Goal: Communication & Community: Answer question/provide support

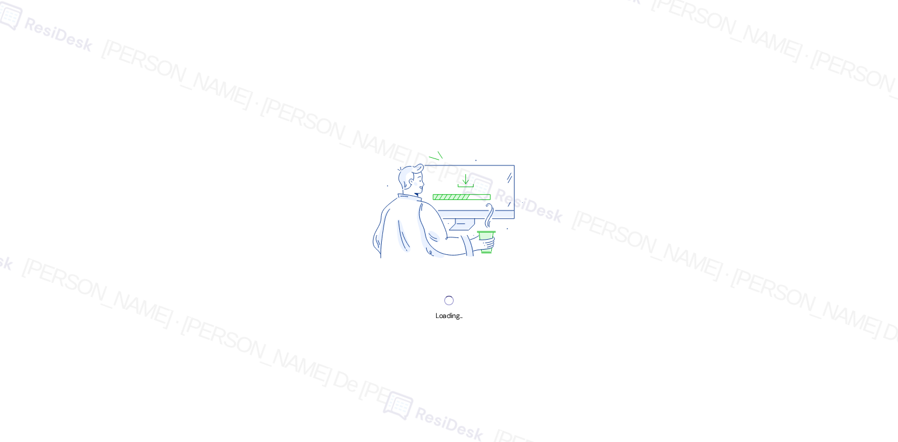
scroll to position [3121, 0]
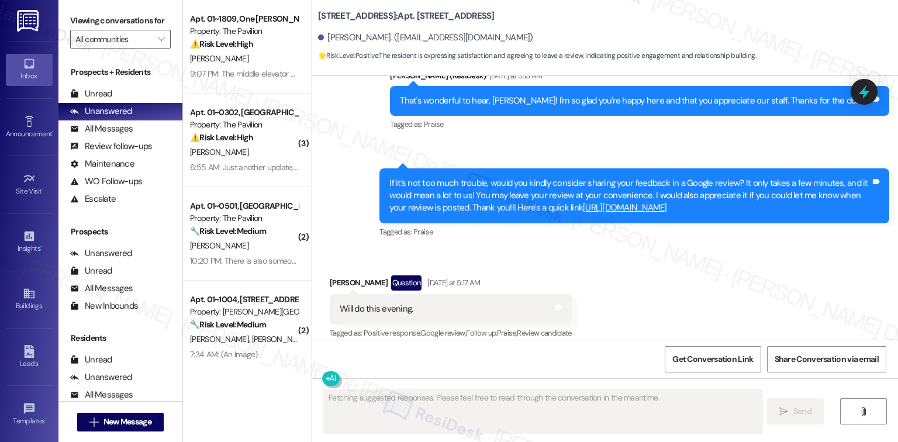
scroll to position [554, 0]
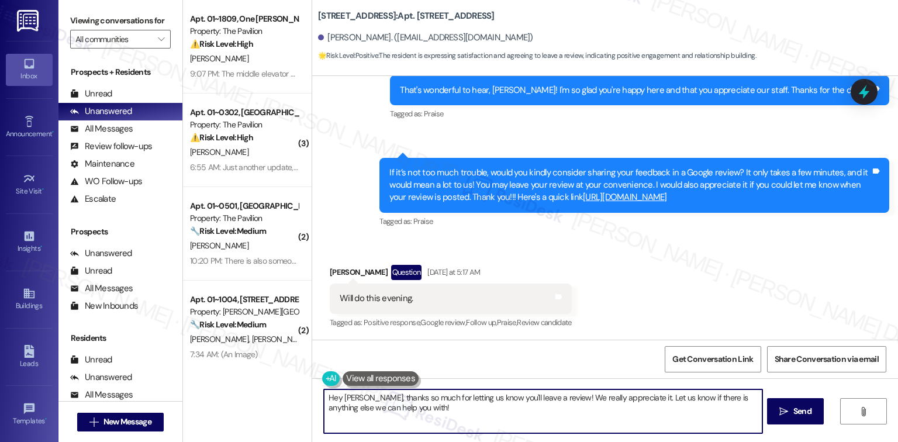
click at [437, 414] on textarea "Hey [PERSON_NAME], thanks so much for letting us know you'll leave a review! We…" at bounding box center [543, 411] width 438 height 44
drag, startPoint x: 423, startPoint y: 413, endPoint x: 285, endPoint y: 383, distance: 140.4
click at [285, 383] on div "Apt. 01~1809, One [PERSON_NAME] Property: The Pavilion ⚠️ Risk Level: High A ma…" at bounding box center [540, 221] width 715 height 442
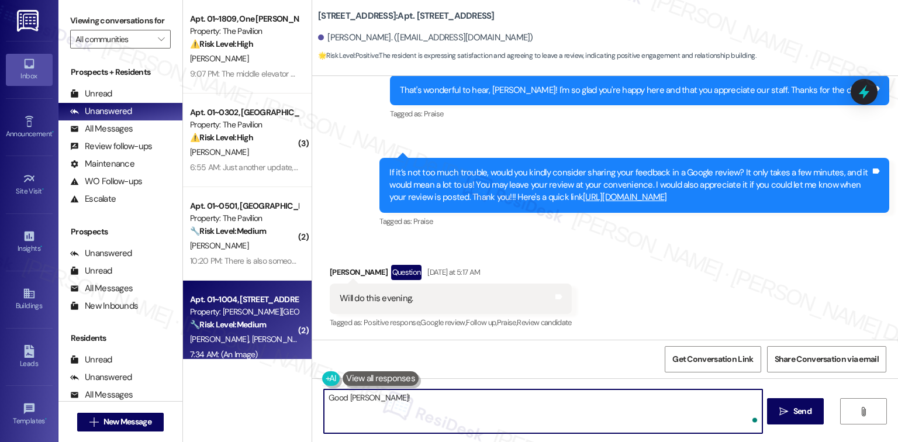
paste textarea "Thank you so much for taking the time to leave us a review. We truly appreciate…"
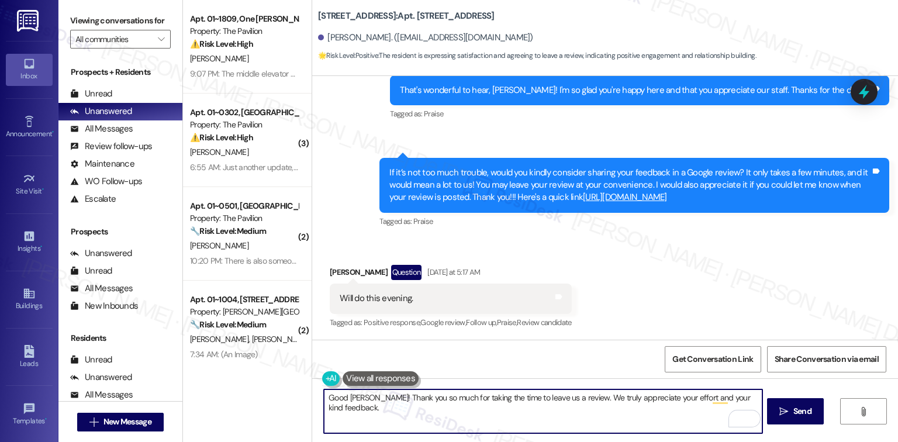
click at [358, 403] on textarea "Good [PERSON_NAME]! Thank you so much for taking the time to leave us a review.…" at bounding box center [543, 411] width 438 height 44
type textarea "Good [PERSON_NAME]! Thank you so much for taking the time to leave us a review.…"
type textarea "Have a great day ahead! :)"
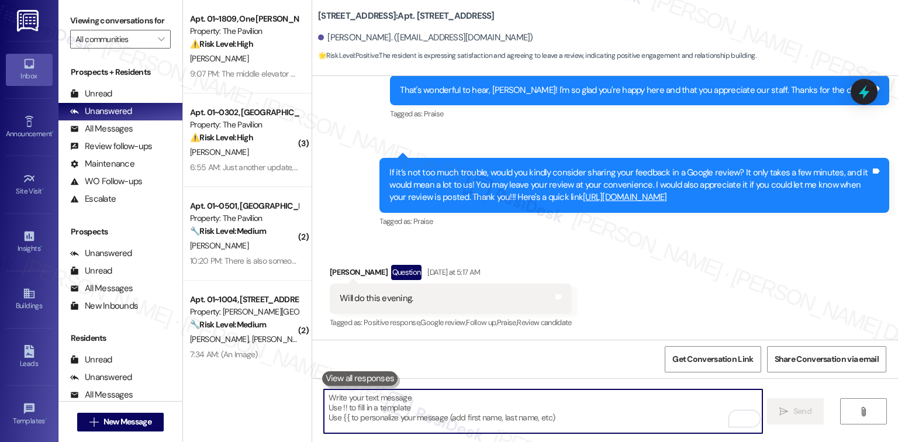
scroll to position [815, 0]
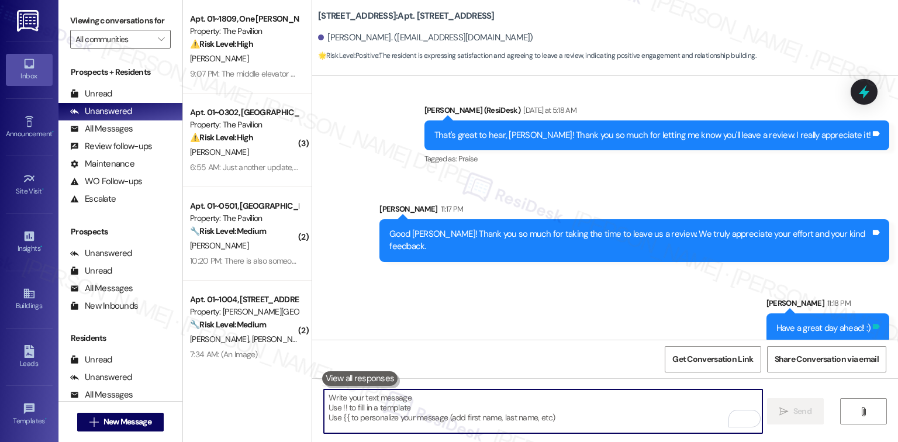
click at [873, 324] on icon at bounding box center [876, 326] width 7 height 5
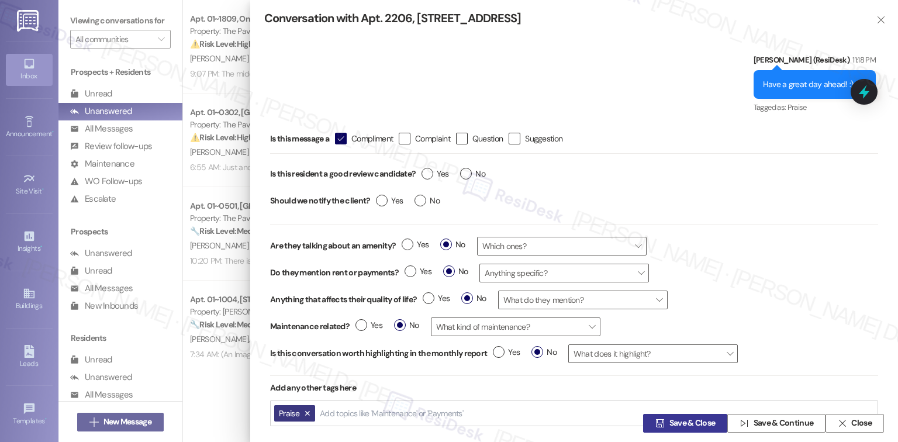
click at [696, 424] on span "Save & Close" at bounding box center [692, 423] width 46 height 12
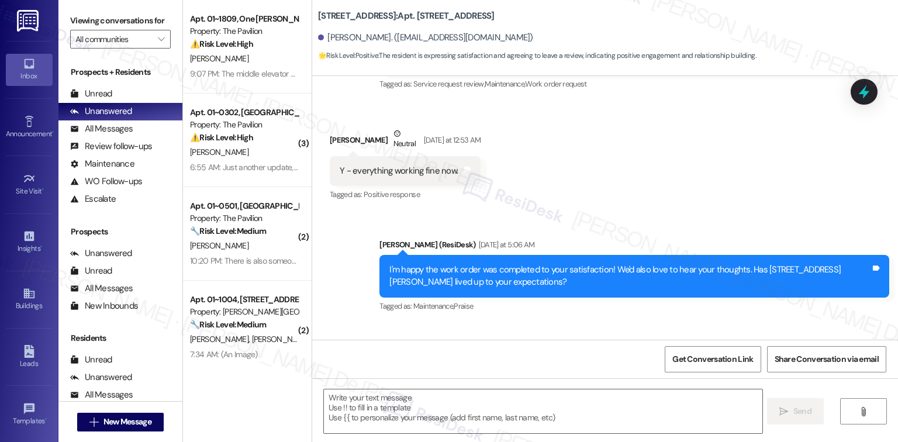
type textarea "Fetching suggested responses. Please feel free to read through the conversation…"
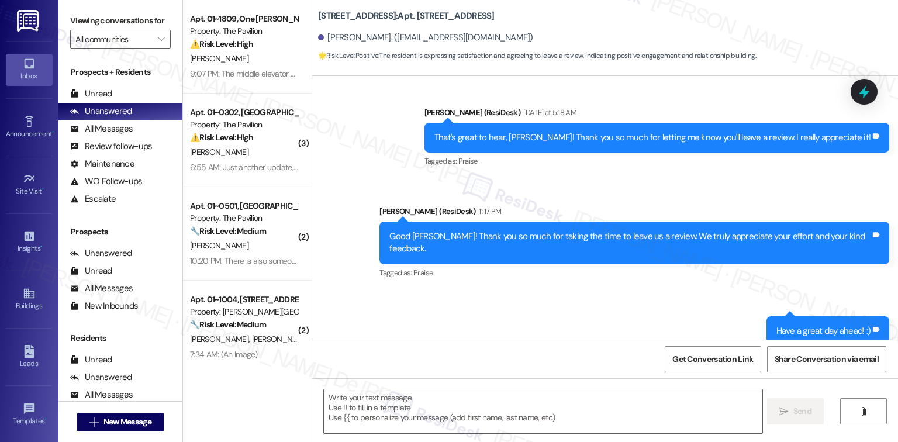
scroll to position [834, 0]
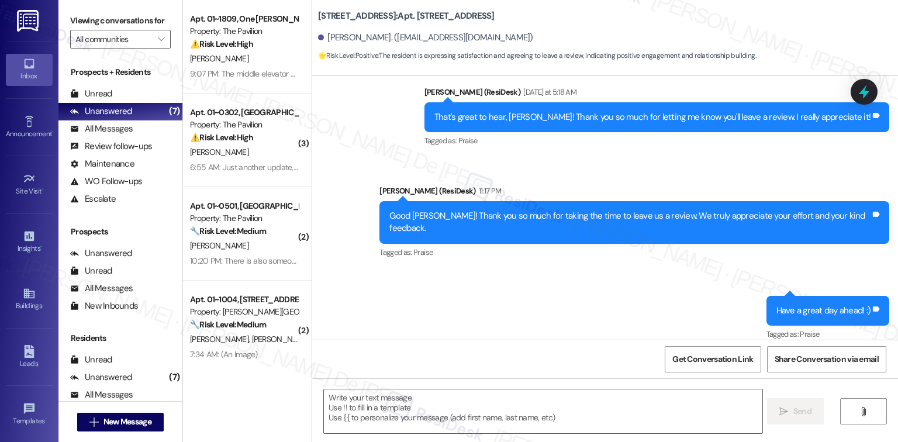
click at [876, 296] on div "Have a great day ahead! :) Tags and notes" at bounding box center [827, 311] width 123 height 30
click at [873, 306] on icon at bounding box center [876, 308] width 7 height 5
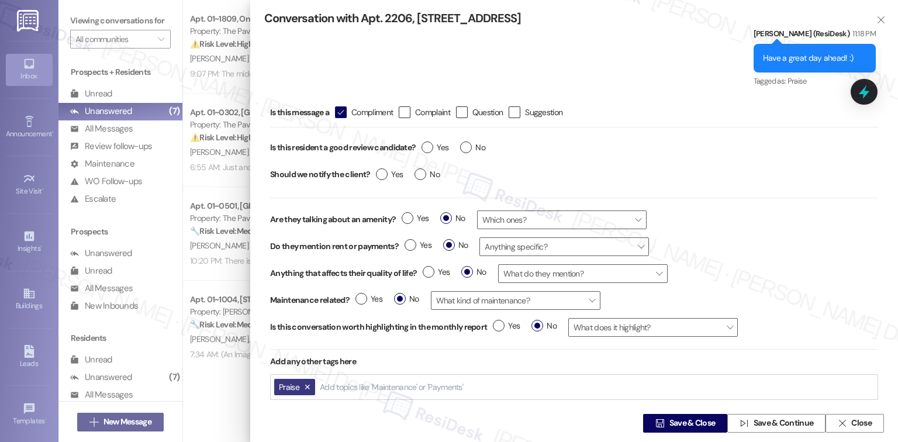
scroll to position [41, 0]
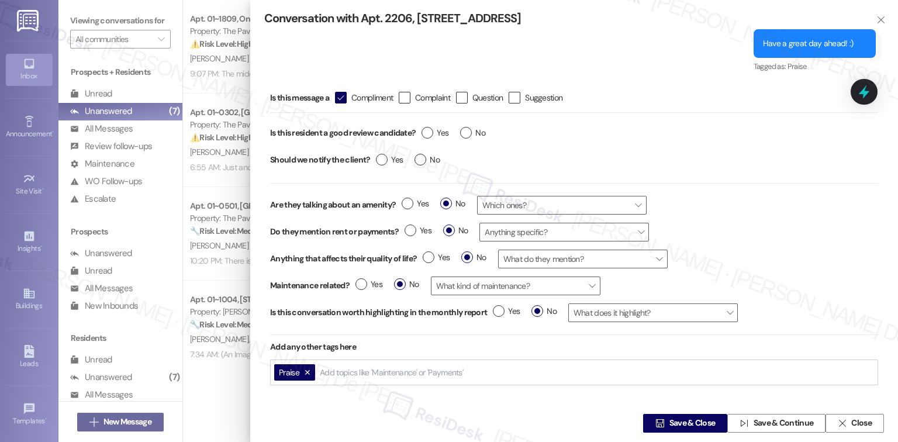
click at [302, 372] on button "Praise" at bounding box center [294, 372] width 41 height 17
click at [304, 372] on input "Add topics like 'Maintenance' or 'Payments'" at bounding box center [347, 373] width 145 height 10
type input "Thank"
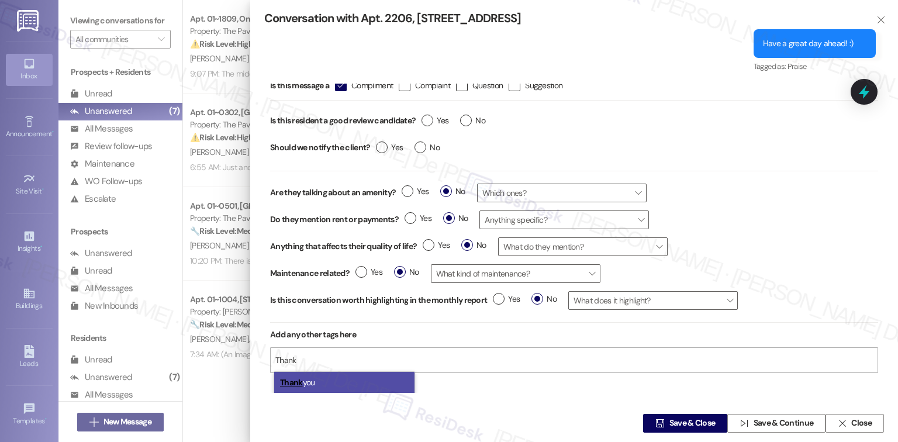
scroll to position [15, 0]
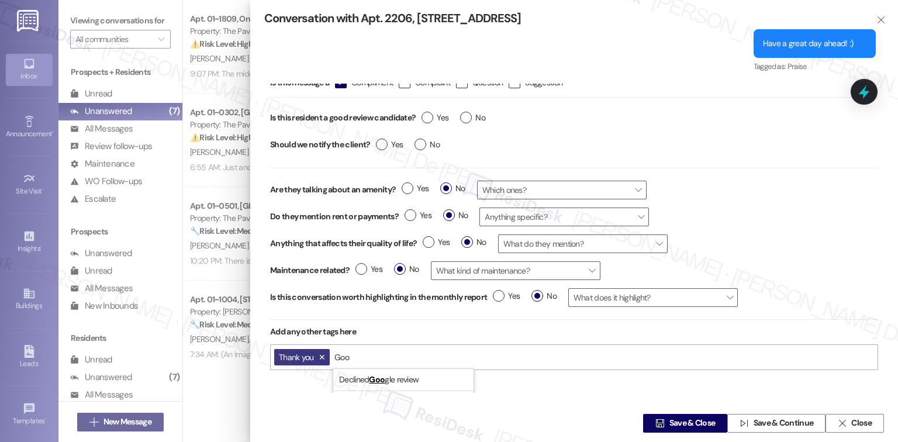
type input "Goog"
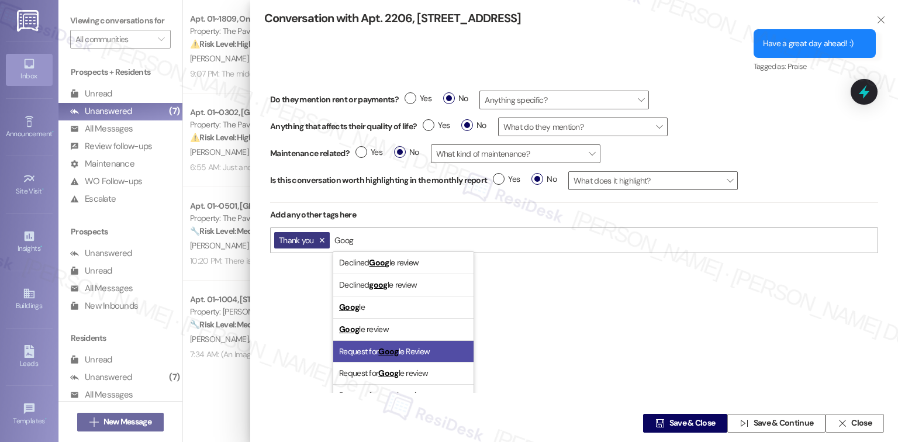
scroll to position [147, 0]
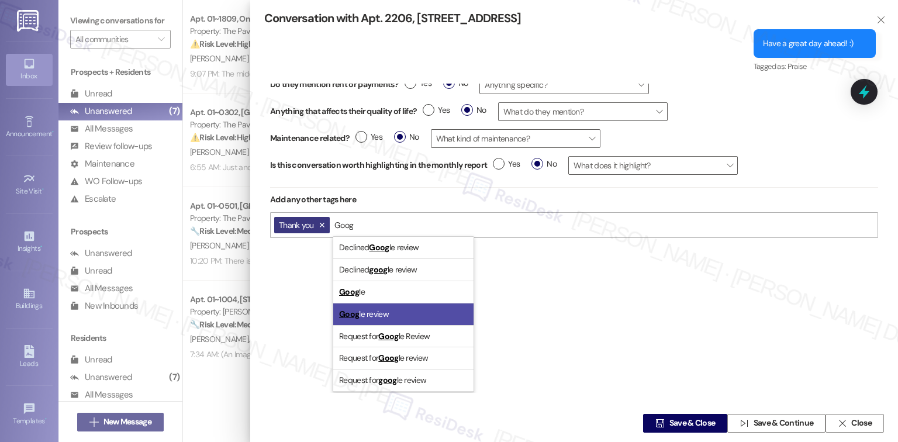
click at [393, 316] on li "Goog le review" at bounding box center [403, 314] width 140 height 22
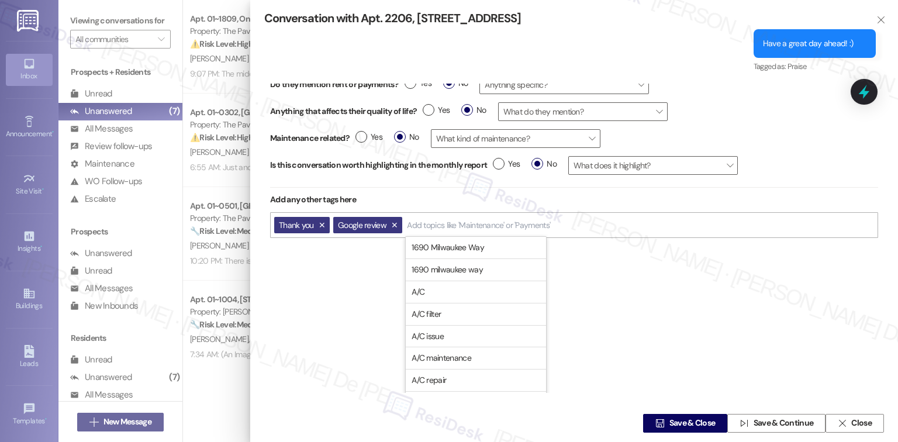
click at [339, 314] on div "Is this message a  Compliment  Complaint  Question  Suggestion Is this resi…" at bounding box center [574, 238] width 620 height 309
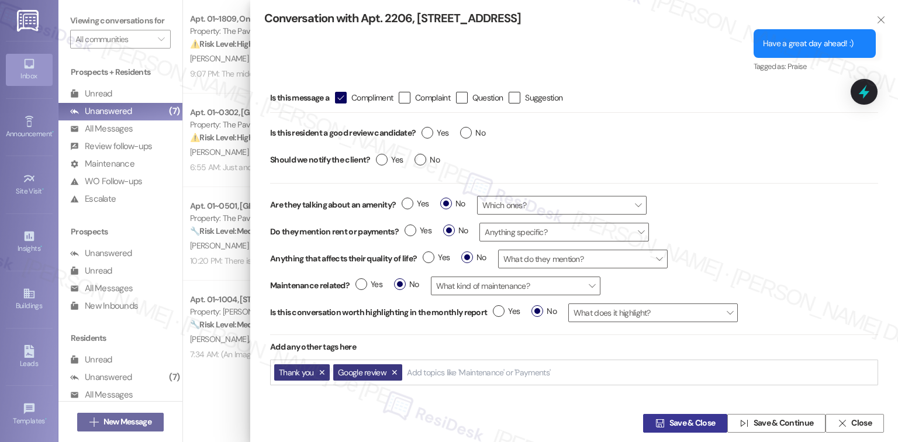
click at [685, 425] on span "Save & Close" at bounding box center [692, 423] width 46 height 12
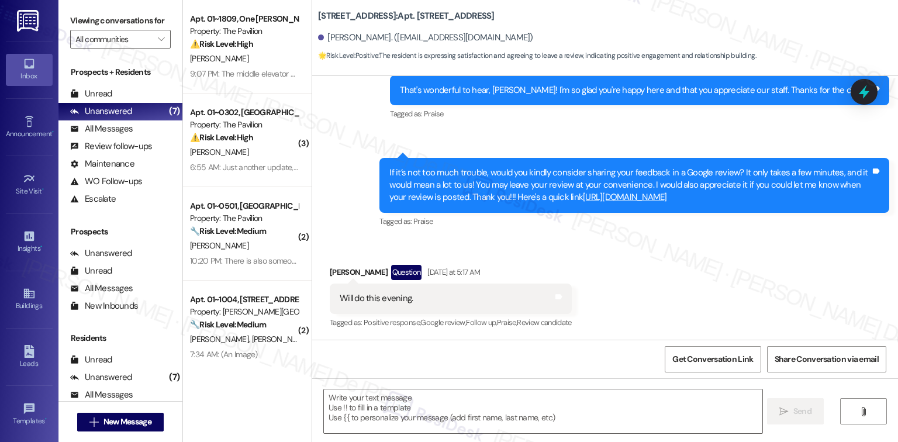
scroll to position [834, 0]
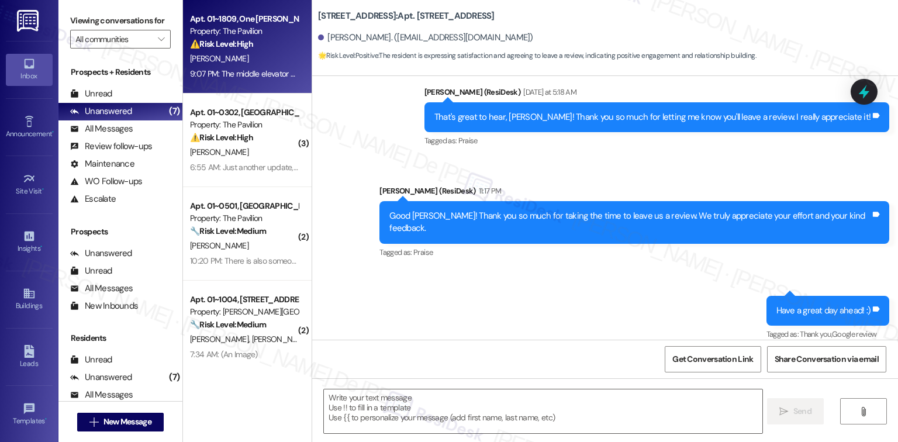
click at [233, 82] on div "Apt. 01~1809, One Lafayette Plaisance Property: The Pavilion ⚠️ Risk Level: Hig…" at bounding box center [247, 47] width 129 height 94
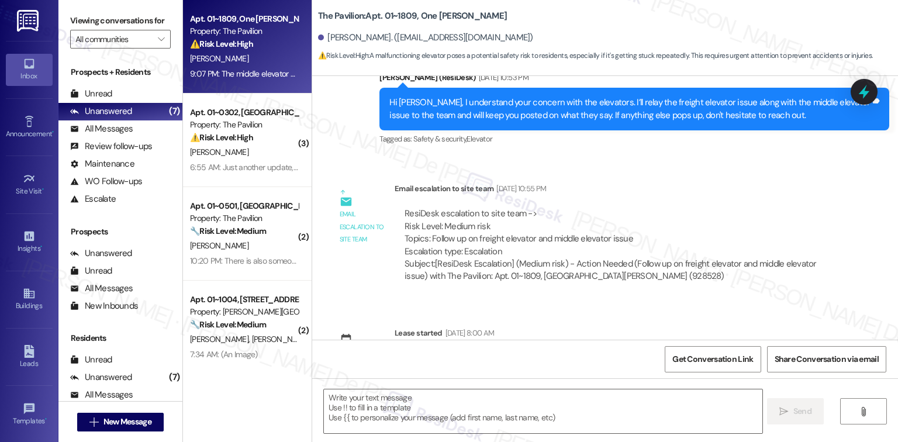
scroll to position [14406, 0]
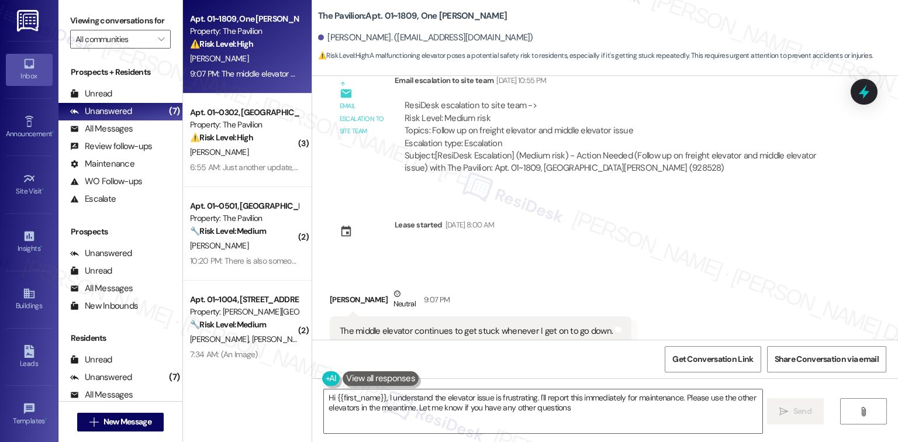
type textarea "Hi {{first_name}}, I understand the elevator issue is frustrating. I'll report …"
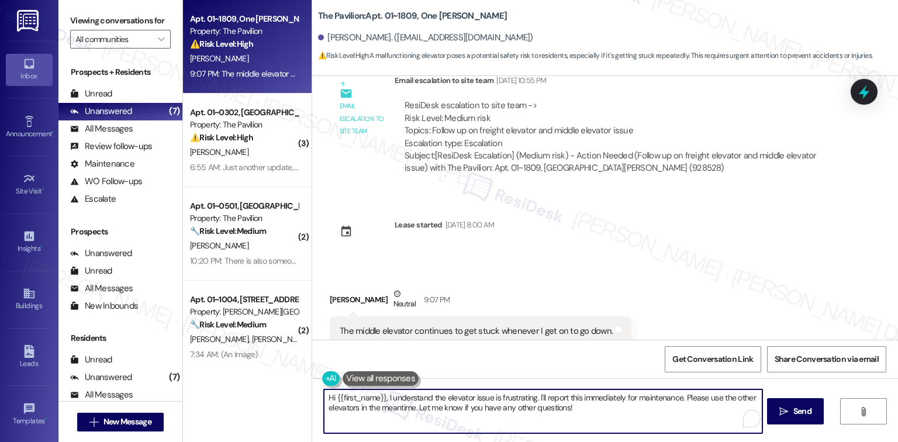
type textarea "ng."
drag, startPoint x: 533, startPoint y: 399, endPoint x: 381, endPoint y: 398, distance: 152.0
click at [381, 398] on textarea "Hi {{first_name}}, I understand the elevator issue is frustrating. I'll report …" at bounding box center [543, 411] width 438 height 44
click at [330, 395] on textarea "Hi {{first_name}},I'll report this immediately for maintenance. Please use the …" at bounding box center [543, 411] width 438 height 44
click at [390, 394] on textarea "Hello {{first_name}},I'll report this immediately for maintenance. Please use t…" at bounding box center [543, 411] width 438 height 44
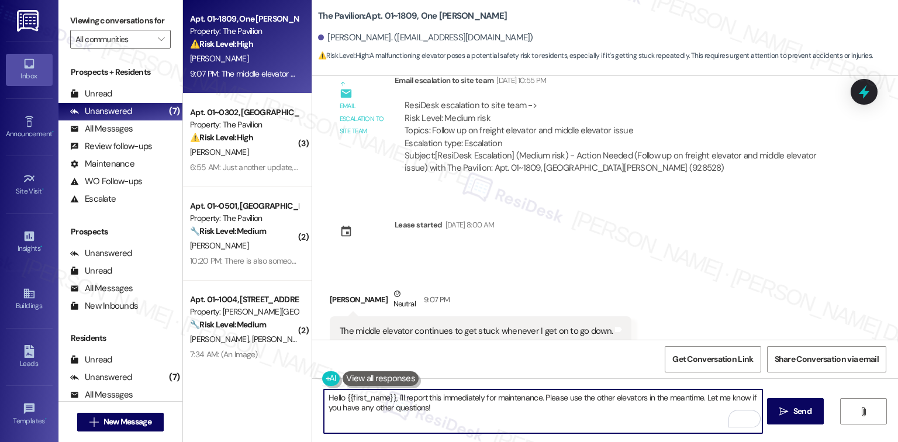
click at [400, 398] on textarea "Hello {{first_name}}, I'll report this immediately for maintenance. Please use …" at bounding box center [543, 411] width 438 height 44
click at [426, 402] on textarea "Hello {{first_name}}, I have report this to the team. Please use the other elev…" at bounding box center [543, 411] width 438 height 44
click at [507, 402] on textarea "Hello {{first_name}}, I have reported this to the team. Please use the other el…" at bounding box center [543, 411] width 438 height 44
click at [505, 398] on textarea "Hello {{first_name}}, I have reported this to the team. Please use the other el…" at bounding box center [543, 411] width 438 height 44
drag, startPoint x: 502, startPoint y: 397, endPoint x: 523, endPoint y: 410, distance: 25.0
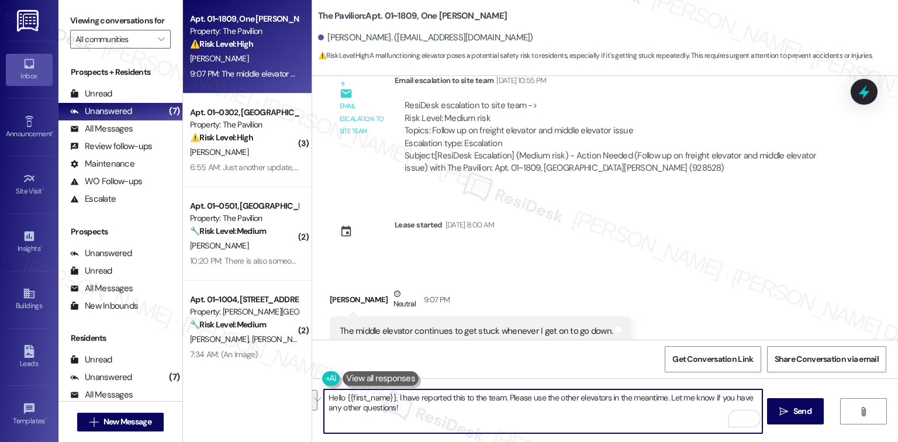
click at [523, 410] on textarea "Hello {{first_name}}, I have reported this to the team. Please use the other el…" at bounding box center [543, 411] width 438 height 44
paste textarea "In the meantime, if there’s anything else I can assist you with, please feel fr…"
type textarea "Hello {{first_name}}, I have reported this to the team. I will make sure to let…"
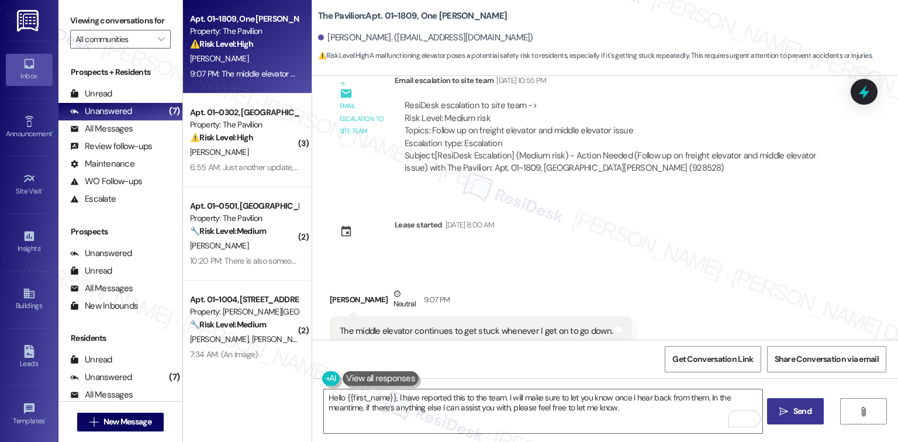
click at [803, 403] on button " Send" at bounding box center [795, 411] width 57 height 26
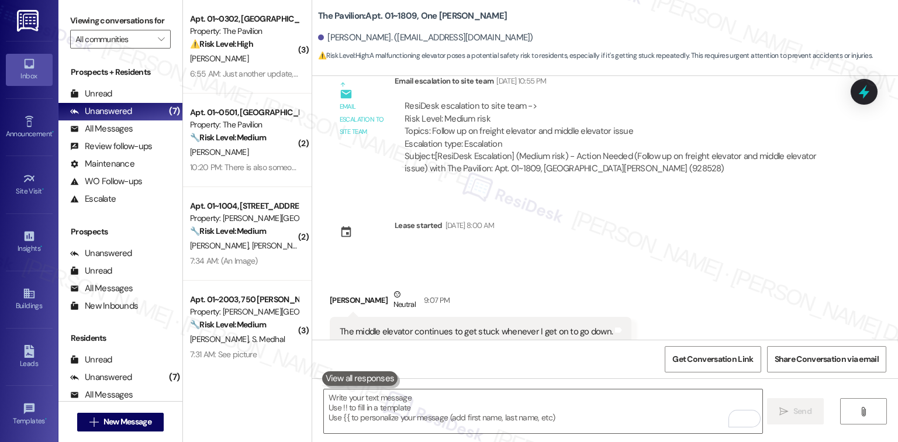
scroll to position [14499, 0]
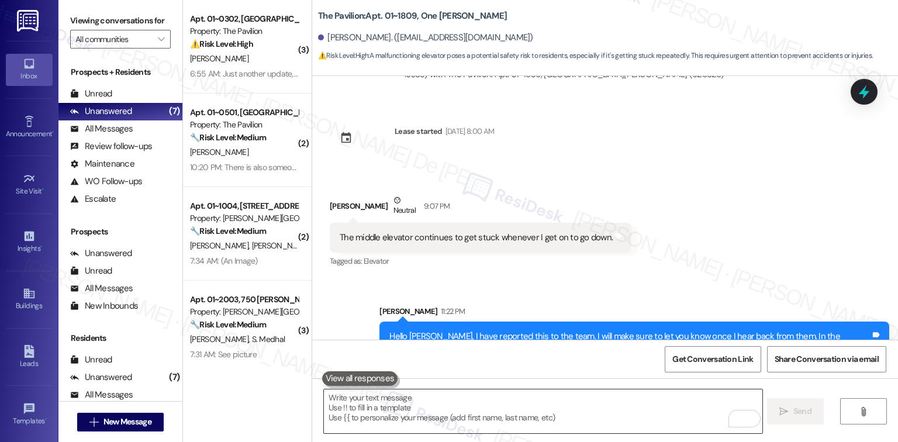
click at [592, 409] on textarea "To enrich screen reader interactions, please activate Accessibility in Grammarl…" at bounding box center [543, 411] width 438 height 44
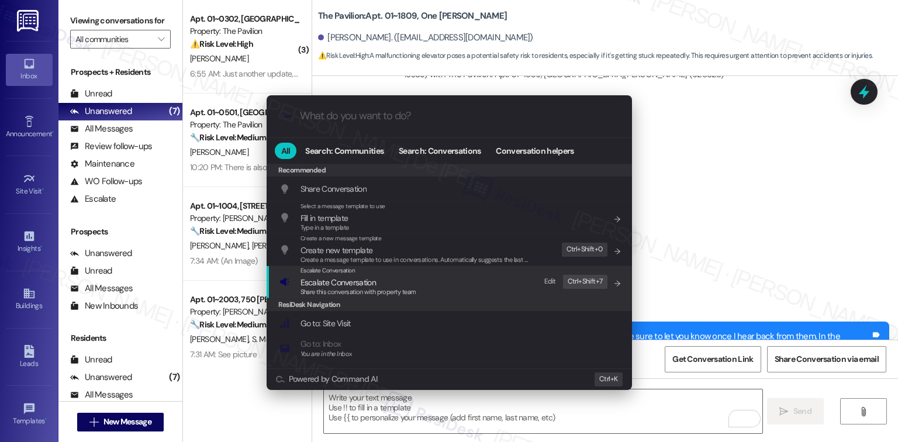
click at [399, 288] on span "Share this conversation with property team" at bounding box center [358, 292] width 116 height 8
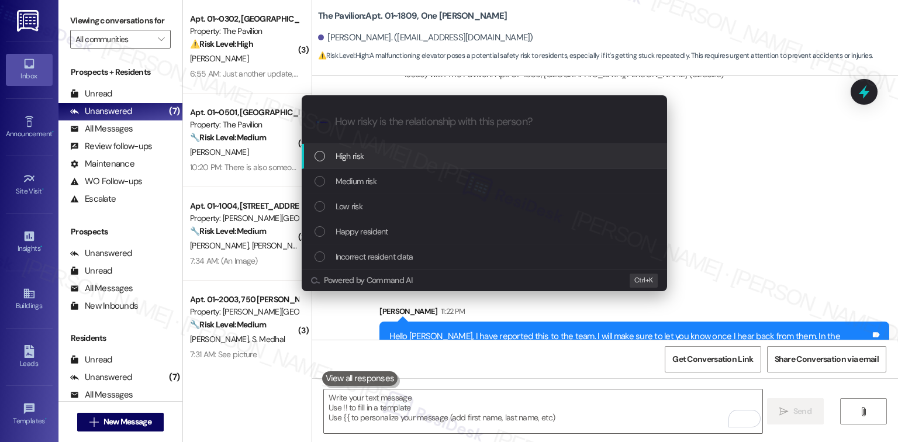
click at [364, 159] on div "High risk" at bounding box center [485, 156] width 342 height 13
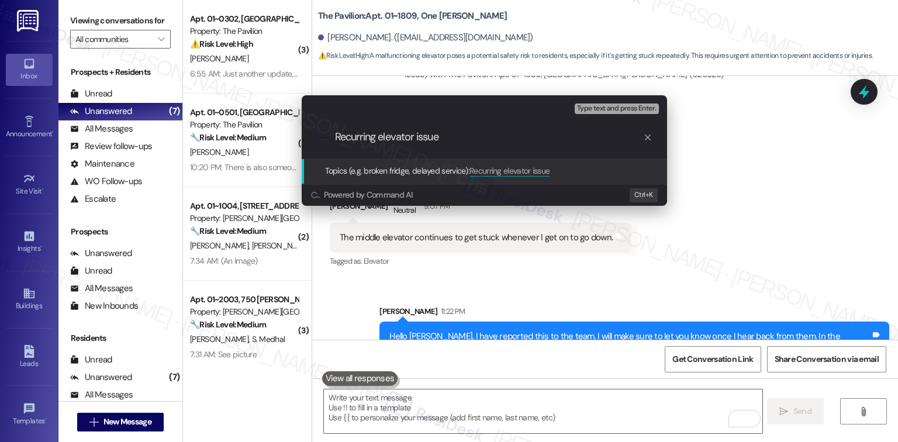
type input "Recurring elevator issue"
click at [624, 114] on div "Type text and press Enter." at bounding box center [618, 108] width 86 height 15
click at [603, 102] on div "Type text and press Enter." at bounding box center [618, 108] width 86 height 15
click at [608, 106] on span "Type text and press Enter." at bounding box center [616, 109] width 79 height 8
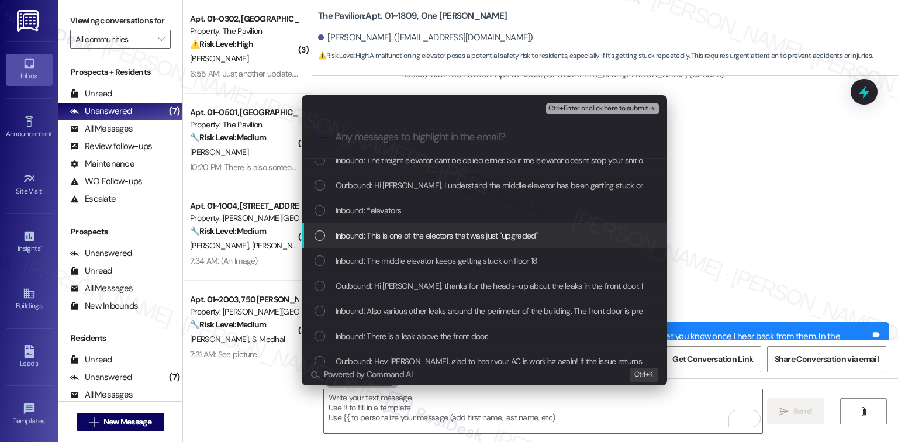
scroll to position [155, 0]
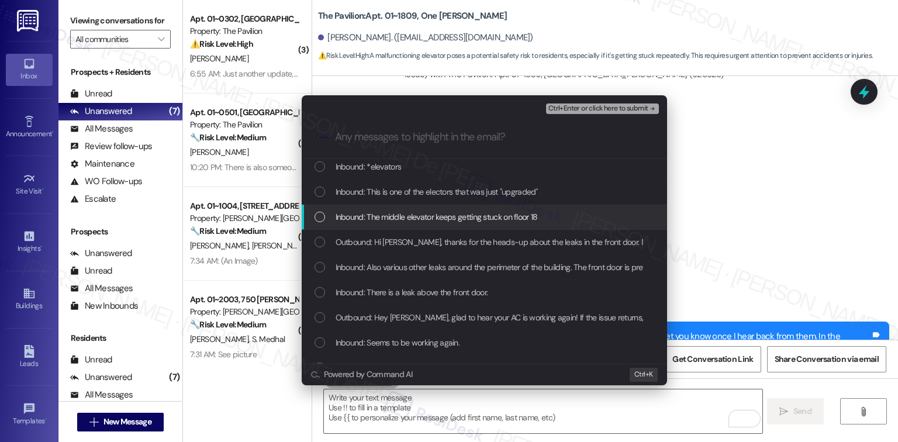
click at [465, 219] on span "Inbound: The middle elevator keeps getting stuck on floor 18" at bounding box center [437, 216] width 202 height 13
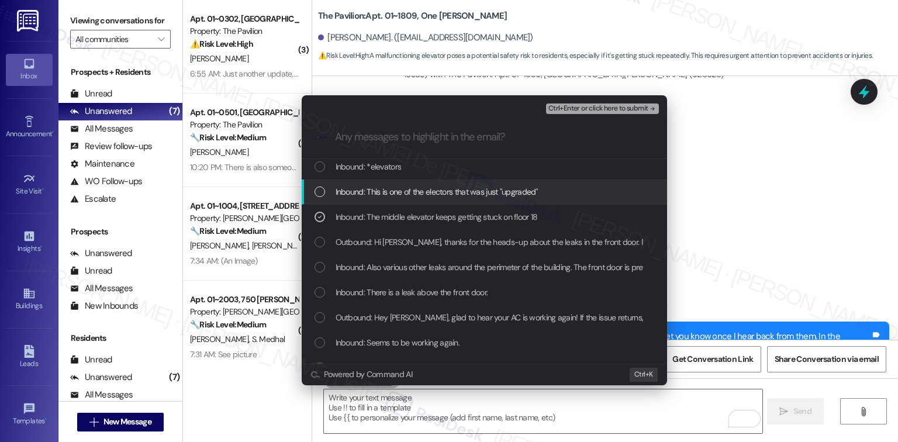
click at [472, 192] on span "Inbound: This is one of the electors that was just "upgraded"" at bounding box center [437, 191] width 202 height 13
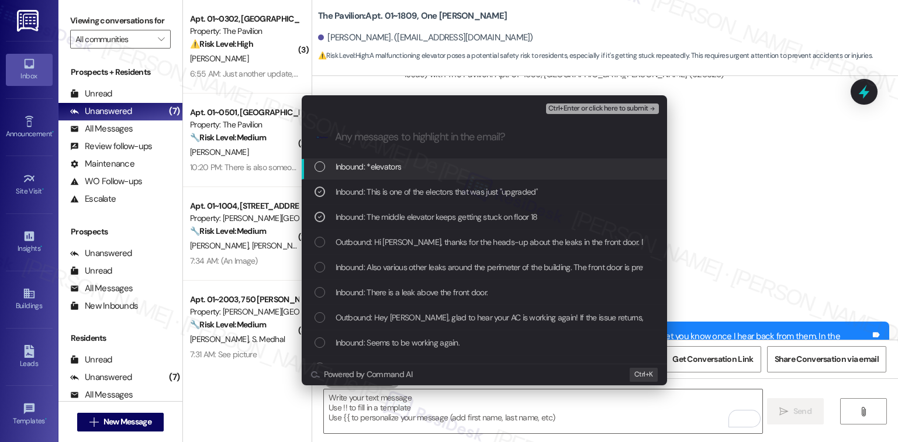
click at [386, 164] on span "Inbound: *elevators" at bounding box center [369, 166] width 66 height 13
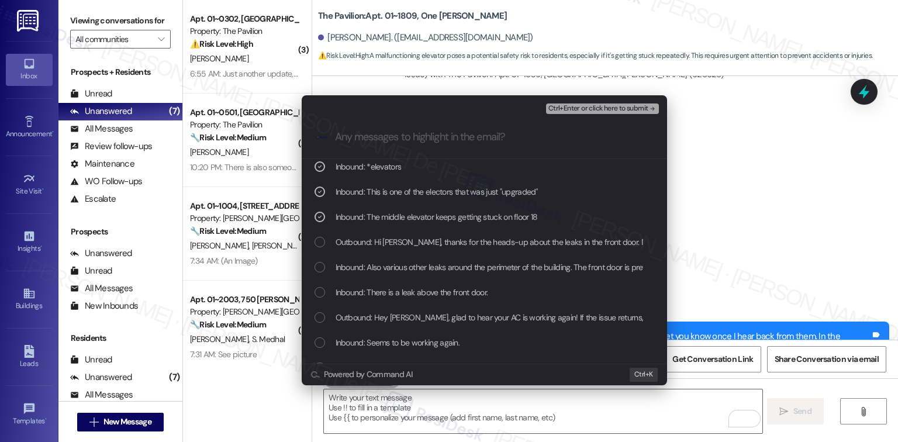
scroll to position [0, 0]
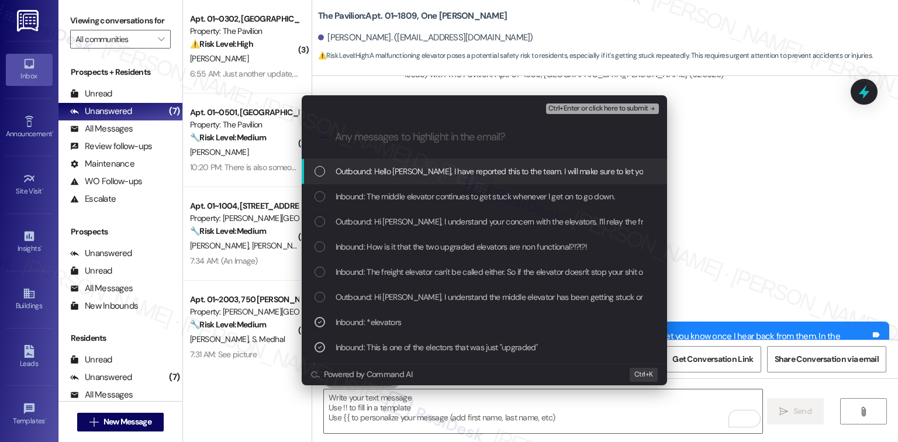
click at [390, 168] on span "Outbound: Hello John, I have reported this to the team. I will make sure to let…" at bounding box center [707, 171] width 742 height 13
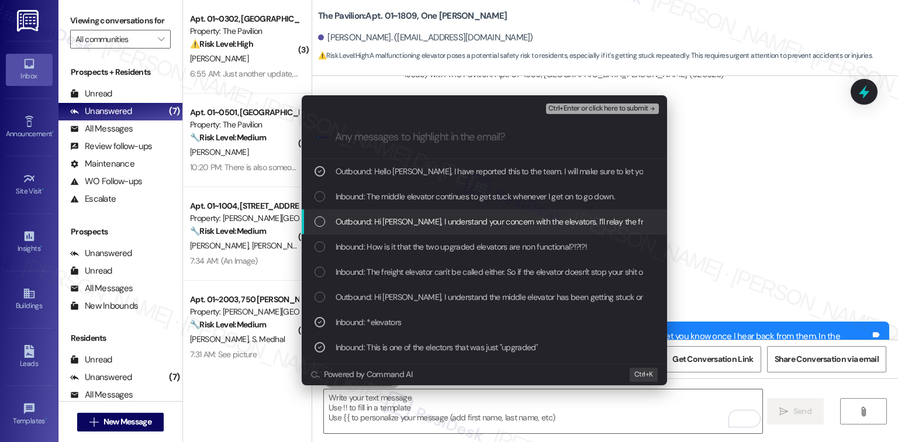
click at [371, 222] on span "Outbound: Hi John, I understand your concern with the elevators. I’ll relay the…" at bounding box center [766, 221] width 860 height 13
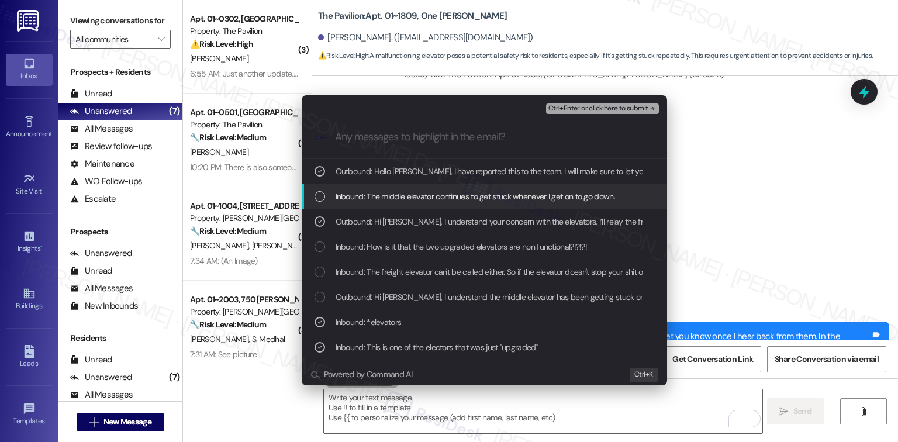
click at [387, 194] on span "Inbound: The middle elevator continues to get stuck whenever I get on to go dow…" at bounding box center [475, 196] width 279 height 13
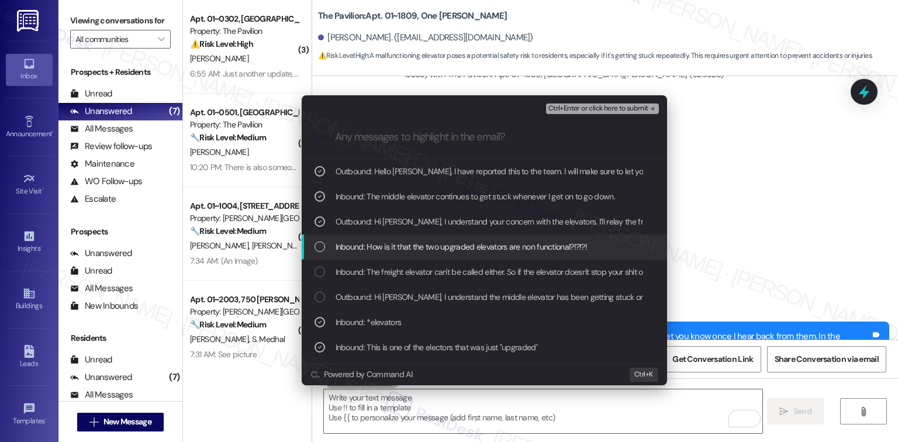
click at [369, 250] on span "Inbound: How is it that the two upgraded elevators are non functional?!?!?!" at bounding box center [462, 246] width 252 height 13
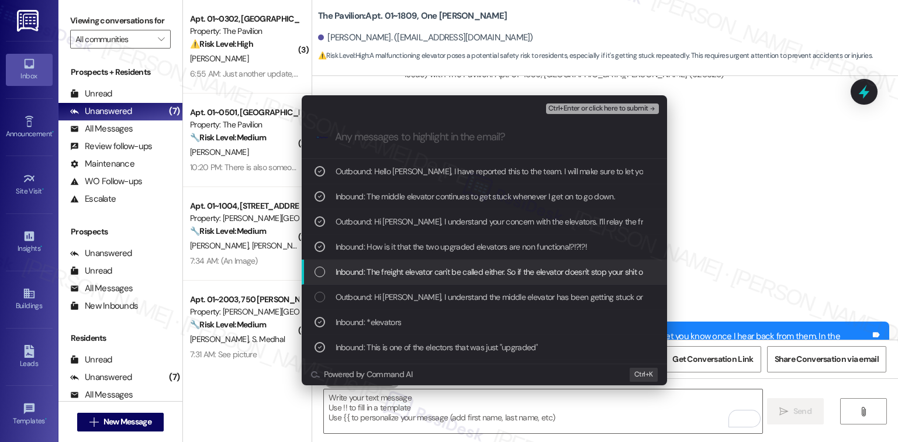
click at [368, 285] on div "Outbound: Hi John, I understand the middle elevator has been getting stuck on f…" at bounding box center [484, 297] width 365 height 25
click at [371, 271] on span "Inbound: The freight elevator can't be called either. So if the elevator doesn'…" at bounding box center [505, 271] width 338 height 13
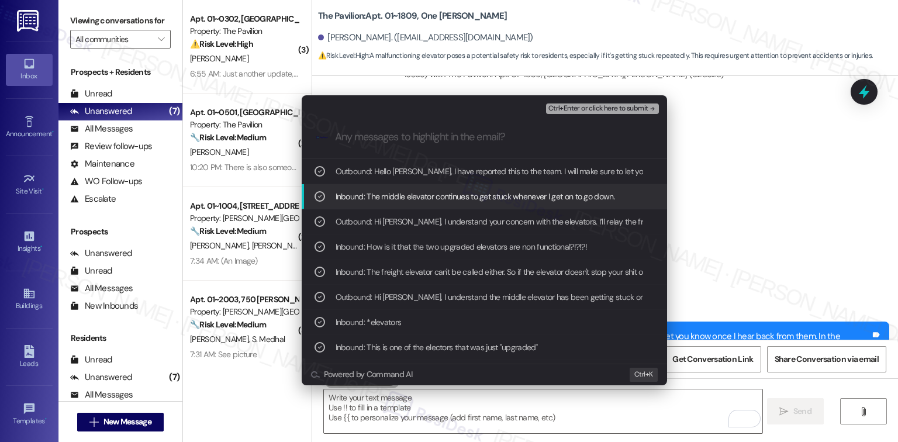
click at [575, 113] on span "Ctrl+Enter or click here to submit" at bounding box center [598, 109] width 100 height 8
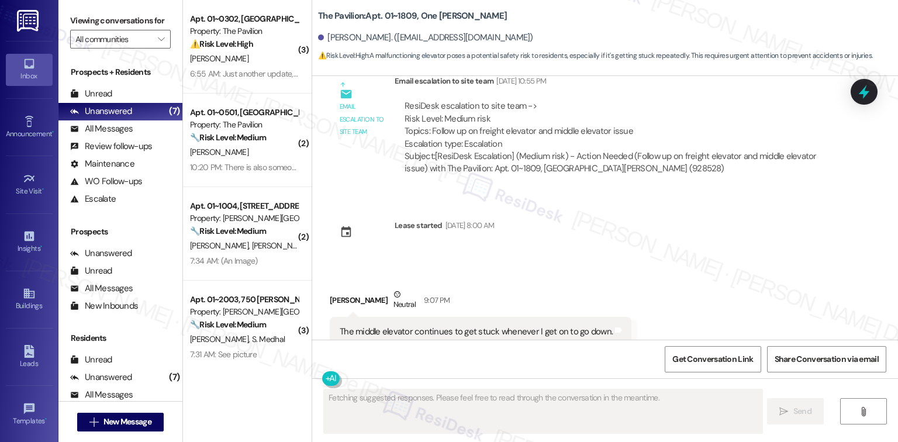
scroll to position [14517, 0]
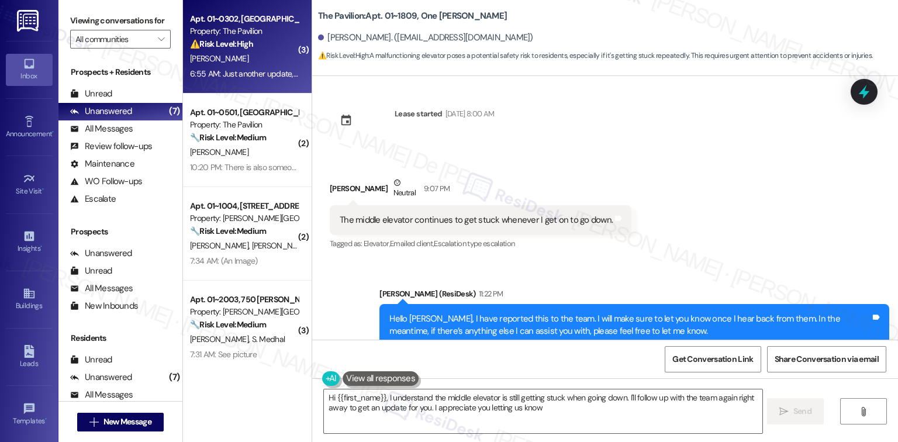
type textarea "Hi {{first_name}}, I understand the middle elevator is still getting stuck when…"
click at [253, 47] on div "⚠️ Risk Level: High The resident initially indicated they would pay rent on a s…" at bounding box center [244, 44] width 108 height 12
type textarea "Fetching suggested responses. Please feel free to read through the conversation…"
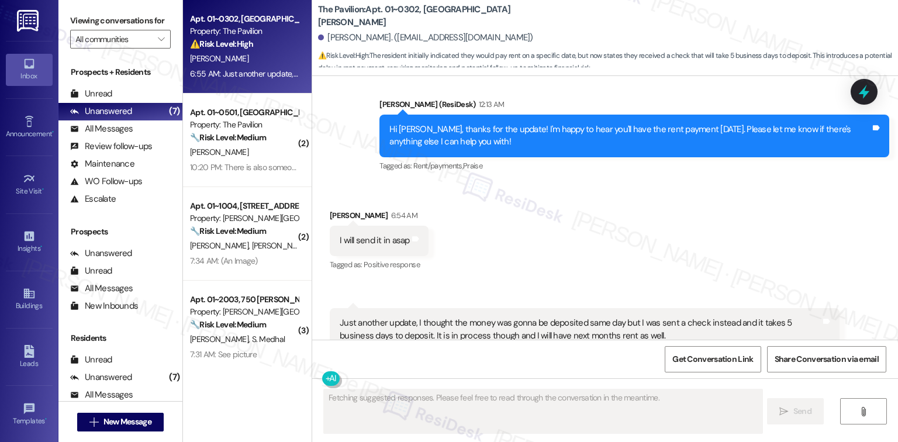
scroll to position [6764, 0]
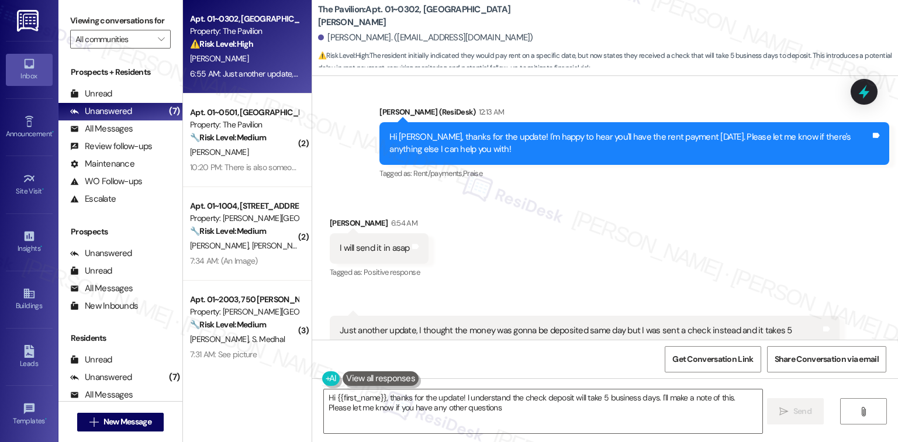
type textarea "Hi {{first_name}}, thanks for the update! I understand the check deposit will t…"
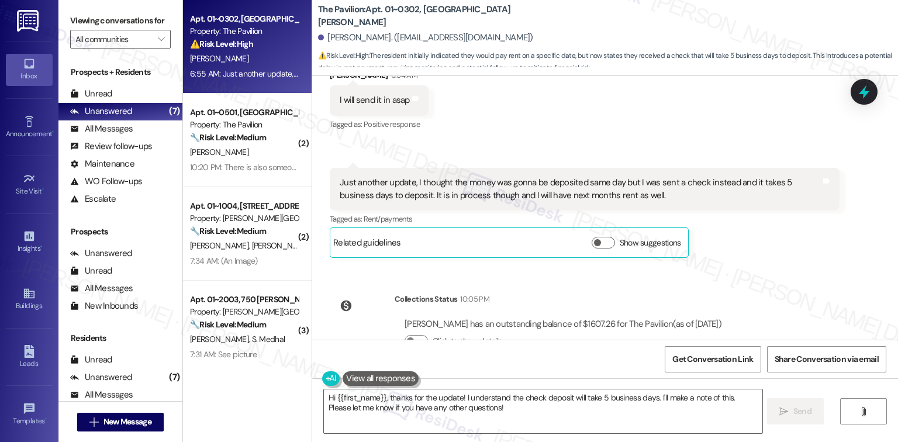
scroll to position [6919, 0]
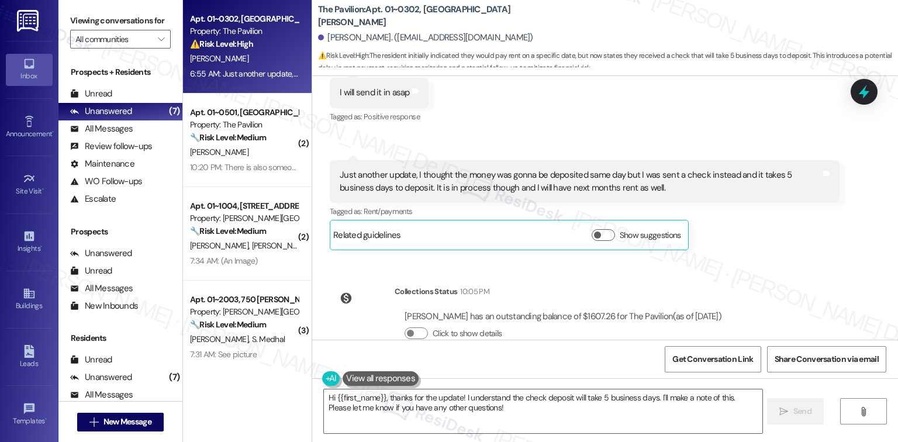
click at [585, 276] on div "Collections Status 10:05 PM Kamryn Johnson has an outstanding balance of $1607.…" at bounding box center [530, 321] width 419 height 90
click at [515, 421] on textarea "Hi {{first_name}}, thanks for the update! I understand the check deposit will t…" at bounding box center [543, 411] width 438 height 44
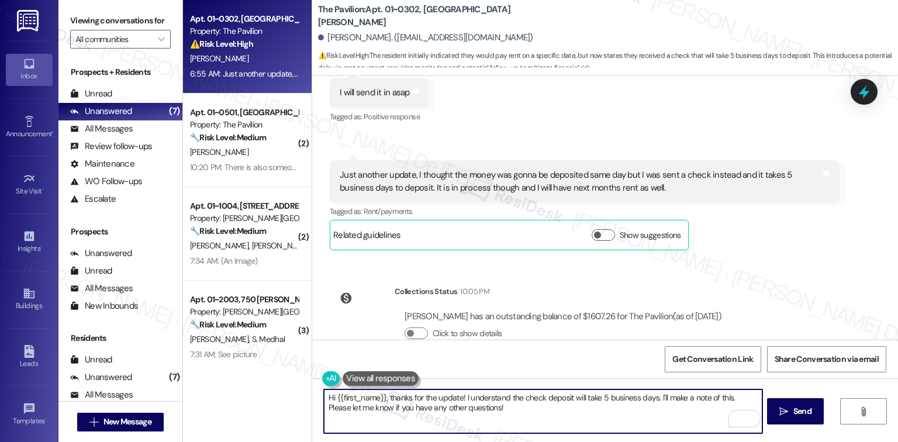
click at [724, 398] on textarea "Hi {{first_name}}, thanks for the update! I understand the check deposit will t…" at bounding box center [543, 411] width 438 height 44
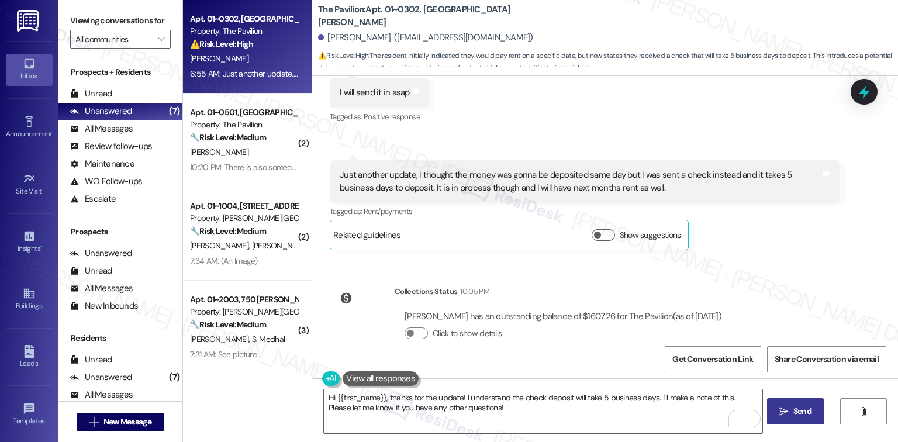
click at [791, 414] on span "Send" at bounding box center [802, 411] width 23 height 12
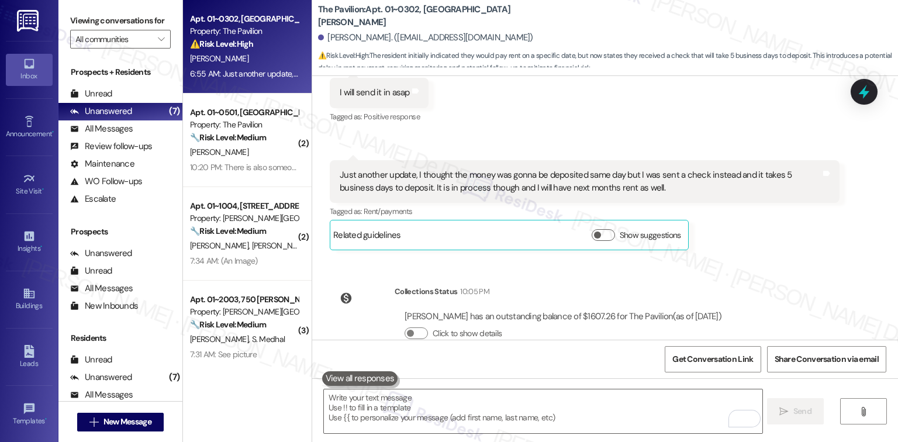
scroll to position [6811, 0]
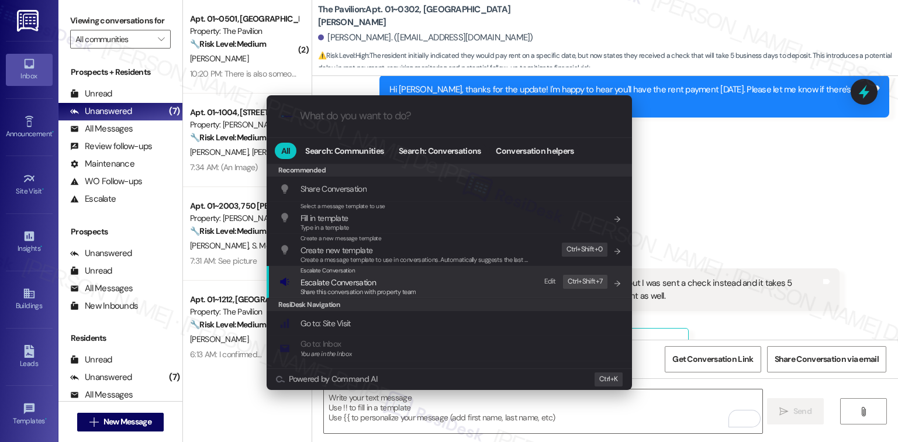
click at [340, 283] on span "Escalate Conversation" at bounding box center [337, 282] width 75 height 11
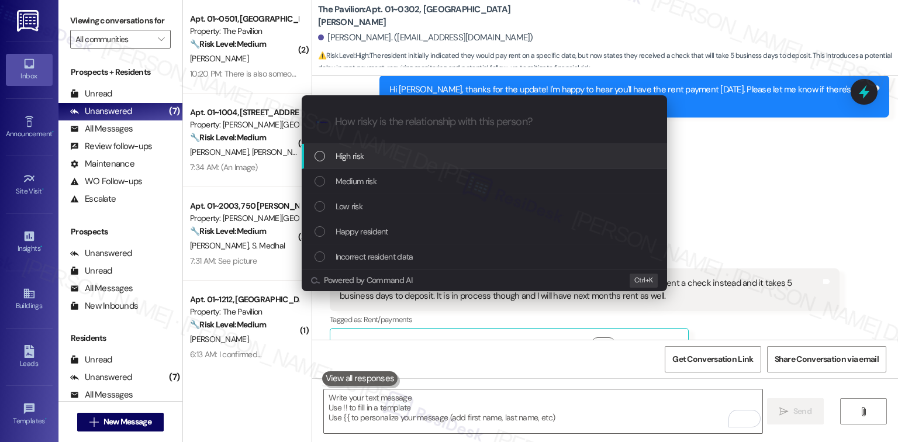
click at [369, 158] on div "High risk" at bounding box center [485, 156] width 342 height 13
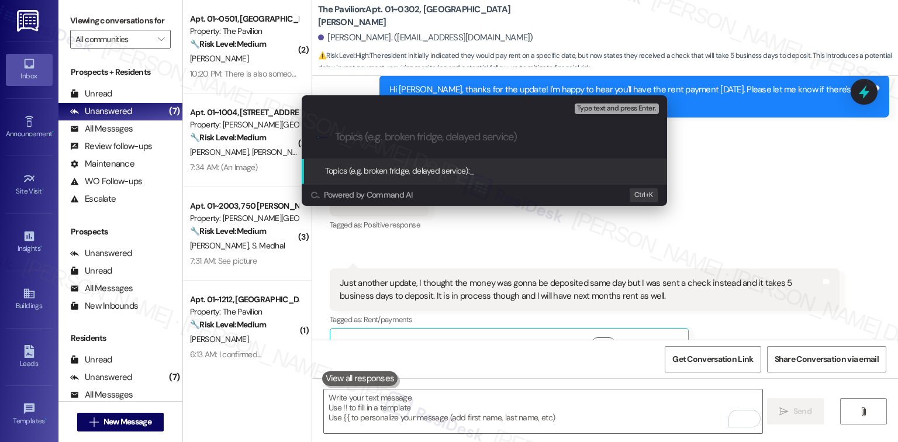
click at [355, 134] on input "Topics (e.g. broken fridge, delayed service)" at bounding box center [493, 137] width 317 height 12
type input "Promise to pay (09/26)"
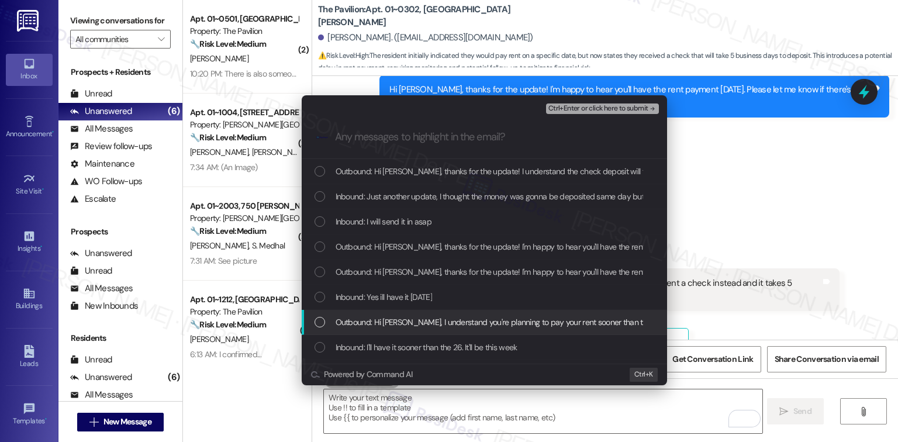
click at [409, 319] on span "Outbound: Hi Kamryn, I understand you're planning to pay your rent sooner than …" at bounding box center [765, 322] width 858 height 13
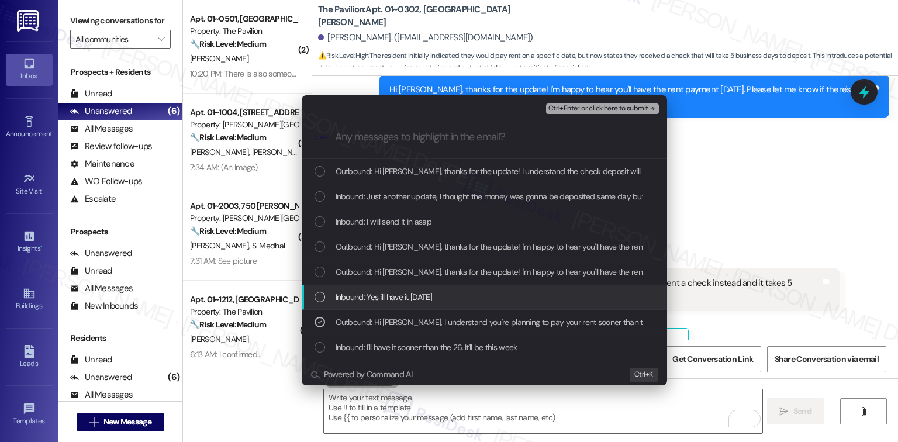
click at [408, 299] on span "Inbound: Yes ill have it today" at bounding box center [384, 297] width 96 height 13
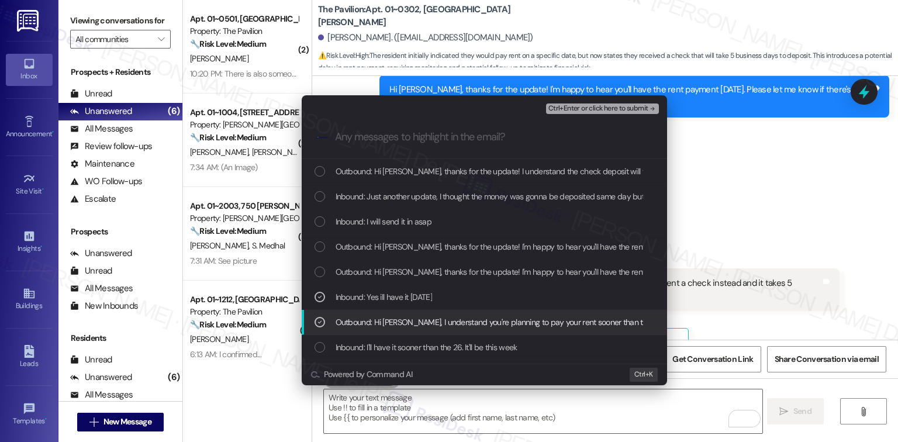
click at [382, 320] on span "Outbound: Hi Kamryn, I understand you're planning to pay your rent sooner than …" at bounding box center [765, 322] width 858 height 13
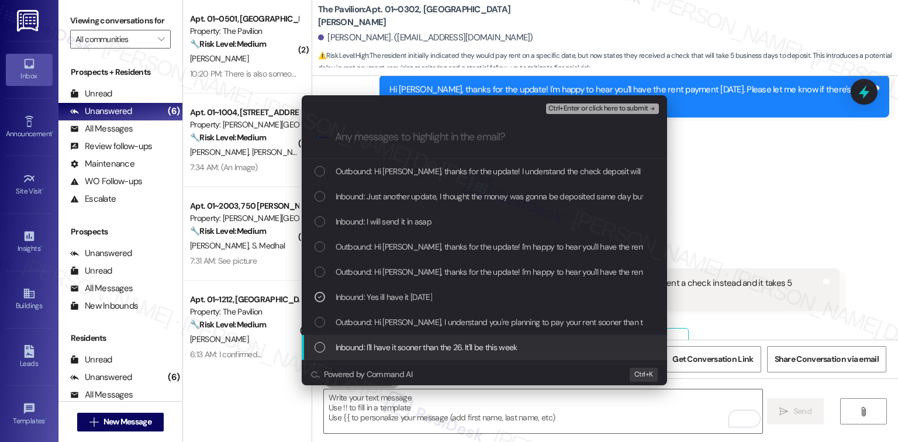
click at [365, 345] on span "Inbound: I'll have it sooner than the 26. It'll be this week" at bounding box center [427, 347] width 182 height 13
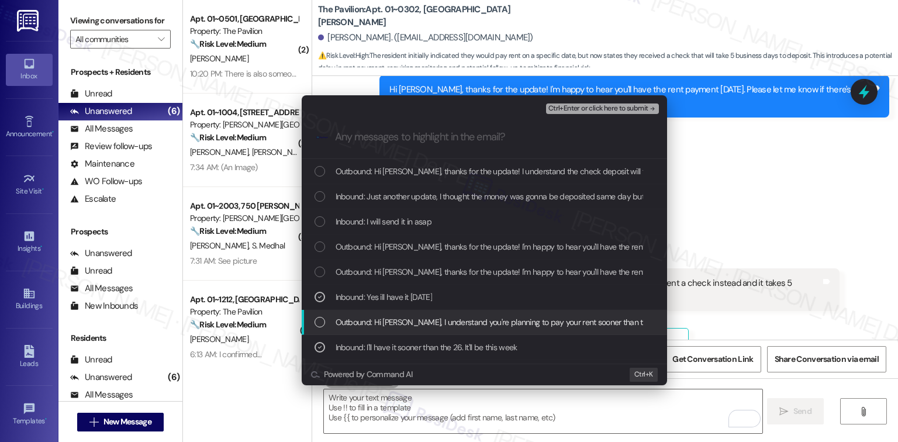
click at [365, 325] on span "Outbound: Hi Kamryn, I understand you're planning to pay your rent sooner than …" at bounding box center [765, 322] width 858 height 13
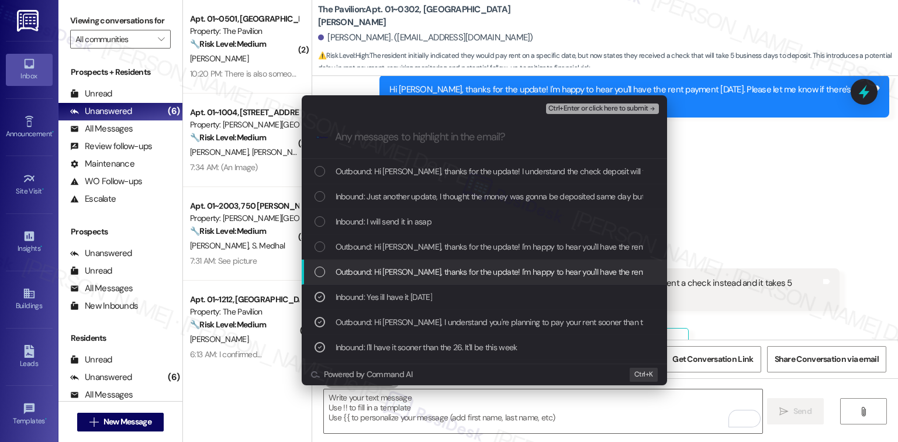
click at [371, 269] on span "Outbound: Hi Kamryn, thanks for the update! I'm happy to hear you'll have the r…" at bounding box center [625, 271] width 578 height 13
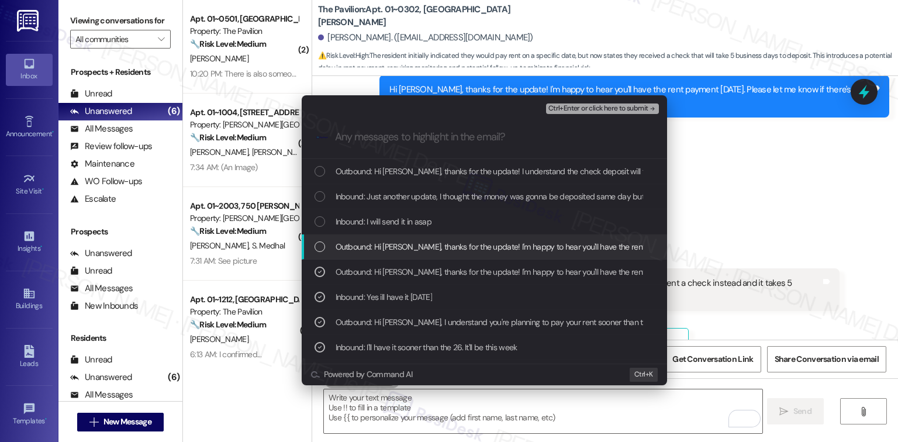
click at [371, 249] on span "Outbound: Hi Kamryn, thanks for the update! I'm happy to hear you'll have the r…" at bounding box center [625, 246] width 578 height 13
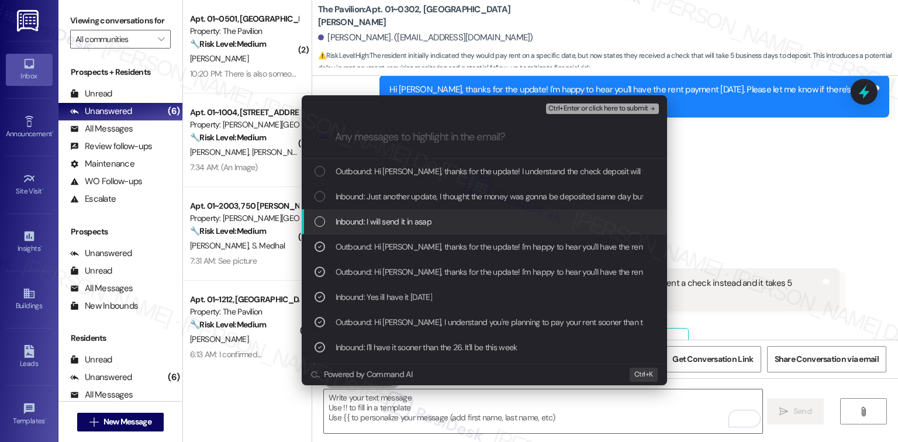
click at [363, 218] on span "Inbound: I will send it in asap" at bounding box center [384, 221] width 96 height 13
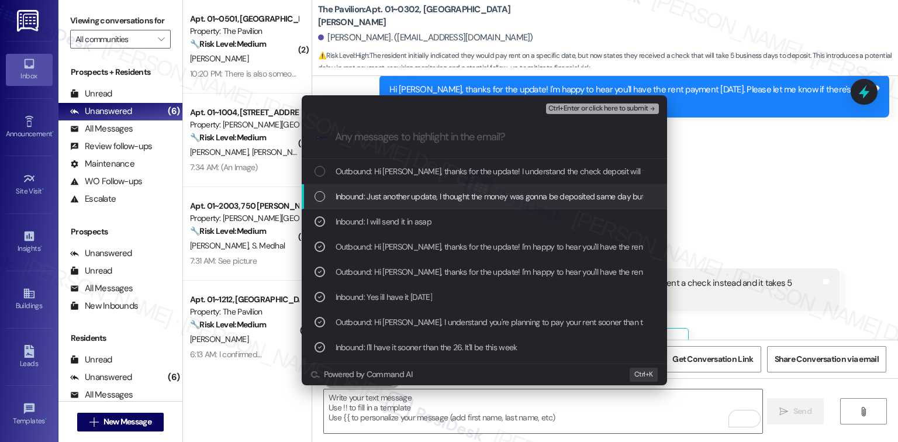
click at [364, 190] on span "Inbound: Just another update, I thought the money was gonna be deposited same d…" at bounding box center [710, 196] width 748 height 13
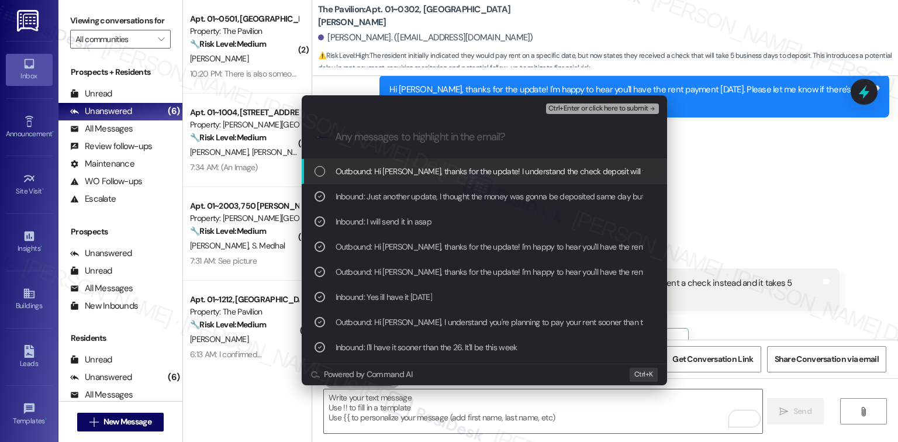
click at [363, 168] on span "Outbound: Hi Kamryn, thanks for the update! I understand the check deposit will…" at bounding box center [651, 171] width 631 height 13
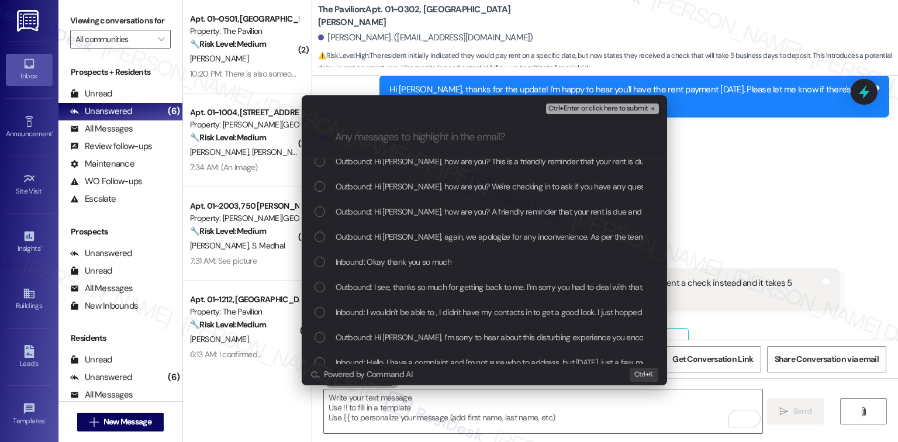
scroll to position [468, 0]
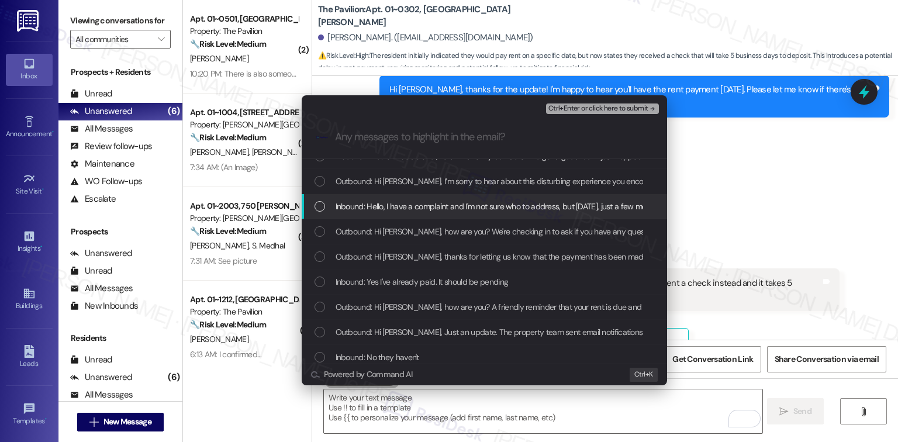
click at [610, 108] on span "Ctrl+Enter or click here to submit" at bounding box center [598, 109] width 100 height 8
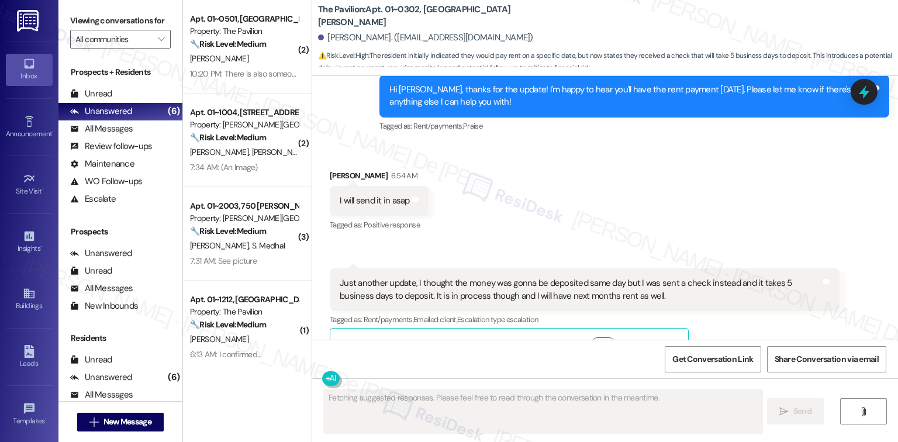
scroll to position [7031, 0]
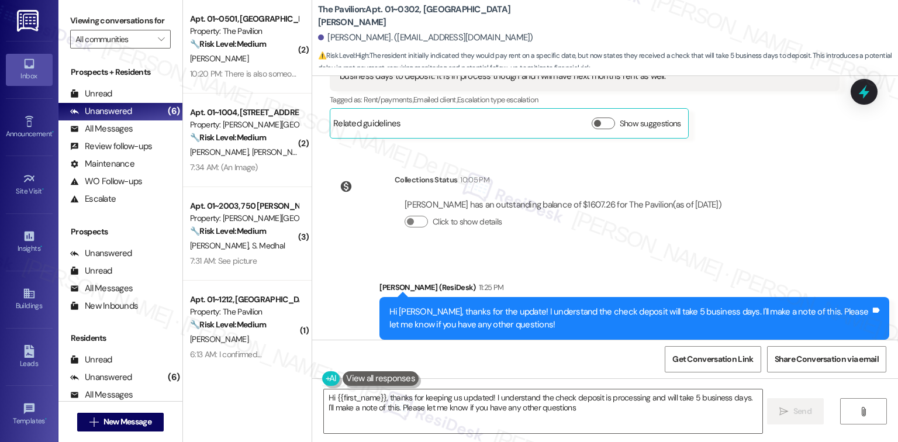
type textarea "Hi {{first_name}}, thanks for keeping us updated! I understand the check deposi…"
click at [716, 359] on span "Get Conversation Link" at bounding box center [712, 359] width 81 height 12
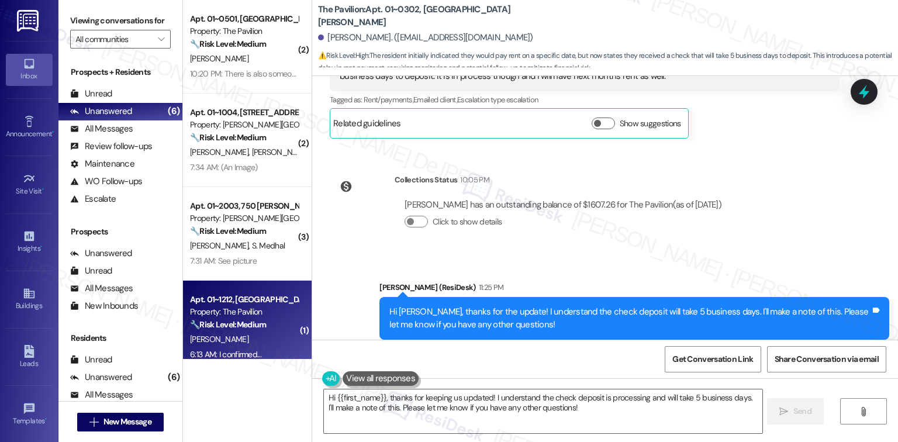
click at [229, 304] on div "Apt. 01~1212, One Lafayette Plaisance" at bounding box center [244, 299] width 108 height 12
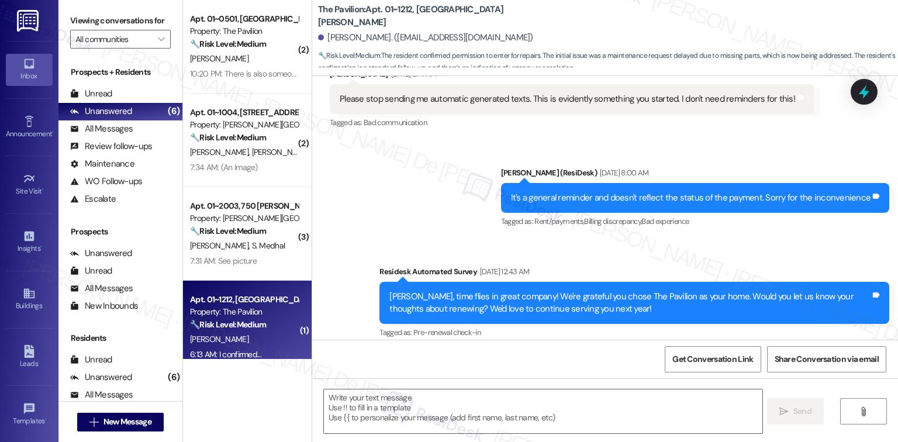
scroll to position [3580, 0]
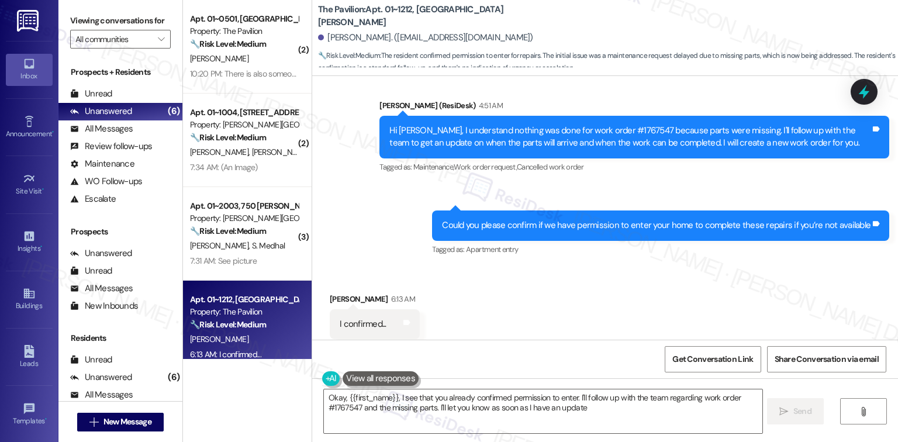
type textarea "Okay, {{first_name}}, I see that you already confirmed permission to enter. I'l…"
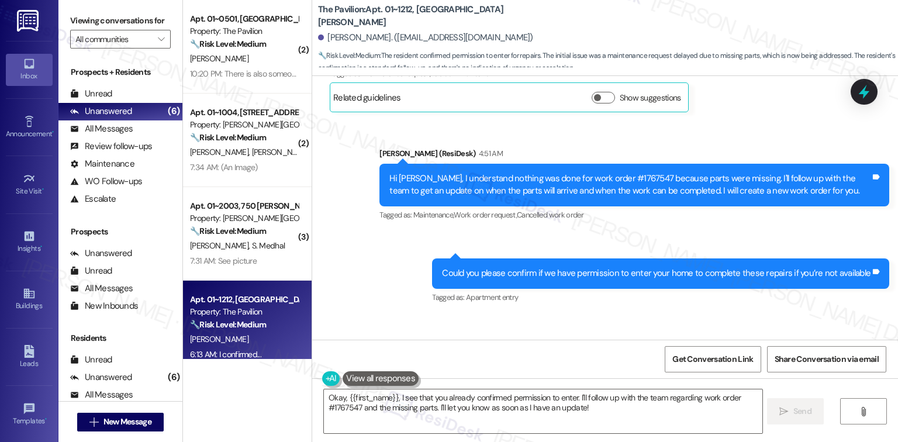
scroll to position [3687, 0]
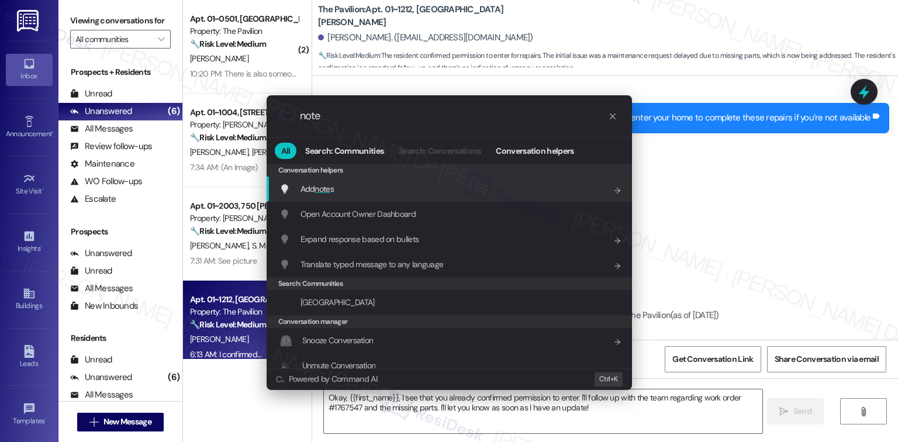
type input "note"
click at [416, 191] on div "Add note s Add shortcut" at bounding box center [450, 188] width 342 height 13
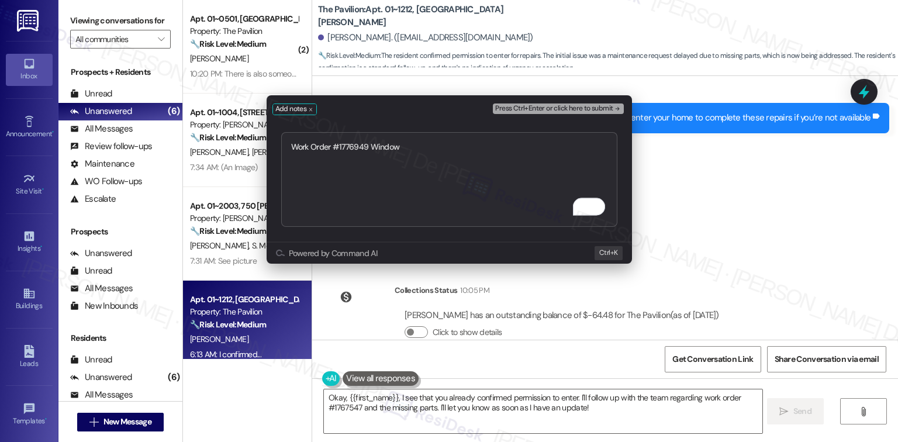
type textarea "Work Order #1776949 Window"
click at [593, 112] on span "Press Ctrl+Enter or click here to submit" at bounding box center [553, 109] width 117 height 8
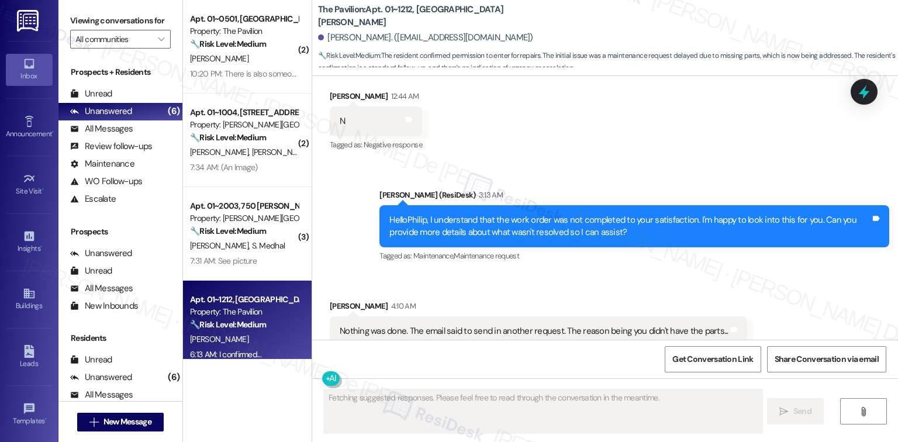
scroll to position [3678, 0]
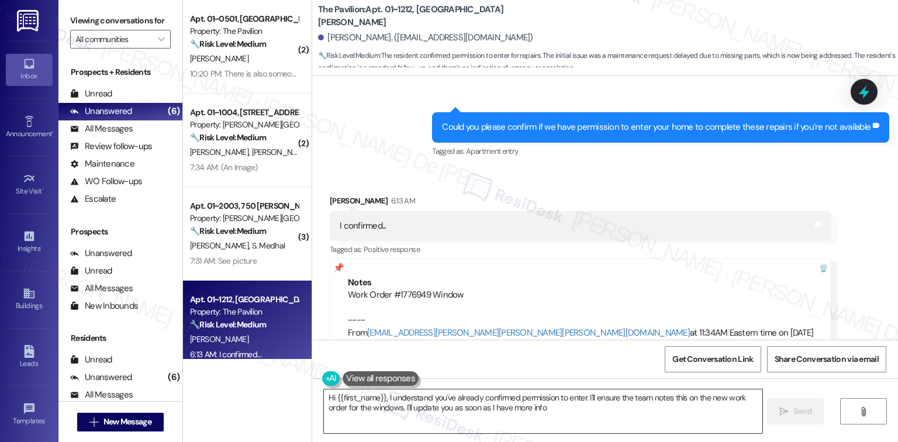
type textarea "Hi {{first_name}}, I understand you've already confirmed permission to enter. I…"
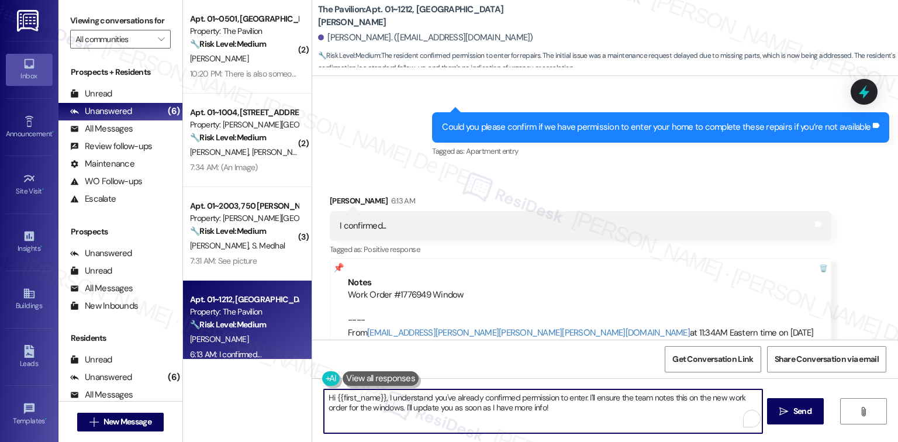
drag, startPoint x: 475, startPoint y: 410, endPoint x: 312, endPoint y: 365, distance: 169.9
click at [296, 374] on div "( 2 ) Apt. 01~0501, One Lafayette Plaisance Property: The Pavilion 🔧 Risk Level…" at bounding box center [540, 221] width 715 height 442
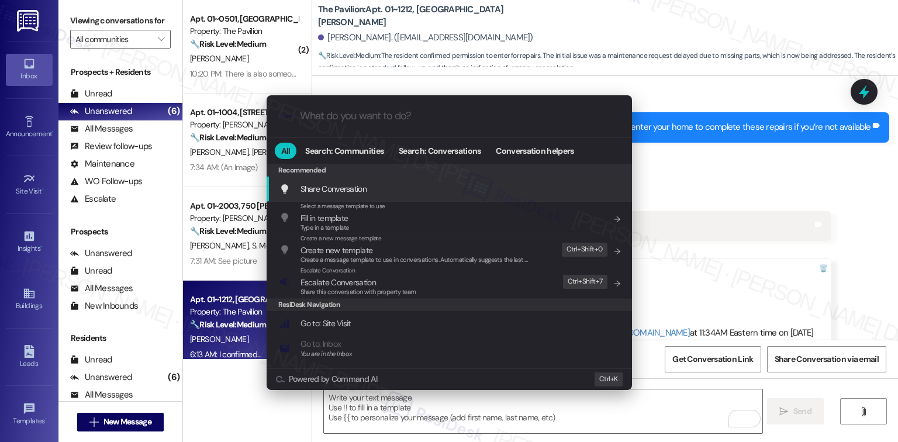
paste input "Work Order #1776949"
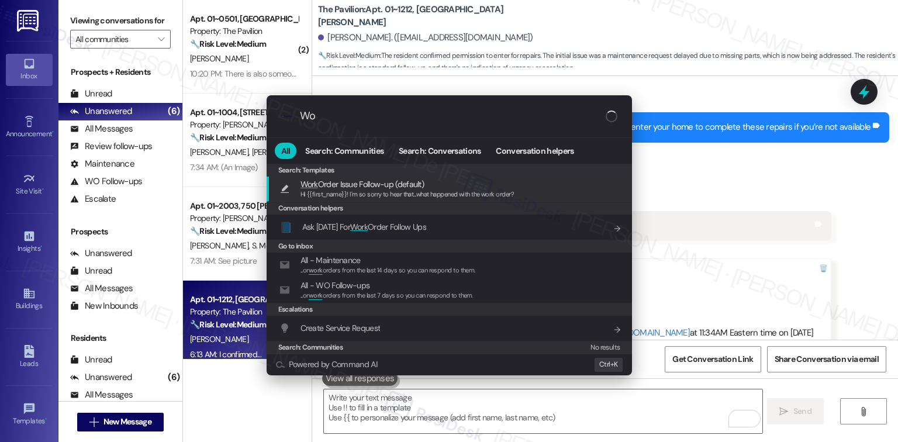
type input "W"
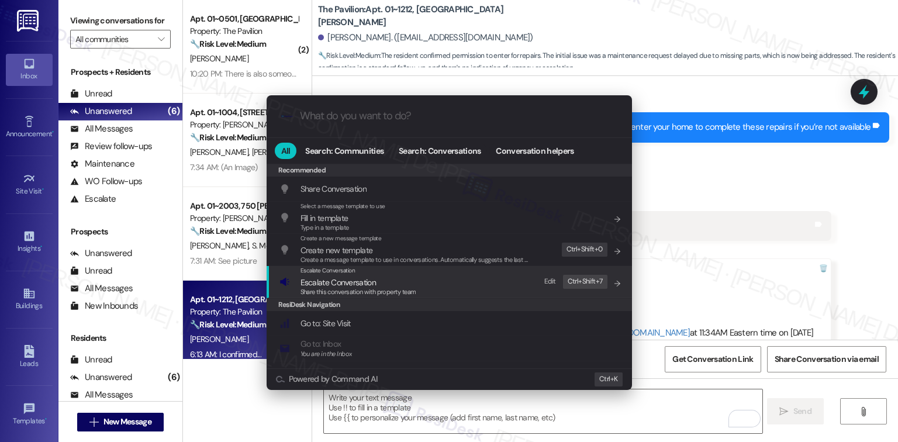
click at [473, 290] on div "Escalate Conversation Escalate Conversation Share this conversation with proper…" at bounding box center [450, 282] width 342 height 32
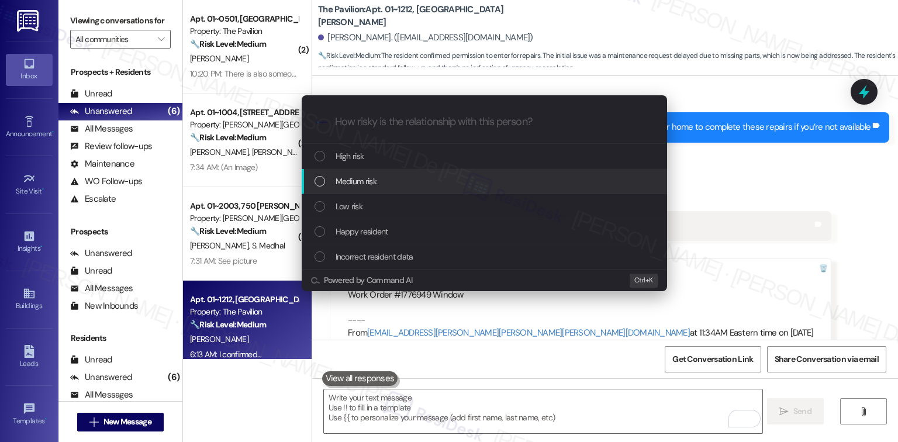
click at [401, 188] on div "Medium risk" at bounding box center [484, 181] width 365 height 25
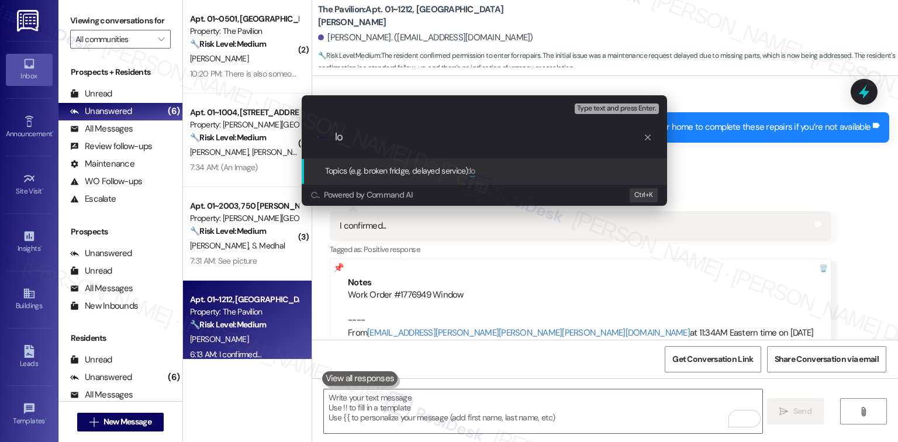
type input "l"
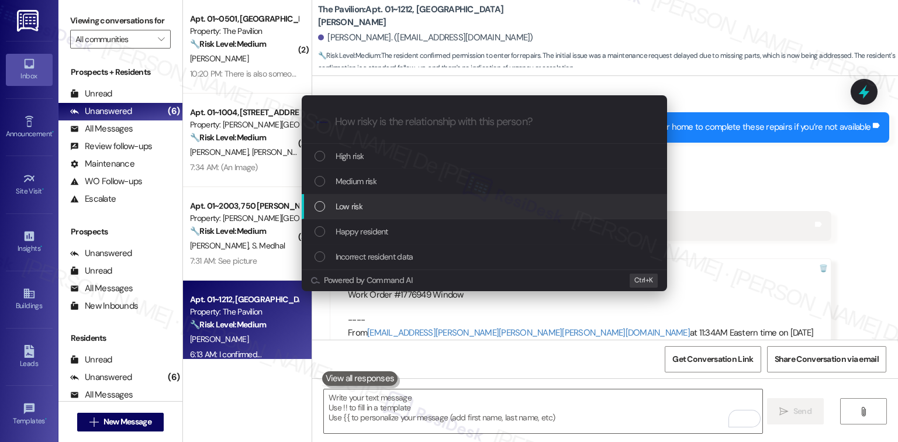
click at [379, 212] on div "Low risk" at bounding box center [485, 206] width 342 height 13
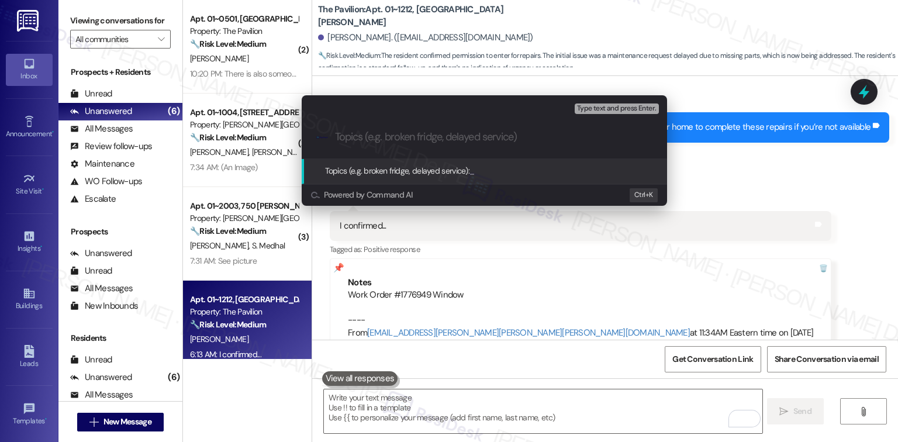
paste input "Work Order #1776949"
type input "Work Order #1776949 - Window Repair"
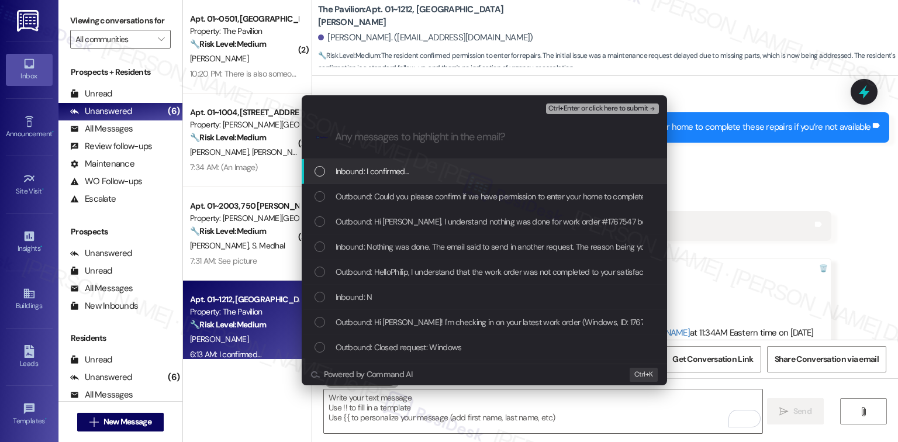
click at [316, 177] on div "Inbound: I confirmed..." at bounding box center [485, 171] width 342 height 13
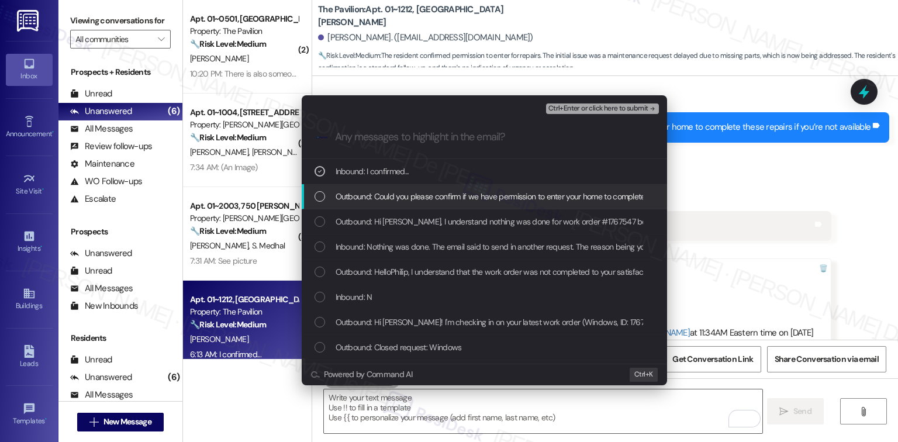
click at [319, 201] on div "List of options" at bounding box center [319, 196] width 11 height 11
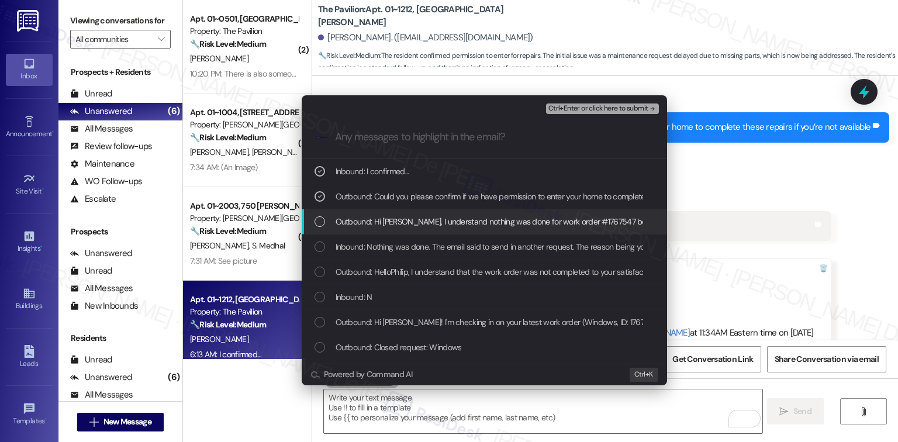
click at [313, 221] on div "Outbound: Hi Philip, I understand nothing was done for work order #1767547 beca…" at bounding box center [484, 221] width 365 height 25
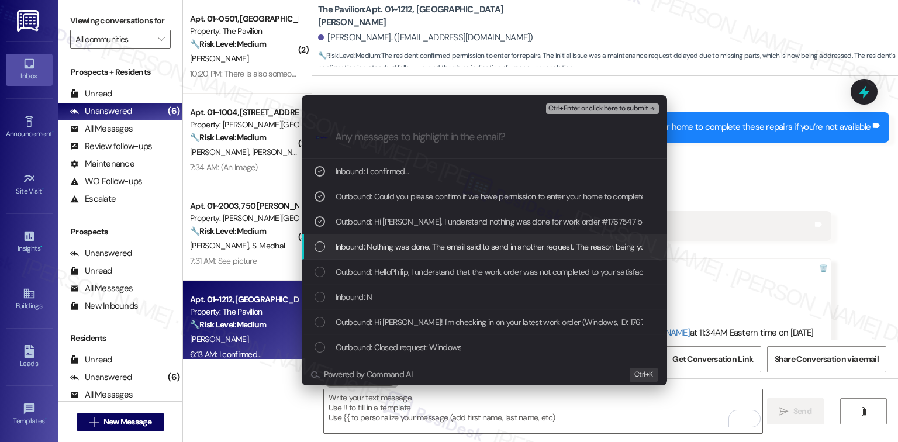
click at [327, 250] on div "Inbound: Nothing was done. The email said to send in another request. The reaso…" at bounding box center [485, 246] width 342 height 13
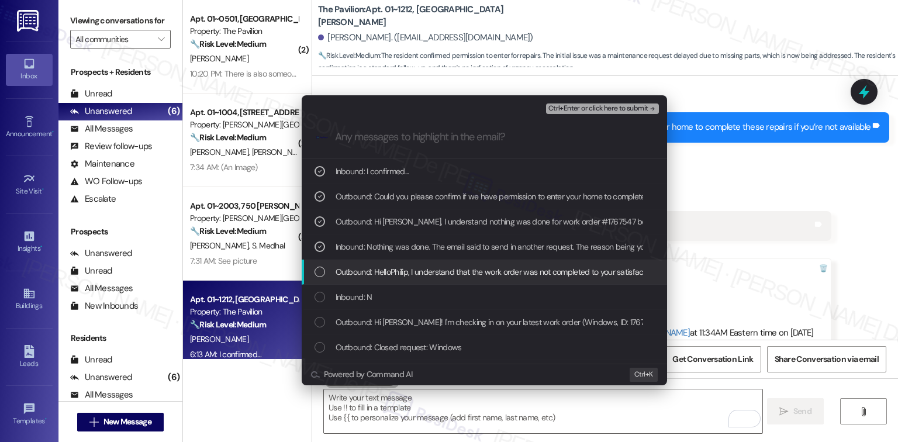
click at [332, 264] on div "Outbound: HelloPhilip, I understand that the work order was not completed to yo…" at bounding box center [484, 272] width 365 height 25
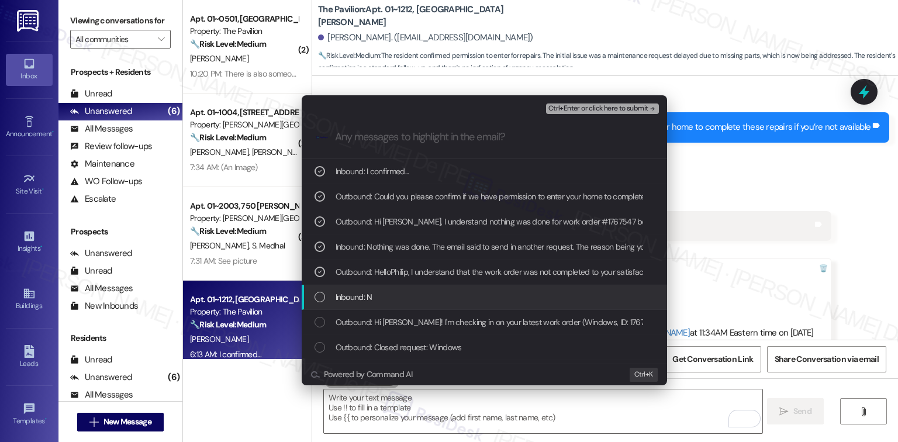
click at [340, 292] on span "Inbound: N" at bounding box center [354, 297] width 37 height 13
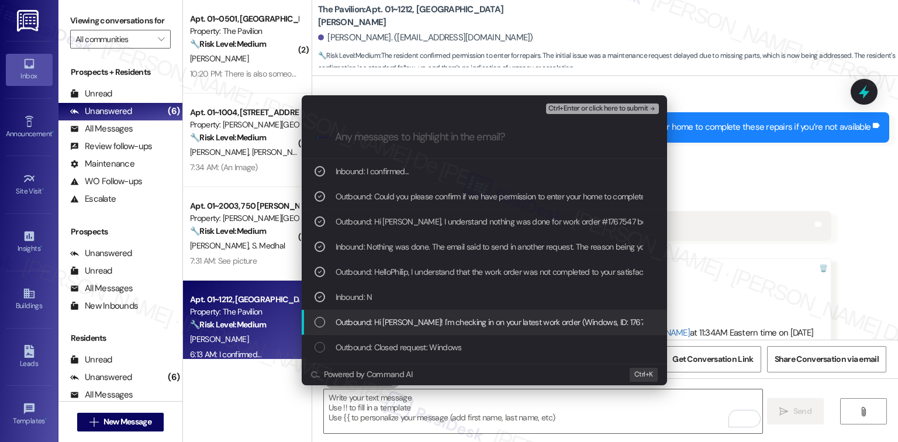
click at [374, 322] on span "Outbound: Hi Philip! I'm checking in on your latest work order (Windows, ID: 17…" at bounding box center [639, 322] width 607 height 13
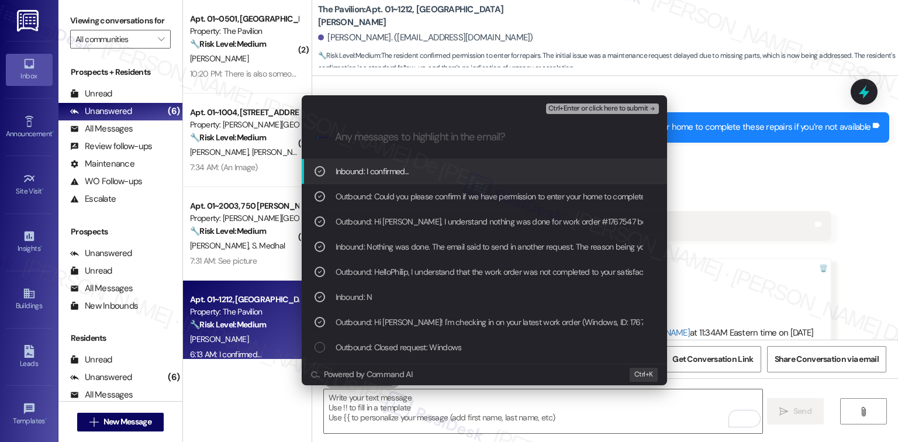
click at [585, 106] on span "Ctrl+Enter or click here to submit" at bounding box center [598, 109] width 100 height 8
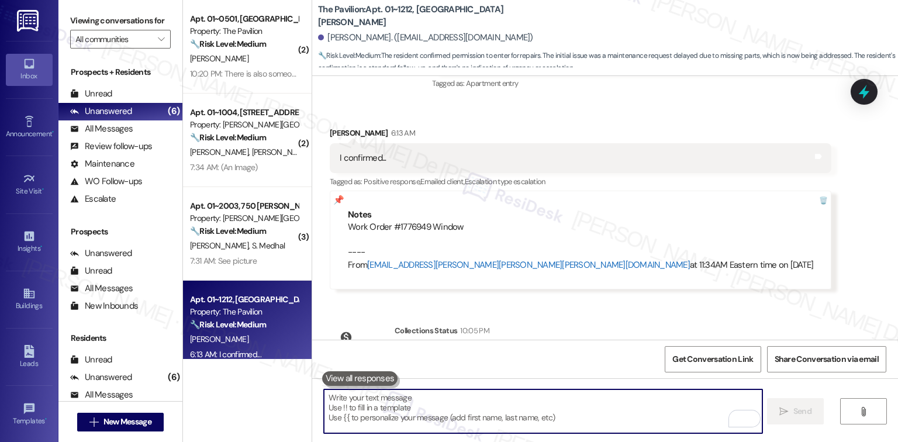
scroll to position [3786, 0]
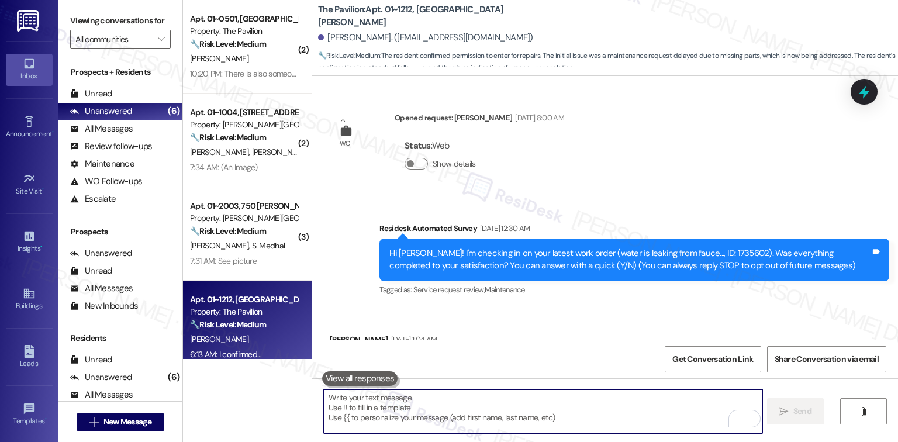
scroll to position [3121, 0]
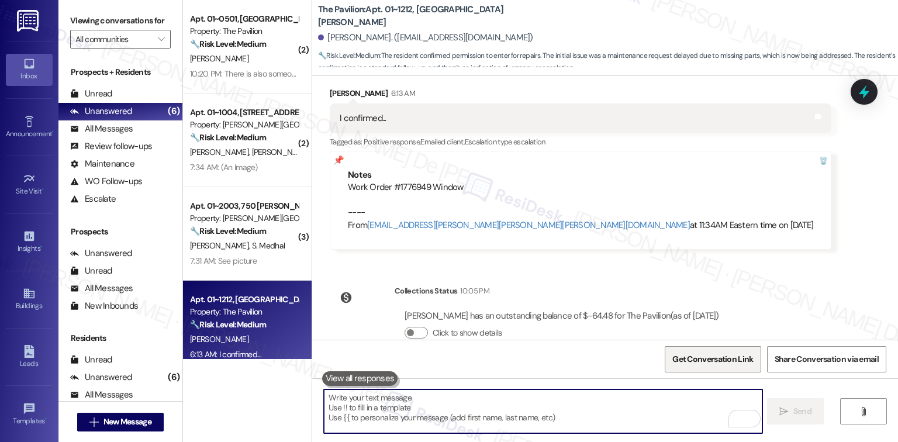
click at [744, 351] on span "Get Conversation Link" at bounding box center [712, 359] width 85 height 25
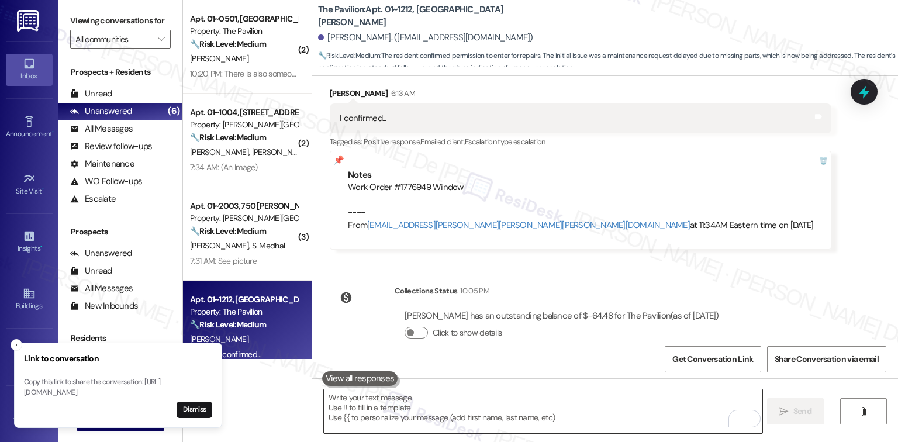
click at [476, 403] on textarea "To enrich screen reader interactions, please activate Accessibility in Grammarl…" at bounding box center [543, 411] width 438 height 44
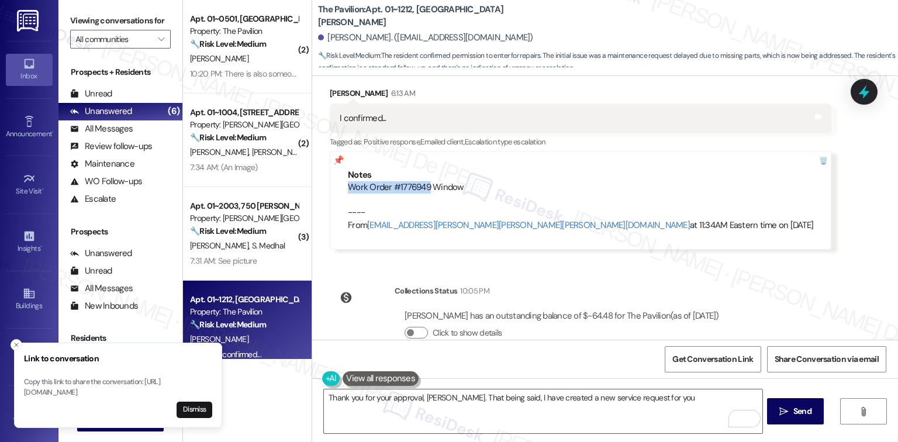
drag, startPoint x: 338, startPoint y: 159, endPoint x: 422, endPoint y: 164, distance: 83.8
click at [422, 164] on div "Notes Work Order #1776949 Window ---- From automated-surveys-habitat-cristel.jo…" at bounding box center [581, 200] width 502 height 99
copy div "Work Order #1776949"
click at [655, 393] on textarea "Thank you for your approval, Philip. That being said, I have created a new serv…" at bounding box center [543, 411] width 438 height 44
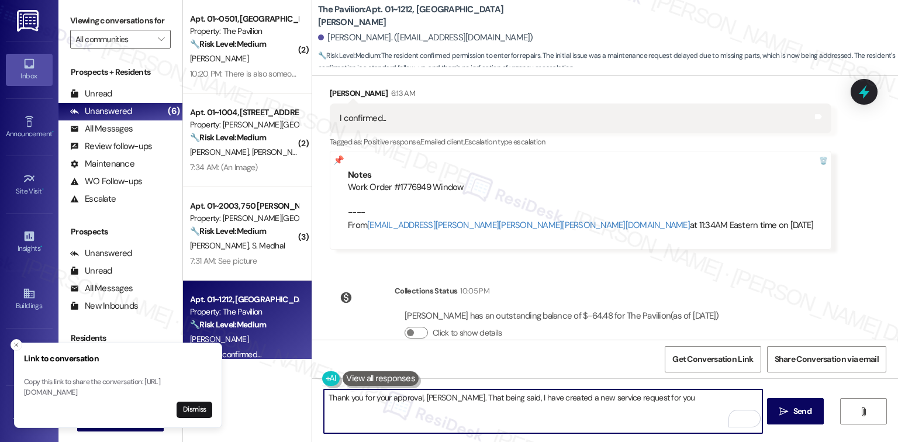
click at [652, 400] on textarea "Thank you for your approval, Philip. That being said, I have created a new serv…" at bounding box center [543, 411] width 438 height 44
paste textarea "Work Order #1776949"
click at [727, 400] on textarea "Thank you for your approval, Philip. That being said, I have created a new serv…" at bounding box center [543, 411] width 438 height 44
click at [647, 399] on textarea "Thank you for your approval, Philip. That being said, I have created a new serv…" at bounding box center [543, 411] width 438 height 44
click at [559, 416] on textarea "Thank you for your approval, Philip. That being said, I have created a new serv…" at bounding box center [543, 411] width 438 height 44
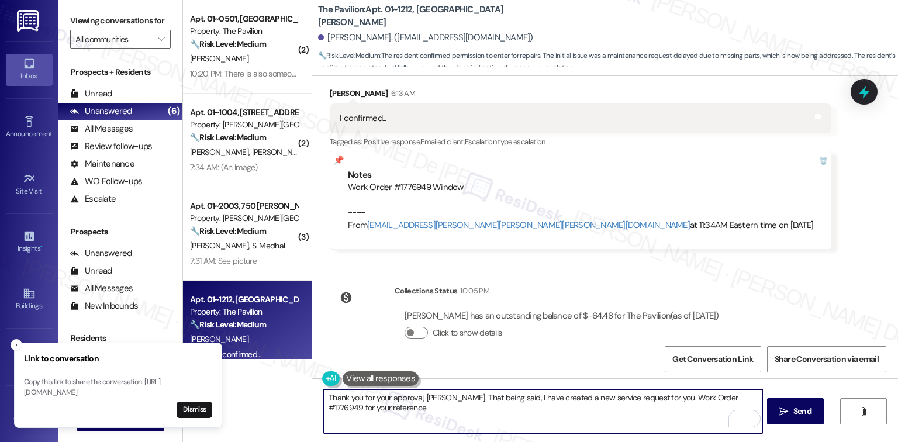
click at [718, 400] on textarea "Thank you for your approval, Philip. That being said, I have created a new serv…" at bounding box center [543, 411] width 438 height 44
click at [431, 405] on textarea "Thank you for your approval, Philip. That being said, I have created a new serv…" at bounding box center [543, 411] width 438 height 44
click at [645, 399] on textarea "Thank you for your approval, Philip. That being said, I have created a new serv…" at bounding box center [543, 411] width 438 height 44
click at [664, 402] on textarea "Thank you for your approval, Philip. That being said, I have created a new serv…" at bounding box center [543, 411] width 438 height 44
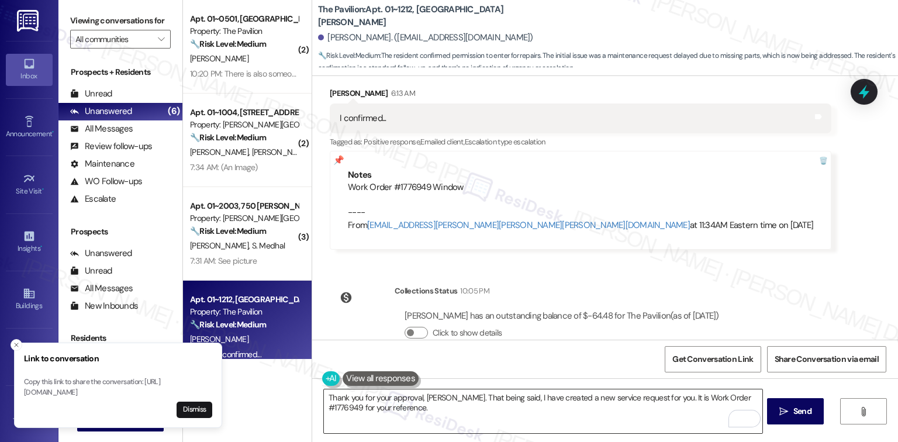
click at [680, 399] on textarea "Thank you for your approval, Philip. That being said, I have created a new serv…" at bounding box center [543, 411] width 438 height 44
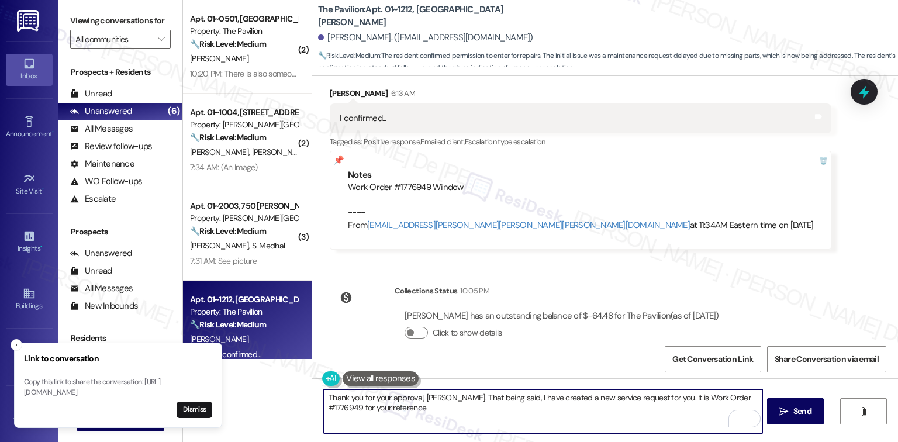
click at [617, 405] on textarea "Thank you for your approval, Philip. That being said, I have created a new serv…" at bounding box center [543, 411] width 438 height 44
click at [582, 395] on textarea "Thank you for your approval, Philip. That being said, I have created a new serv…" at bounding box center [543, 411] width 438 height 44
click at [658, 407] on textarea "Thank you for your approval, Philip. That being said, I have created a new serv…" at bounding box center [543, 411] width 438 height 44
click at [659, 403] on textarea "Thank you for your approval, Philip. That being said, I have created a new serv…" at bounding box center [543, 411] width 438 height 44
click at [660, 402] on textarea "Thank you for your approval, Philip. That being said, I have created a new serv…" at bounding box center [543, 411] width 438 height 44
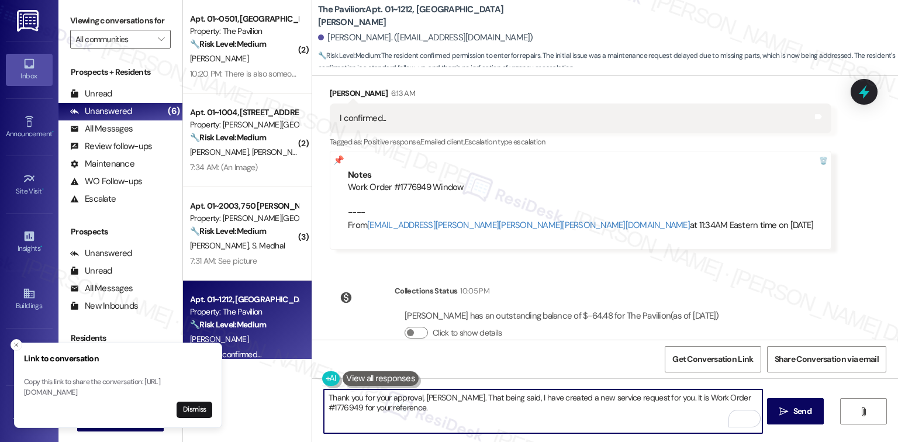
click at [683, 400] on textarea "Thank you for your approval, Philip. That being said, I have created a new serv…" at bounding box center [543, 411] width 438 height 44
click at [690, 400] on textarea "Thank you for your approval, Philip. That being said, I have created a new serv…" at bounding box center [543, 411] width 438 height 44
click at [640, 407] on textarea "Thank you for your approval, Philip. That being said, I have created a new serv…" at bounding box center [543, 411] width 438 height 44
click at [660, 395] on textarea "Thank you for your approval, Philip. That being said, I have created a new serv…" at bounding box center [543, 411] width 438 height 44
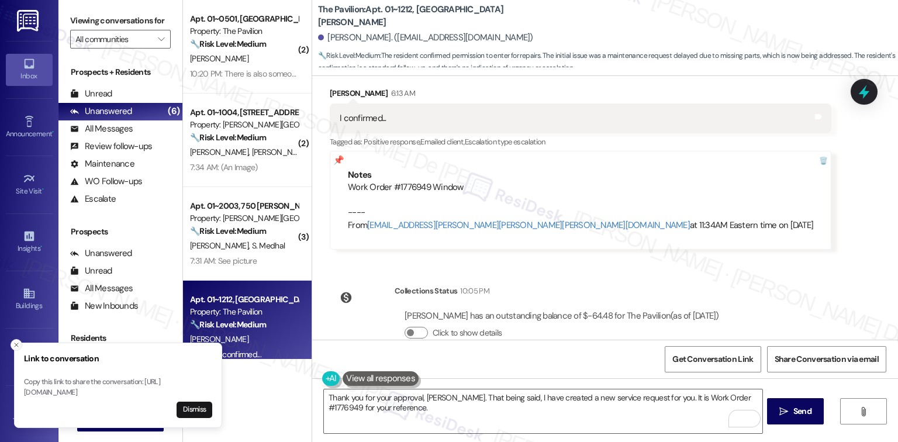
click at [15, 341] on icon "Close toast" at bounding box center [16, 344] width 7 height 7
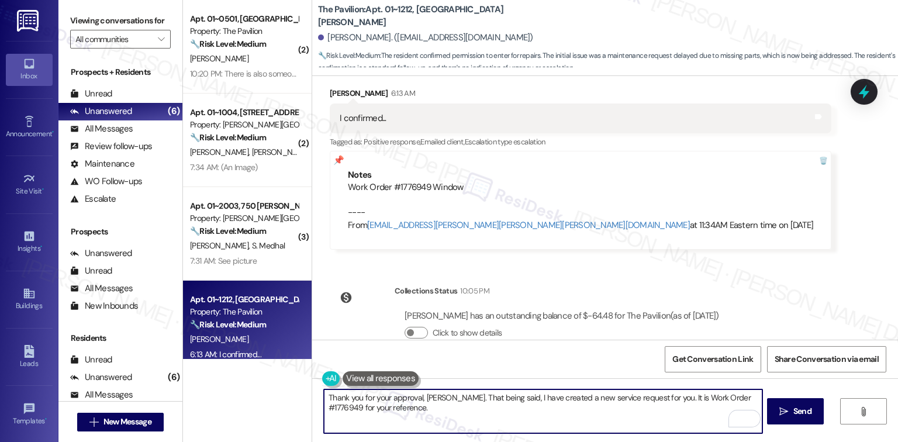
click at [638, 405] on textarea "Thank you for your approval, Philip. That being said, I have created a new serv…" at bounding box center [543, 411] width 438 height 44
drag, startPoint x: 631, startPoint y: 414, endPoint x: 646, endPoint y: 410, distance: 15.2
click at [634, 413] on textarea "Thank you for your approval, Philip. That being said, I have created a new serv…" at bounding box center [543, 411] width 438 height 44
click at [632, 402] on textarea "Thank you for your approval, Philip. That being said, I have created a new serv…" at bounding box center [543, 411] width 438 height 44
click at [658, 400] on textarea "Thank you for your approval, Philip. That being said, I have created a new serv…" at bounding box center [543, 411] width 438 height 44
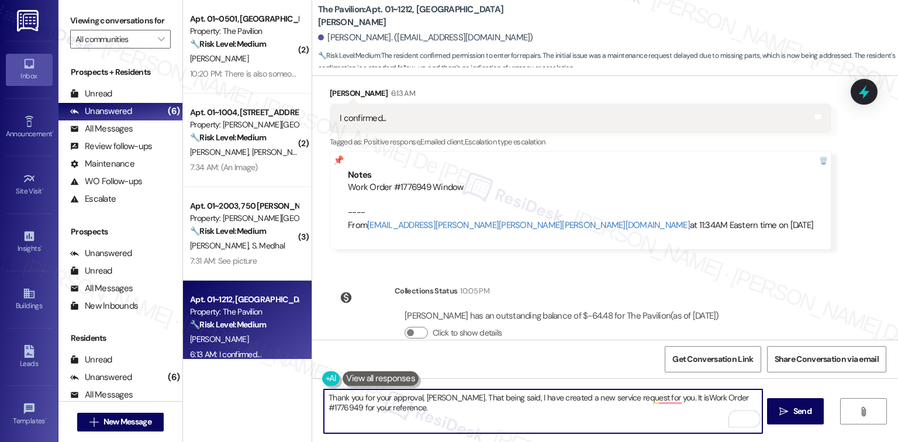
click at [786, 177] on div "Received via SMS Philip Johnson 6:13 AM I confirmed... Tags and notes Tagged as…" at bounding box center [605, 160] width 586 height 198
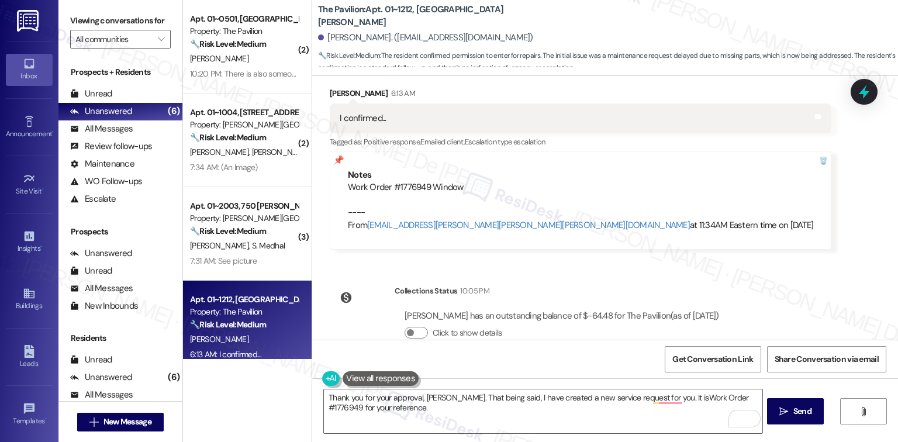
click at [822, 256] on div "WO Opened request: Chiller May 24, 2024 at 8:00 AM Status : Web Show details Su…" at bounding box center [605, 208] width 586 height 264
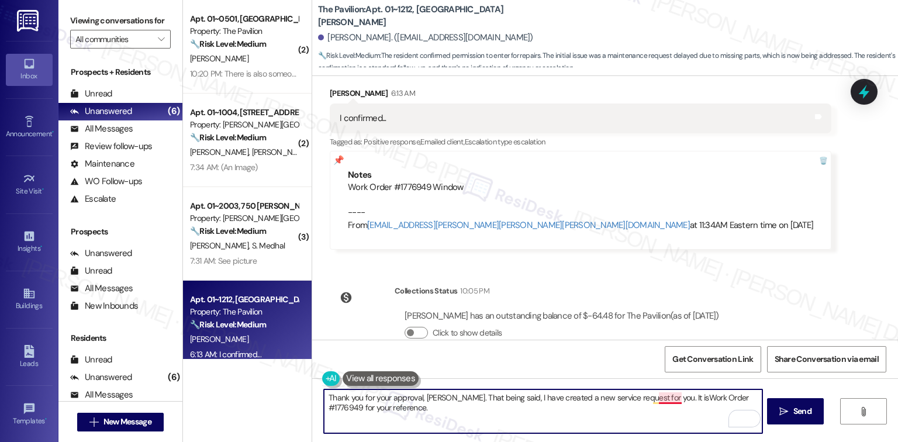
click at [660, 398] on textarea "Thank you for your approval, Philip. That being said, I have created a new serv…" at bounding box center [543, 411] width 438 height 44
click at [655, 421] on textarea "Thank you for your approval, Philip. That being said, I have created a new serv…" at bounding box center [543, 411] width 438 height 44
click at [656, 400] on textarea "Thank you for your approval, Philip. That being said, I have created a new serv…" at bounding box center [543, 411] width 438 height 44
click at [446, 414] on textarea "Thank you for your approval, Philip. That being said, I have created a new serv…" at bounding box center [543, 411] width 438 height 44
type textarea "Thank you for your approval, Philip. That being said, I have created a new serv…"
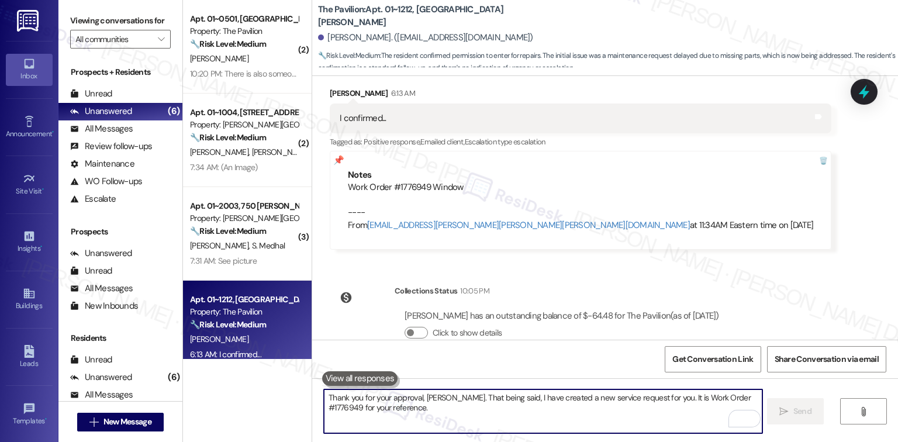
scroll to position [3678, 0]
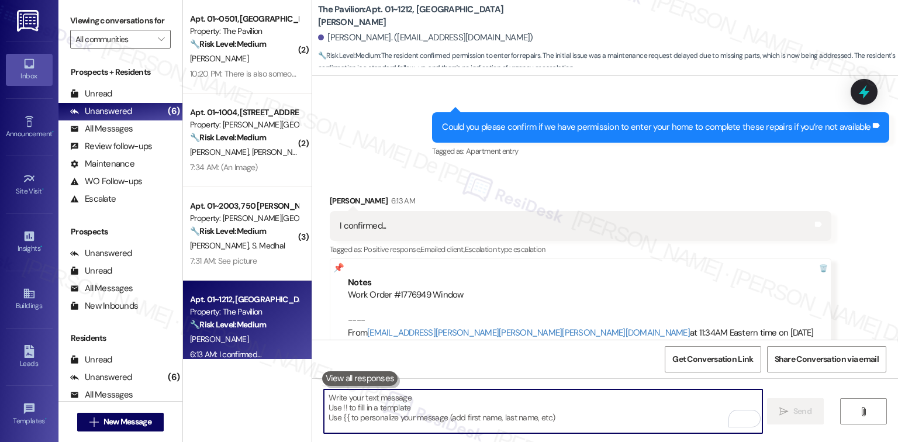
paste textarea "Please let me know if there’s anything more I can do for you."
type textarea "Please let me know if there’s anything more I can do for you."
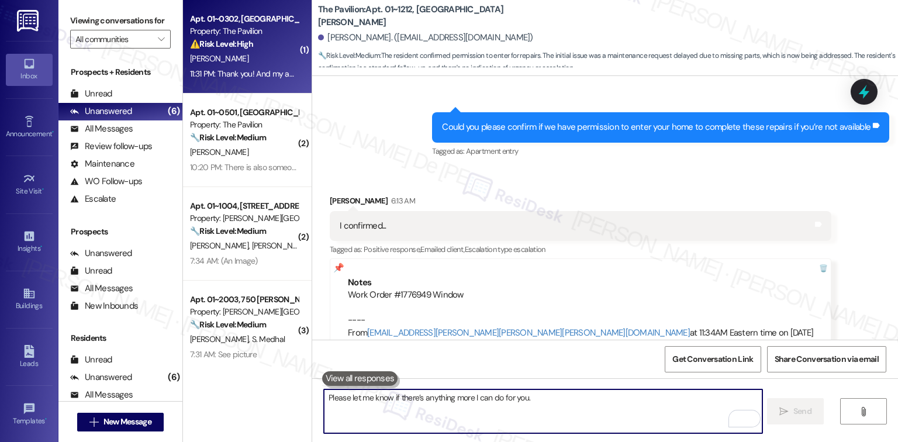
click at [213, 58] on span "K. Johnson" at bounding box center [219, 58] width 58 height 11
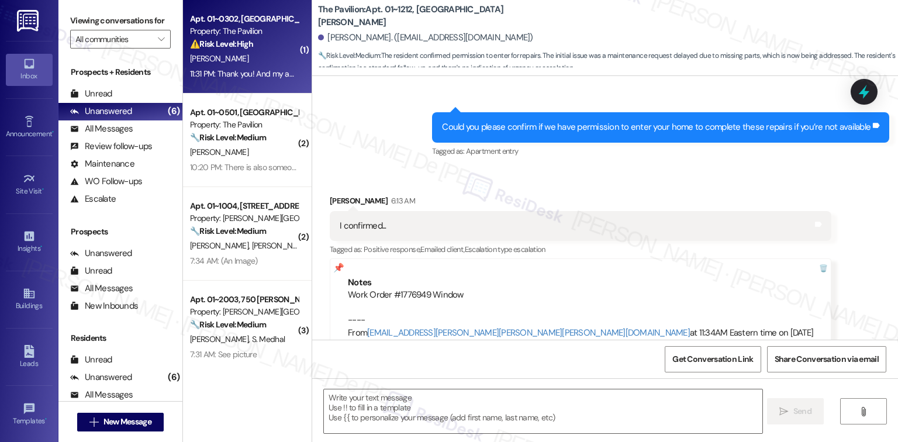
type textarea "Fetching suggested responses. Please feel free to read through the conversation…"
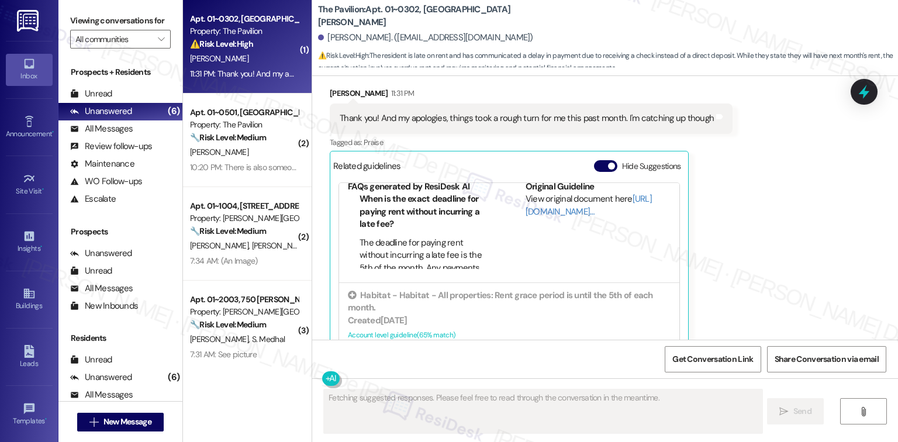
scroll to position [7586, 0]
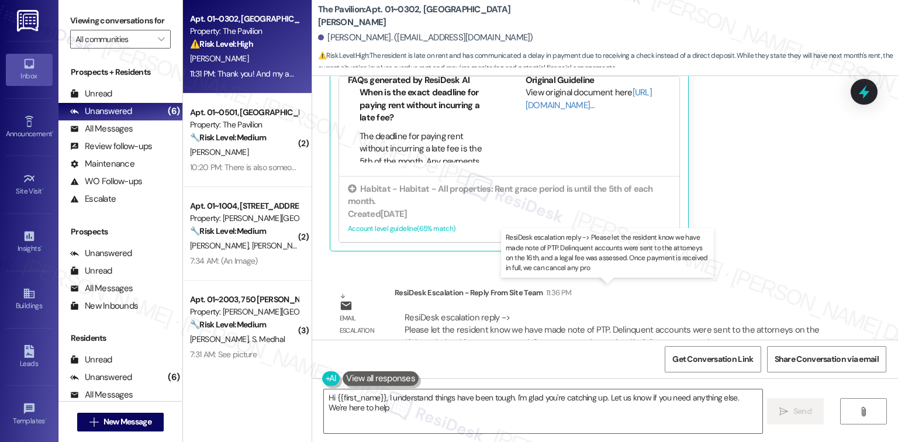
type textarea "Hi {{first_name}}, I understand things have been tough. I'm glad you're catchin…"
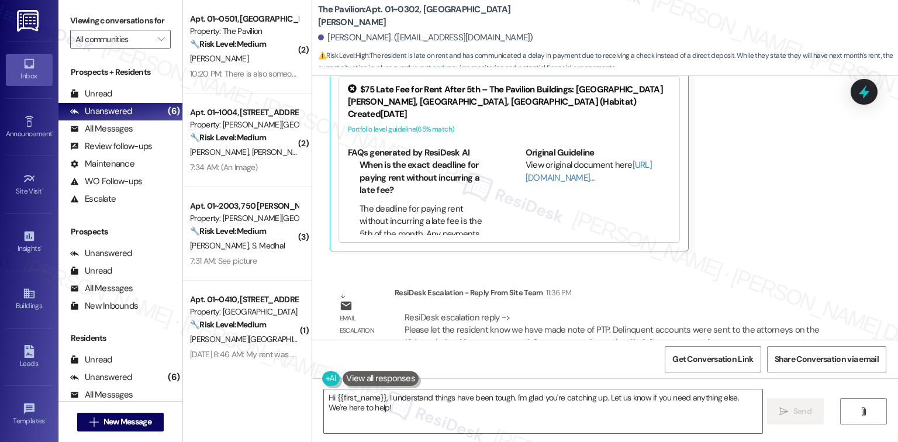
scroll to position [7480, 0]
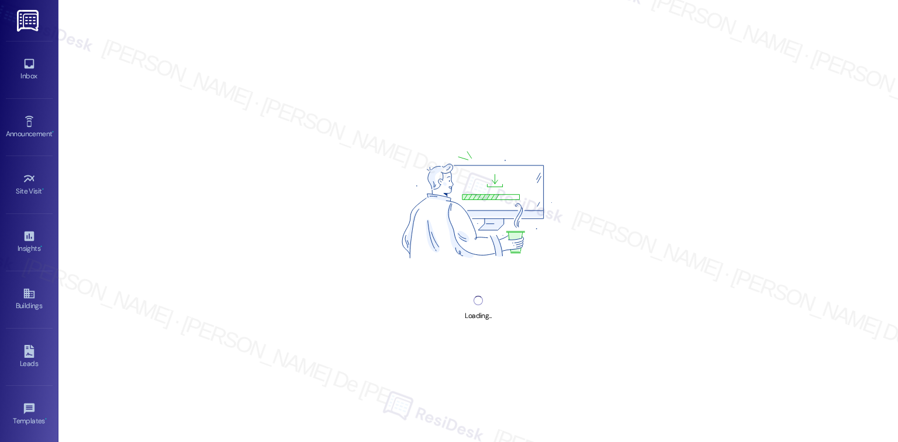
scroll to position [3121, 0]
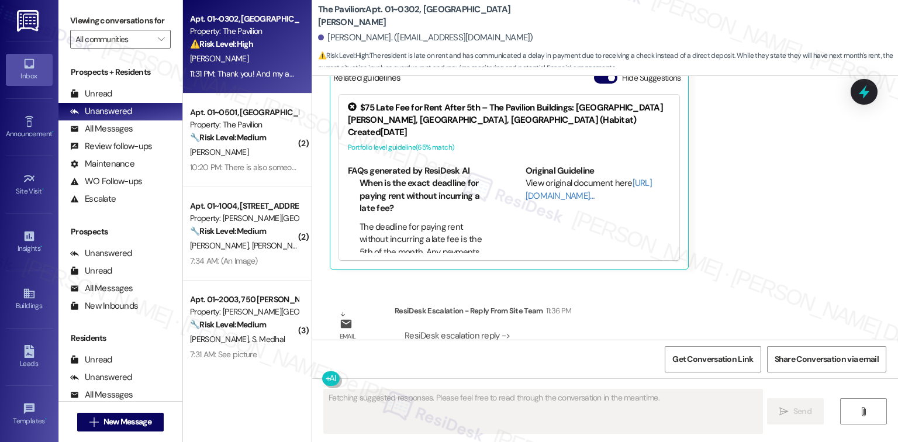
scroll to position [7586, 0]
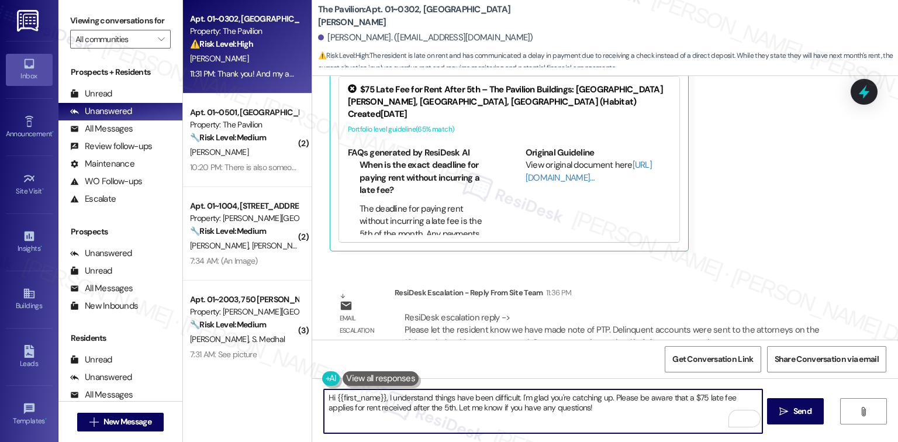
drag, startPoint x: 585, startPoint y: 410, endPoint x: 313, endPoint y: 400, distance: 271.4
click at [317, 400] on div "Hi {{first_name}}, I understand things have been difficult. I'm glad you're cat…" at bounding box center [536, 411] width 439 height 45
click at [489, 419] on textarea "Hi {{first_name}}, I understand things have been difficult. I'm glad you're cat…" at bounding box center [543, 411] width 438 height 44
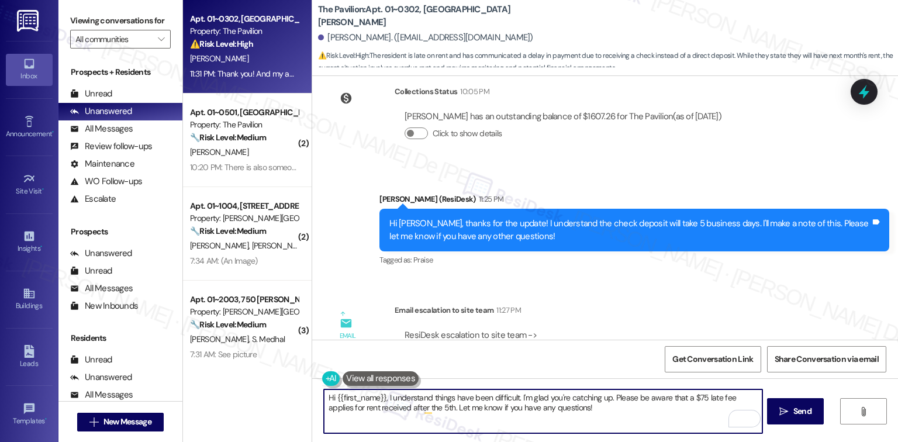
scroll to position [7275, 0]
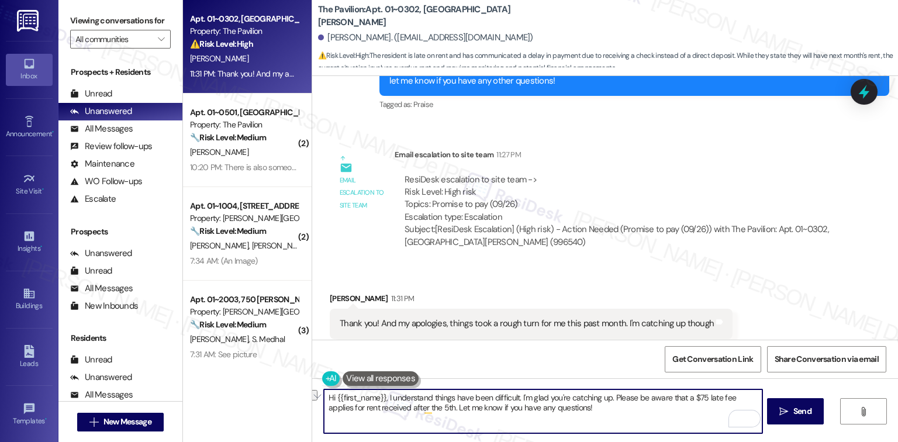
drag, startPoint x: 514, startPoint y: 398, endPoint x: 317, endPoint y: 402, distance: 197.0
click at [317, 402] on div "Hi {{first_name}}, I understand things have been difficult. I'm glad you're cat…" at bounding box center [605, 422] width 586 height 88
click at [408, 399] on textarea "I'm glad you're catching up. Please be aware that a $75 late fee applies for re…" at bounding box center [543, 411] width 438 height 44
click at [412, 399] on textarea "I'm glad you're catching up. Please be aware that a $75 late fee applies for re…" at bounding box center [543, 411] width 438 height 44
click at [469, 398] on textarea "I'm glad you're catching up, Kamryn. Please be aware that a $75 late fee applie…" at bounding box center [543, 411] width 438 height 44
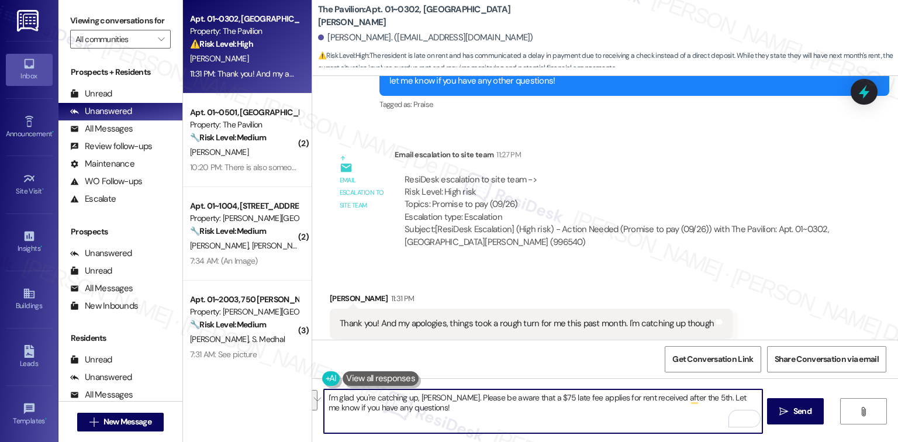
drag, startPoint x: 444, startPoint y: 399, endPoint x: 540, endPoint y: 414, distance: 97.1
click at [540, 414] on textarea "I'm glad you're catching up, Kamryn. Please be aware that a $75 late fee applie…" at bounding box center [543, 411] width 438 height 44
paste textarea "we have made note of PTP. Delinquent accounts were sent to the attorneys on the…"
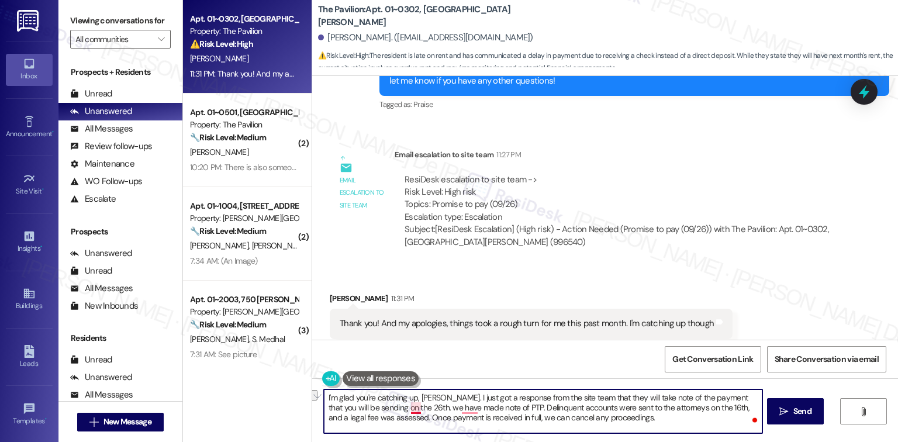
drag, startPoint x: 497, startPoint y: 407, endPoint x: 405, endPoint y: 409, distance: 91.8
click at [405, 409] on textarea "I'm glad you're catching up, Kamryn. I just got a response from the site team t…" at bounding box center [543, 411] width 438 height 44
click at [645, 409] on textarea "I'm glad you're catching up, Kamryn. I just got a response from the site team t…" at bounding box center [543, 411] width 438 height 44
click at [382, 416] on textarea "I'm glad you're catching up, Kamryn. I just got a response from the site team t…" at bounding box center [543, 411] width 438 height 44
drag, startPoint x: 454, startPoint y: 416, endPoint x: 490, endPoint y: 417, distance: 36.8
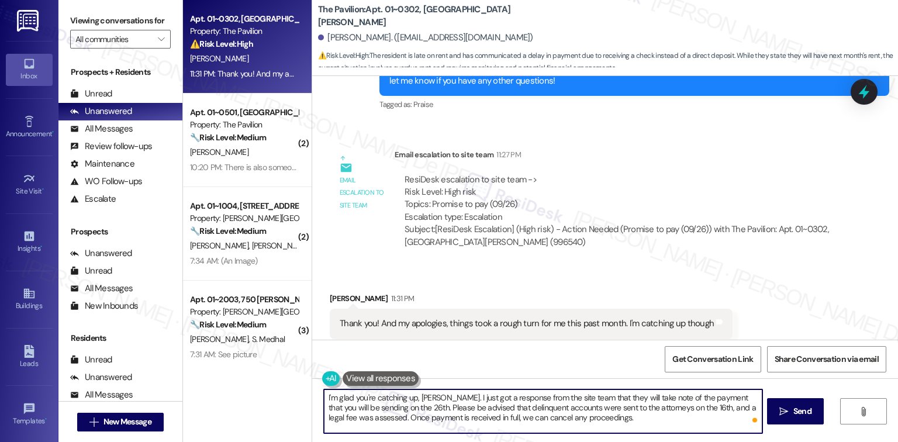
click at [454, 417] on textarea "I'm glad you're catching up, Kamryn. I just got a response from the site team t…" at bounding box center [543, 411] width 438 height 44
click at [500, 417] on textarea "I'm glad you're catching up, Kamryn. I just got a response from the site team t…" at bounding box center [543, 411] width 438 height 44
click at [552, 417] on textarea "I'm glad you're catching up, Kamryn. I just got a response from the site team t…" at bounding box center [543, 411] width 438 height 44
click at [594, 417] on textarea "I'm glad you're catching up, Kamryn. I just got a response from the site team t…" at bounding box center [543, 411] width 438 height 44
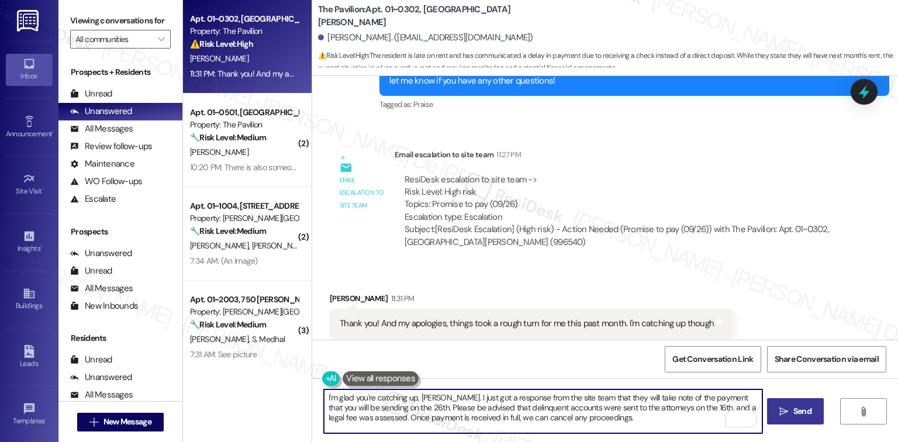
type textarea "I'm glad you're catching up, Kamryn. I just got a response from the site team t…"
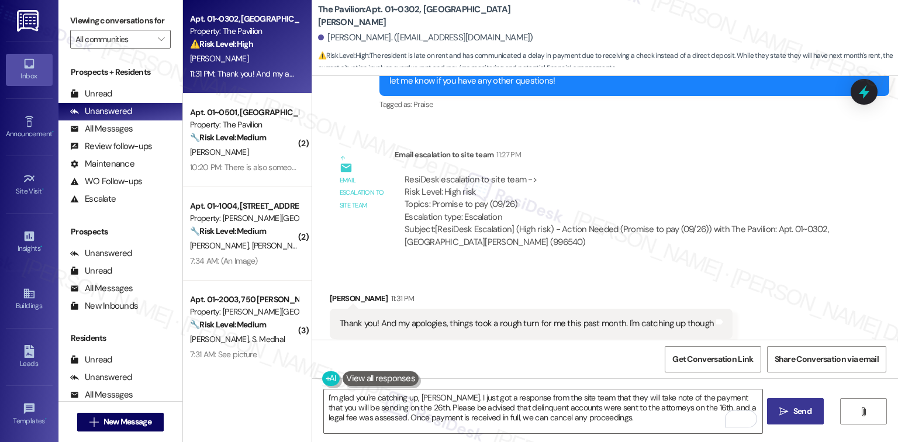
click at [807, 419] on button " Send" at bounding box center [795, 411] width 57 height 26
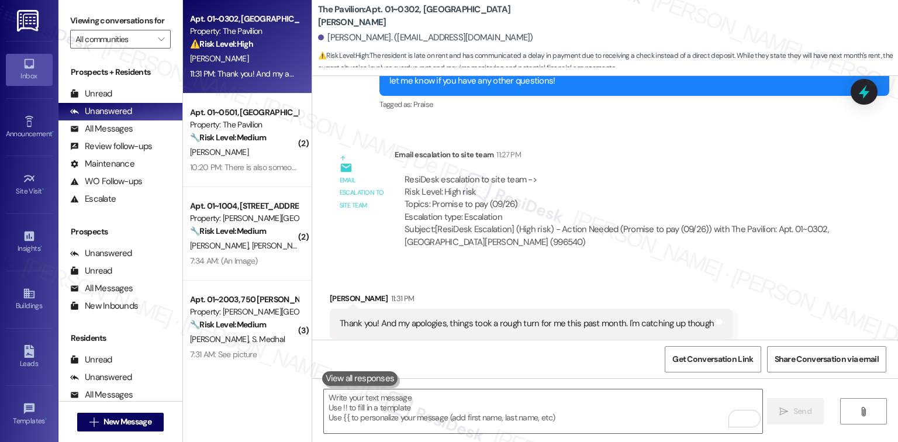
scroll to position [0, 0]
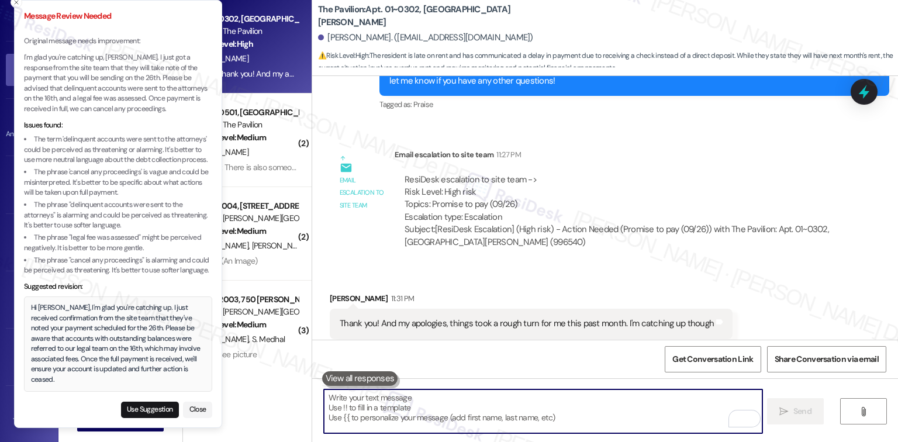
click at [450, 414] on textarea "To enrich screen reader interactions, please activate Accessibility in Grammarl…" at bounding box center [543, 411] width 438 height 44
paste textarea "Please don’t hesitate to let me know if there’s anything I can help you with."
type textarea "Please don’t hesitate to let me know if there’s anything I can help you with."
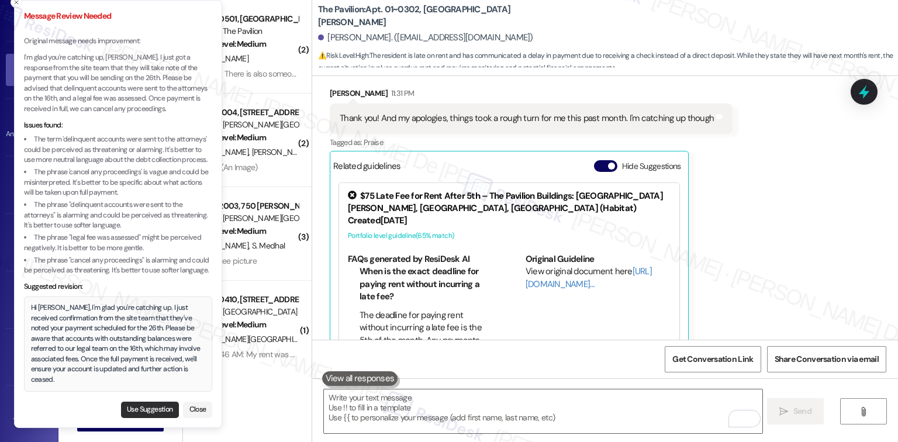
click at [152, 402] on button "Use Suggestion" at bounding box center [150, 410] width 58 height 16
type textarea "Hi Kamryn, I'm glad you're catching up. I just received confirmation from the s…"
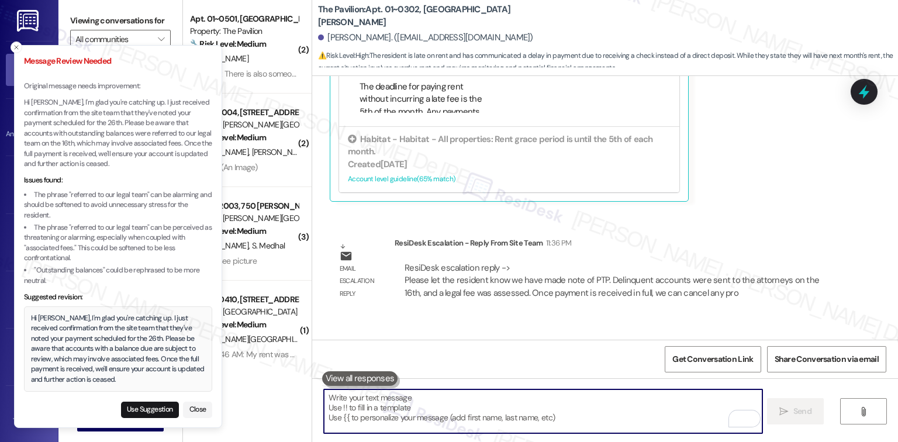
scroll to position [7668, 0]
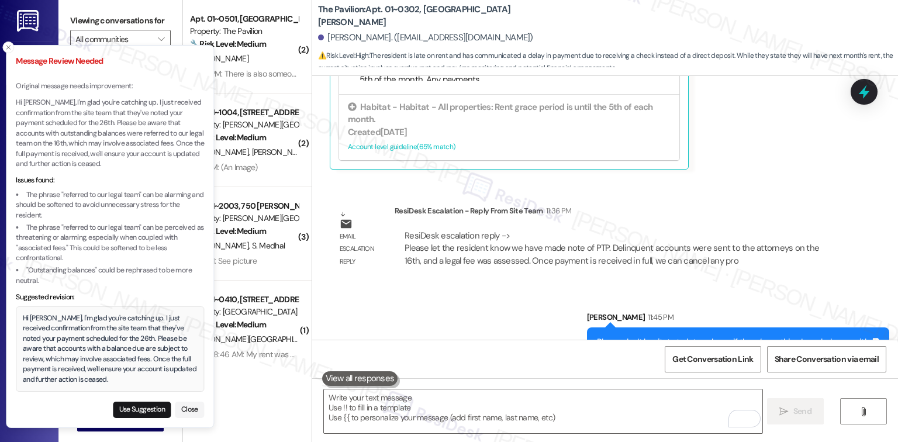
click at [94, 378] on div "Hi Kamryn, I'm glad you're catching up. I just received confirmation from the s…" at bounding box center [110, 349] width 175 height 72
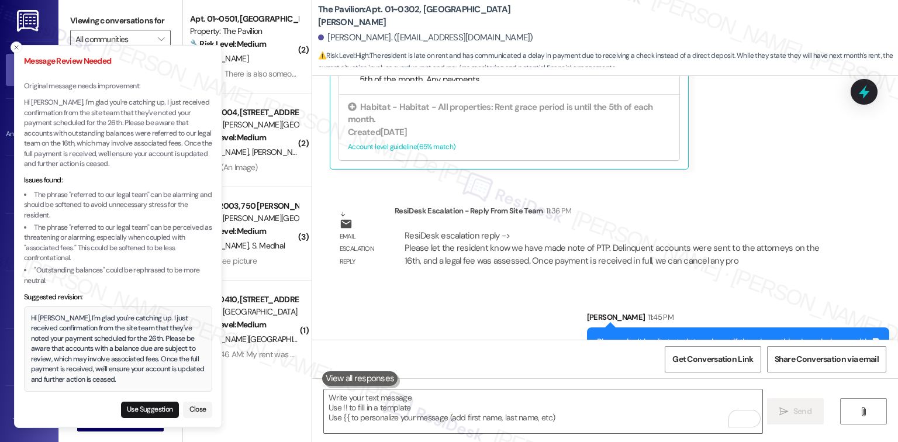
click at [80, 376] on div "Hi Kamryn, I'm glad you're catching up. I just received confirmation from the s…" at bounding box center [118, 349] width 175 height 72
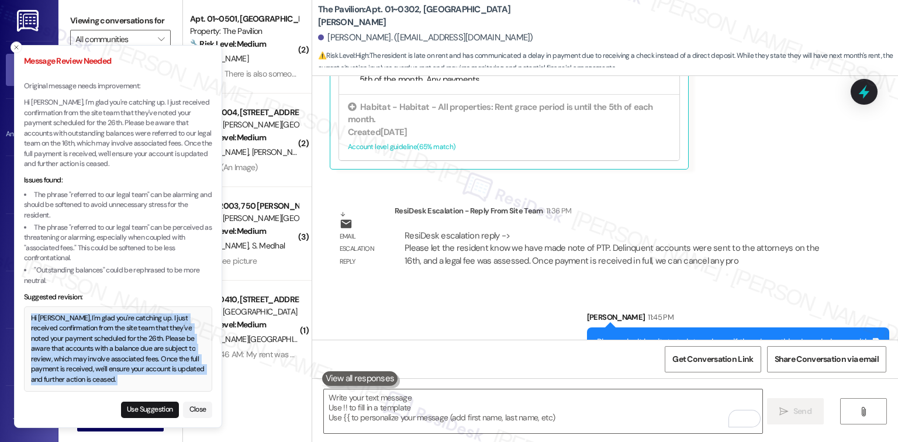
type textarea "Hi Kamryn, I'm glad you're catching up. I just received confirmation from the s…"
click at [80, 376] on div "Hi Kamryn, I'm glad you're catching up. I just received confirmation from the s…" at bounding box center [118, 349] width 175 height 72
copy div "Hi Kamryn, I'm glad you're catching up. I just received confirmation from the s…"
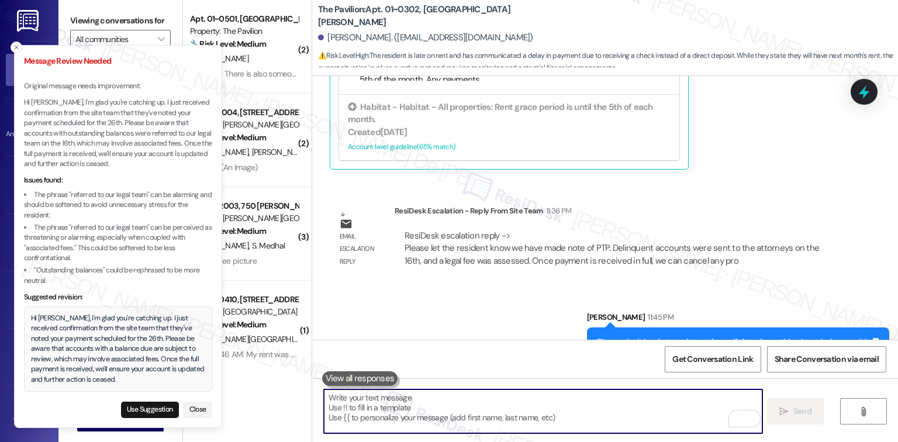
click at [586, 413] on textarea "To enrich screen reader interactions, please activate Accessibility in Grammarl…" at bounding box center [543, 411] width 438 height 44
paste textarea "Hi Kamryn, I'm glad you're catching up. I just received confirmation from the s…"
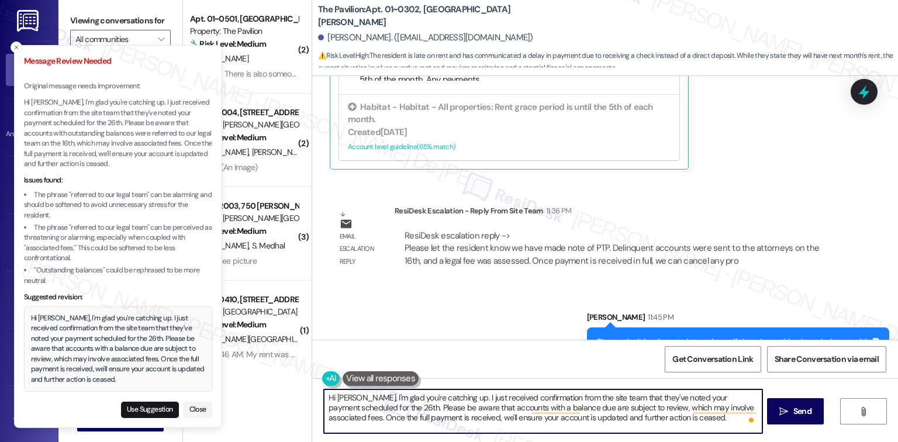
type textarea "Hi Kamryn, I'm glad you're catching up. I just received confirmation from the s…"
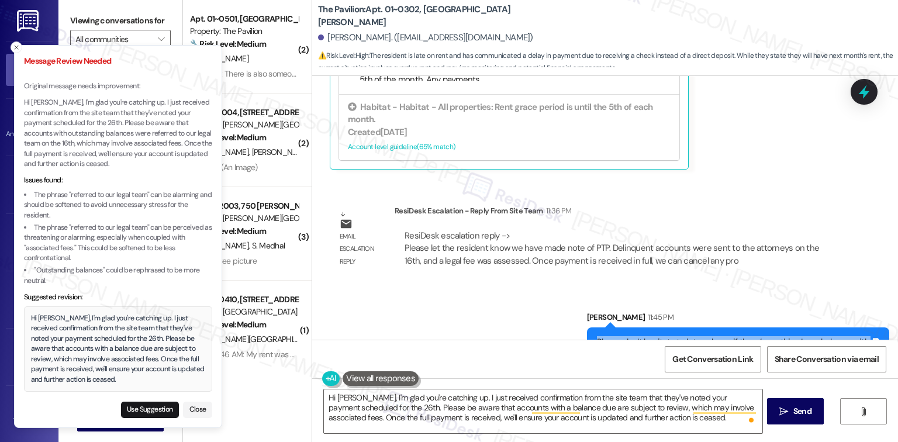
drag, startPoint x: 599, startPoint y: 316, endPoint x: 866, endPoint y: 323, distance: 267.2
click at [866, 327] on div "Please don’t hesitate to let me know if there’s anything I can help you with. T…" at bounding box center [738, 342] width 302 height 30
copy div "Please don’t hesitate to let me know if there’s anything I can help you with."
click at [786, 399] on button " Send" at bounding box center [795, 411] width 57 height 26
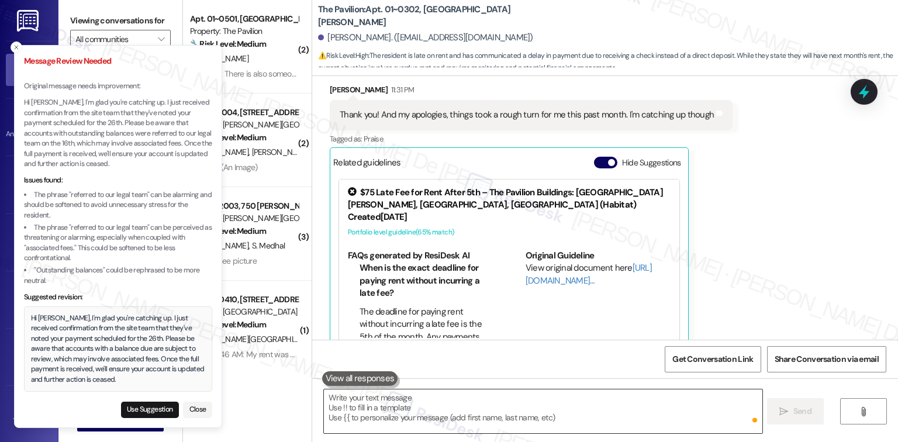
scroll to position [7480, 0]
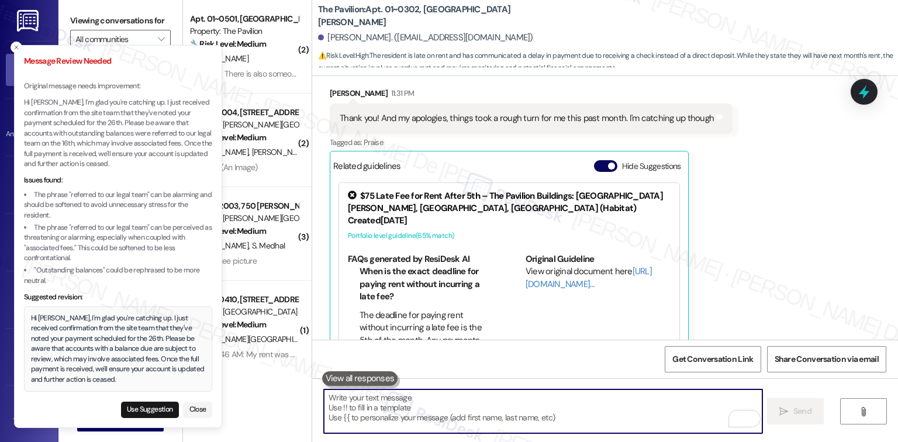
click at [525, 405] on textarea "To enrich screen reader interactions, please activate Accessibility in Grammarl…" at bounding box center [543, 411] width 438 height 44
paste textarea "Please don’t hesitate to let me know if there’s anything I can help you with."
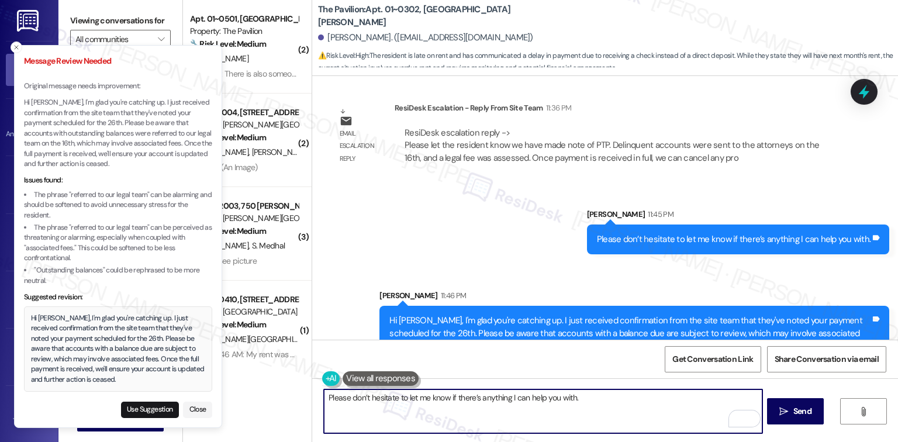
scroll to position [7775, 0]
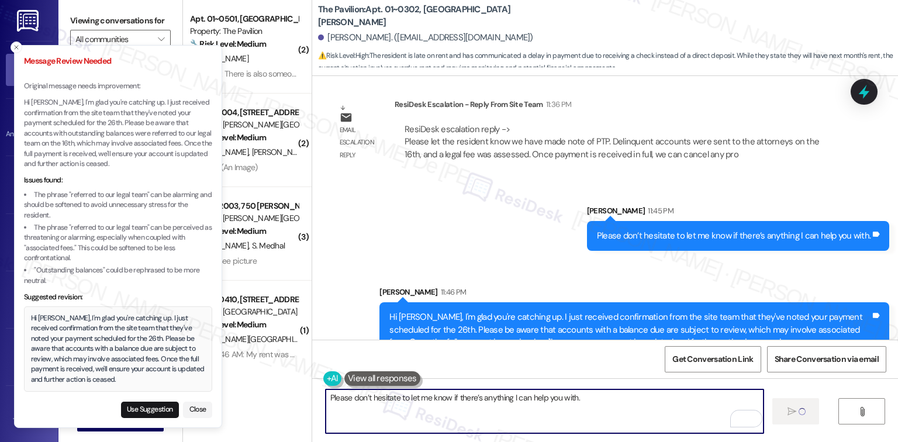
click at [616, 400] on textarea "Please don’t hesitate to let me know if there’s anything I can help you with." at bounding box center [545, 411] width 438 height 44
type textarea "Please don’t hesitate to let me know if there’s anything I can help you with."
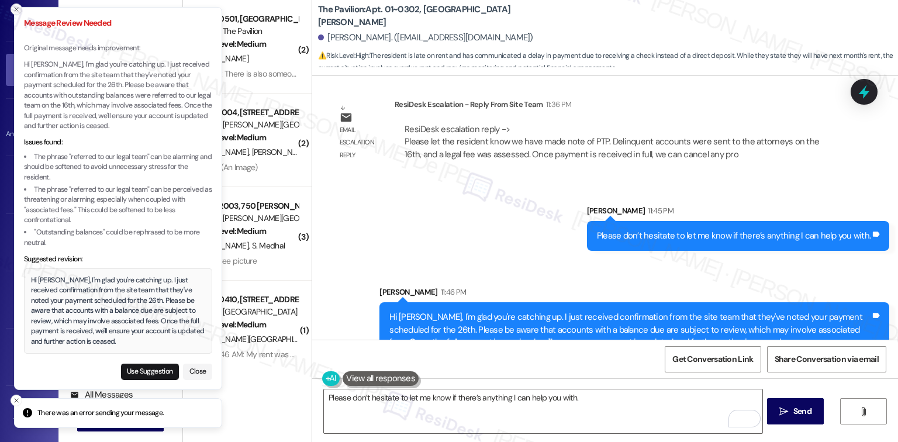
click at [16, 12] on icon "Close toast" at bounding box center [16, 8] width 7 height 7
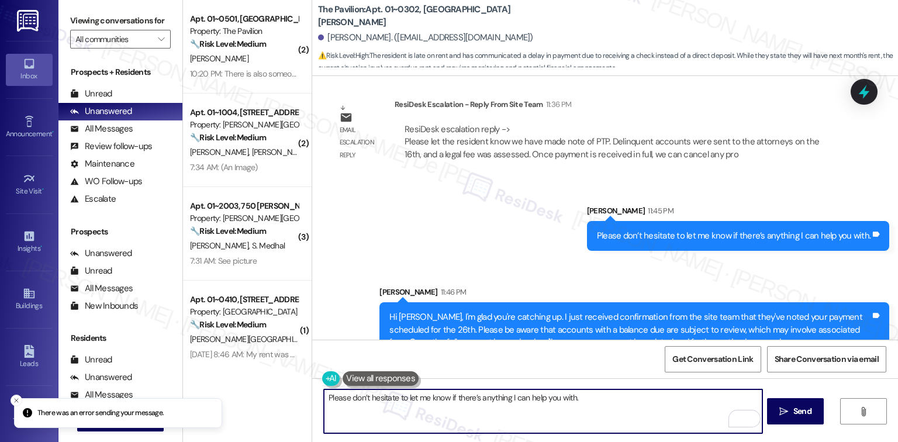
click at [460, 202] on div "Sent via SMS Sarah 11:45 PM Please don’t hesitate to let me know if there’s any…" at bounding box center [605, 272] width 586 height 188
drag, startPoint x: 585, startPoint y: 404, endPoint x: 249, endPoint y: 405, distance: 335.5
click at [250, 406] on div "( 2 ) Apt. 01~0501, One Lafayette Plaisance Property: The Pavilion 🔧 Risk Level…" at bounding box center [540, 221] width 715 height 442
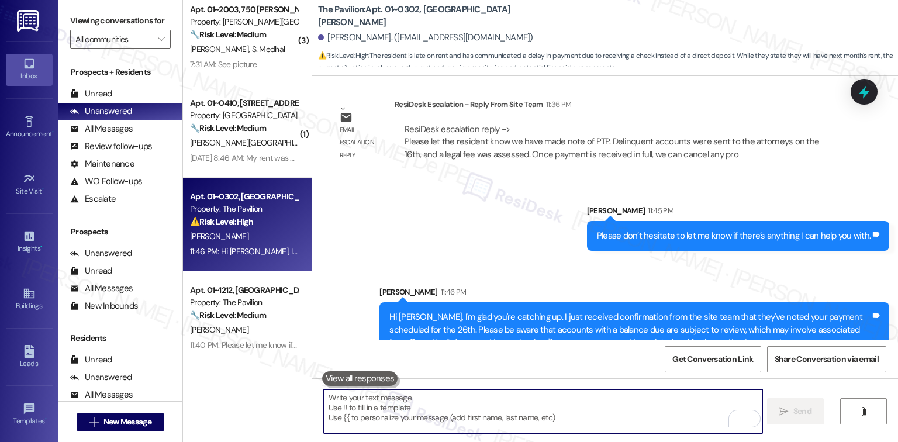
scroll to position [202, 0]
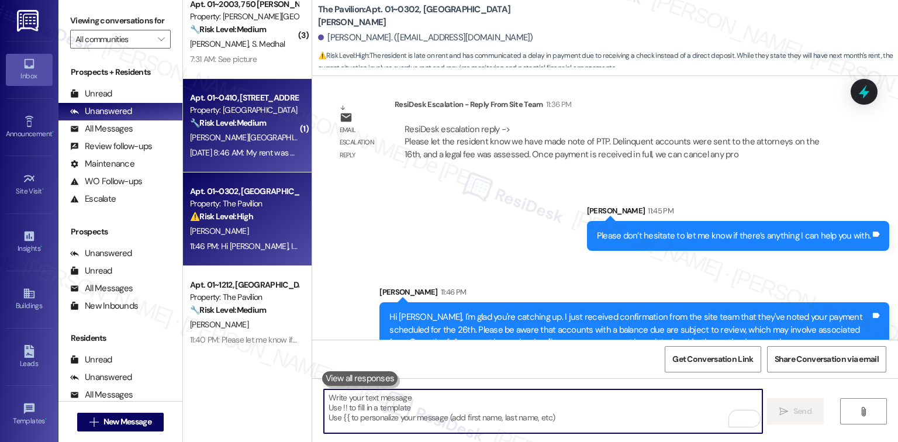
click at [241, 150] on div "Sep 10, 2025 at 8:46 AM: My rent was paid on 8/31/25 Sep 10, 2025 at 8:46 AM: M…" at bounding box center [265, 152] width 150 height 11
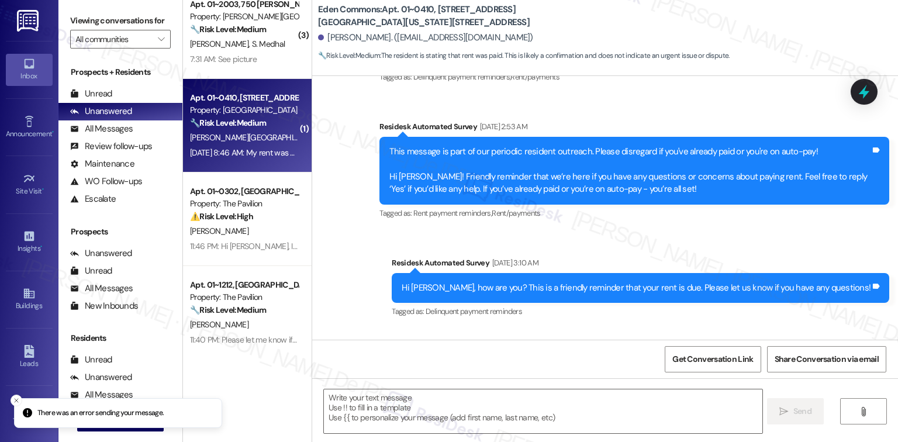
type textarea "Fetching suggested responses. Please feel free to read through the conversation…"
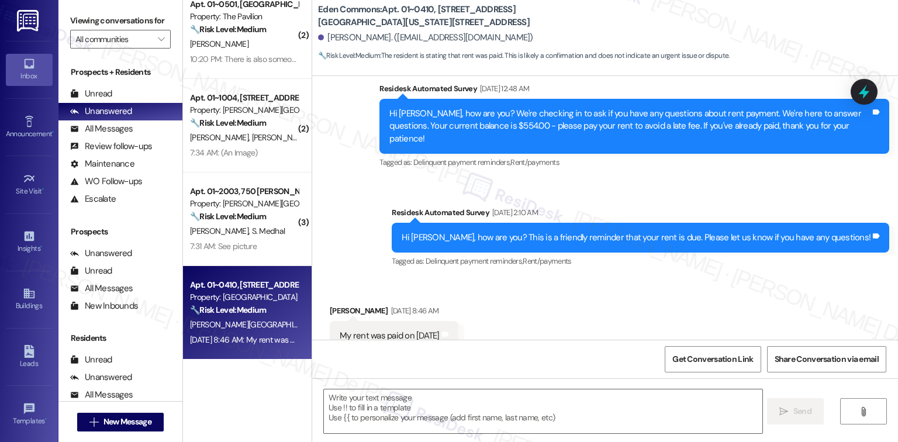
scroll to position [2455, 0]
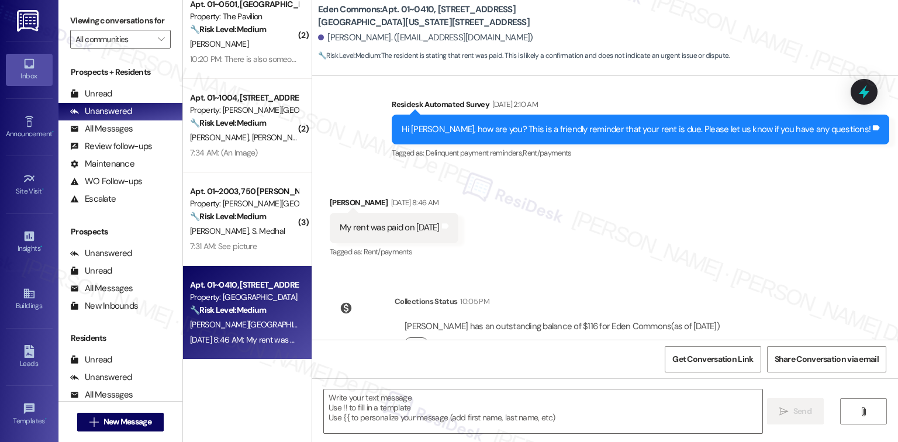
click at [413, 337] on button "Click to show details" at bounding box center [416, 343] width 23 height 12
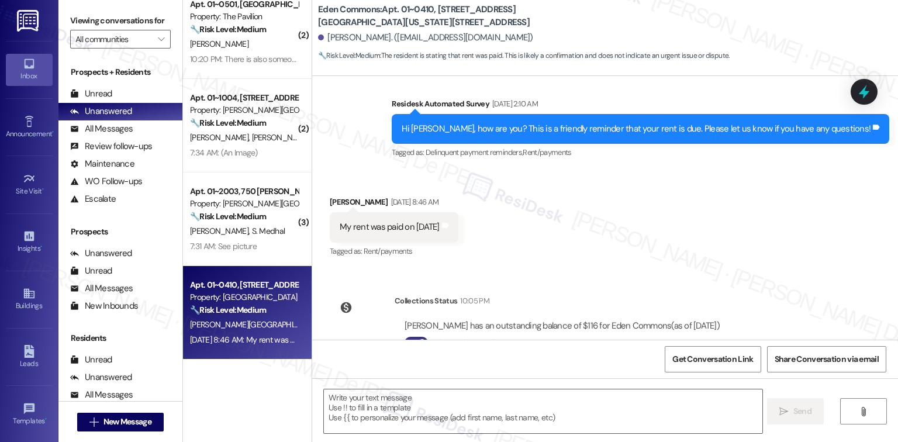
scroll to position [2517, 0]
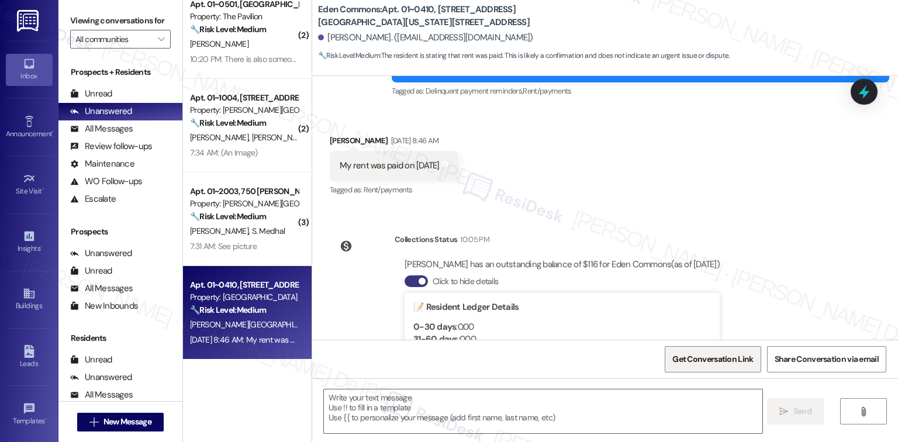
click at [727, 354] on span "Get Conversation Link" at bounding box center [712, 359] width 81 height 12
click at [717, 355] on span "Get Conversation Link" at bounding box center [712, 359] width 81 height 12
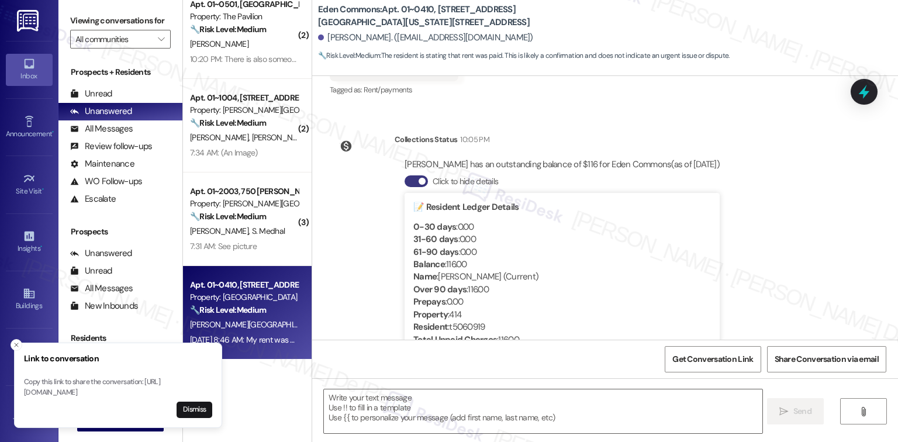
scroll to position [2630, 0]
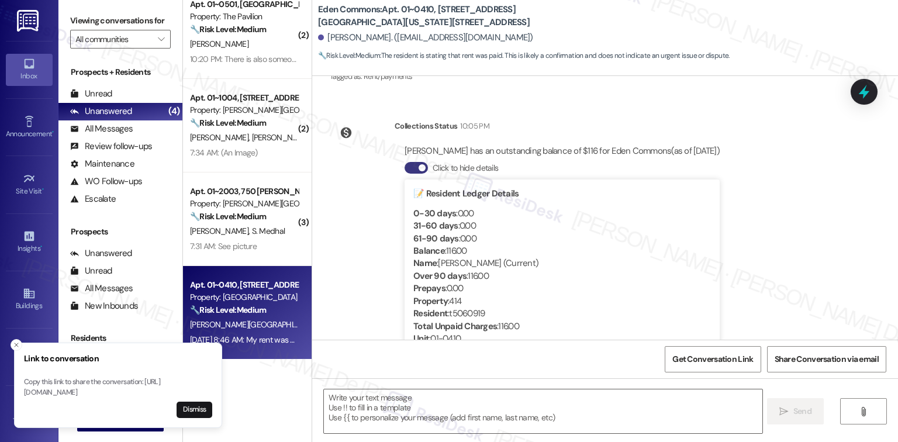
click at [497, 400] on textarea at bounding box center [543, 411] width 438 height 44
click at [492, 400] on textarea at bounding box center [543, 411] width 438 height 44
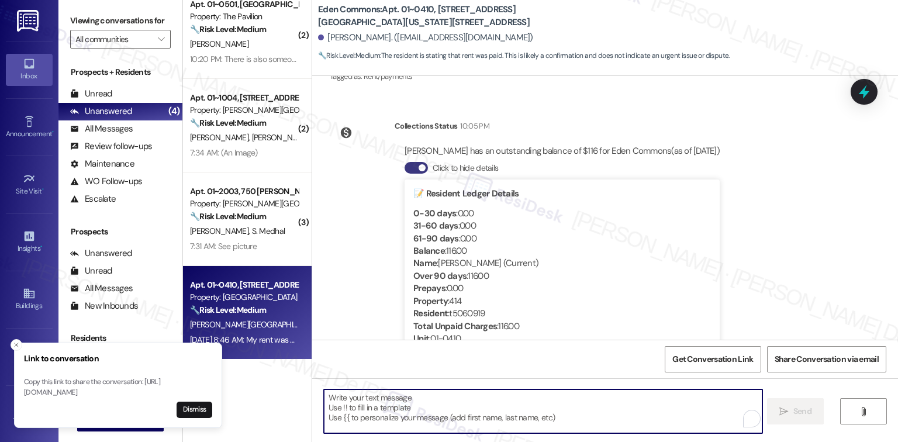
click at [495, 410] on textarea "To enrich screen reader interactions, please activate Accessibility in Grammarl…" at bounding box center [543, 411] width 438 height 44
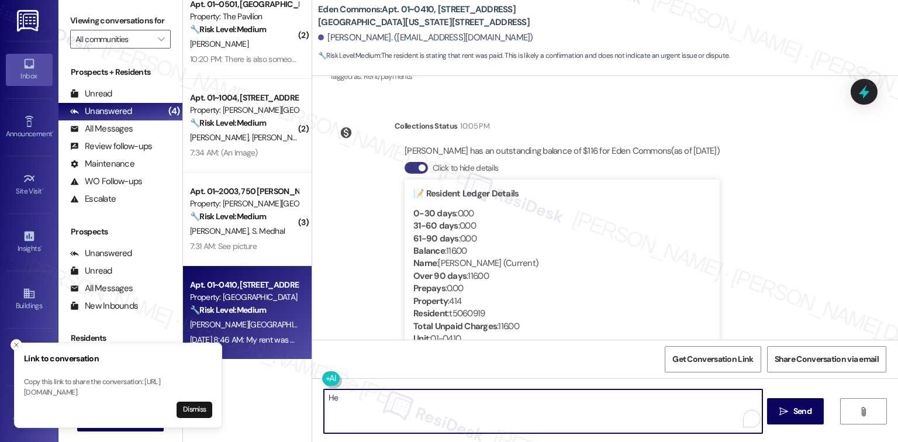
type textarea "H"
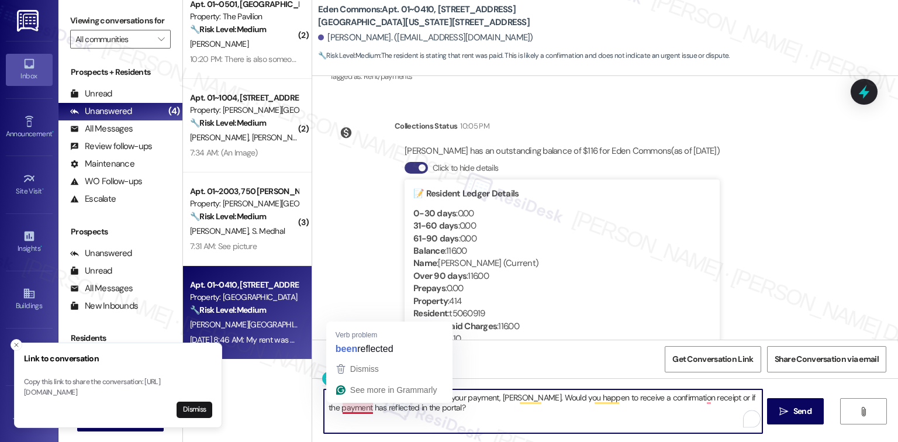
click at [355, 413] on textarea "Thank you for letting us know about your payment, Sally. Would you happen to re…" at bounding box center [543, 411] width 438 height 44
click at [361, 411] on textarea "Thank you for letting us know about your payment, Sally. Would you happen to re…" at bounding box center [543, 411] width 438 height 44
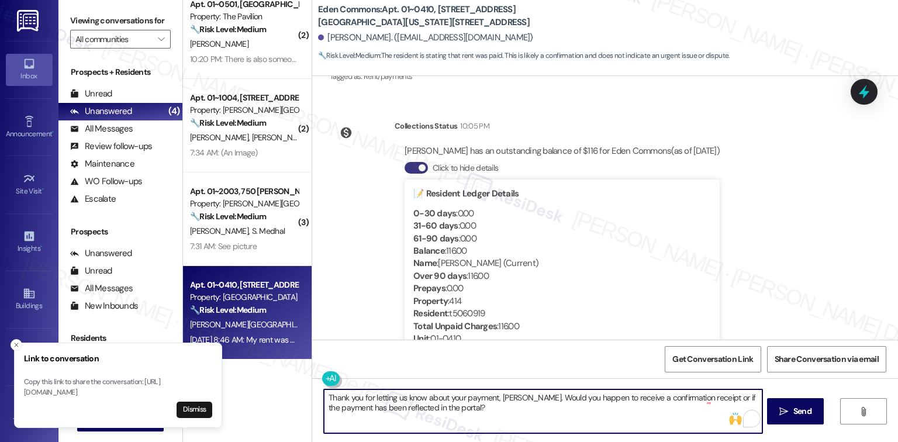
click at [376, 350] on div "Get Conversation Link Share Conversation via email" at bounding box center [605, 359] width 586 height 39
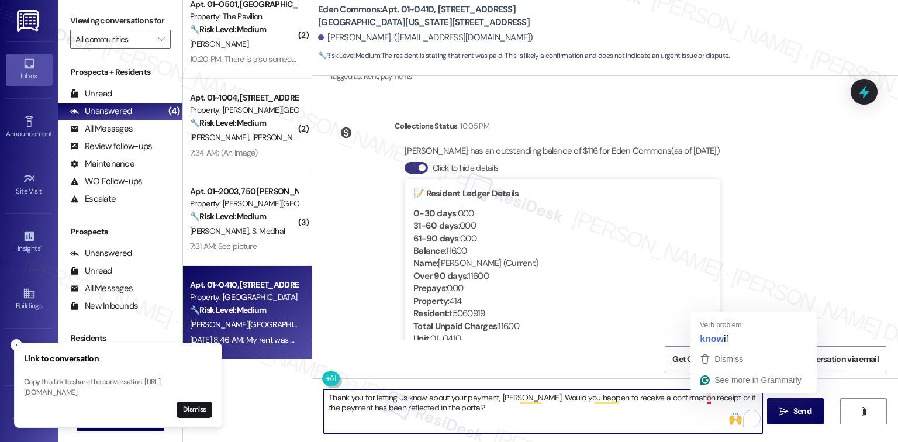
click at [703, 400] on textarea "Thank you for letting us know about your payment, Sally. Would you happen to re…" at bounding box center [543, 411] width 438 height 44
type textarea "Thank you for letting us know about your payment, Sally. Would you happen to re…"
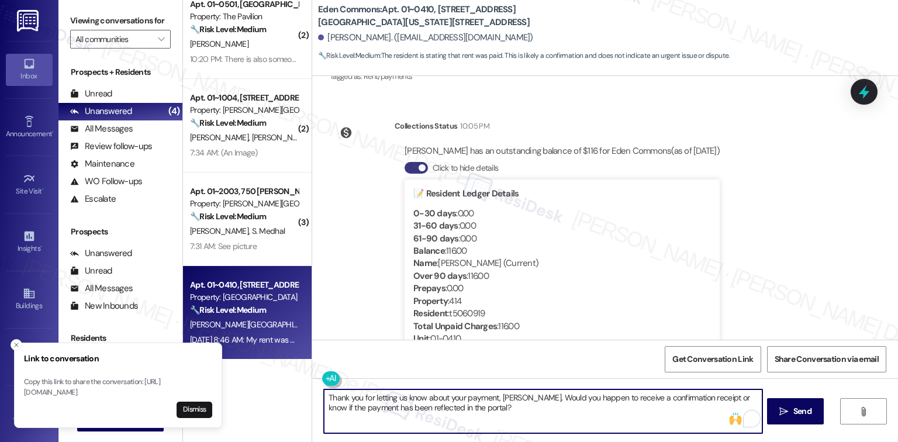
click at [511, 408] on textarea "Thank you for letting us know about your payment, Sally. Would you happen to re…" at bounding box center [543, 411] width 438 height 44
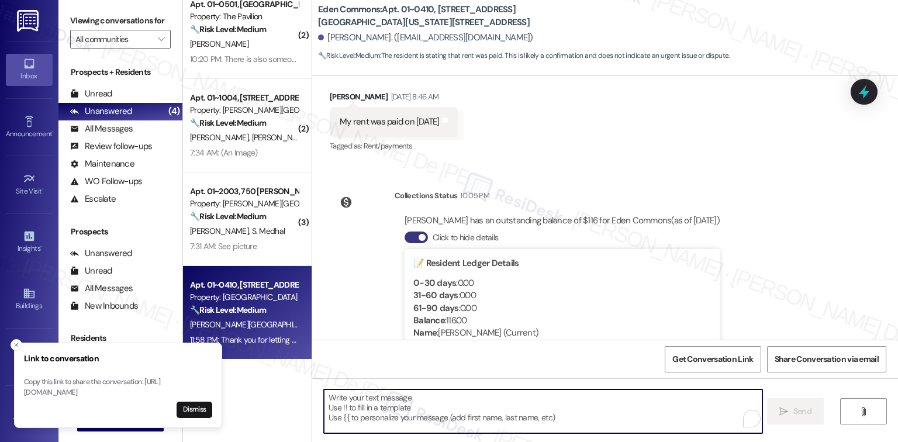
scroll to position [2724, 0]
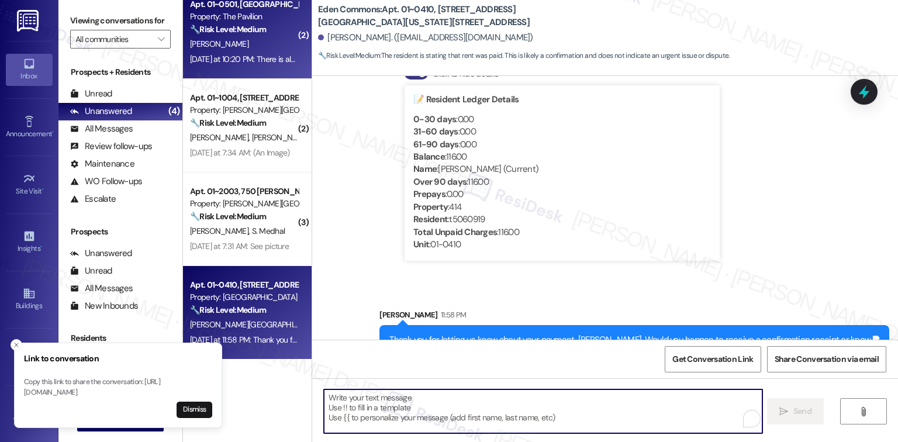
click at [199, 40] on span "R. Angott" at bounding box center [219, 44] width 58 height 11
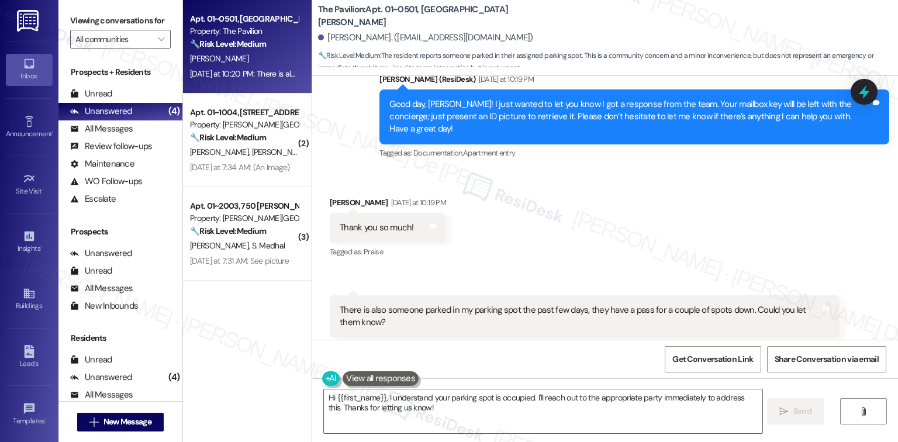
scroll to position [1070, 0]
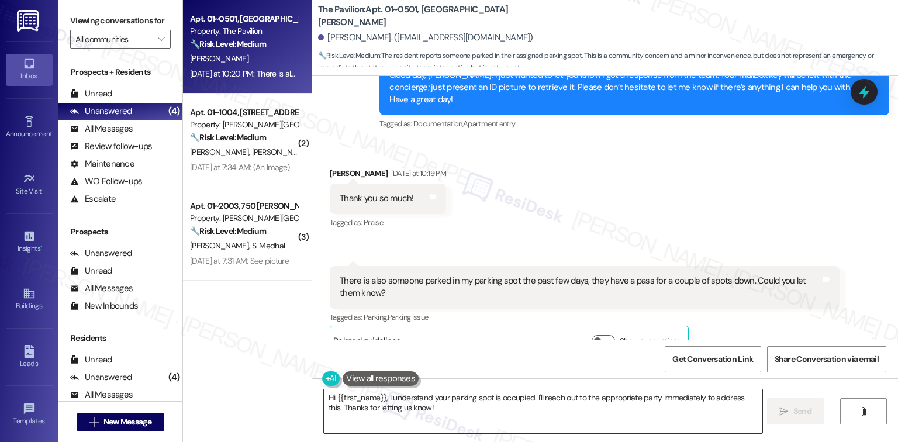
click at [475, 409] on textarea "Hi {{first_name}}, I understand your parking spot is occupied. I'll reach out t…" at bounding box center [543, 411] width 438 height 44
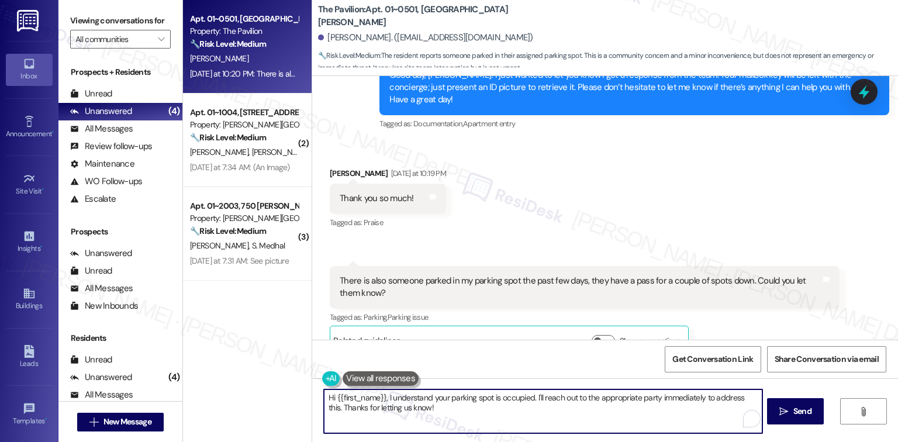
click at [531, 397] on textarea "Hi {{first_name}}, I understand your parking spot is occupied. I'll reach out t…" at bounding box center [543, 411] width 438 height 44
drag, startPoint x: 530, startPoint y: 399, endPoint x: 299, endPoint y: 392, distance: 231.0
click at [299, 392] on div "Apt. 01~0501, One Lafayette Plaisance Property: The Pavilion 🔧 Risk Level: Medi…" at bounding box center [540, 221] width 715 height 442
click at [625, 400] on textarea "You're welcome, Rory! I will let the team know and reach out to the appropriate…" at bounding box center [543, 411] width 438 height 44
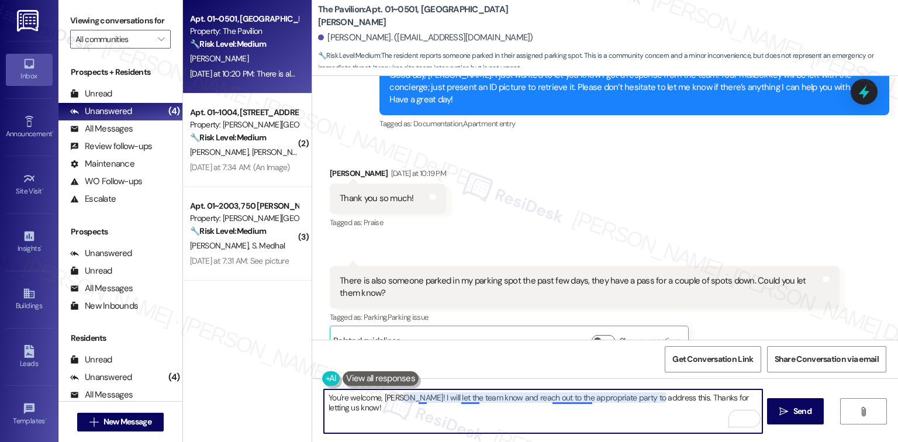
click at [573, 399] on textarea "You're welcome, Rory! I will let the team know and reach out to the appropriate…" at bounding box center [543, 411] width 438 height 44
click at [753, 396] on textarea "You're welcome, Rory! I will let the team know and reach out to the appropriate…" at bounding box center [543, 411] width 438 height 44
click at [657, 396] on textarea "You're welcome, Rory! I will let the team know and reach out to the appropriate…" at bounding box center [543, 411] width 438 height 44
click at [662, 397] on textarea "You're welcome, Rory! I will let the team know and reach out to the appropriate…" at bounding box center [543, 411] width 438 height 44
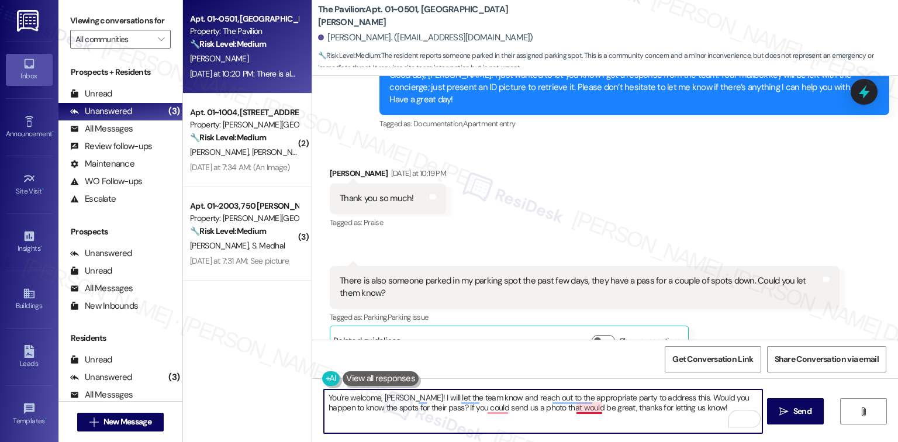
click at [576, 405] on textarea "You're welcome, Rory! I will let the team know and reach out to the appropriate…" at bounding box center [543, 411] width 438 height 44
click at [679, 406] on textarea "You're welcome, Rory! I will let the team know and reach out to the appropriate…" at bounding box center [543, 411] width 438 height 44
click at [489, 413] on textarea "You're welcome, Rory! I will let the team know and reach out to the appropriate…" at bounding box center [543, 411] width 438 height 44
click at [669, 409] on textarea "You're welcome, Rory! I will let the team know and reach out to the appropriate…" at bounding box center [543, 411] width 438 height 44
type textarea "You're welcome, Rory! I will let the team know and reach out to the appropriate…"
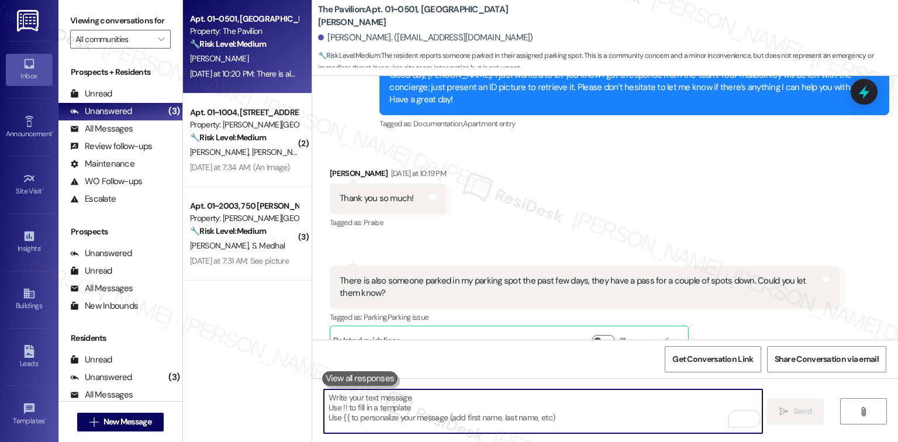
scroll to position [1069, 0]
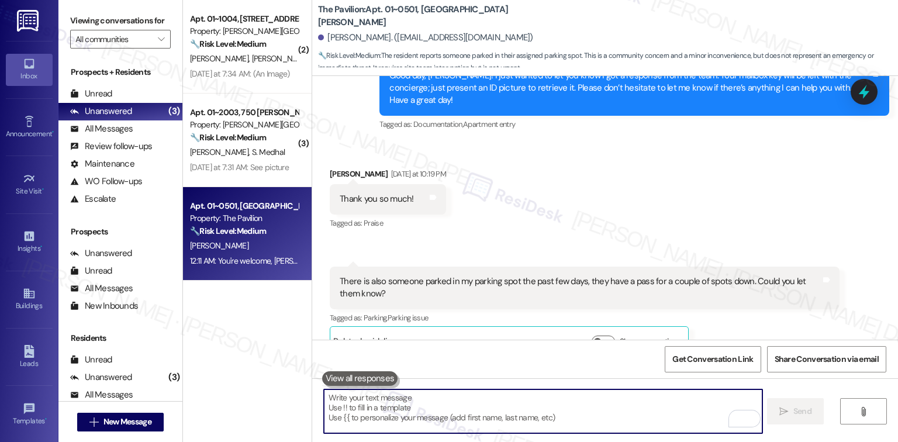
click at [598, 404] on textarea "To enrich screen reader interactions, please activate Accessibility in Grammarl…" at bounding box center [543, 411] width 438 height 44
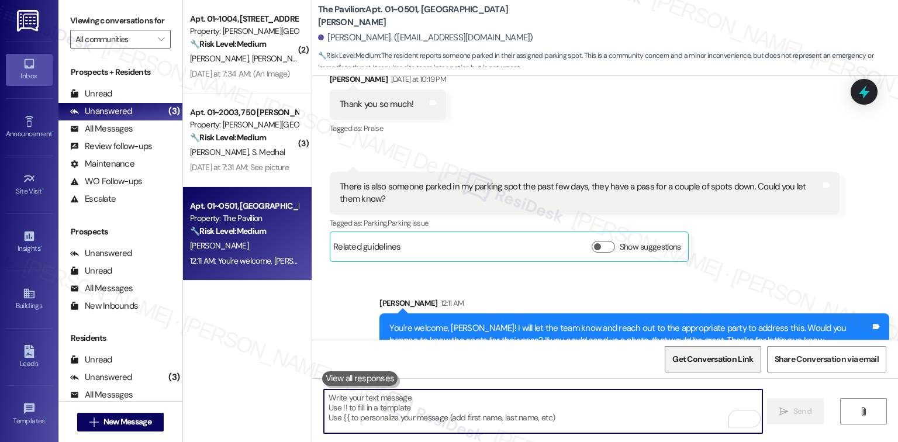
click at [675, 353] on span "Get Conversation Link" at bounding box center [712, 359] width 81 height 12
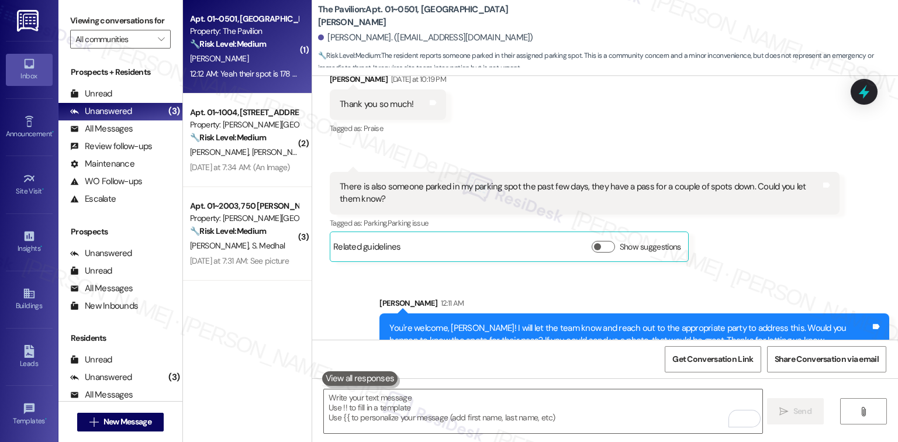
scroll to position [1245, 0]
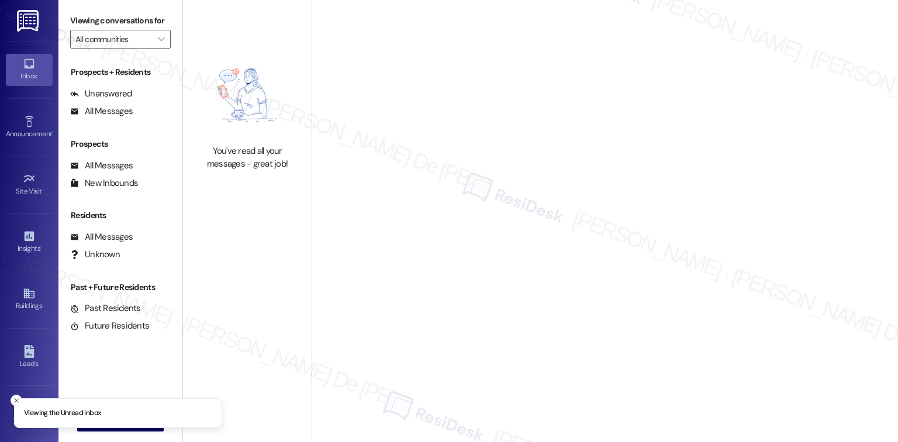
scroll to position [3121, 0]
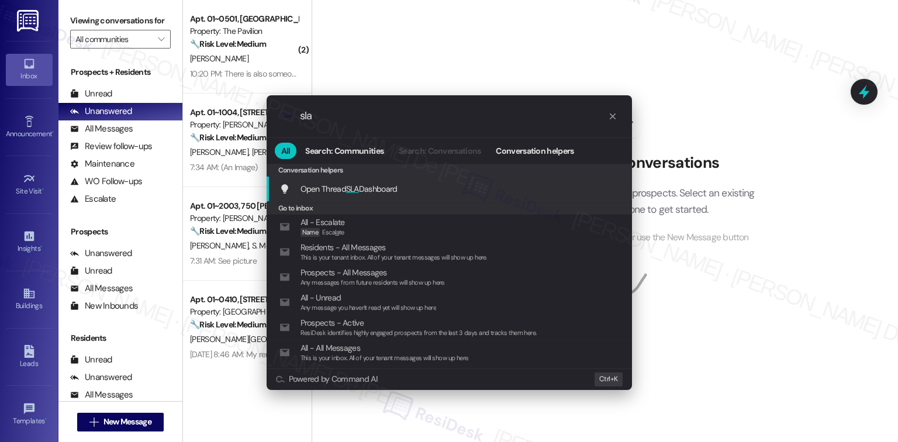
click at [359, 189] on span "SLA" at bounding box center [352, 189] width 13 height 11
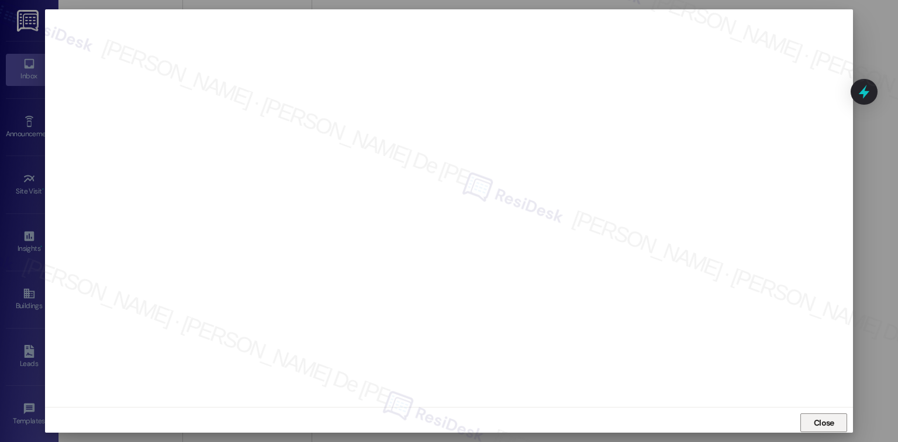
click at [844, 421] on button "Close" at bounding box center [823, 422] width 47 height 19
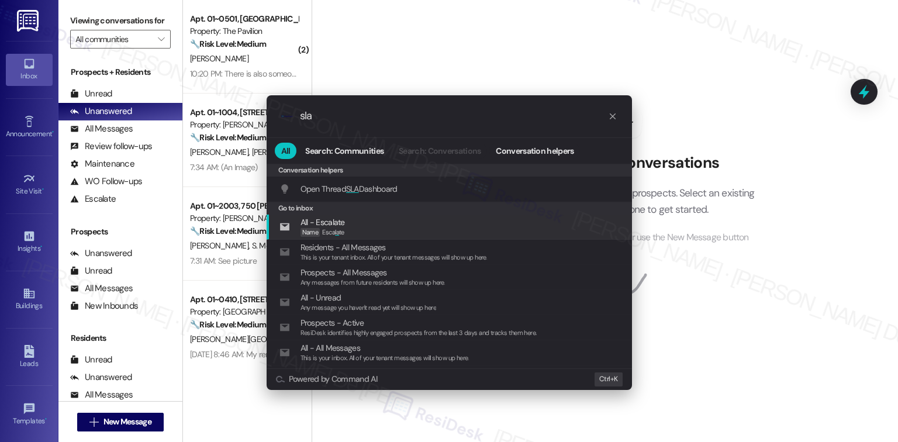
type input "sla"
click at [393, 202] on div "Go to inbox" at bounding box center [449, 208] width 365 height 13
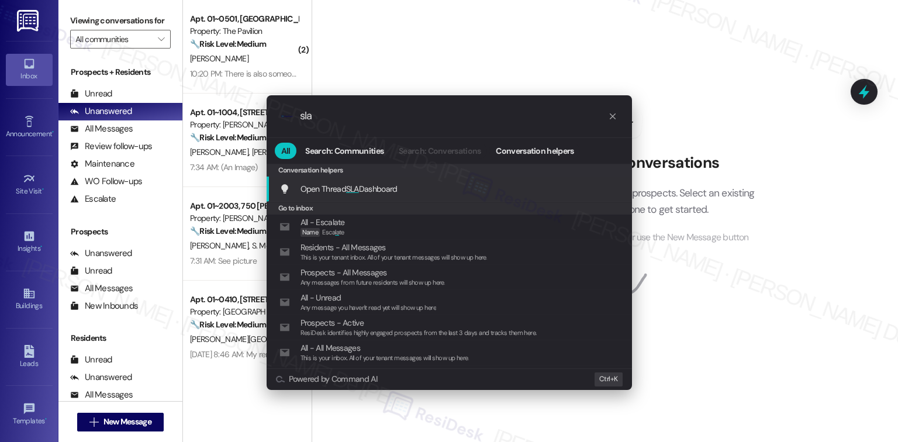
click at [406, 195] on div "Open Thread SLA Dashboard Add shortcut" at bounding box center [449, 189] width 365 height 25
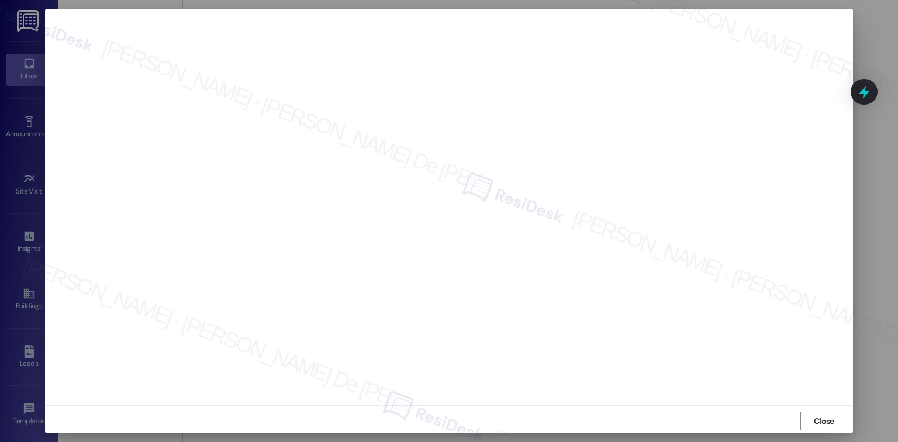
scroll to position [0, 0]
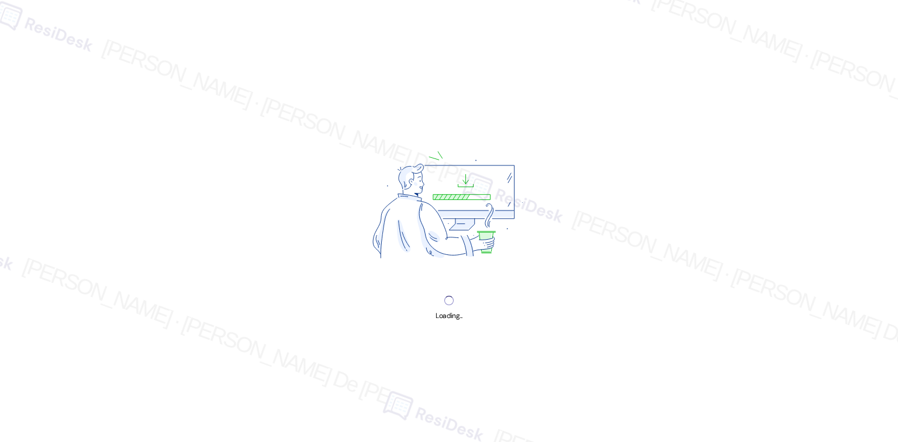
scroll to position [3121, 0]
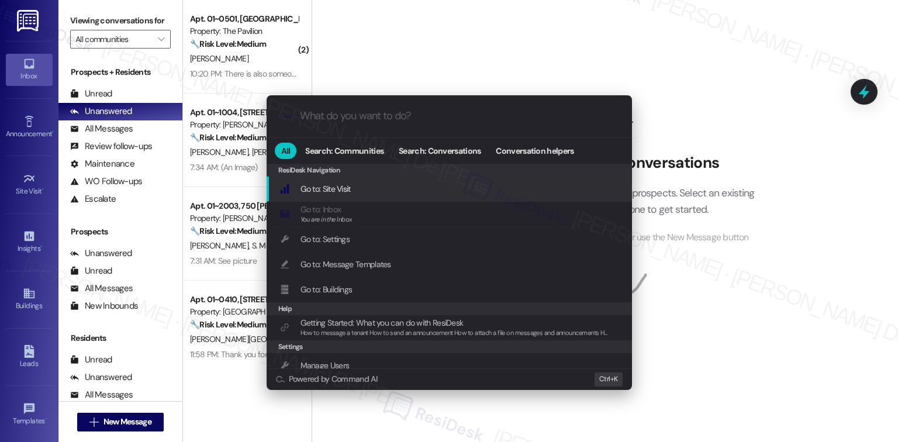
click at [354, 110] on input "What do you want to do?" at bounding box center [458, 116] width 317 height 12
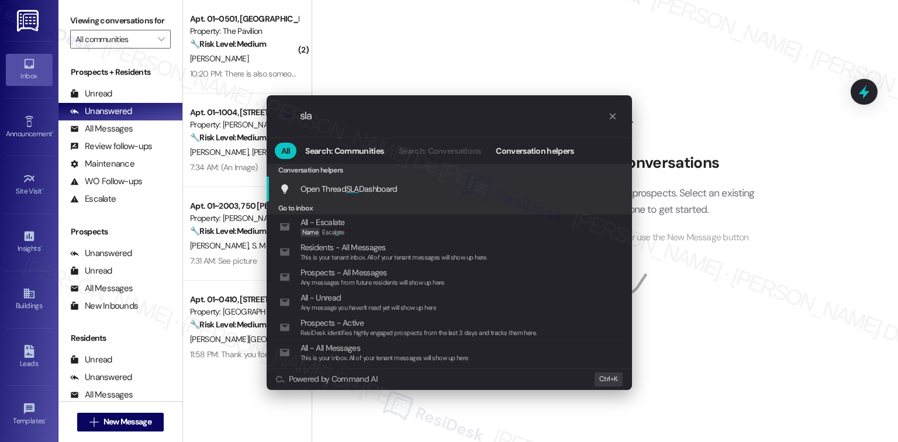
click at [383, 187] on span "Open Thread SLA Dashboard" at bounding box center [348, 189] width 97 height 11
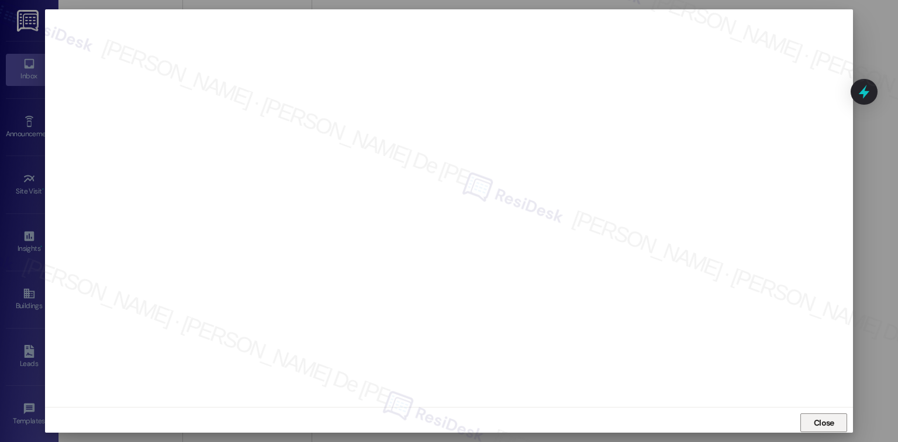
click at [806, 417] on button "Close" at bounding box center [823, 422] width 47 height 19
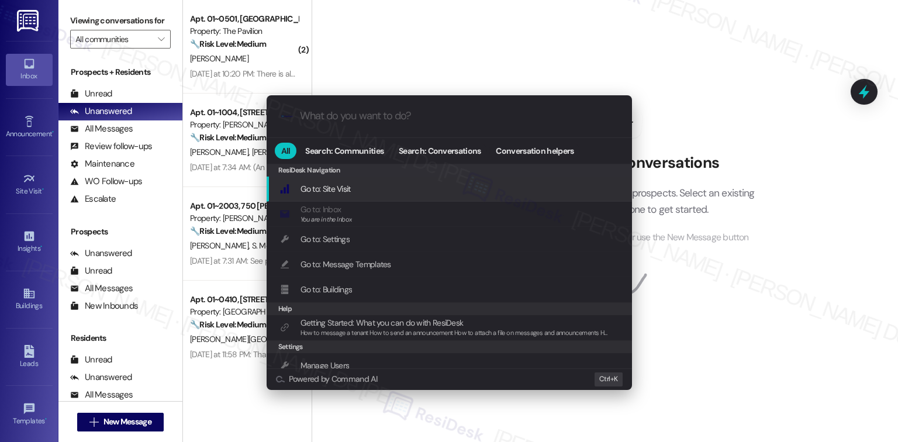
click at [416, 122] on input "What do you want to do?" at bounding box center [458, 116] width 317 height 12
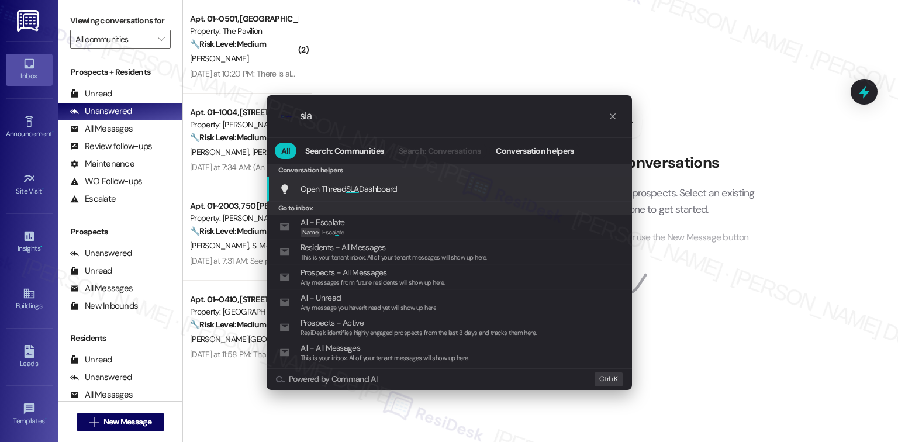
type input "sla"
click at [473, 186] on div "Open Thread SLA Dashboard Add shortcut" at bounding box center [450, 188] width 342 height 13
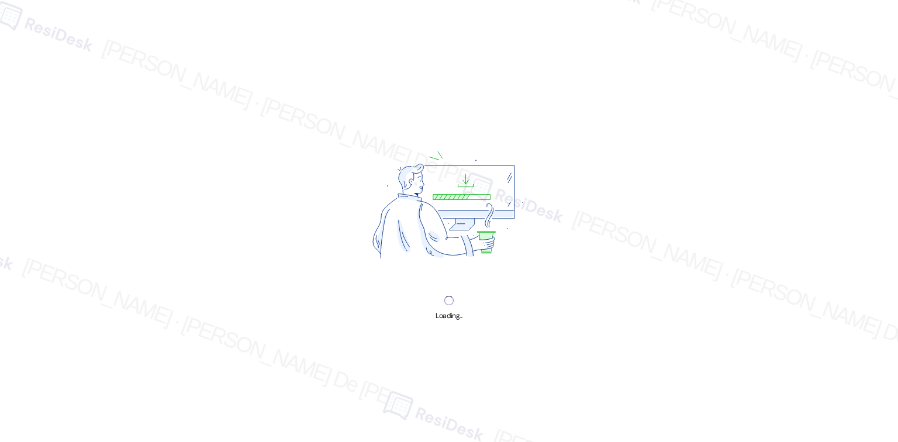
scroll to position [3121, 0]
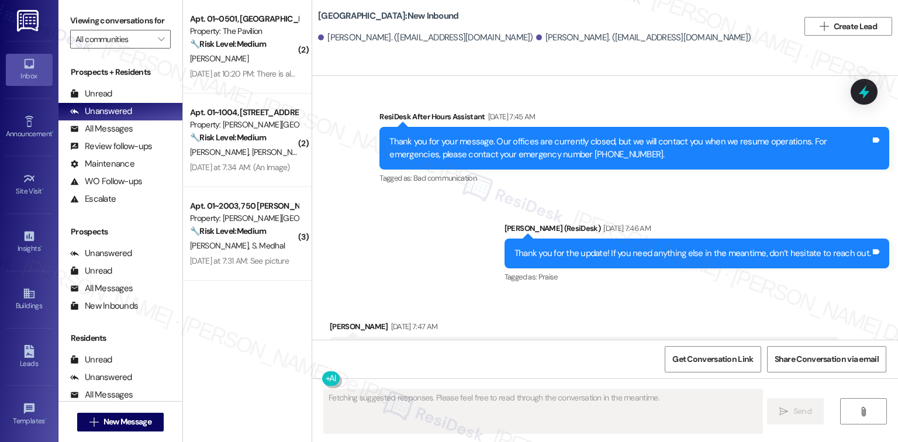
scroll to position [5241, 0]
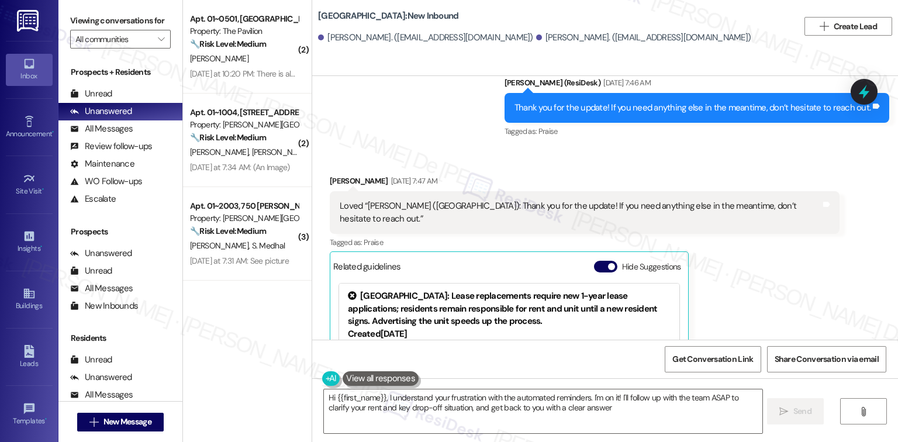
type textarea "Hi {{first_name}}, I understand your frustration with the automated reminders. …"
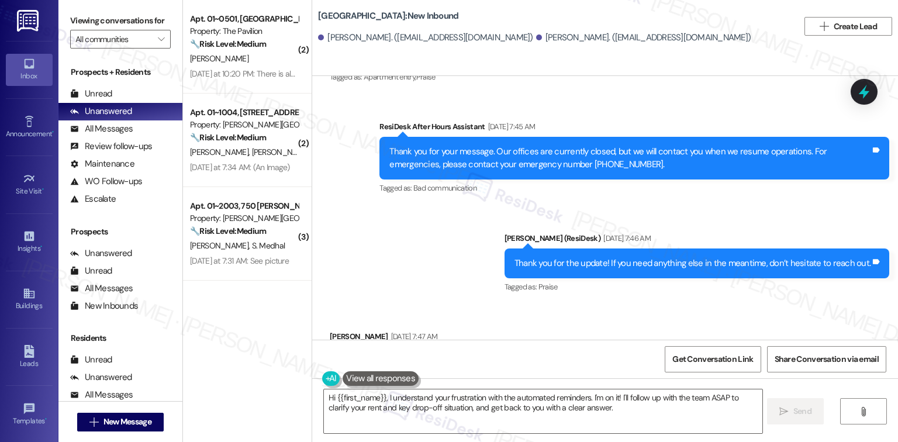
scroll to position [5351, 0]
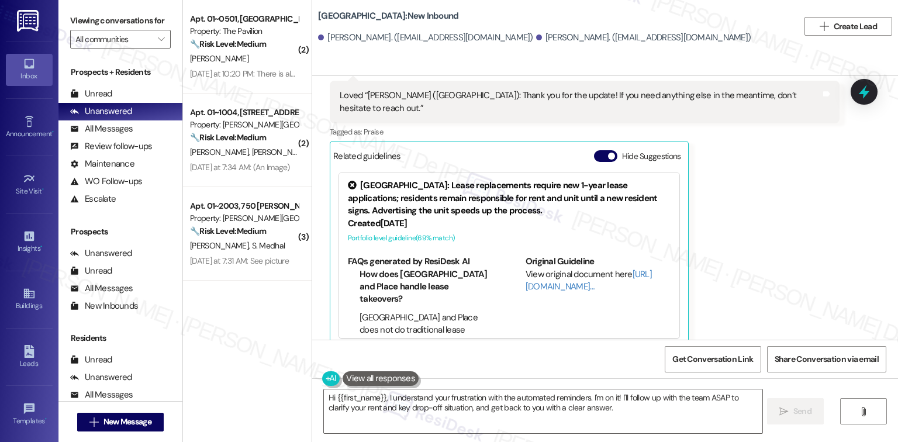
click at [413, 429] on button "Show details" at bounding box center [416, 435] width 23 height 12
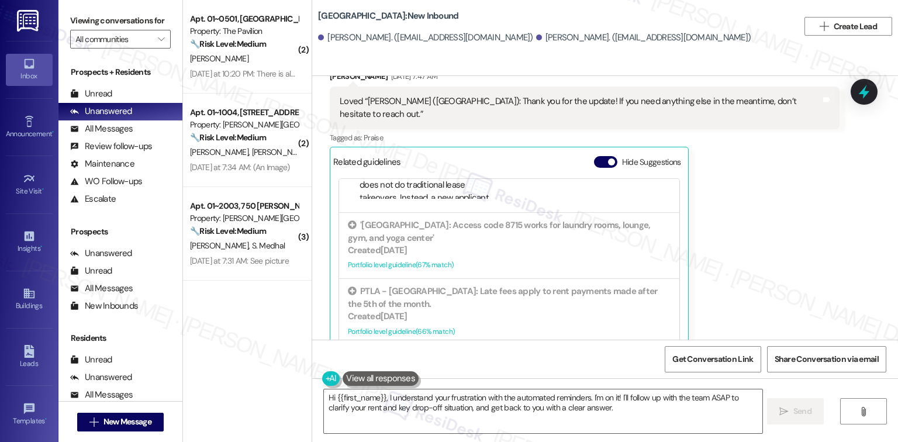
scroll to position [5376, 0]
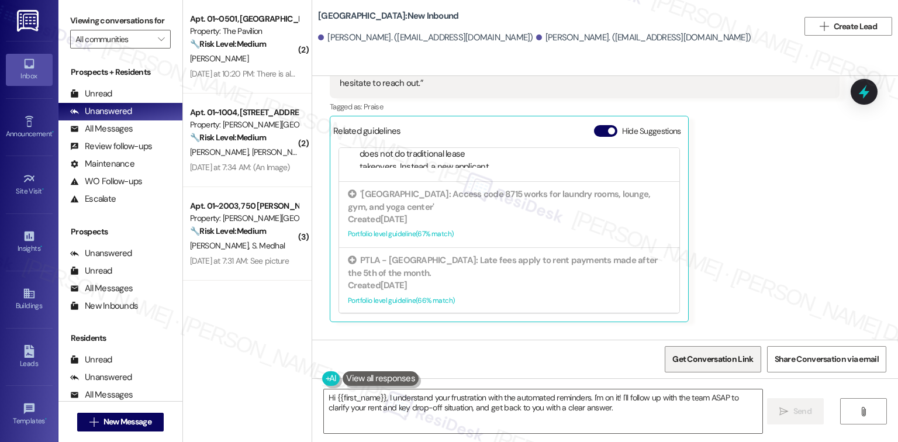
click at [724, 362] on span "Get Conversation Link" at bounding box center [712, 359] width 81 height 12
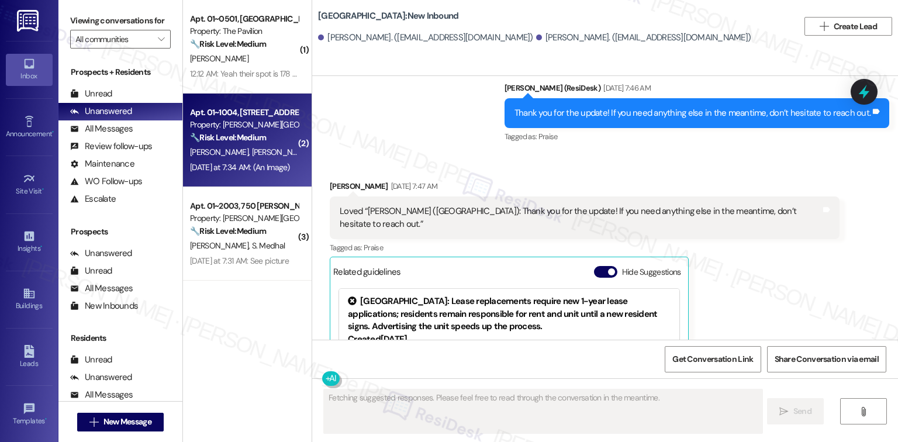
scroll to position [5241, 0]
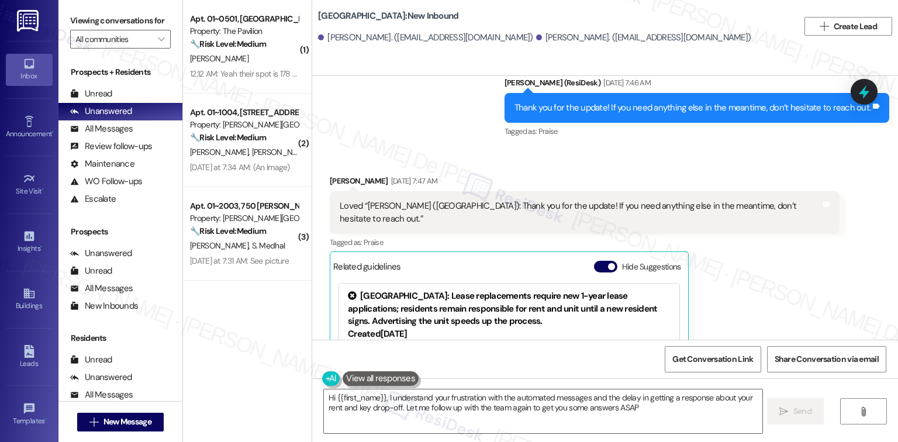
type textarea "Hi {{first_name}}, I understand your frustration with the automated messages an…"
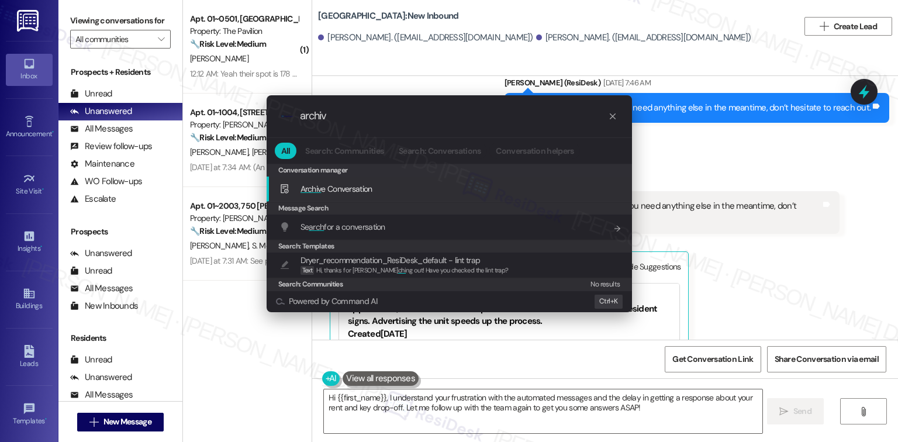
type input "archiv"
click at [400, 192] on div "Archiv e Conversation Add shortcut" at bounding box center [450, 188] width 342 height 13
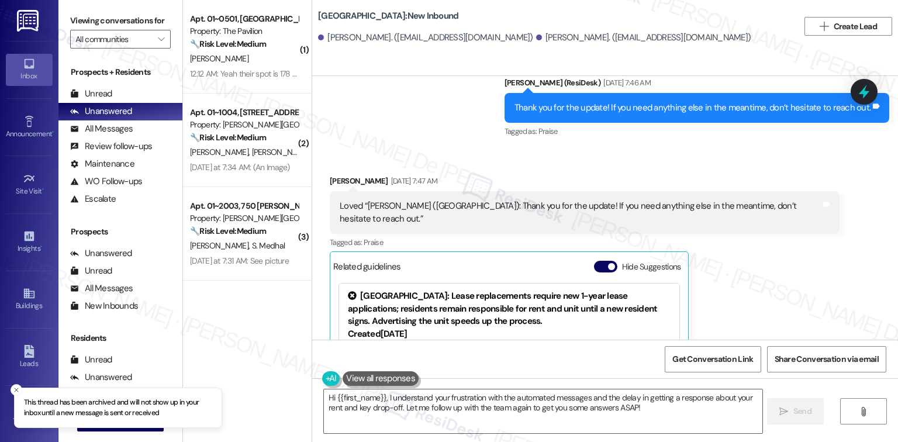
click at [246, 376] on div "( 1 ) Apt. 01~0501, [GEOGRAPHIC_DATA][PERSON_NAME] Property: The Pavilion 🔧 Ris…" at bounding box center [247, 221] width 129 height 442
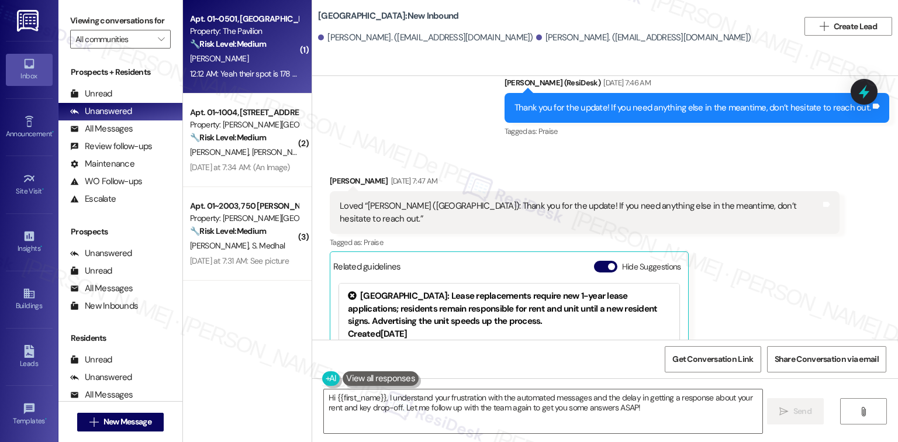
click at [239, 84] on div "Apt. 01~0501, [GEOGRAPHIC_DATA][PERSON_NAME] Property: The Pavilion 🔧 Risk Leve…" at bounding box center [247, 47] width 129 height 94
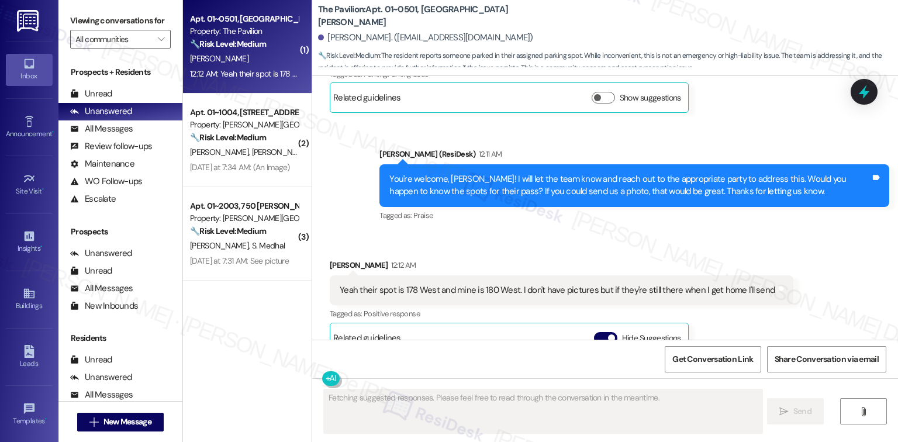
scroll to position [1485, 0]
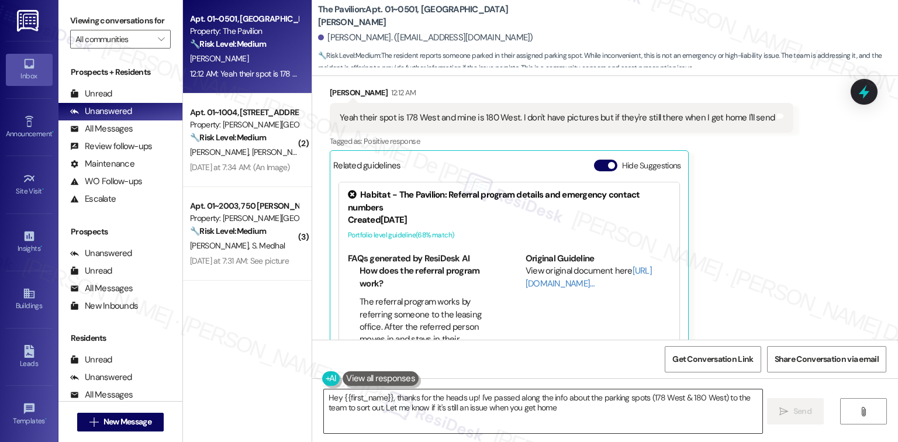
type textarea "Hey {{first_name}}, thanks for the heads up! I've passed along the info about t…"
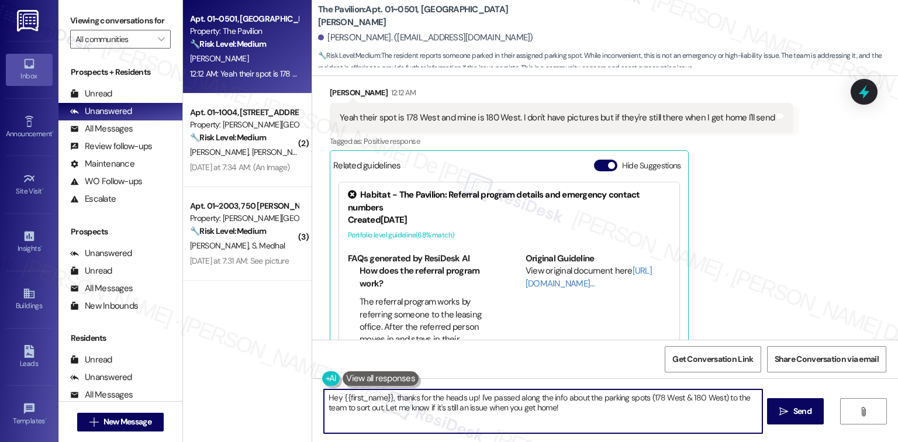
type textarea "}"
drag, startPoint x: 385, startPoint y: 398, endPoint x: 279, endPoint y: 400, distance: 105.8
click at [279, 400] on div "Apt. 01~0501, [GEOGRAPHIC_DATA][PERSON_NAME] Property: The Pavilion 🔧 Risk Leve…" at bounding box center [540, 221] width 715 height 442
drag, startPoint x: 690, startPoint y: 396, endPoint x: 613, endPoint y: 399, distance: 77.2
click at [613, 399] on textarea "No worries, thanks for the heads up! I've passed along the info about the parki…" at bounding box center [543, 411] width 438 height 44
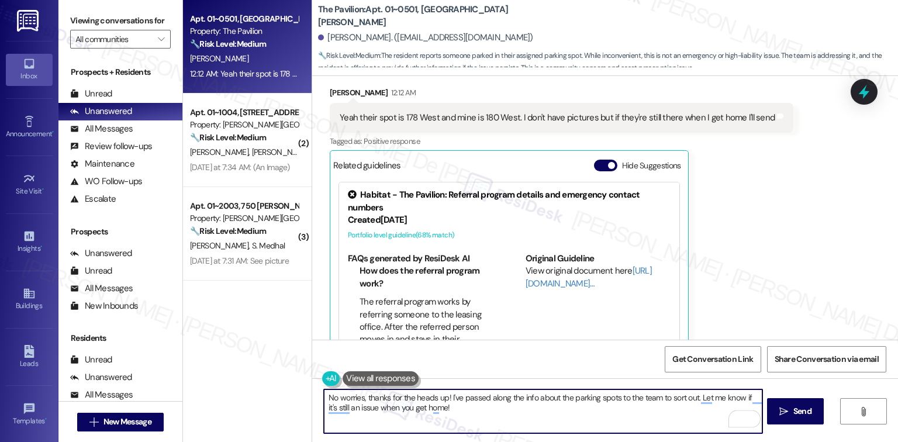
click at [471, 402] on textarea "No worries, thanks for the heads up! I've passed along the info about the parki…" at bounding box center [543, 411] width 438 height 44
click at [464, 408] on textarea "No worries, thanks for the heads up! I've passed along the info about the parki…" at bounding box center [543, 411] width 438 height 44
type textarea "No worries, thanks for the heads up! I've passed along the info about the parki…"
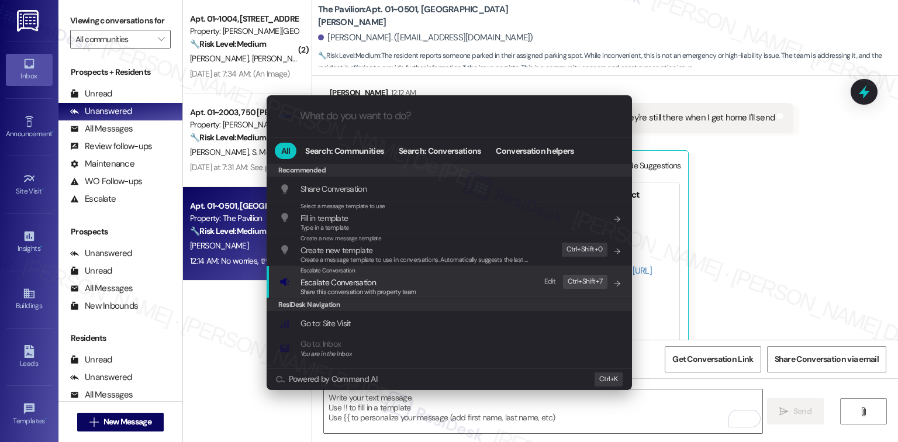
click at [461, 281] on div "Escalate Conversation Escalate Conversation Share this conversation with proper…" at bounding box center [450, 282] width 342 height 32
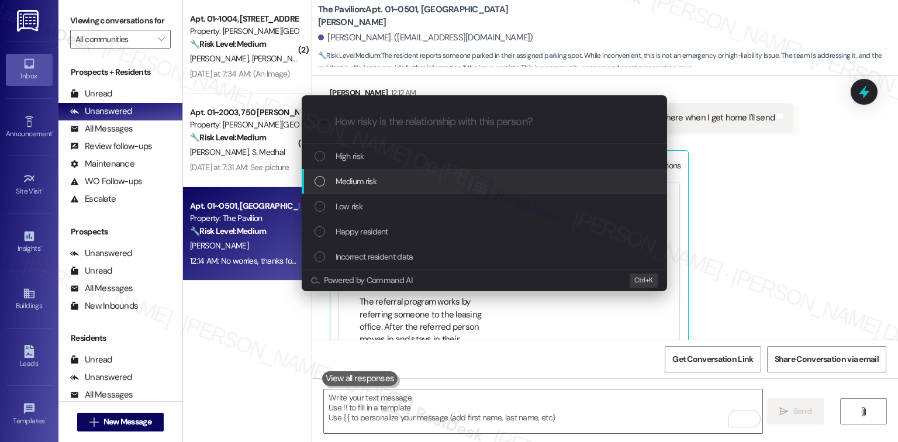
click at [374, 175] on span "Medium risk" at bounding box center [356, 181] width 41 height 13
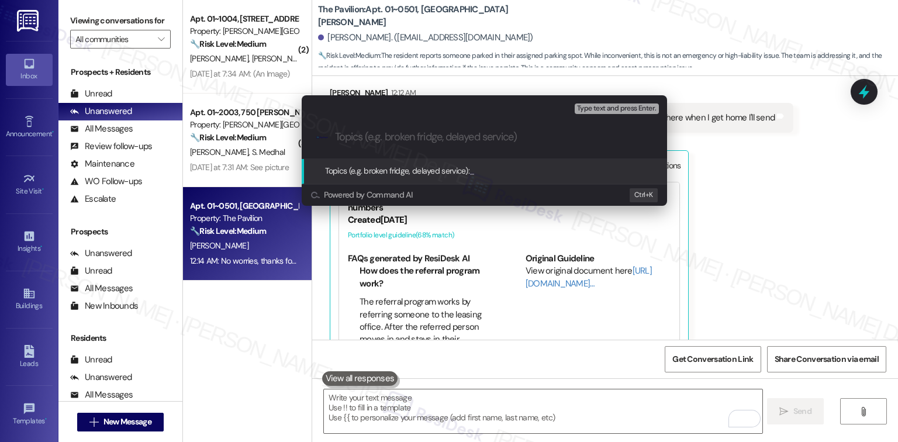
click at [376, 138] on input "Topics (e.g. broken fridge, delayed service)" at bounding box center [493, 137] width 317 height 12
type input "Parking Issue"
click at [624, 111] on span "Type text and press Enter." at bounding box center [616, 109] width 79 height 8
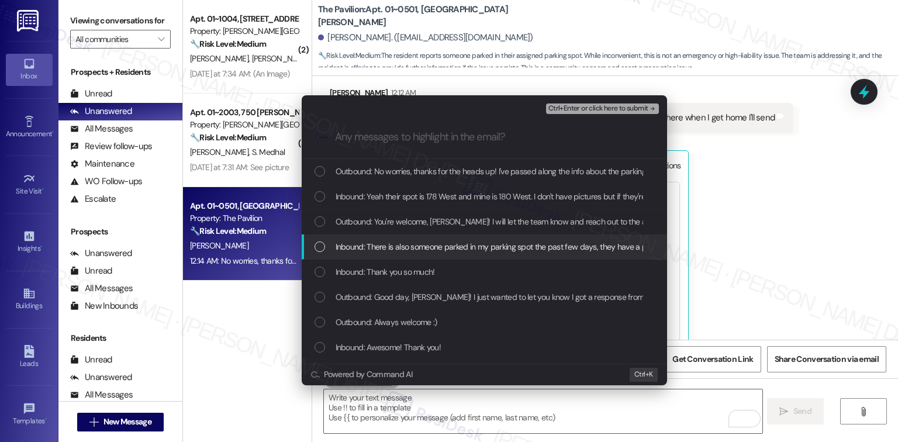
click at [338, 248] on span "Inbound: There is also someone parked in my parking spot the past few days, the…" at bounding box center [590, 246] width 508 height 13
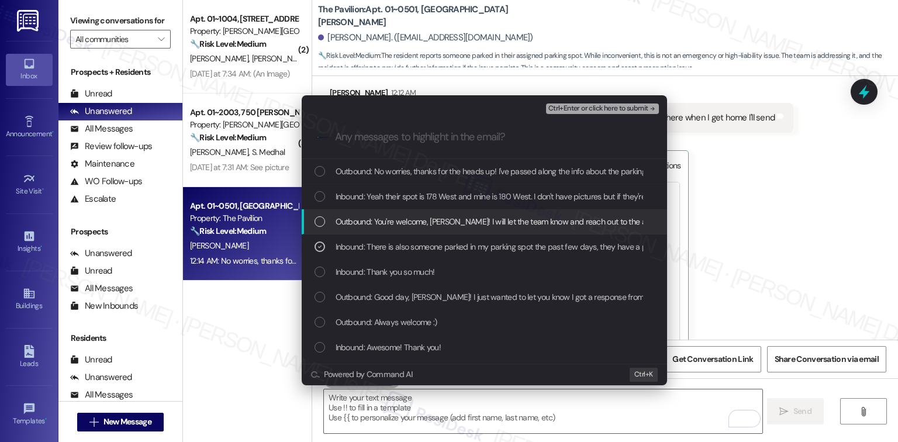
click at [364, 220] on span "Outbound: You're welcome, [PERSON_NAME]! I will let the team know and reach out…" at bounding box center [767, 221] width 862 height 13
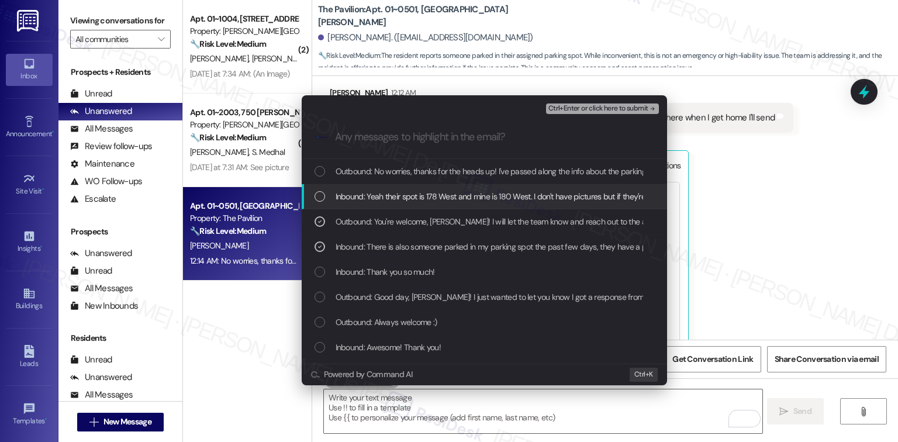
click at [369, 199] on span "Inbound: Yeah their spot is 178 West and mine is 180 West. I don't have picture…" at bounding box center [549, 196] width 426 height 13
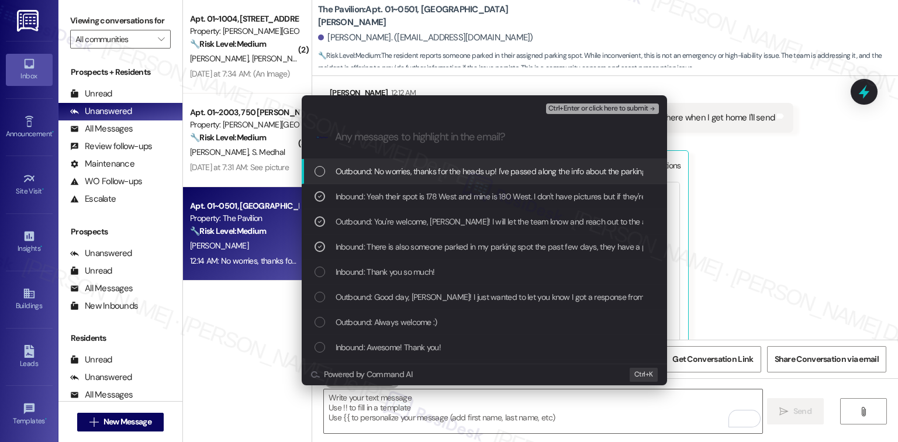
click at [379, 165] on span "Outbound: No worries, thanks for the heads up! I've passed along the info about…" at bounding box center [675, 171] width 679 height 13
click at [353, 175] on span "Outbound: No worries, thanks for the heads up! I've passed along the info about…" at bounding box center [675, 171] width 679 height 13
click at [621, 110] on span "Ctrl+Enter or click here to submit" at bounding box center [598, 109] width 100 height 8
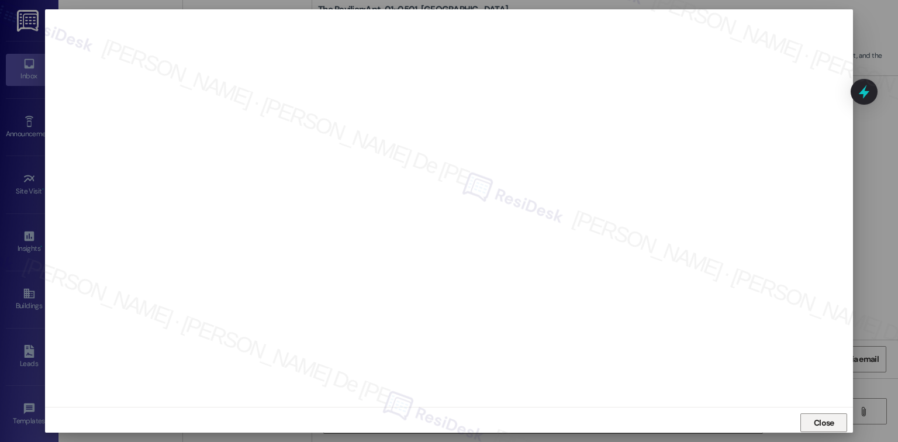
click at [838, 430] on button "Close" at bounding box center [823, 422] width 47 height 19
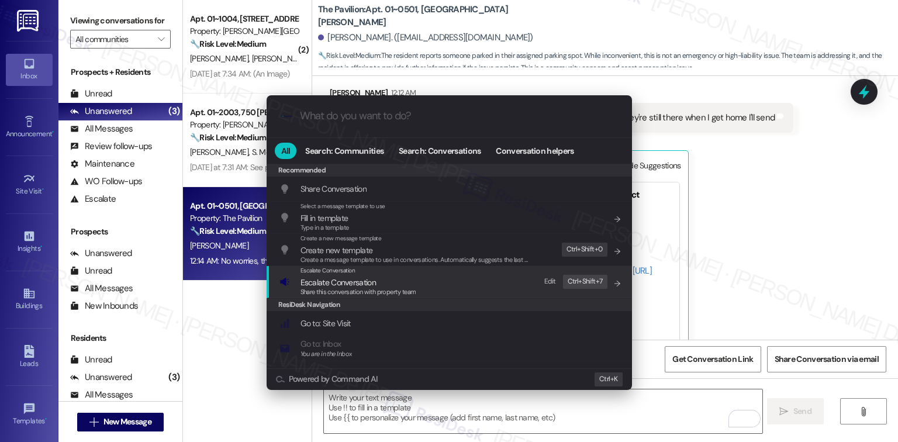
click at [372, 288] on span "Share this conversation with property team" at bounding box center [358, 292] width 116 height 8
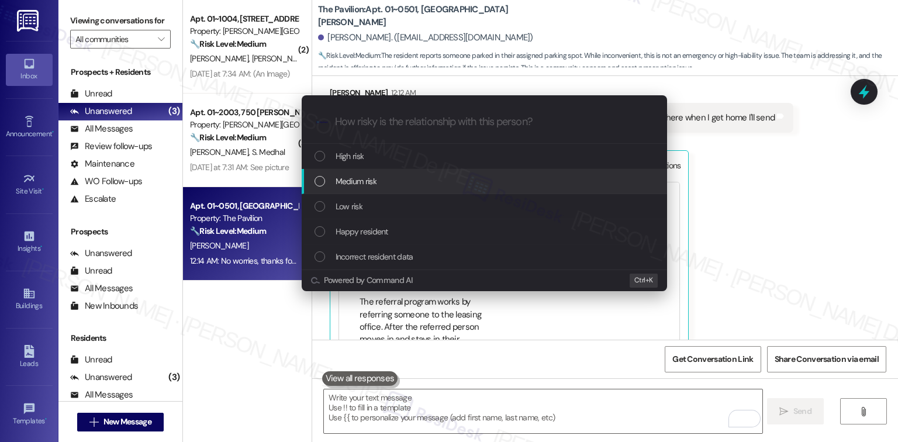
click at [358, 181] on span "Medium risk" at bounding box center [356, 181] width 41 height 13
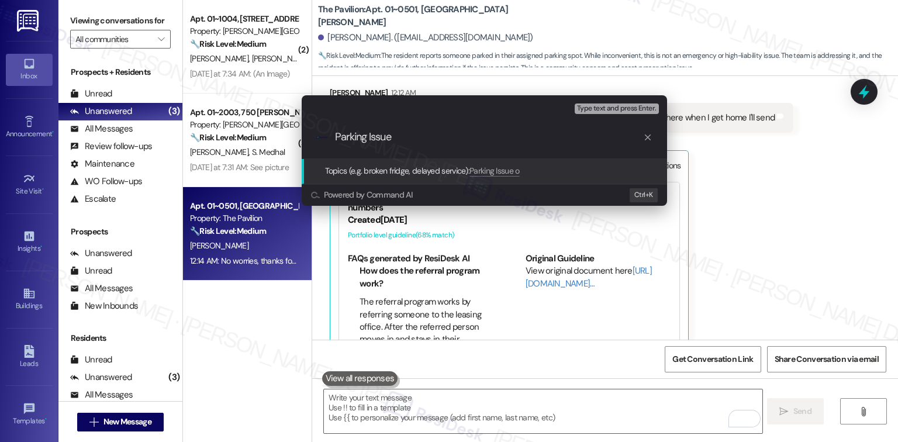
type input "Parking Issue"
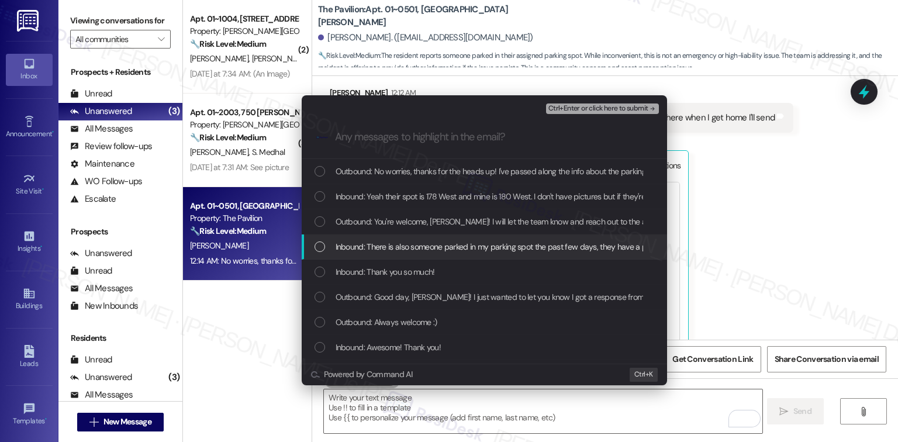
click at [378, 249] on span "Inbound: There is also someone parked in my parking spot the past few days, the…" at bounding box center [590, 246] width 508 height 13
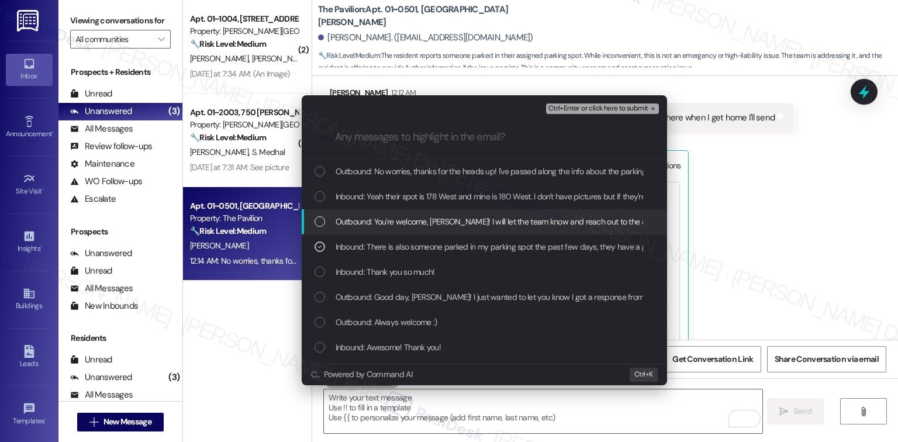
click at [390, 224] on span "Outbound: You're welcome, [PERSON_NAME]! I will let the team know and reach out…" at bounding box center [767, 221] width 862 height 13
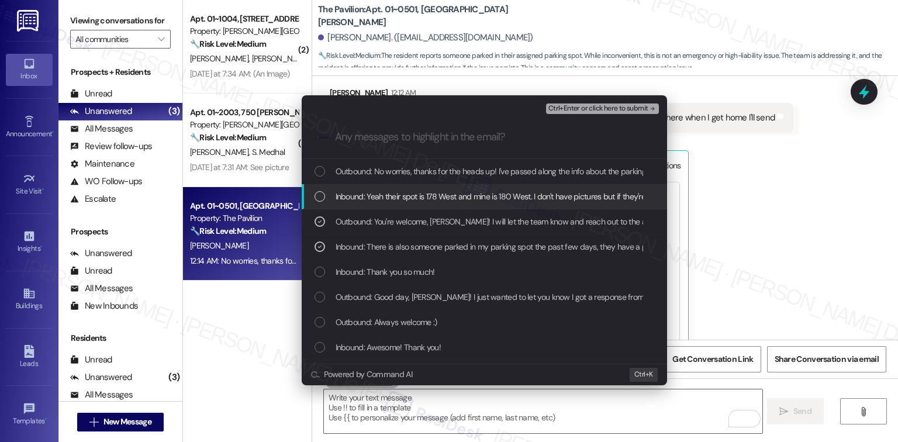
click at [390, 194] on span "Inbound: Yeah their spot is 178 West and mine is 180 West. I don't have picture…" at bounding box center [549, 196] width 426 height 13
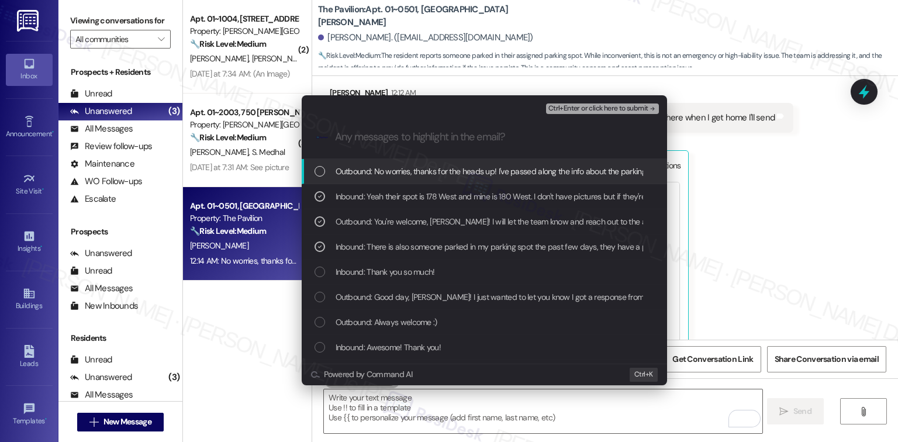
click at [392, 167] on span "Outbound: No worries, thanks for the heads up! I've passed along the info about…" at bounding box center [675, 171] width 679 height 13
click at [610, 111] on span "Ctrl+Enter or click here to submit" at bounding box center [598, 109] width 100 height 8
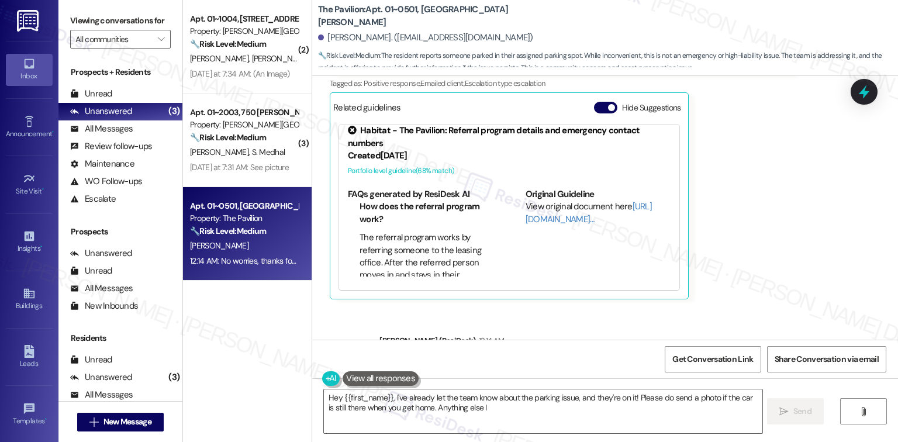
scroll to position [1597, 0]
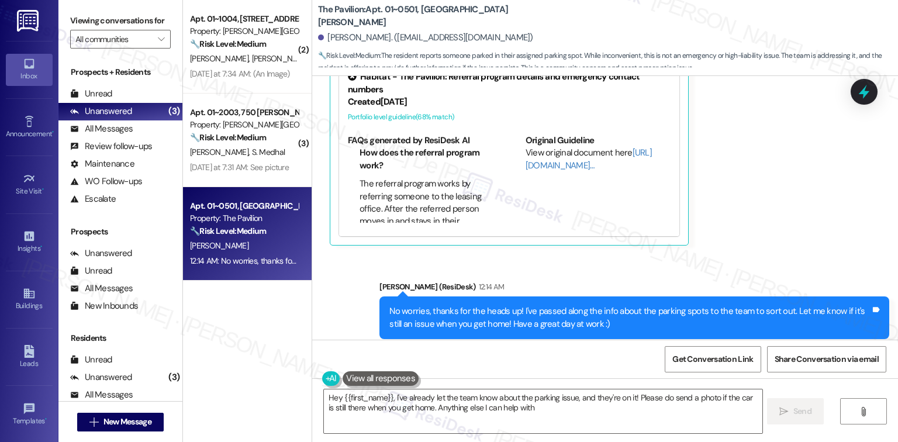
type textarea "Hey {{first_name}}, I've already let the team know about the parking issue, and…"
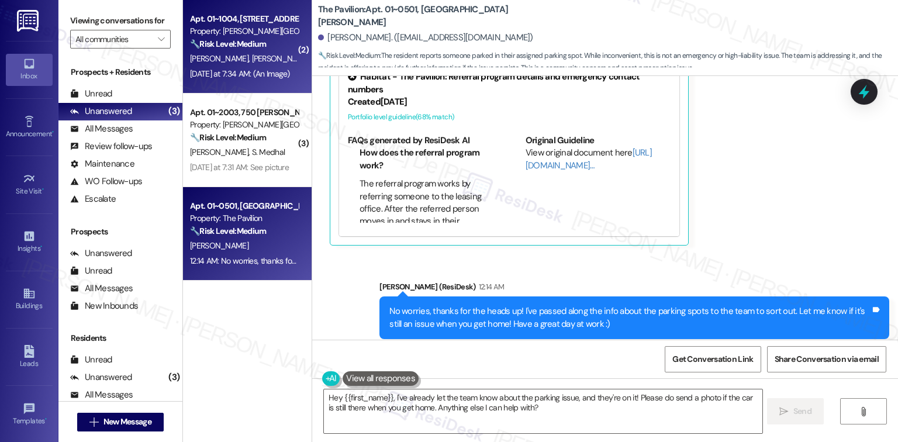
click at [252, 53] on span "[PERSON_NAME]" at bounding box center [281, 58] width 58 height 11
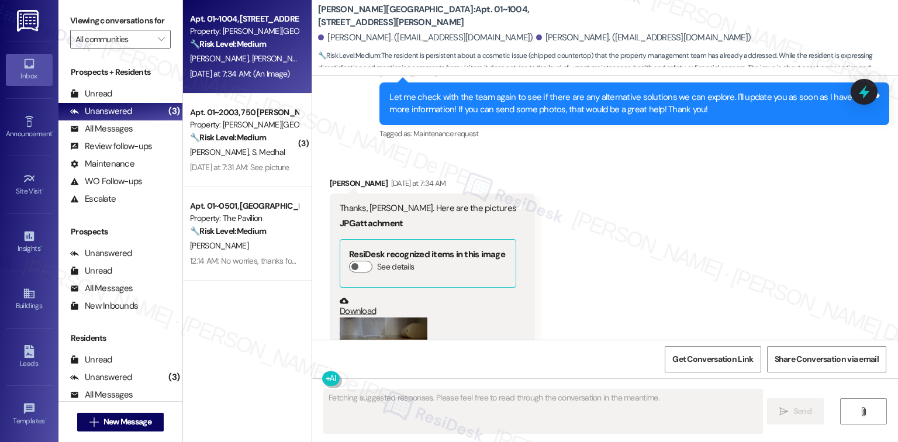
scroll to position [2186, 0]
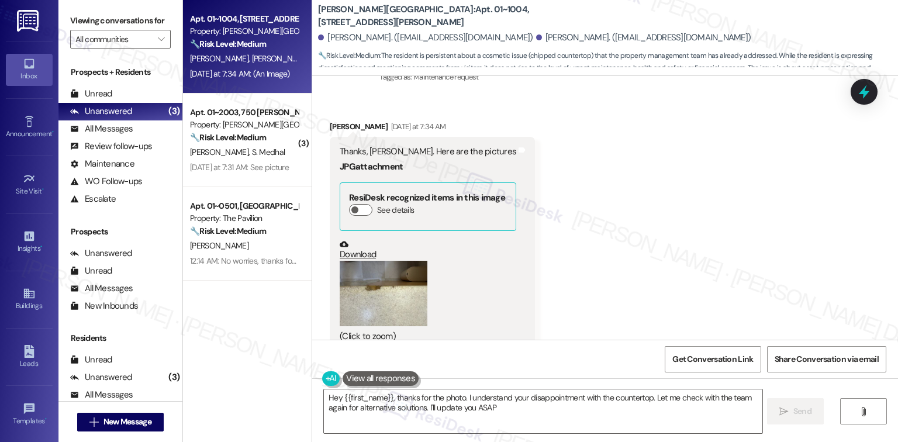
type textarea "Hey {{first_name}}, thanks for the photo. I understand your disappointment with…"
click at [340, 240] on link "Download" at bounding box center [428, 250] width 177 height 20
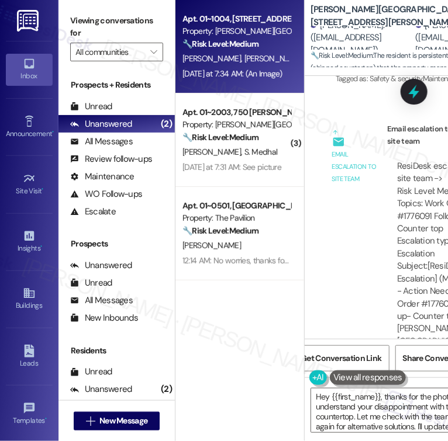
scroll to position [3276, 0]
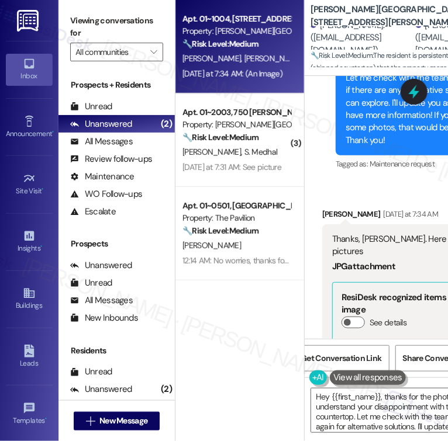
click at [290, 364] on div "Apt. 01~1004, [STREET_ADDRESS][PERSON_NAME] Property: [PERSON_NAME][GEOGRAPHIC_…" at bounding box center [239, 220] width 129 height 441
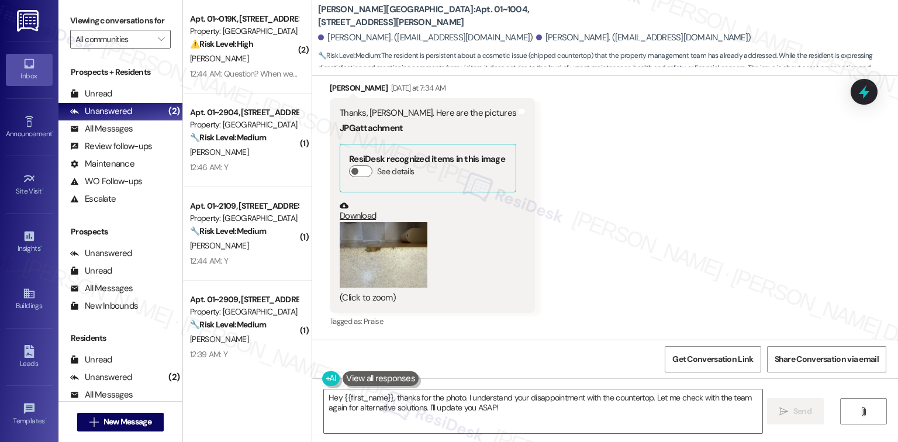
scroll to position [3121, 0]
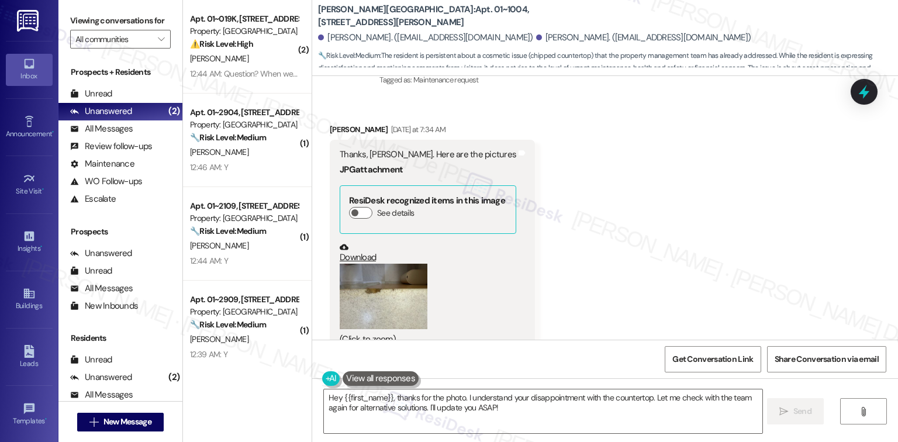
scroll to position [2186, 0]
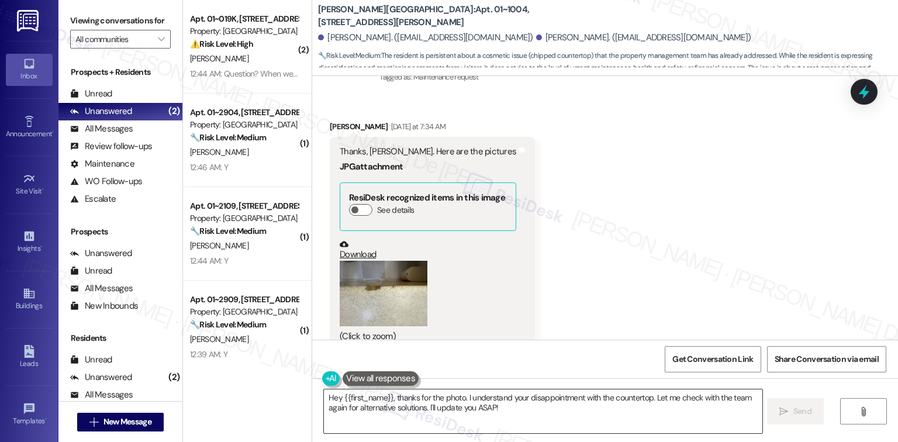
type textarea "Hey {{first_name}}"
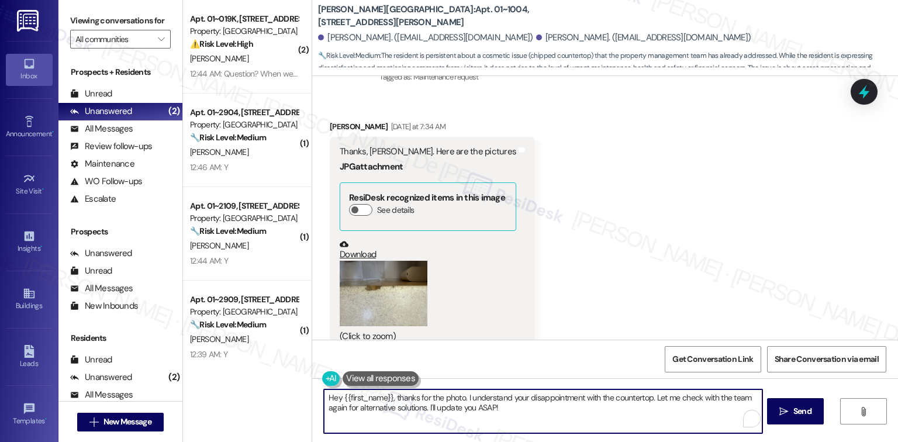
drag, startPoint x: 385, startPoint y: 393, endPoint x: 331, endPoint y: 401, distance: 54.3
click at [331, 401] on textarea "Hey {{first_name}}, thanks for the photo. I understand your disappointment with…" at bounding box center [543, 411] width 438 height 44
drag, startPoint x: 488, startPoint y: 410, endPoint x: 447, endPoint y: 398, distance: 42.9
click at [447, 398] on textarea "Good day [PERSON_NAME], thanks for the photo. I understand your disappointment …" at bounding box center [543, 411] width 438 height 44
drag, startPoint x: 680, startPoint y: 400, endPoint x: 659, endPoint y: 400, distance: 21.0
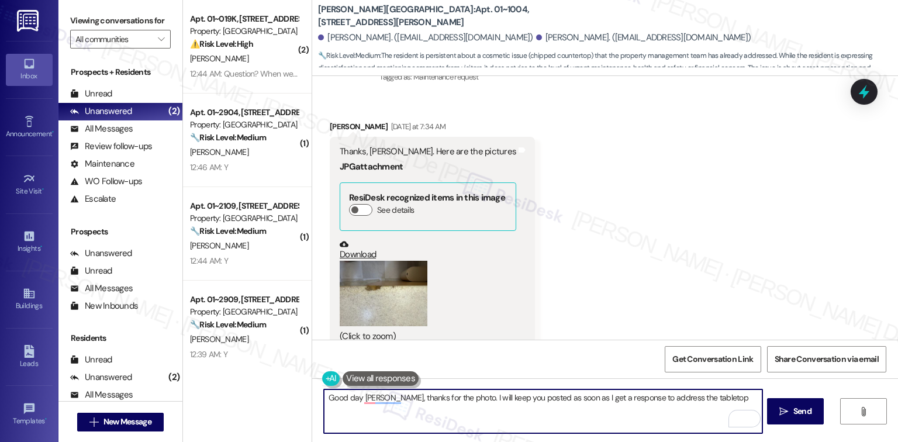
click at [659, 400] on textarea "Good day [PERSON_NAME], thanks for the photo. I will keep you posted as soon as…" at bounding box center [543, 411] width 438 height 44
click at [675, 399] on textarea "Good day [PERSON_NAME], thanks for the photo. I will keep you posted as soon as…" at bounding box center [543, 411] width 438 height 44
click at [678, 399] on textarea "Good day [PERSON_NAME], thanks for the photo. I will keep you posted as soon as…" at bounding box center [543, 411] width 438 height 44
click at [722, 400] on textarea "Good day [PERSON_NAME], thanks for the photo. I will keep you posted as soon as…" at bounding box center [543, 411] width 438 height 44
paste textarea "In the meantime, if there’s anything else I can assist you with, please feel fr…"
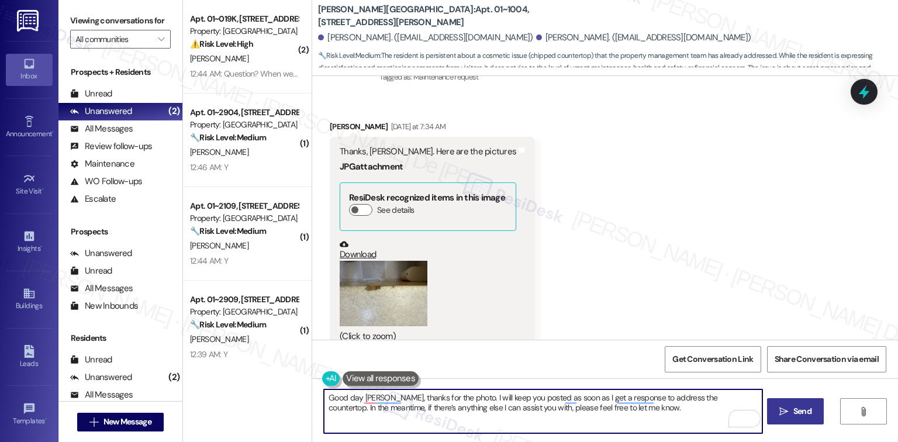
type textarea "Good day [PERSON_NAME], thanks for the photo. I will keep you posted as soon as…"
click at [794, 413] on span "Send" at bounding box center [802, 411] width 18 height 12
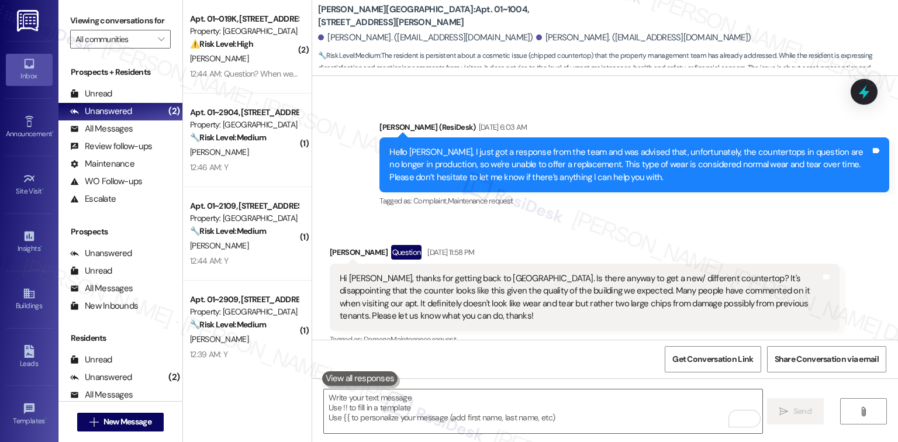
scroll to position [1968, 0]
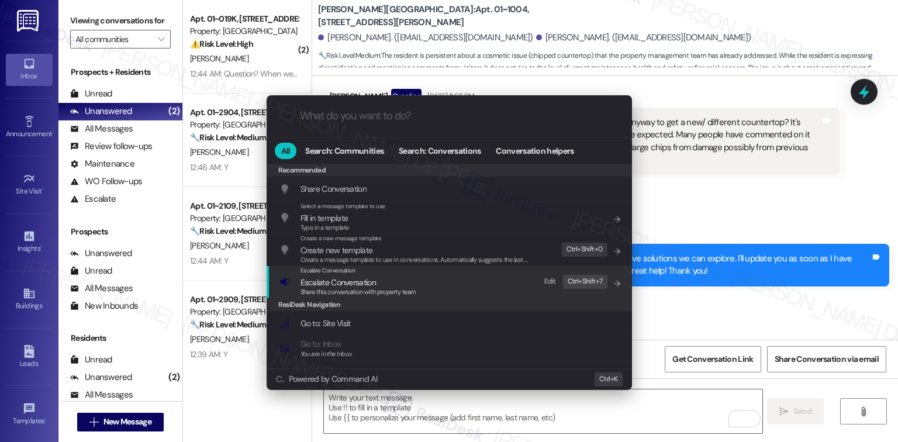
click at [380, 283] on span "Escalate Conversation" at bounding box center [358, 282] width 116 height 13
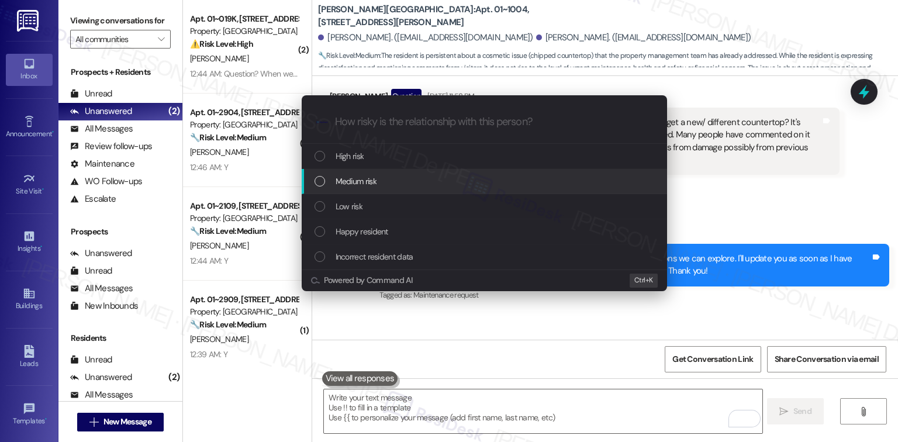
click at [379, 187] on div "Medium risk" at bounding box center [485, 181] width 342 height 13
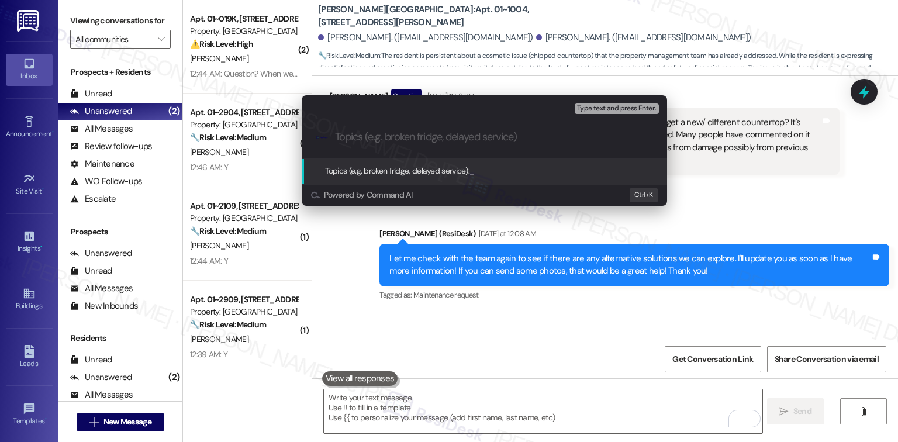
click at [383, 122] on div ".cls-1{fill:#0a055f;}.cls-2{fill:#0cc4c4;} resideskLogoBlueOrange" at bounding box center [484, 137] width 365 height 42
click at [378, 147] on div ".cls-1{fill:#0a055f;}.cls-2{fill:#0cc4c4;} resideskLogoBlueOrange" at bounding box center [484, 137] width 365 height 42
click at [386, 140] on input "Topics (e.g. broken fridge, delayed service)" at bounding box center [493, 137] width 317 height 12
type input "Countertop replacement"
click at [624, 110] on span "Type text and press Enter." at bounding box center [616, 109] width 79 height 8
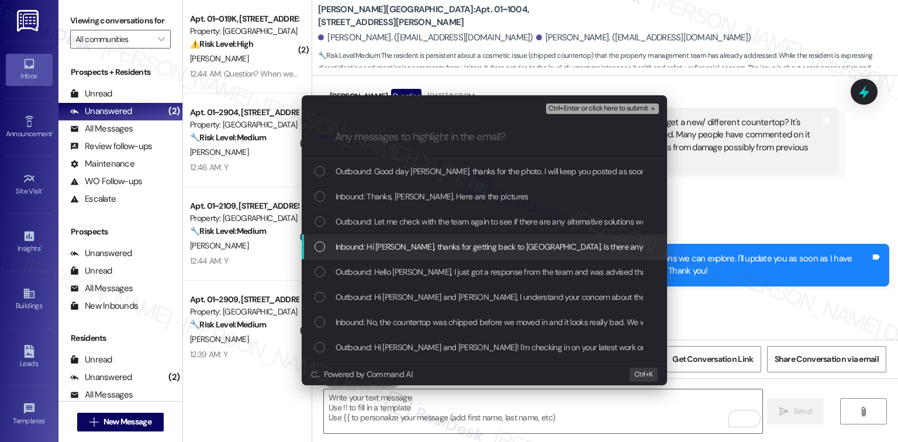
click at [454, 255] on div "Inbound: Hi [PERSON_NAME], thanks for getting back to [GEOGRAPHIC_DATA]. Is the…" at bounding box center [484, 246] width 365 height 25
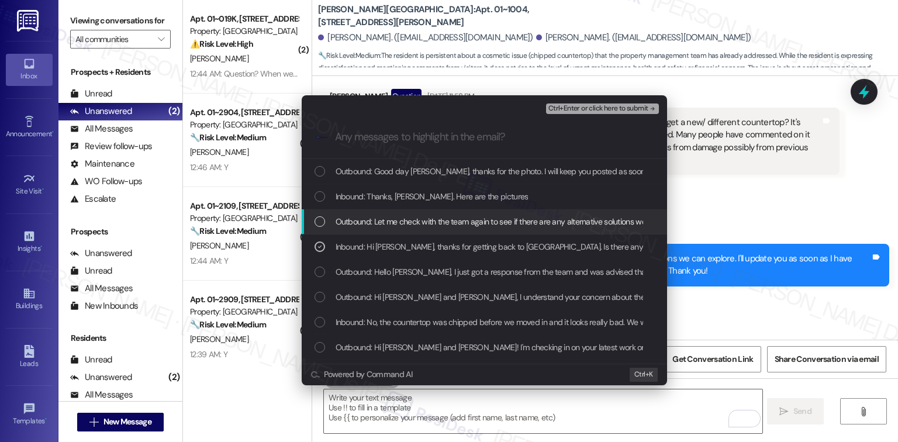
click at [454, 218] on span "Outbound: Let me check with the team again to see if there are any alternative …" at bounding box center [714, 221] width 757 height 13
click at [462, 188] on div "Inbound: Thanks, [PERSON_NAME]. Here are the pictures" at bounding box center [484, 196] width 365 height 25
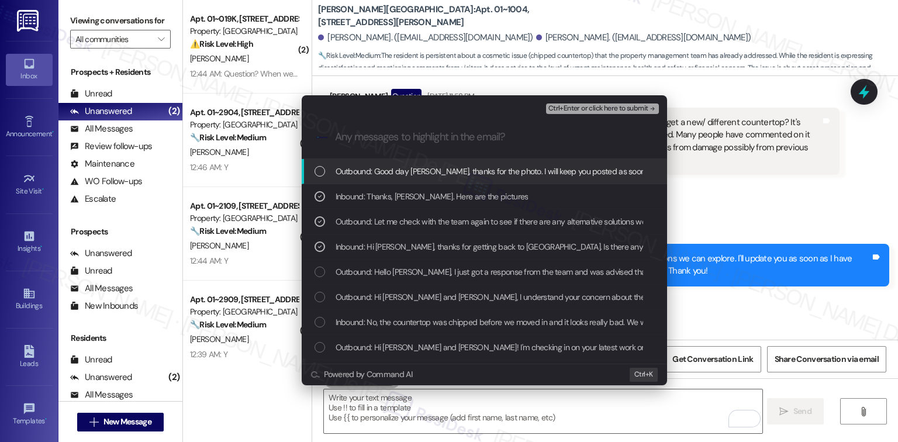
click at [466, 171] on span "Outbound: Good day [PERSON_NAME], thanks for the photo. I will keep you posted …" at bounding box center [727, 171] width 782 height 13
click at [584, 110] on span "Ctrl+Enter or click here to submit" at bounding box center [598, 109] width 100 height 8
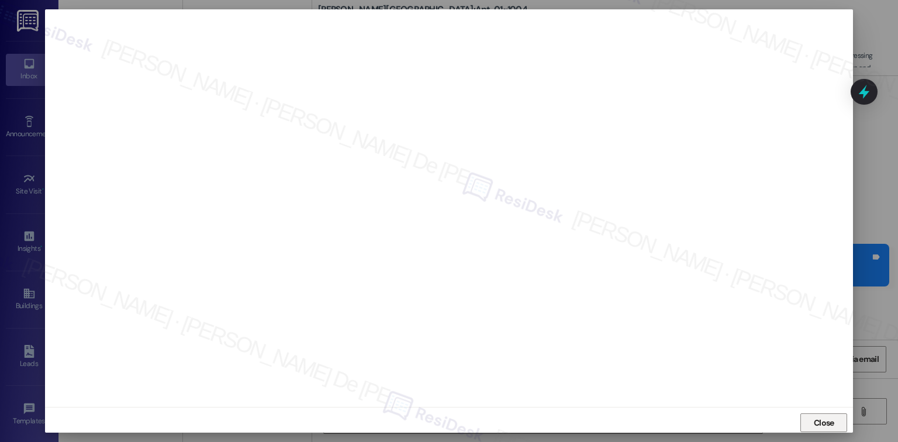
click at [818, 417] on span "Close" at bounding box center [824, 423] width 20 height 12
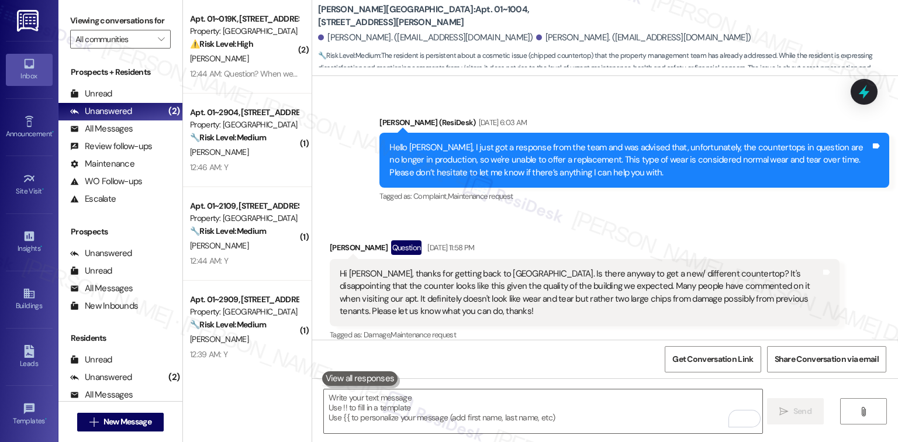
scroll to position [1812, 0]
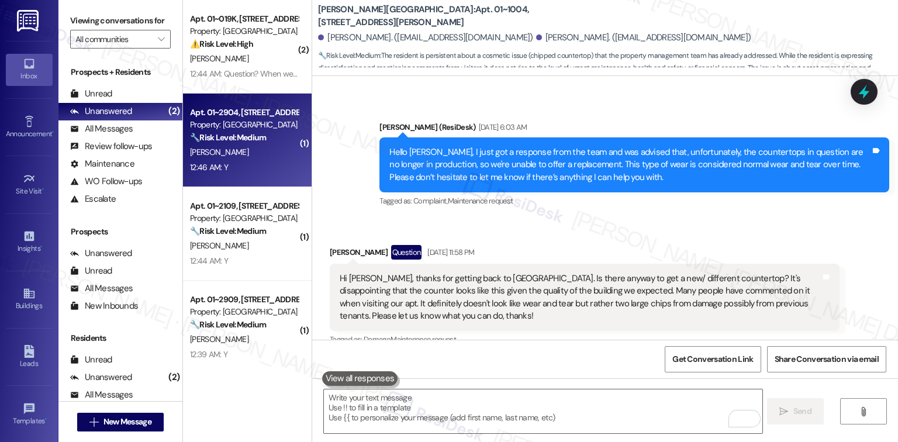
click at [247, 94] on div "Apt. 01~2904, [STREET_ADDRESS][PERSON_NAME] Property: [GEOGRAPHIC_DATA] 🔧 Risk …" at bounding box center [247, 141] width 129 height 94
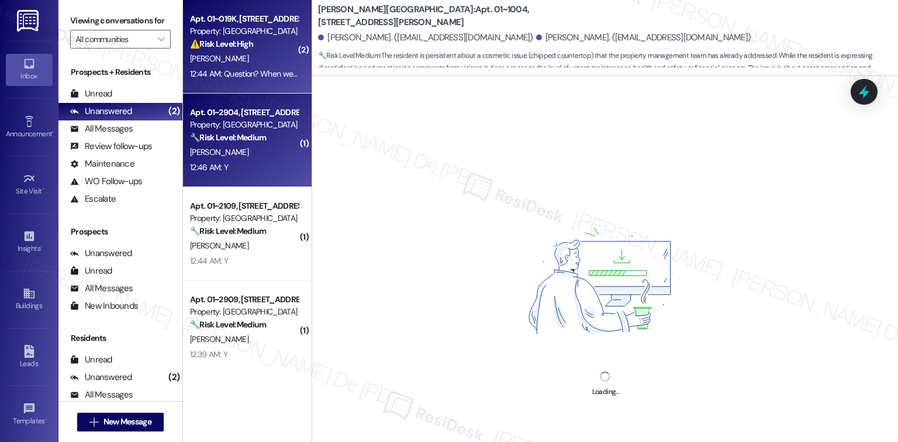
click at [236, 55] on div "[PERSON_NAME]" at bounding box center [244, 58] width 110 height 15
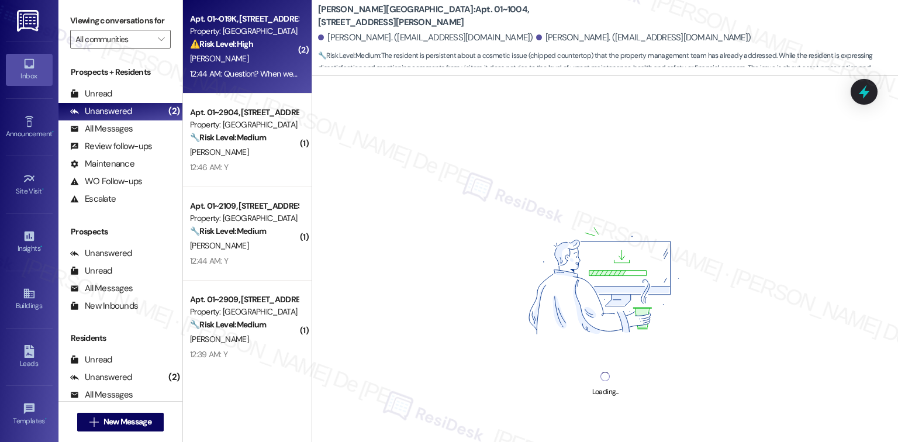
click at [445, 179] on div "Loading..." at bounding box center [605, 297] width 586 height 442
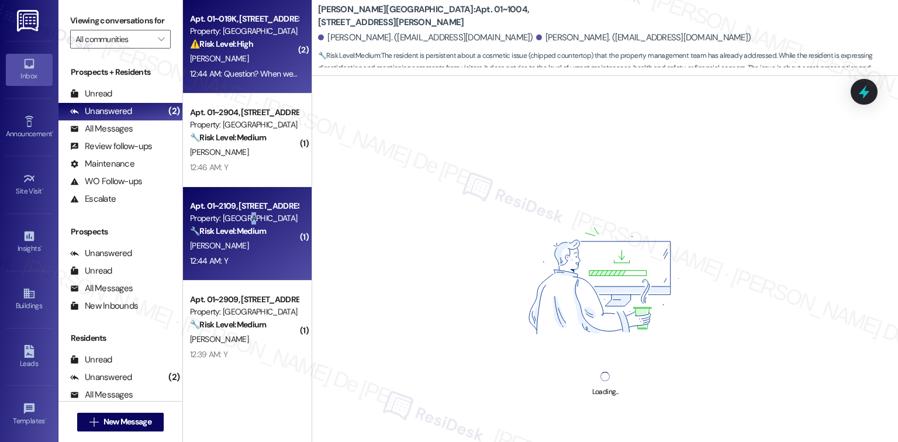
click at [246, 219] on div "Property: [GEOGRAPHIC_DATA]" at bounding box center [244, 218] width 108 height 12
click at [239, 59] on div "[PERSON_NAME]" at bounding box center [244, 58] width 110 height 15
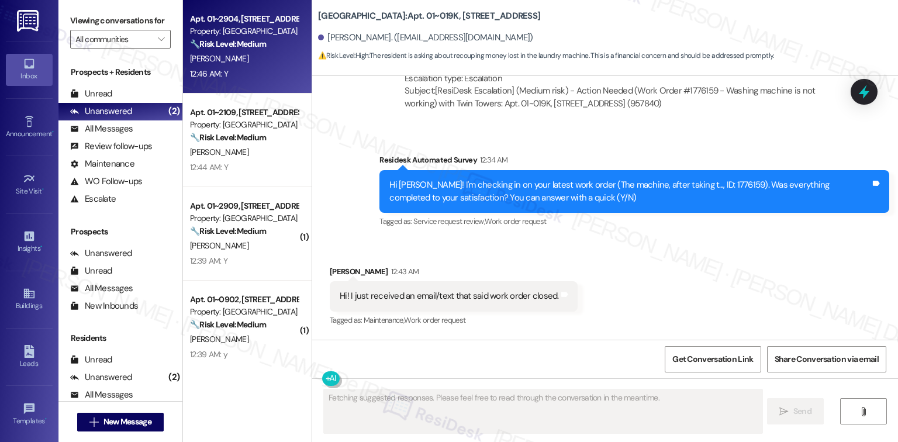
scroll to position [0, 0]
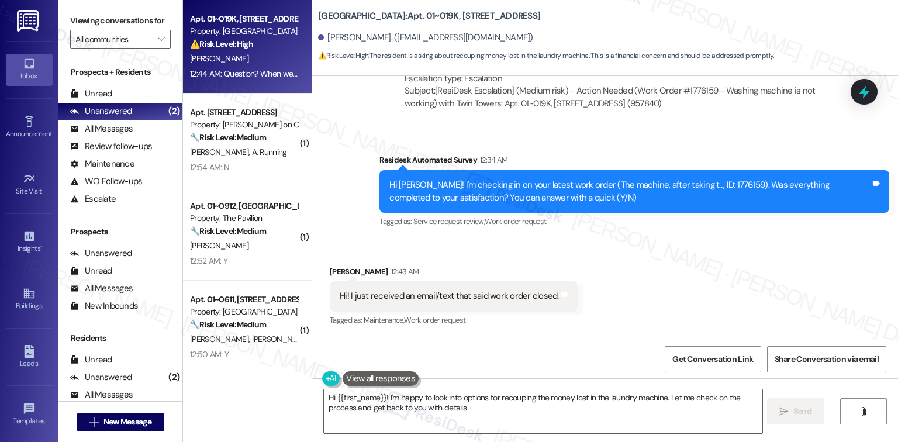
type textarea "Hi {{first_name}}! I'm happy to look into options for recouping the money lost …"
click at [112, 120] on div "All Messages (undefined)" at bounding box center [120, 129] width 124 height 18
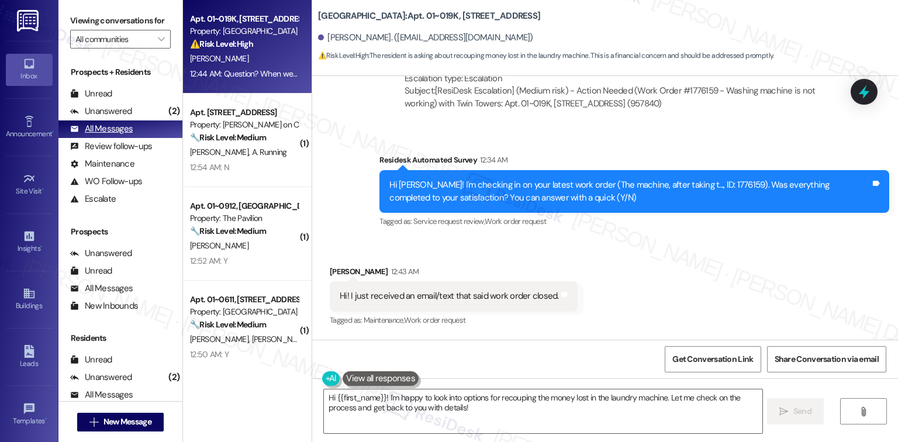
click at [117, 130] on div "All Messages" at bounding box center [101, 129] width 63 height 12
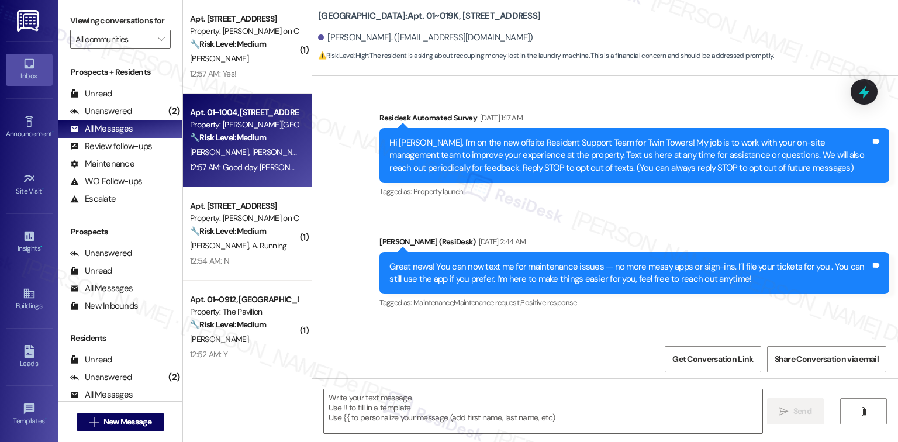
type textarea "Fetching suggested responses. Please feel free to read through the conversation…"
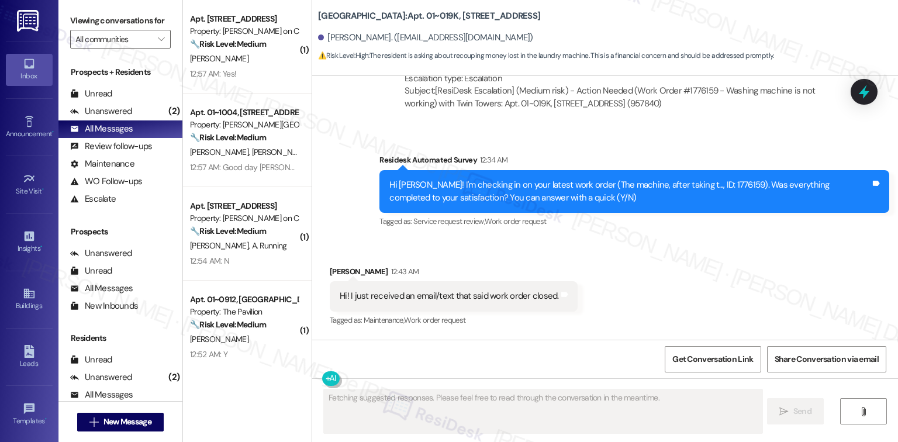
click at [252, 155] on span "[PERSON_NAME]" at bounding box center [281, 152] width 58 height 11
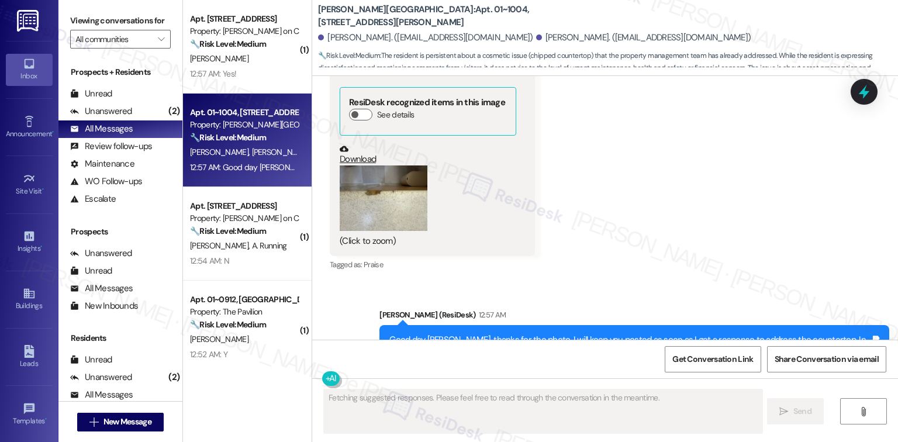
scroll to position [2297, 0]
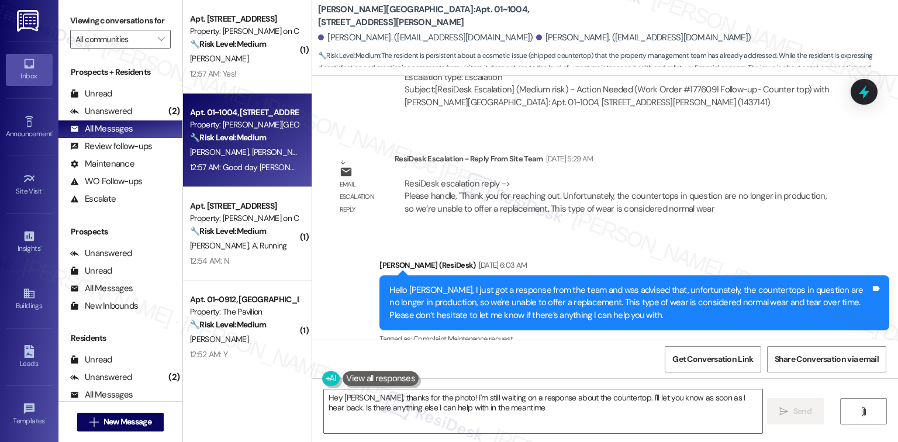
type textarea "Hey [PERSON_NAME], thanks for the photo! I'm still waiting on a response about …"
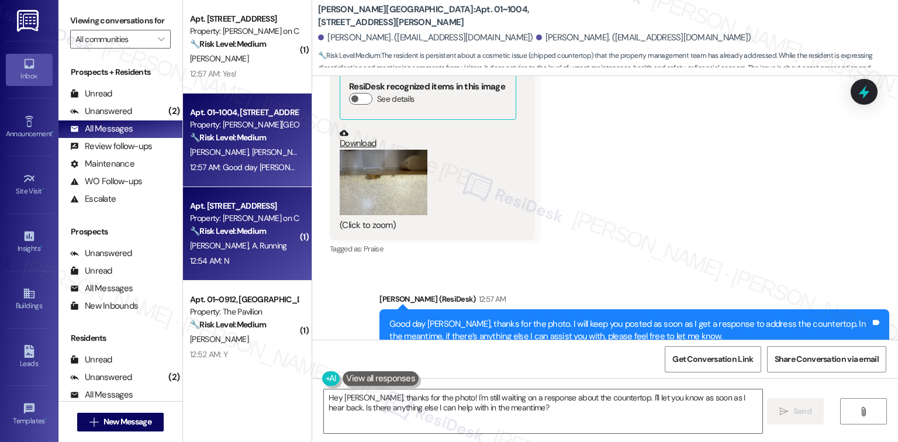
click at [257, 208] on div "Apt. [STREET_ADDRESS]" at bounding box center [244, 206] width 108 height 12
type textarea "Fetching suggested responses. Please feel free to read through the conversation…"
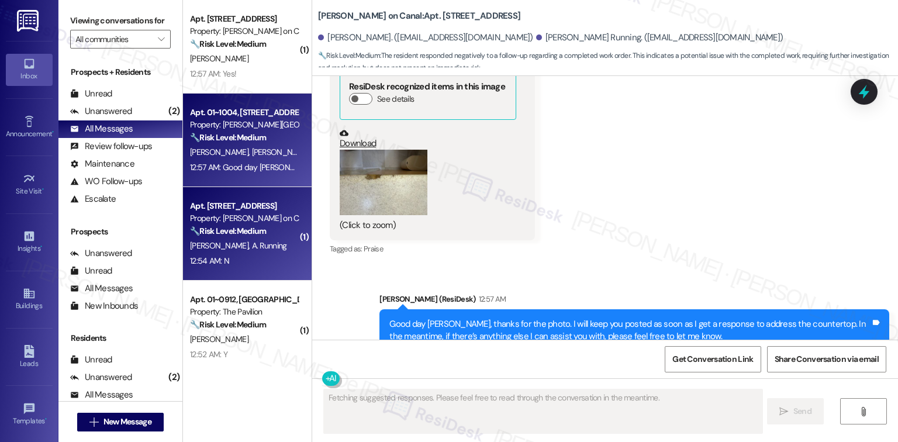
click at [240, 172] on div "12:57 AM: Good day [PERSON_NAME], thanks for the photo. I will keep you posted …" at bounding box center [578, 167] width 776 height 11
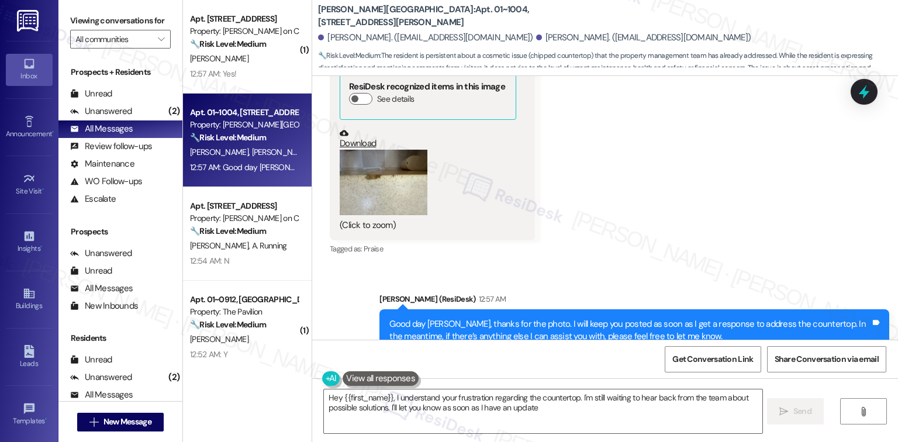
type textarea "Hey {{first_name}}, I understand your frustration regarding the countertop. I'm…"
click at [711, 346] on div "Get Conversation Link Share Conversation via email" at bounding box center [605, 359] width 586 height 39
click at [704, 358] on span "Get Conversation Link" at bounding box center [712, 359] width 81 height 12
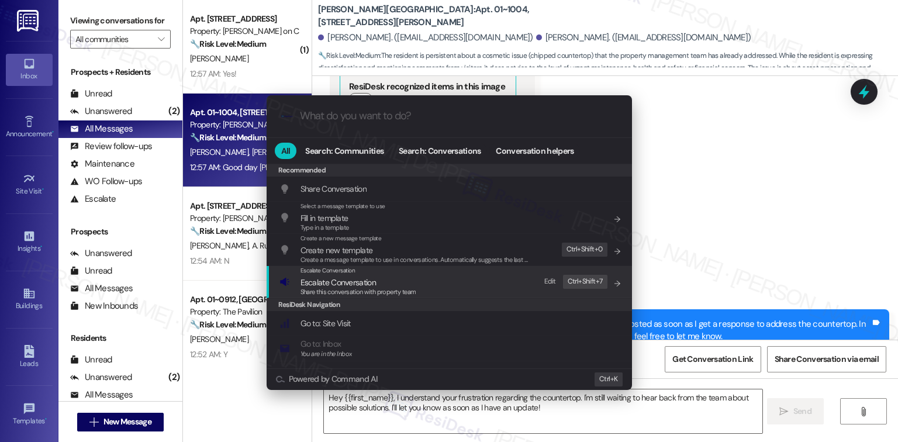
click at [493, 281] on div "Escalate Conversation Escalate Conversation Share this conversation with proper…" at bounding box center [450, 282] width 342 height 32
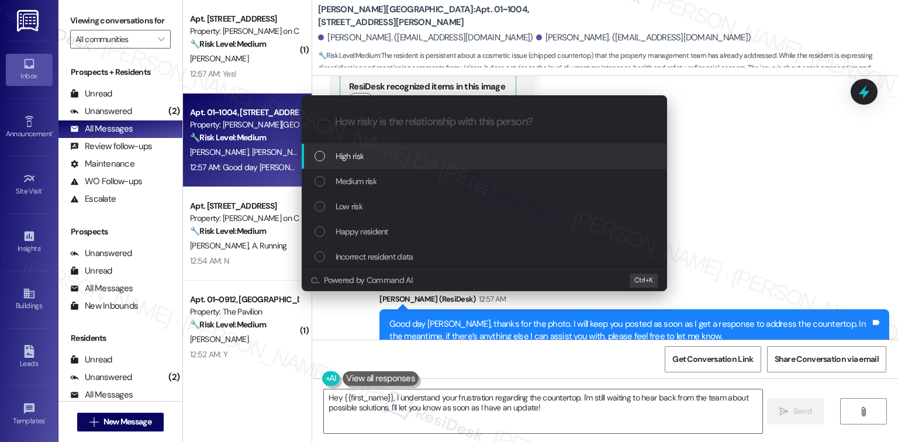
click at [379, 117] on input "How risky is the relationship with this person?" at bounding box center [493, 122] width 317 height 12
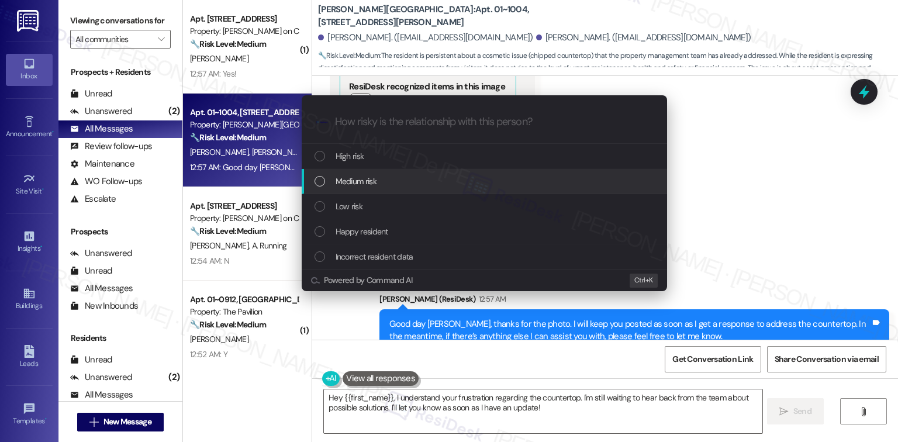
click at [427, 182] on div "Medium risk" at bounding box center [485, 181] width 342 height 13
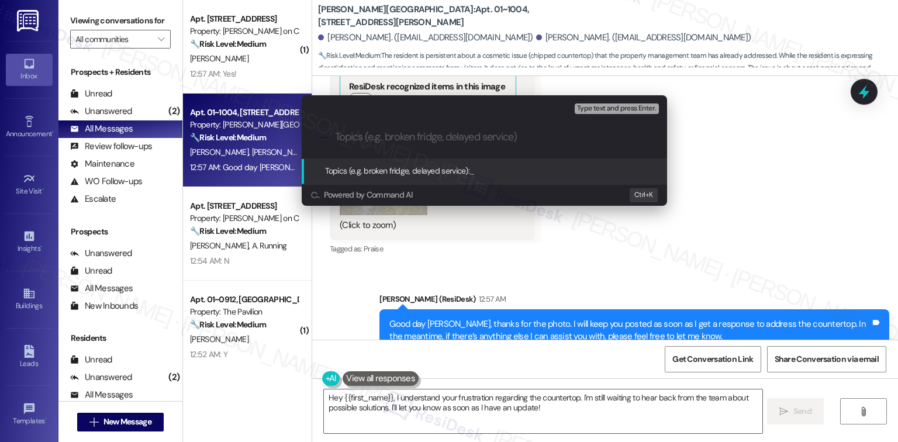
click at [448, 147] on div ".cls-1{fill:#0a055f;}.cls-2{fill:#0cc4c4;} resideskLogoBlueOrange" at bounding box center [484, 137] width 365 height 42
click at [450, 139] on input "Topics (e.g. broken fridge, delayed service)" at bounding box center [493, 137] width 317 height 12
type input "Countertop Replacement"
click at [595, 113] on span "Type text and press Enter." at bounding box center [616, 109] width 79 height 8
click at [595, 111] on span "Type text and press Enter." at bounding box center [616, 109] width 79 height 8
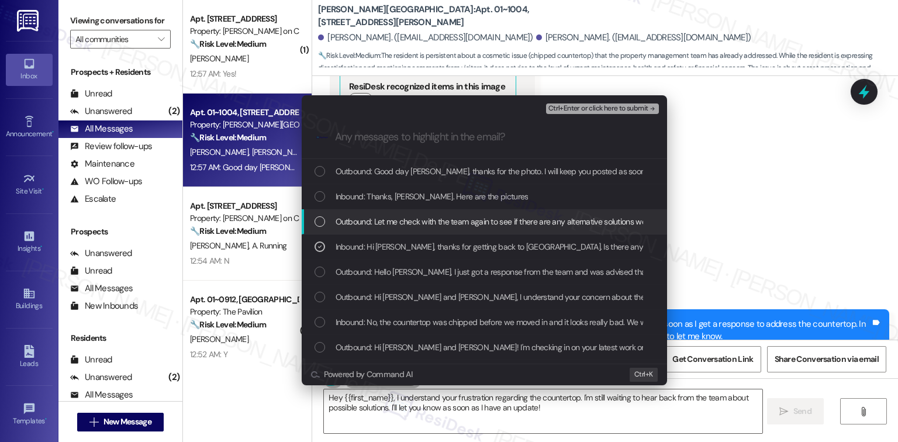
click at [447, 224] on span "Outbound: Let me check with the team again to see if there are any alternative …" at bounding box center [714, 221] width 757 height 13
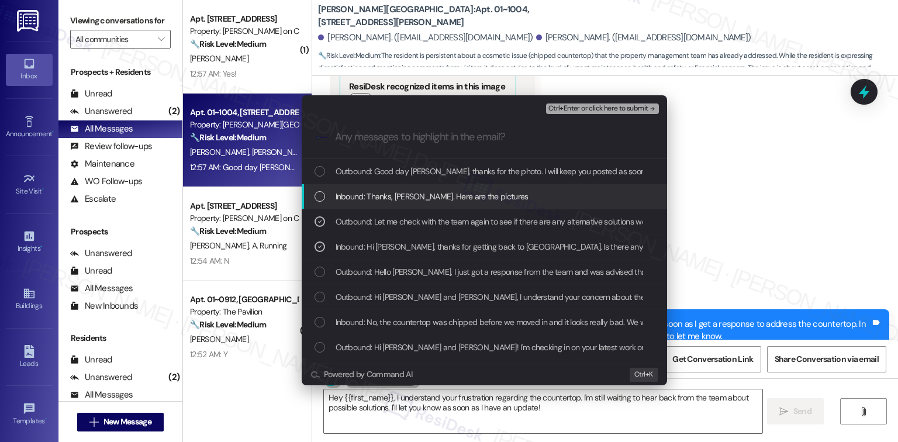
click at [451, 196] on span "Inbound: Thanks, Sarah. Here are the pictures" at bounding box center [432, 196] width 193 height 13
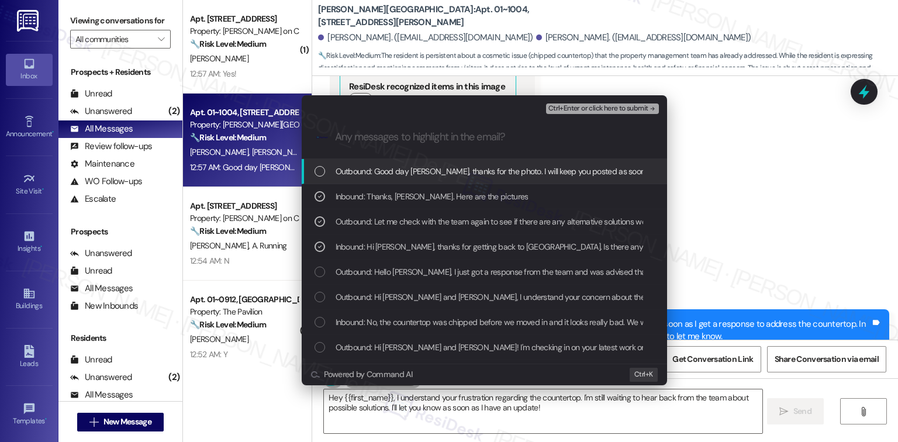
click at [458, 166] on span "Outbound: Good day Elle, thanks for the photo. I will keep you posted as soon a…" at bounding box center [727, 171] width 782 height 13
click at [596, 108] on span "Ctrl+Enter or click here to submit" at bounding box center [598, 109] width 100 height 8
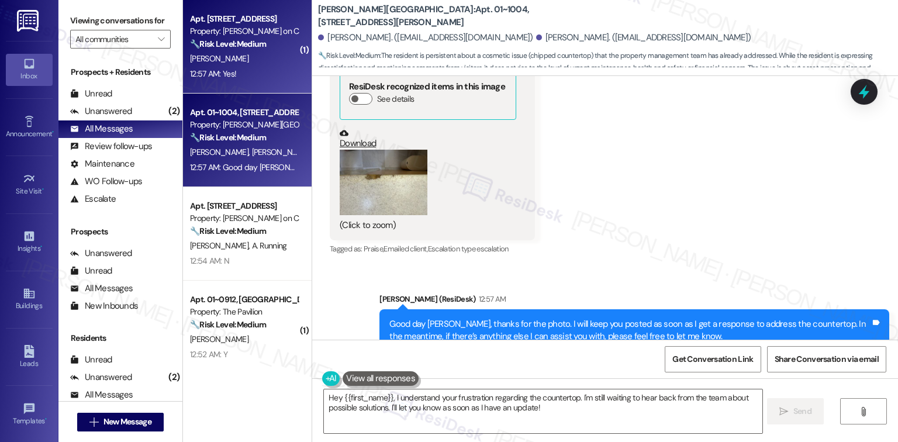
click at [210, 60] on span "[PERSON_NAME]" at bounding box center [219, 58] width 58 height 11
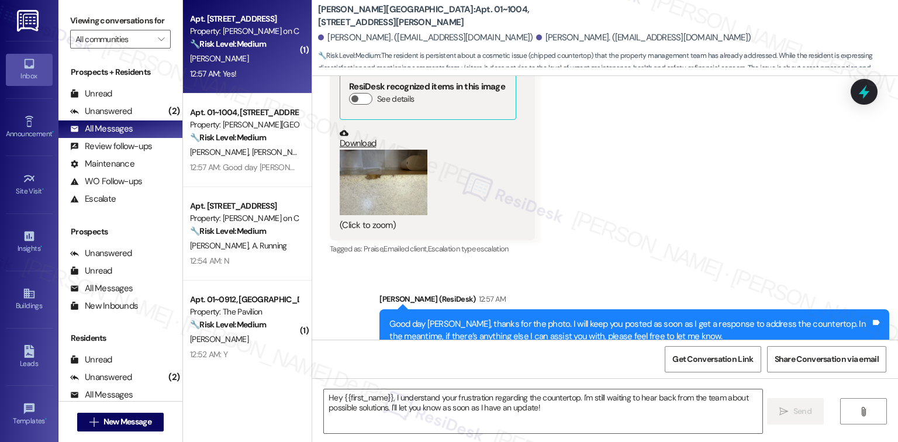
type textarea "Fetching suggested responses. Please feel free to read through the conversation…"
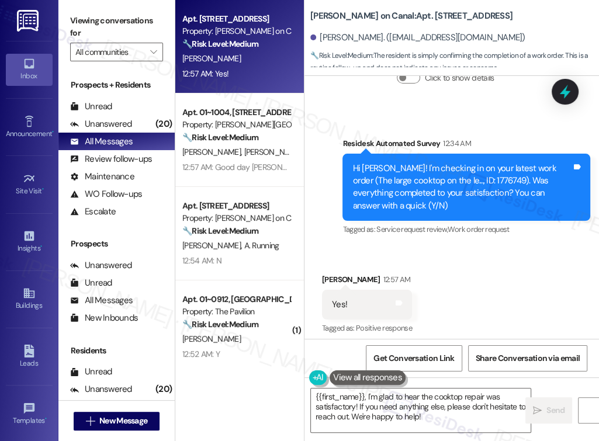
scroll to position [3417, 0]
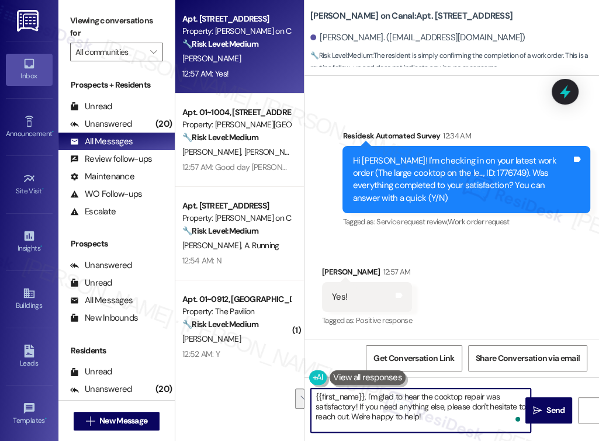
drag, startPoint x: 446, startPoint y: 423, endPoint x: 360, endPoint y: 409, distance: 87.7
click at [360, 409] on textarea "{{first_name}}, I'm glad to hear the cooktop repair was satisfactory! If you ne…" at bounding box center [421, 411] width 220 height 44
paste textarea "We truly value your opinion and would appreciate your honest feedback. Has {{pr…"
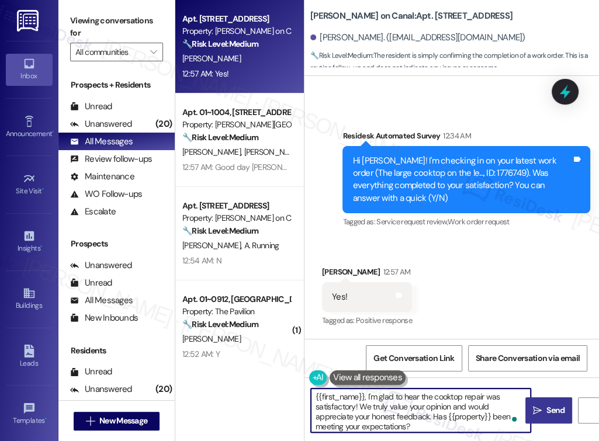
type textarea "{{first_name}}, I'm glad to hear the cooktop repair was satisfactory! We truly …"
click at [541, 412] on icon "" at bounding box center [537, 410] width 9 height 9
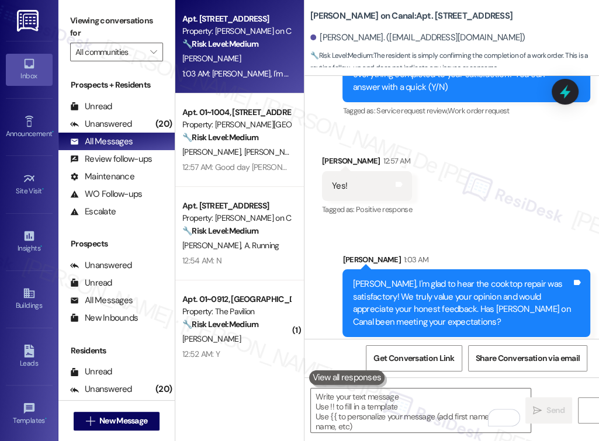
scroll to position [3537, 0]
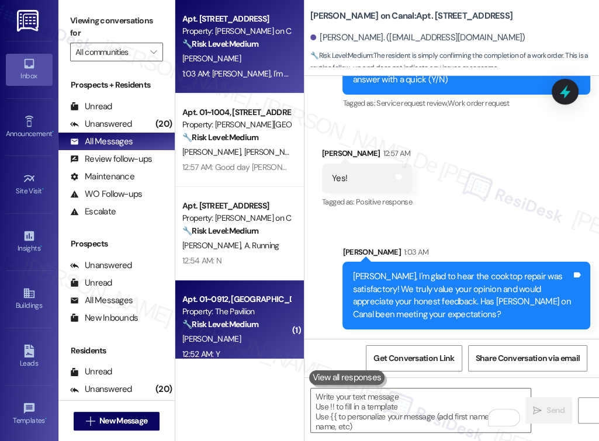
click at [253, 327] on strong "🔧 Risk Level: Medium" at bounding box center [220, 324] width 76 height 11
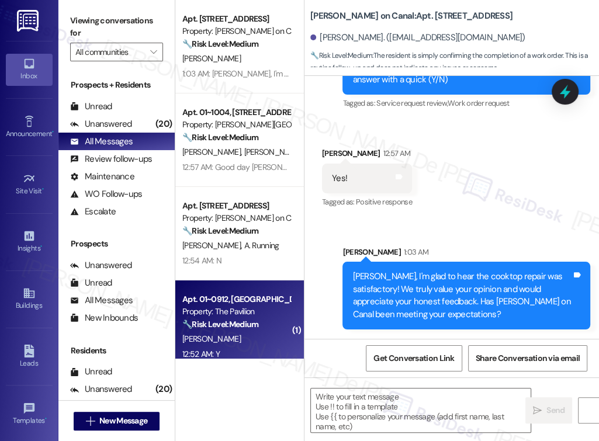
type textarea "Fetching suggested responses. Please feel free to read through the conversation…"
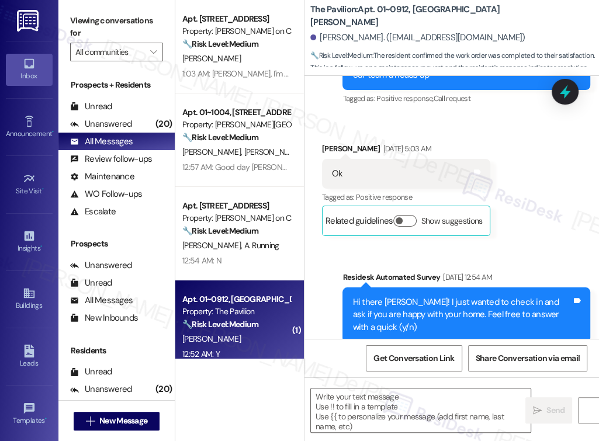
type textarea "Fetching suggested responses. Please feel free to read through the conversation…"
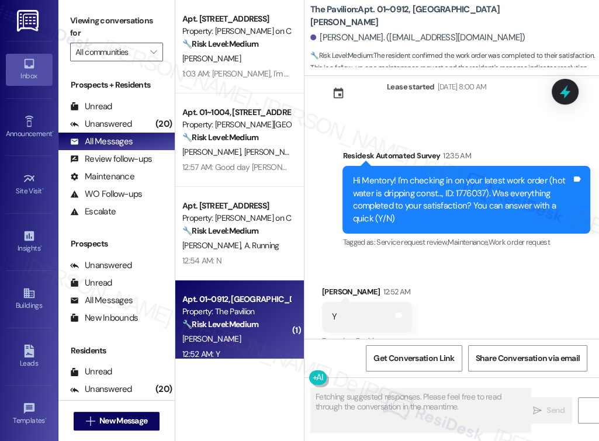
scroll to position [4647, 0]
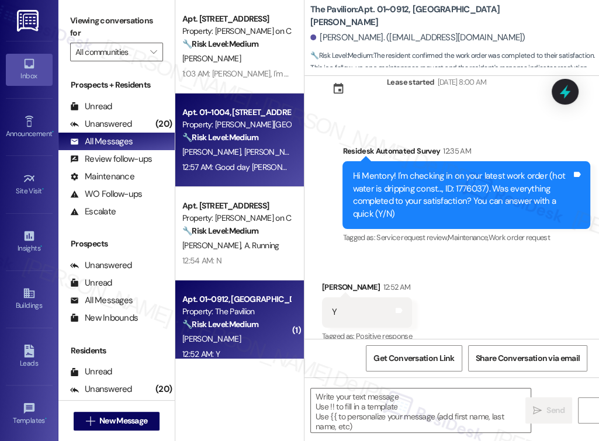
click at [239, 120] on div "Property: [PERSON_NAME][GEOGRAPHIC_DATA]" at bounding box center [236, 125] width 108 height 12
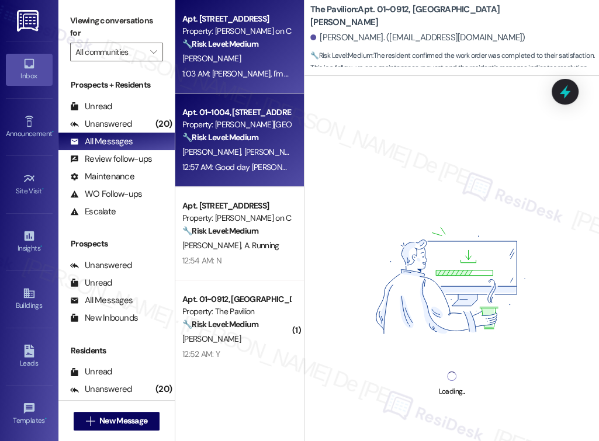
click at [246, 65] on div "[PERSON_NAME]" at bounding box center [236, 58] width 110 height 15
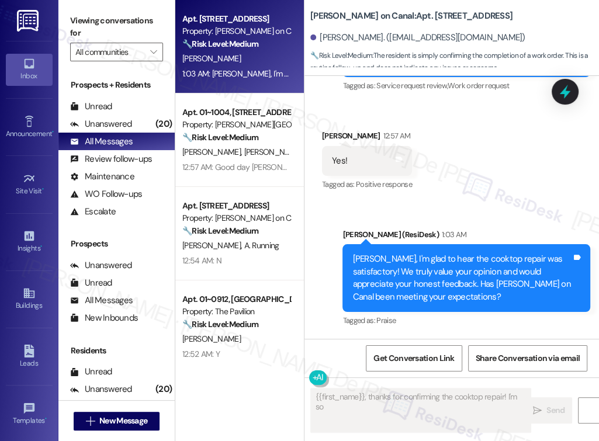
scroll to position [3554, 0]
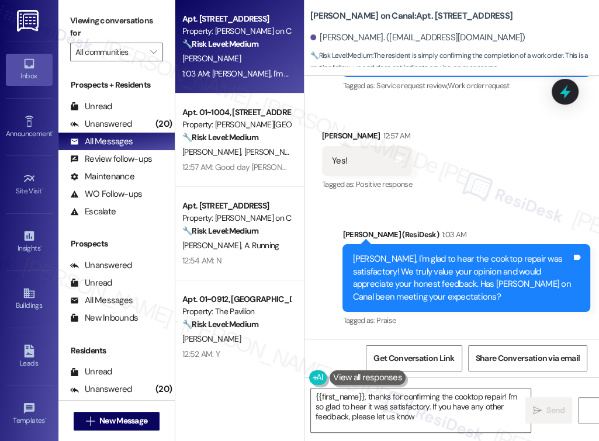
type textarea "{{first_name}}, thanks for confirming the cooktop repair! I'm so glad to hear i…"
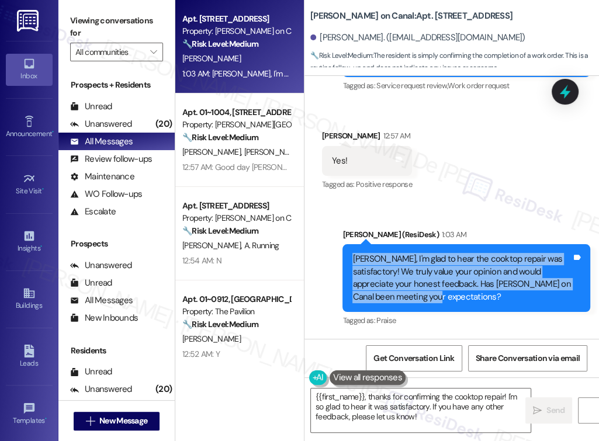
drag, startPoint x: 411, startPoint y: 301, endPoint x: 341, endPoint y: 256, distance: 82.9
click at [341, 256] on div "Sent via SMS Sarah (ResiDesk) 1:03 AM Pepe, I'm glad to hear the cooktop repair…" at bounding box center [466, 279] width 265 height 119
click at [420, 301] on div "Pepe, I'm glad to hear the cooktop repair was satisfactory! We truly value your…" at bounding box center [461, 278] width 219 height 50
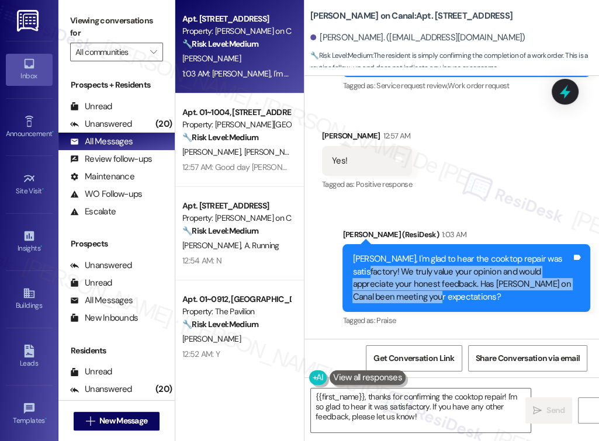
drag, startPoint x: 412, startPoint y: 300, endPoint x: 352, endPoint y: 272, distance: 65.4
click at [354, 271] on div "Pepe, I'm glad to hear the cooktop repair was satisfactory! We truly value your…" at bounding box center [461, 278] width 219 height 50
copy div "We truly value your opinion and would appreciate your honest feedback. Has Cass…"
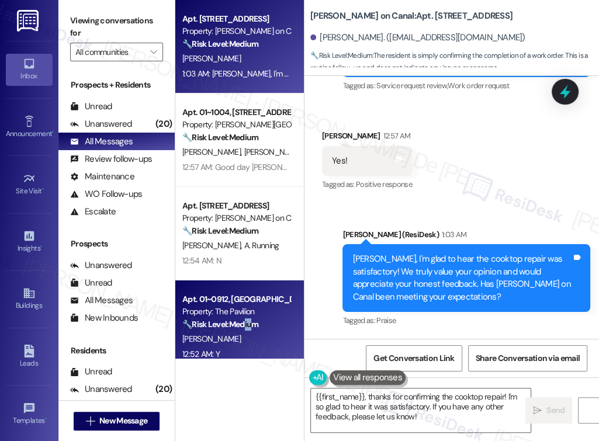
click at [254, 320] on strong "🔧 Risk Level: Medium" at bounding box center [220, 324] width 76 height 11
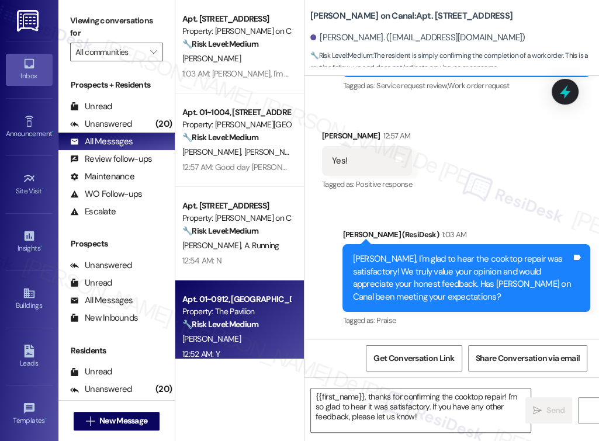
type textarea "Fetching suggested responses. Please feel free to read through the conversation…"
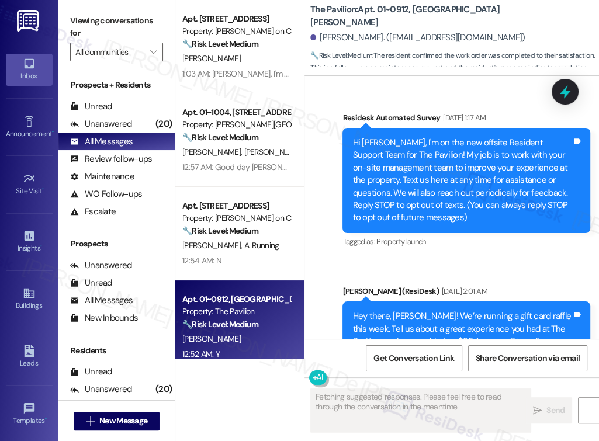
type textarea "Fetching suggested responses. Please feel free to read through the conversation…"
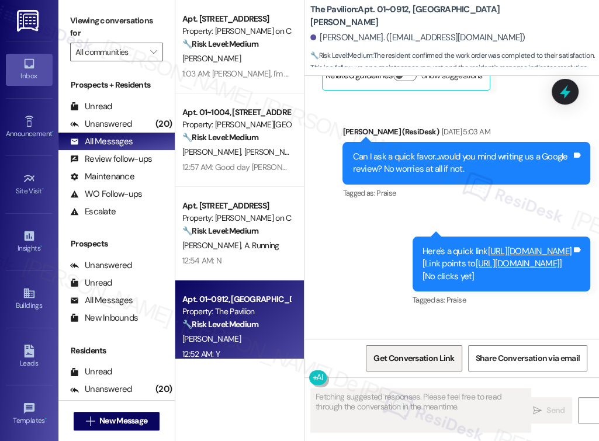
scroll to position [4647, 0]
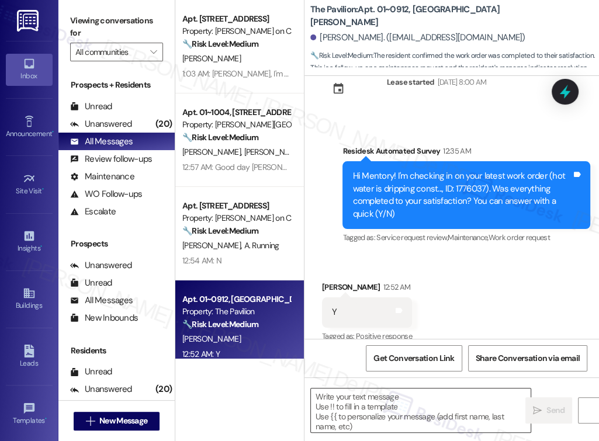
click at [429, 398] on textarea at bounding box center [421, 411] width 220 height 44
click at [348, 405] on textarea "To enrich screen reader interactions, please activate Accessibility in Grammarl…" at bounding box center [421, 411] width 220 height 44
click at [344, 414] on textarea "To enrich screen reader interactions, please activate Accessibility in Grammarl…" at bounding box center [421, 411] width 220 height 44
click at [410, 421] on textarea "To enrich screen reader interactions, please activate Accessibility in Grammarl…" at bounding box center [421, 411] width 220 height 44
paste textarea "I'm happy the work order was completed to your satisfaction! We'd also love to …"
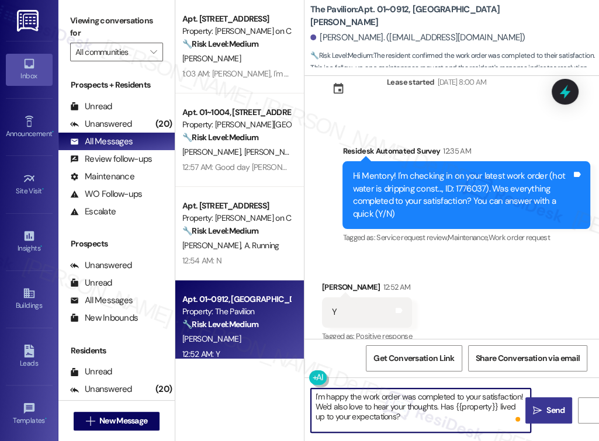
type textarea "I'm happy the work order was completed to your satisfaction! We'd also love to …"
click at [544, 410] on span "Send" at bounding box center [555, 411] width 23 height 12
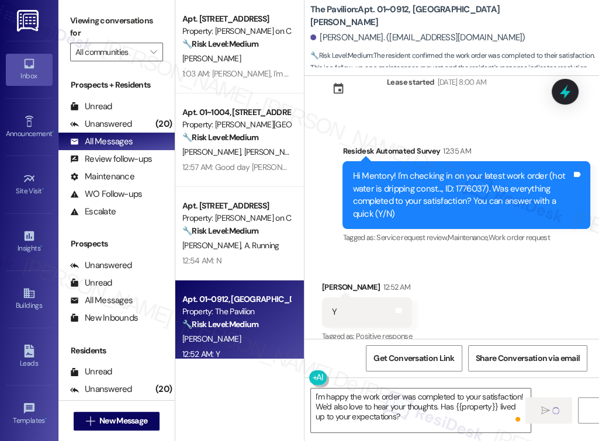
scroll to position [155, 0]
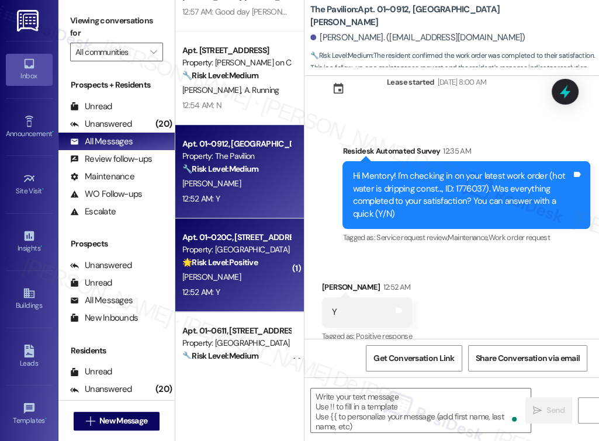
click at [238, 289] on div "12:52 AM: Y 12:52 AM: Y" at bounding box center [236, 292] width 110 height 15
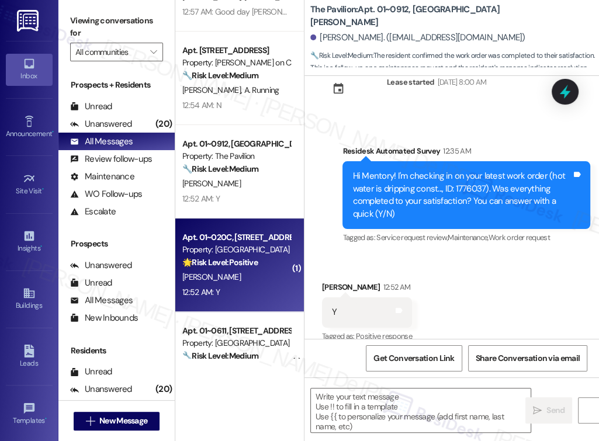
type textarea "Fetching suggested responses. Please feel free to read through the conversation…"
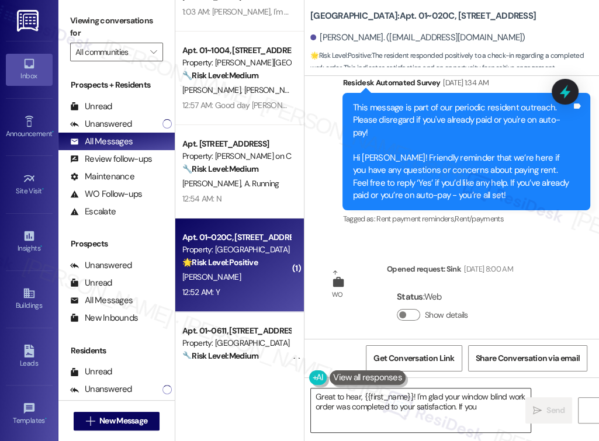
scroll to position [6483, 0]
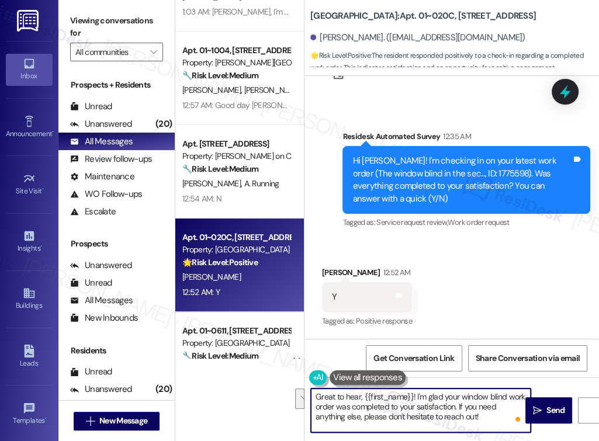
drag, startPoint x: 490, startPoint y: 420, endPoint x: 458, endPoint y: 410, distance: 33.1
click at [458, 410] on textarea "Great to hear, {{first_name}}! I'm glad your window blind work order was comple…" at bounding box center [421, 411] width 220 height 44
paste textarea "We'd also love to hear your thoughts. Has {{property}} lived up to your expecta…"
type textarea "Great to hear, {{first_name}}! I'm glad your window blind work order was comple…"
click at [549, 409] on span "Send" at bounding box center [556, 411] width 18 height 12
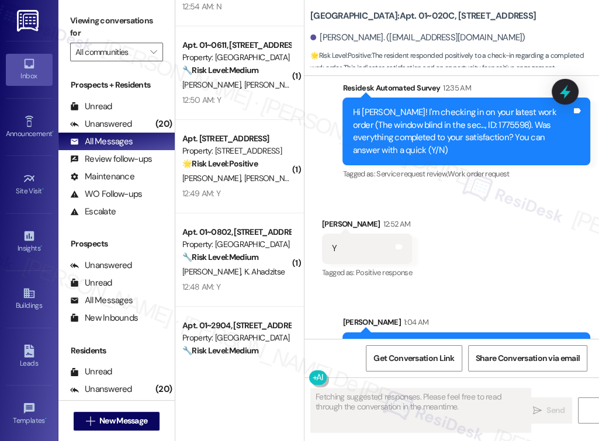
scroll to position [468, 0]
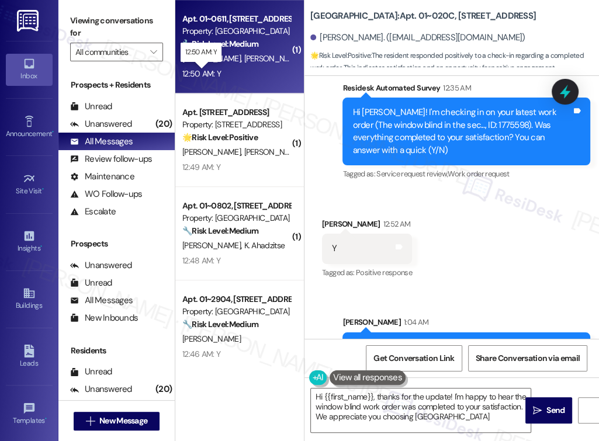
type textarea "Hi {{first_name}}, thanks for the update! I'm happy to hear the window blind wo…"
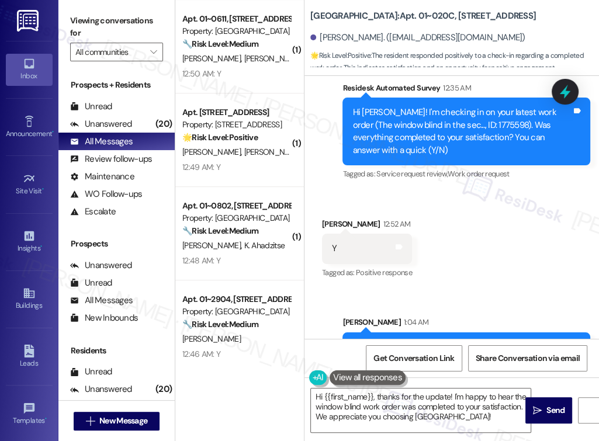
scroll to position [6603, 0]
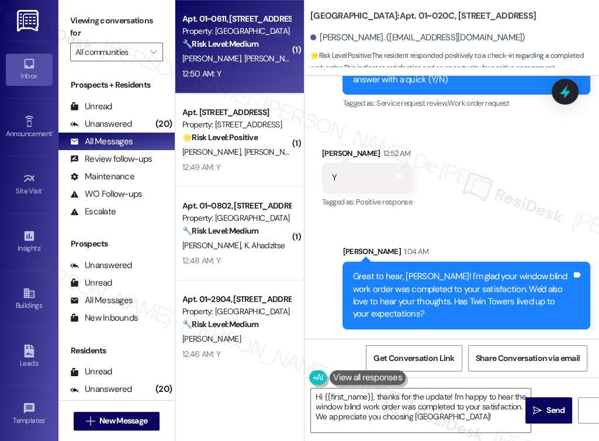
click at [243, 72] on div "12:50 AM: Y 12:50 AM: Y" at bounding box center [236, 74] width 110 height 15
type textarea "Fetching suggested responses. Please feel free to read through the conversation…"
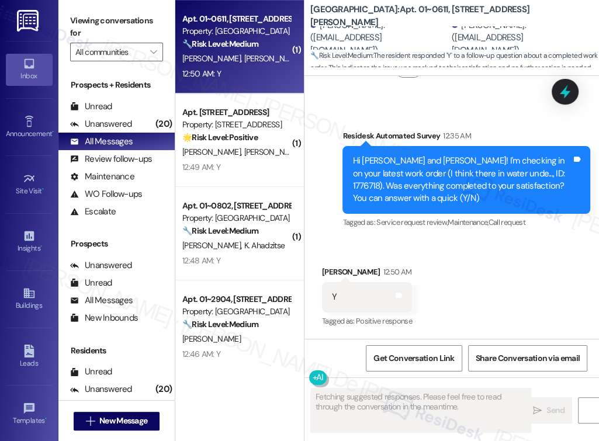
scroll to position [750, 0]
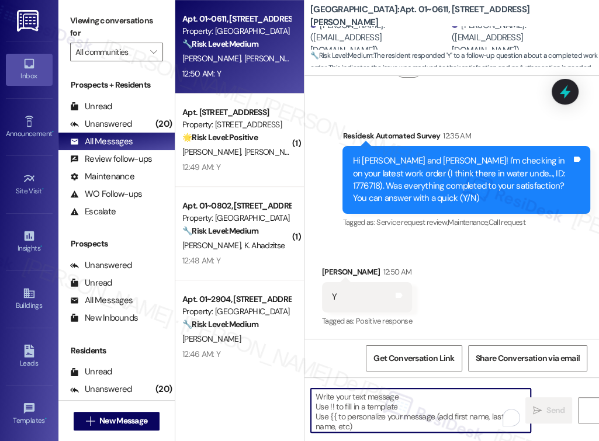
click at [446, 398] on textarea "To enrich screen reader interactions, please activate Accessibility in Grammarl…" at bounding box center [421, 411] width 220 height 44
click at [414, 399] on textarea "To enrich screen reader interactions, please activate Accessibility in Grammarl…" at bounding box center [421, 411] width 220 height 44
paste textarea "I'm happy the work order was completed to your satisfaction! We'd also love to …"
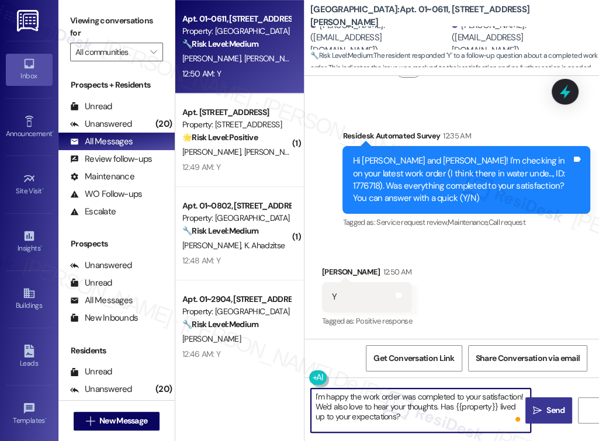
type textarea "I'm happy the work order was completed to your satisfaction! We'd also love to …"
click at [538, 410] on icon "" at bounding box center [537, 410] width 9 height 9
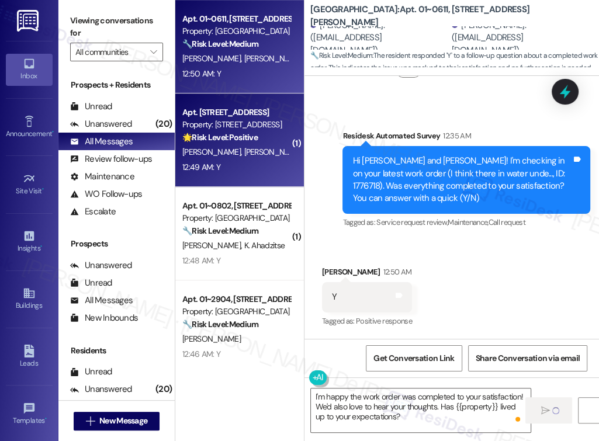
click at [252, 158] on div "A. Pednekar A. Merwade" at bounding box center [236, 152] width 110 height 15
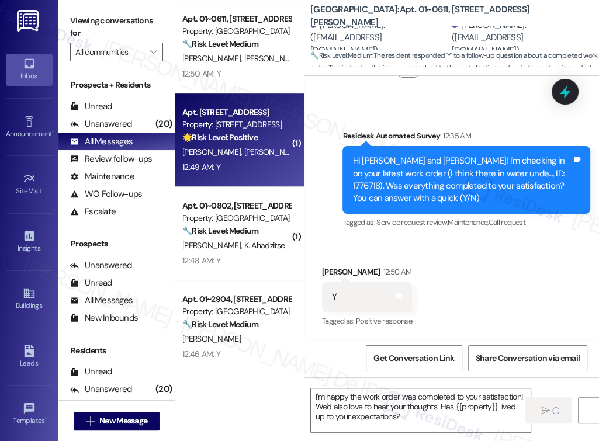
type textarea "Fetching suggested responses. Please feel free to read through the conversation…"
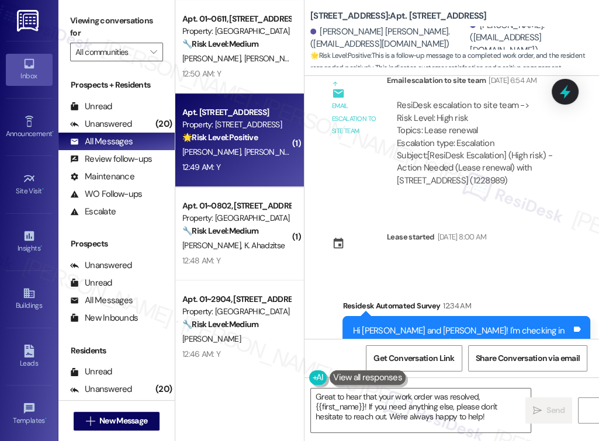
scroll to position [7129, 0]
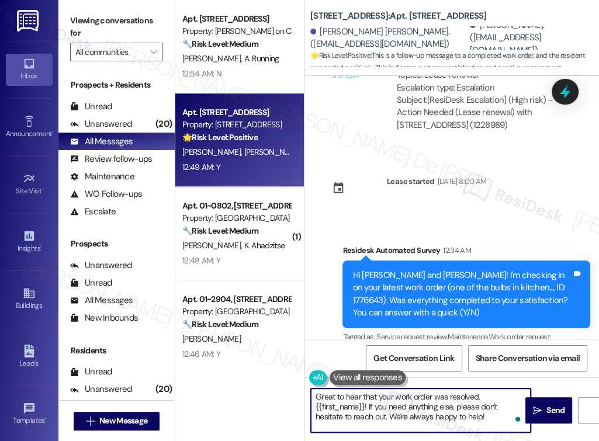
drag, startPoint x: 483, startPoint y: 416, endPoint x: 368, endPoint y: 407, distance: 115.5
click at [368, 407] on textarea "Great to hear that your work order was resolved, {{first_name}}! If you need an…" at bounding box center [421, 411] width 220 height 44
paste textarea "We'd also love to hear your thoughts. Has {{property}} lived up to your expecta…"
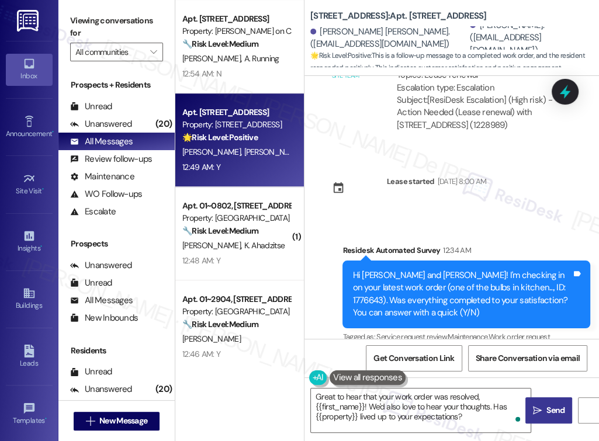
click at [547, 410] on span "Send" at bounding box center [556, 411] width 18 height 12
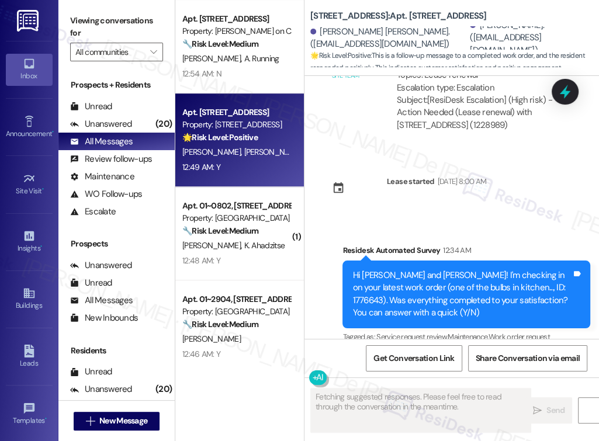
scroll to position [7128, 0]
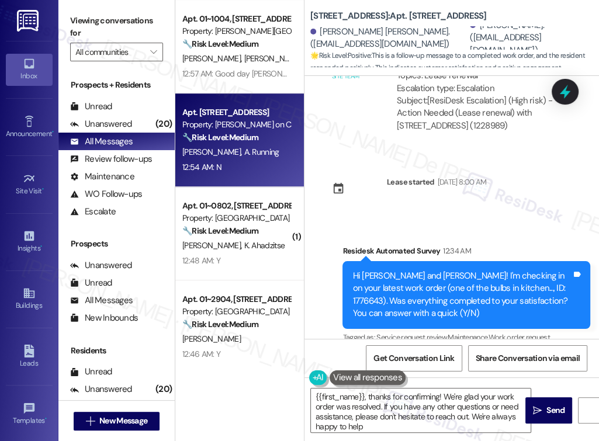
type textarea "{{first_name}}, thanks for confirming! We're glad your work order was resolved.…"
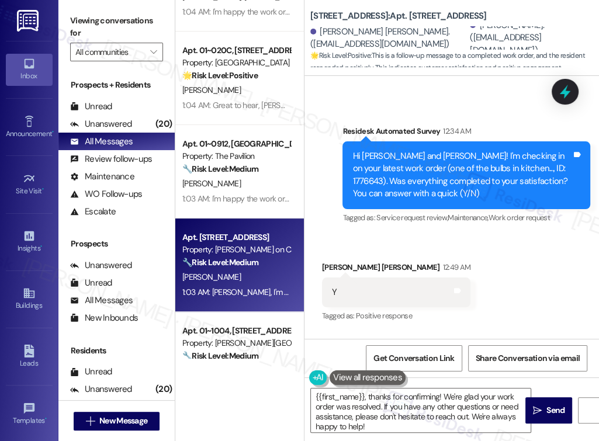
scroll to position [0, 0]
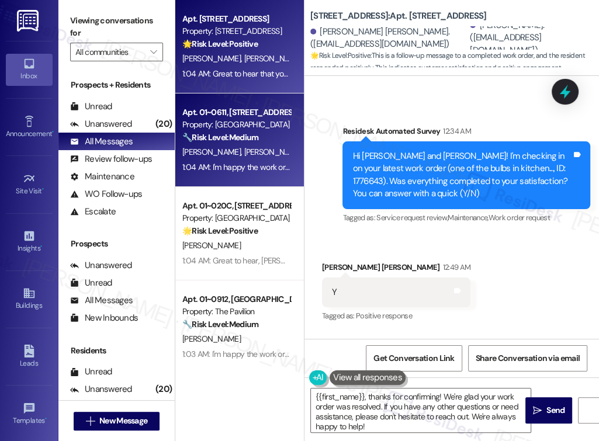
click at [271, 147] on div "S. Kaufman D. Stern" at bounding box center [236, 152] width 110 height 15
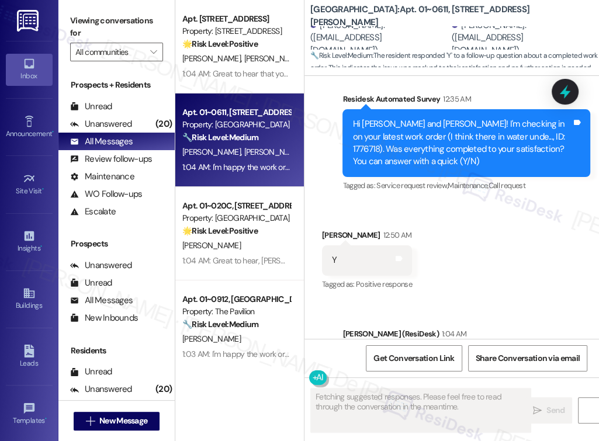
scroll to position [873, 0]
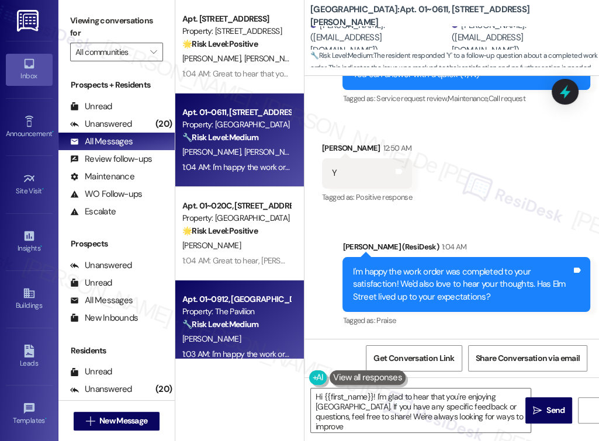
type textarea "Hi {{first_name}}! I'm glad to hear that you're enjoying Elm Street. If you hav…"
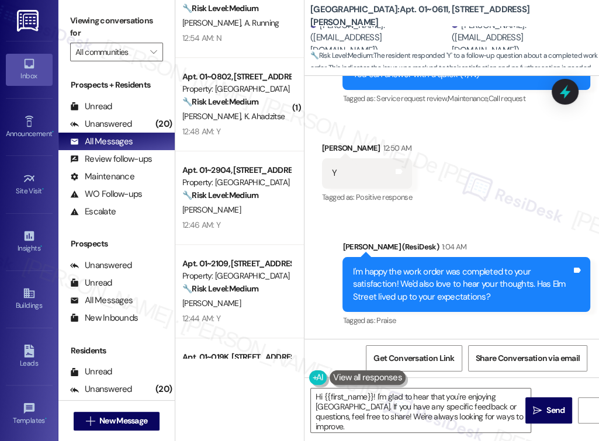
scroll to position [623, 0]
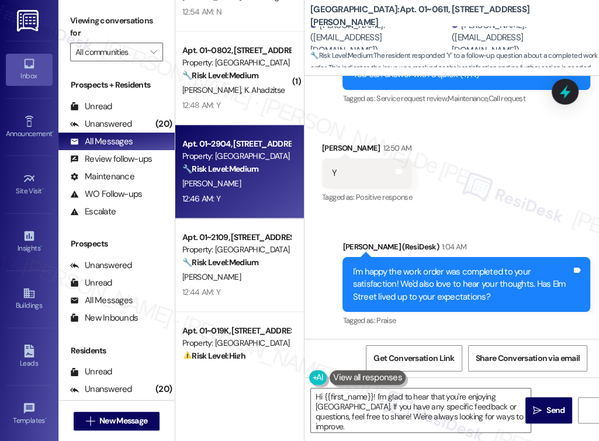
click at [263, 196] on div "12:46 AM: Y 12:46 AM: Y" at bounding box center [236, 199] width 110 height 15
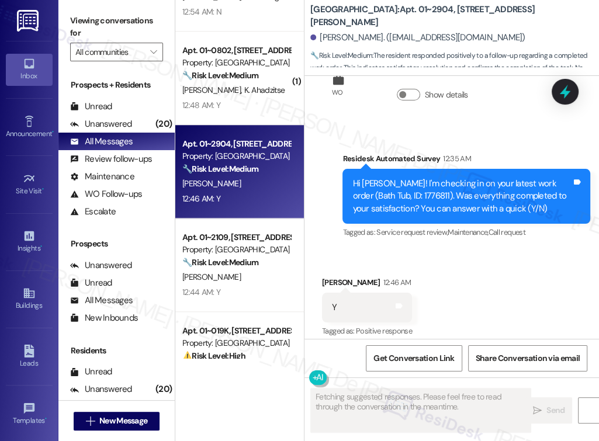
scroll to position [1840, 0]
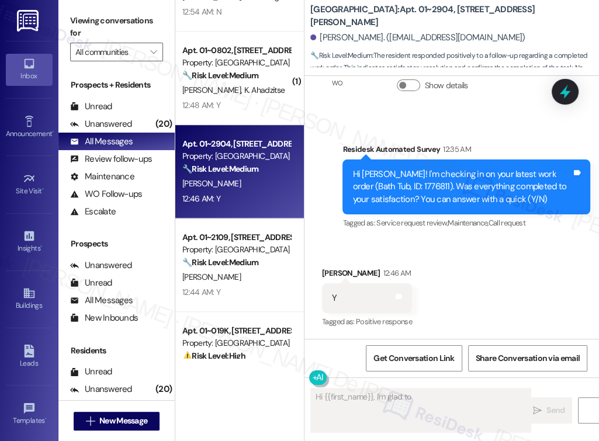
click at [407, 407] on textarea "Fetching suggested responses. Please feel free to read through the conversation…" at bounding box center [421, 411] width 220 height 44
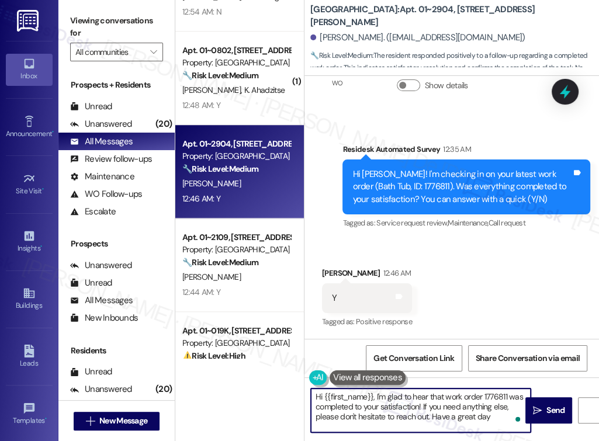
type textarea "Hi {{first_name}}, I'm glad to hear that work order 1776811 was completed to yo…"
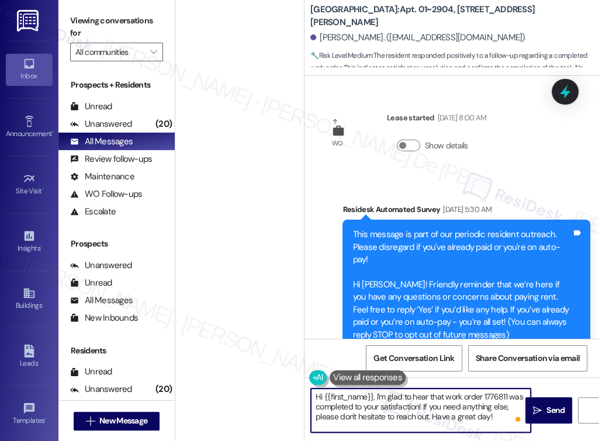
scroll to position [3122, 0]
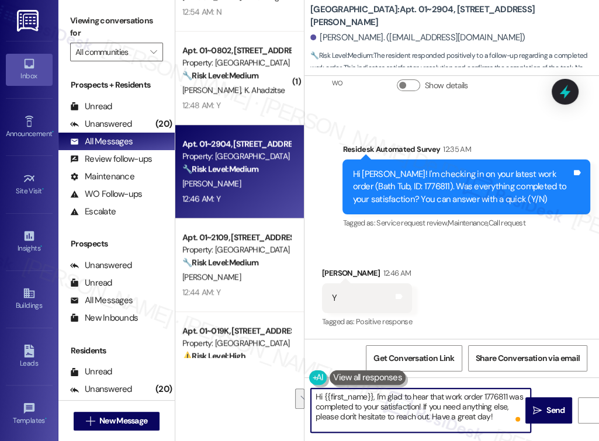
drag, startPoint x: 423, startPoint y: 406, endPoint x: 501, endPoint y: 419, distance: 78.9
click at [501, 419] on textarea "Hi {{first_name}}, I'm glad to hear that work order 1776811 was completed to yo…" at bounding box center [421, 411] width 220 height 44
drag, startPoint x: 492, startPoint y: 420, endPoint x: 422, endPoint y: 410, distance: 70.8
click at [423, 411] on textarea "Hi {{first_name}}, I'm glad to hear that work order 1776811 was completed to yo…" at bounding box center [421, 411] width 220 height 44
drag, startPoint x: 421, startPoint y: 409, endPoint x: 501, endPoint y: 447, distance: 88.4
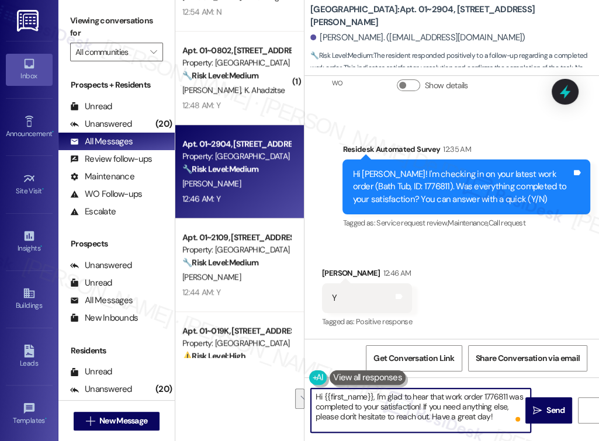
click at [501, 441] on html "Inbox Go to Inbox Announcement • Send A Text Announcement Site Visit • Go to Si…" at bounding box center [299, 220] width 599 height 441
click at [281, 392] on div "Apt. [STREET_ADDRESS] Property: [PERSON_NAME] on Canal 🔧 Risk Level: Medium The…" at bounding box center [239, 220] width 129 height 441
drag, startPoint x: 503, startPoint y: 421, endPoint x: 422, endPoint y: 412, distance: 81.2
click at [422, 412] on textarea "Hi {{first_name}}, I'm glad to hear that work order 1776811 was completed to yo…" at bounding box center [421, 411] width 220 height 44
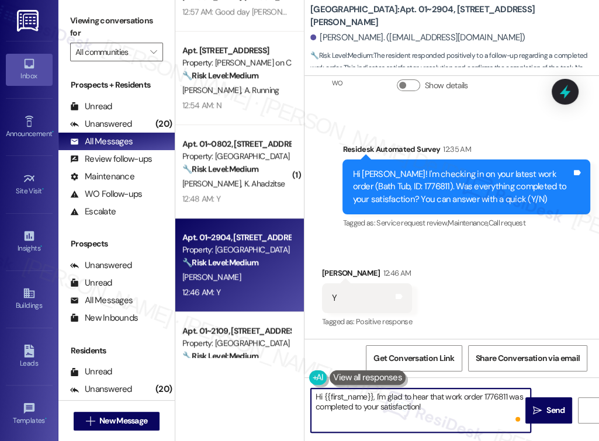
paste textarea "We'd also love to hear your thoughts. Has {{property}} lived up to your expecta…"
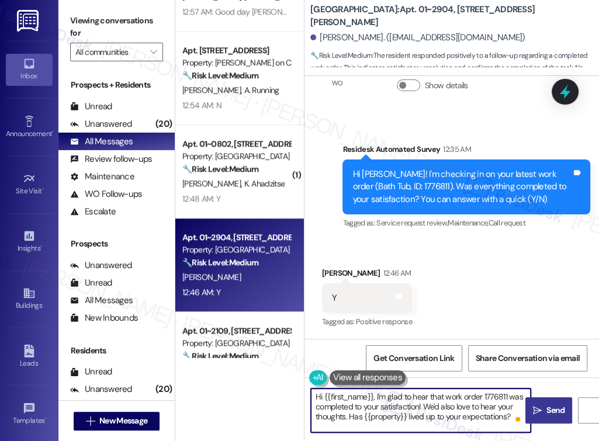
type textarea "Hi {{first_name}}, I'm glad to hear that work order 1776811 was completed to yo…"
click at [546, 401] on button " Send" at bounding box center [549, 411] width 47 height 26
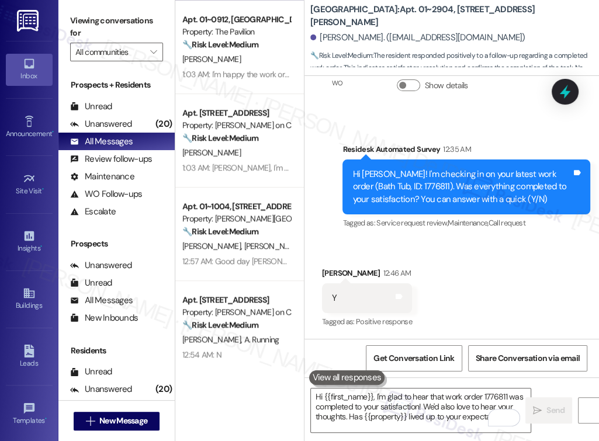
scroll to position [623, 0]
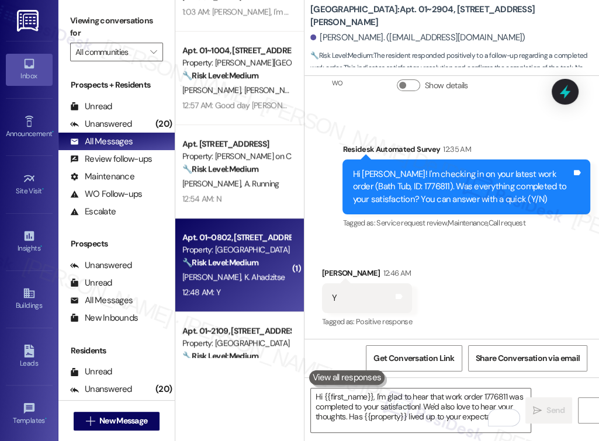
click at [247, 292] on div "12:48 AM: Y 12:48 AM: Y" at bounding box center [236, 292] width 110 height 15
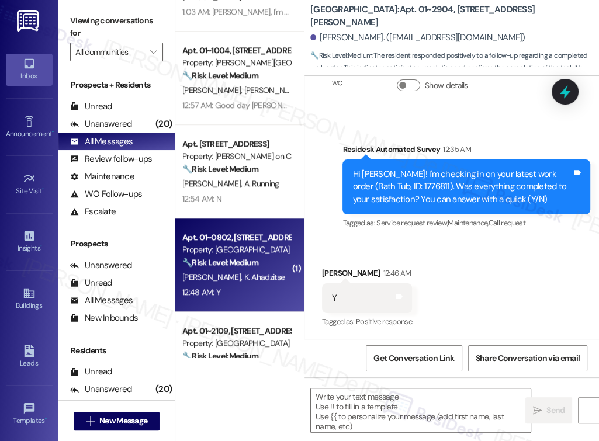
type textarea "Fetching suggested responses. Please feel free to read through the conversation…"
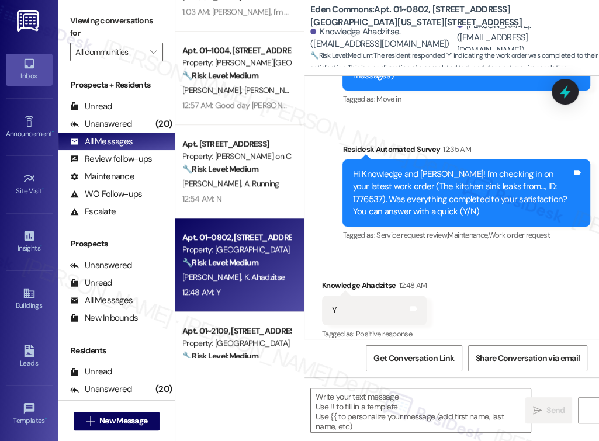
scroll to position [199, 0]
click at [444, 405] on textarea at bounding box center [421, 411] width 220 height 44
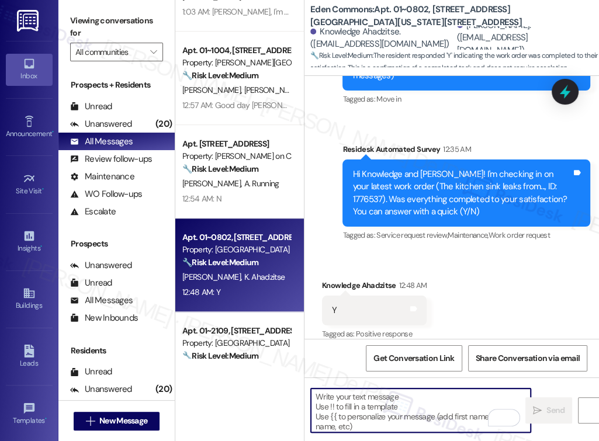
click at [403, 414] on textarea "To enrich screen reader interactions, please activate Accessibility in Grammarl…" at bounding box center [421, 411] width 220 height 44
click at [400, 426] on textarea "To enrich screen reader interactions, please activate Accessibility in Grammarl…" at bounding box center [421, 411] width 220 height 44
paste textarea "I'm happy the work order was completed to your satisfaction! We'd also love to …"
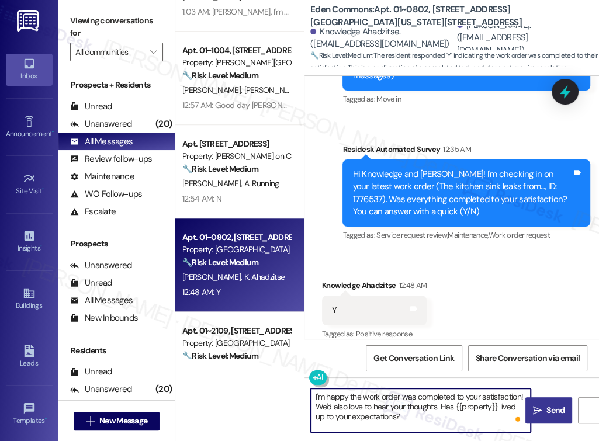
type textarea "I'm happy the work order was completed to your satisfaction! We'd also love to …"
click at [548, 409] on span "Send" at bounding box center [556, 411] width 18 height 12
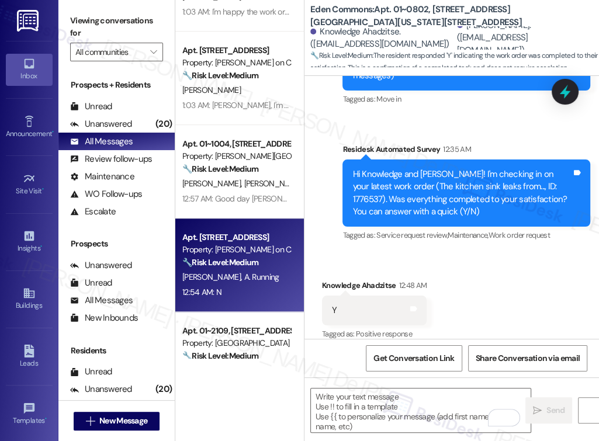
scroll to position [779, 0]
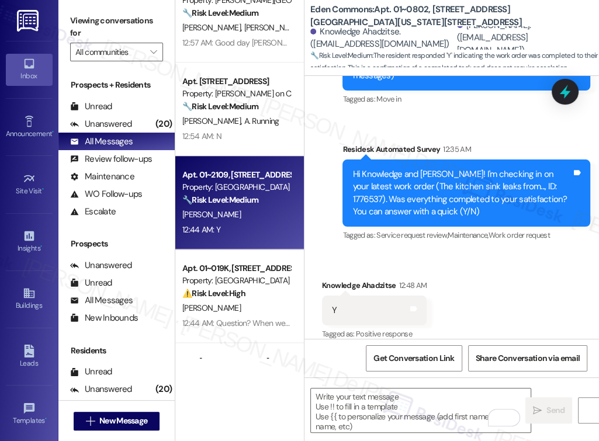
click at [248, 208] on div "C. Walton" at bounding box center [236, 215] width 110 height 15
type textarea "Fetching suggested responses. Please feel free to read through the conversation…"
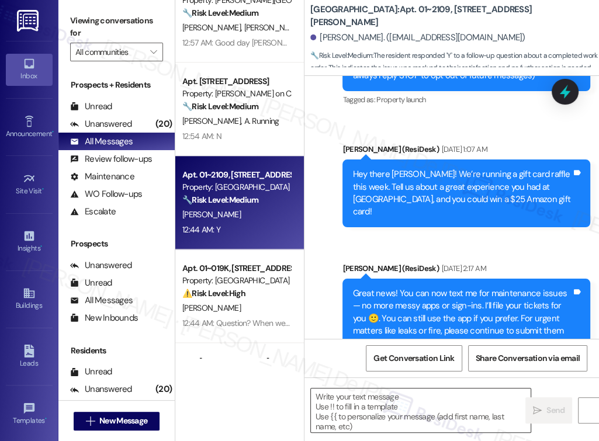
type textarea "Fetching suggested responses. Please feel free to read through the conversation…"
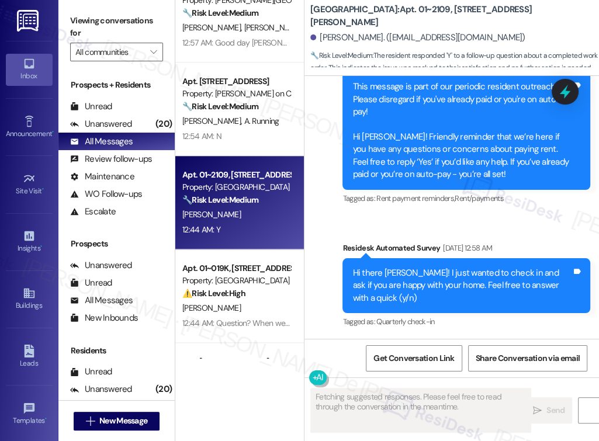
scroll to position [2864, 0]
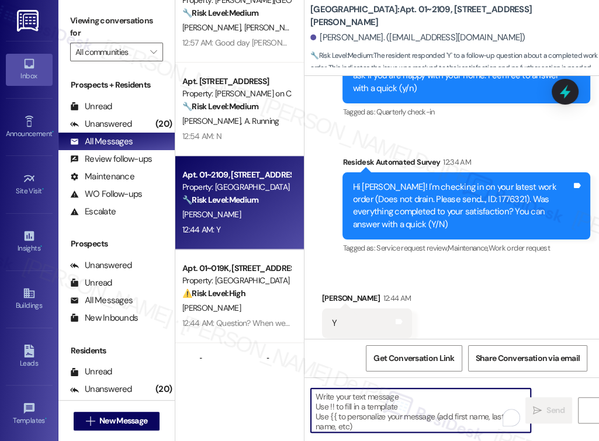
click at [427, 409] on textarea "To enrich screen reader interactions, please activate Accessibility in Grammarl…" at bounding box center [421, 411] width 220 height 44
paste textarea "I'm happy the work order was completed to your satisfaction! We'd also love to …"
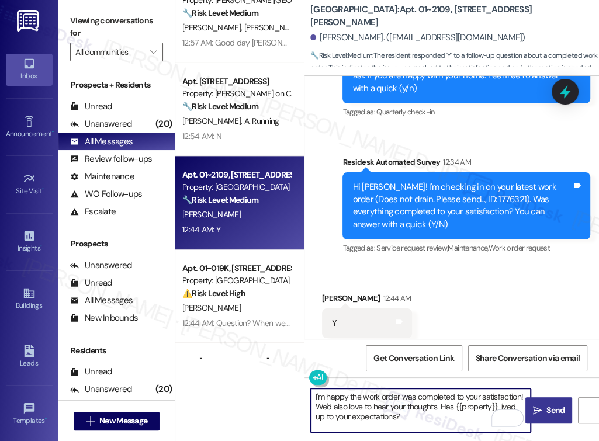
type textarea "I'm happy the work order was completed to your satisfaction! We'd also love to …"
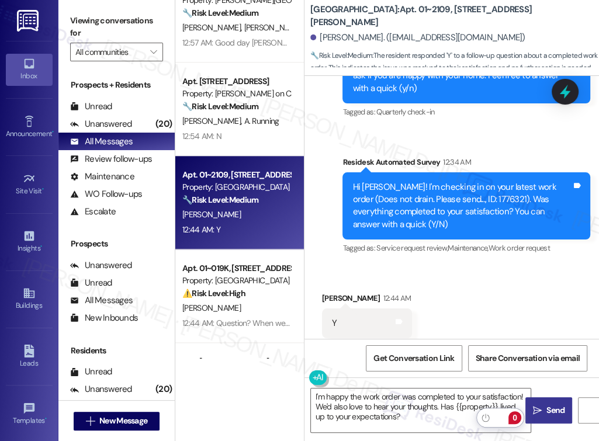
click at [549, 409] on span "Send" at bounding box center [556, 411] width 18 height 12
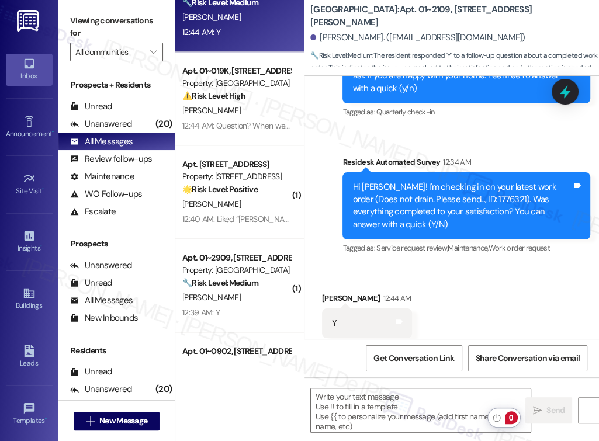
scroll to position [1091, 0]
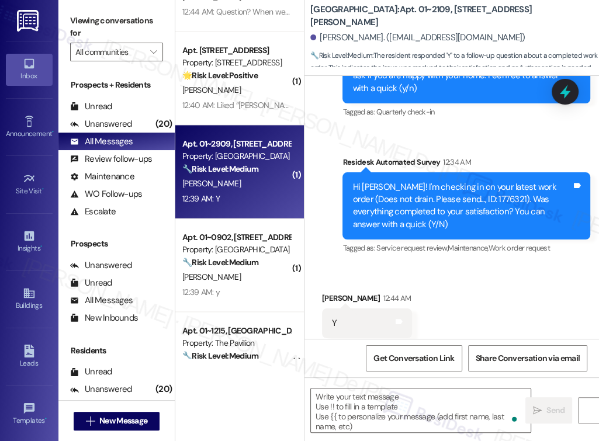
click at [241, 198] on div "12:39 AM: Y 12:39 AM: Y" at bounding box center [236, 199] width 110 height 15
type textarea "Fetching suggested responses. Please feel free to read through the conversation…"
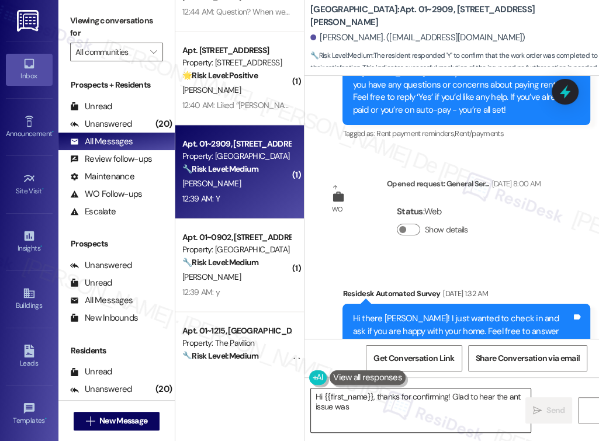
scroll to position [5060, 0]
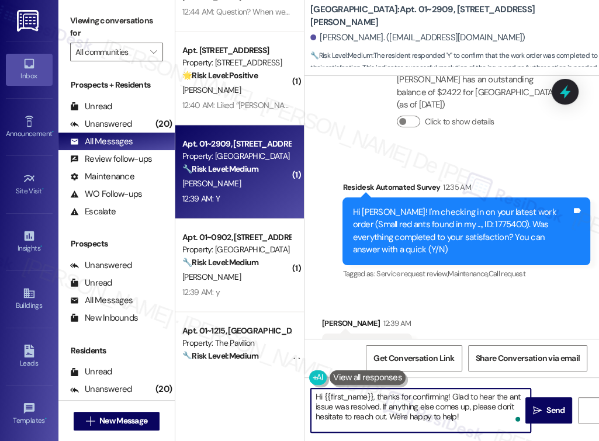
click at [378, 410] on textarea "Hi {{first_name}}, thanks for confirming! Glad to hear the ant issue was resolv…" at bounding box center [421, 411] width 220 height 44
click at [416, 414] on textarea "Hi {{first_name}}, thanks for confirming! Glad to hear the ant issue was resolv…" at bounding box center [421, 411] width 220 height 44
click at [456, 411] on textarea "Hi {{first_name}}, thanks for confirming! Glad to hear the ant issue was resolv…" at bounding box center [421, 411] width 220 height 44
drag, startPoint x: 379, startPoint y: 406, endPoint x: 408, endPoint y: 412, distance: 29.7
click at [405, 412] on textarea "Hi {{first_name}}, thanks for confirming! Glad to hear the ant issue was resolv…" at bounding box center [421, 411] width 220 height 44
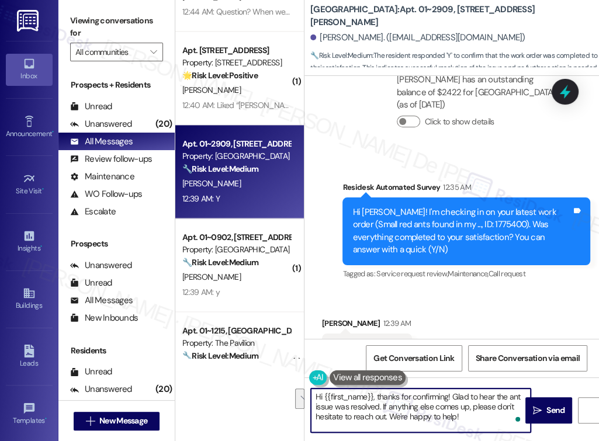
click at [408, 412] on textarea "Hi {{first_name}}, thanks for confirming! Glad to hear the ant issue was resolv…" at bounding box center [421, 411] width 220 height 44
drag, startPoint x: 469, startPoint y: 419, endPoint x: 382, endPoint y: 407, distance: 88.5
click at [382, 407] on textarea "Hi {{first_name}}, thanks for confirming! Glad to hear the ant issue was resolv…" at bounding box center [421, 411] width 220 height 44
paste textarea "We'd also love to hear your thoughts. Has {{property}} lived up to your expecta…"
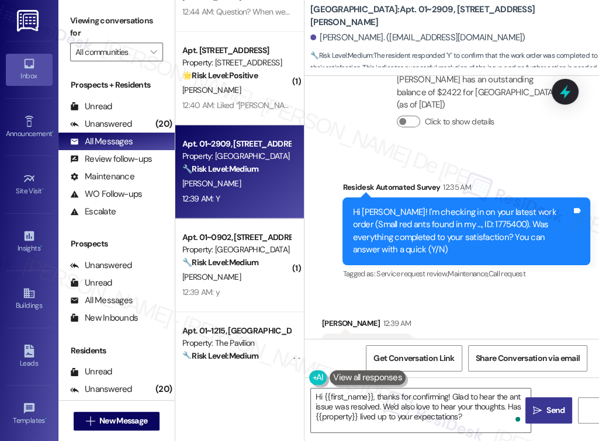
click at [547, 412] on span "Send" at bounding box center [556, 411] width 18 height 12
type textarea "Fetching suggested responses. Please feel free to read through the conversation…"
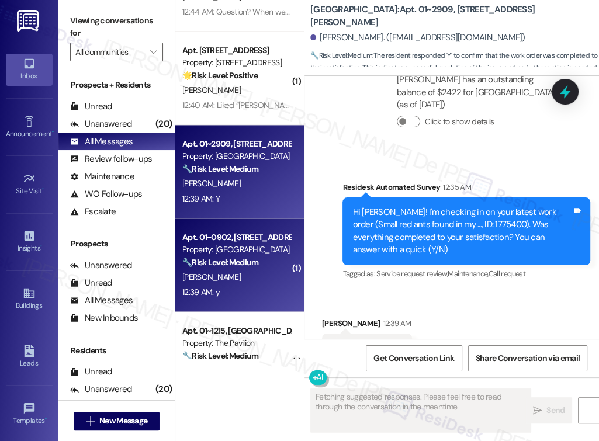
click at [208, 302] on div "Apt. 01~0902, 1130 N. Dearborn Property: Elm Street 🔧 Risk Level: Medium The re…" at bounding box center [239, 266] width 129 height 94
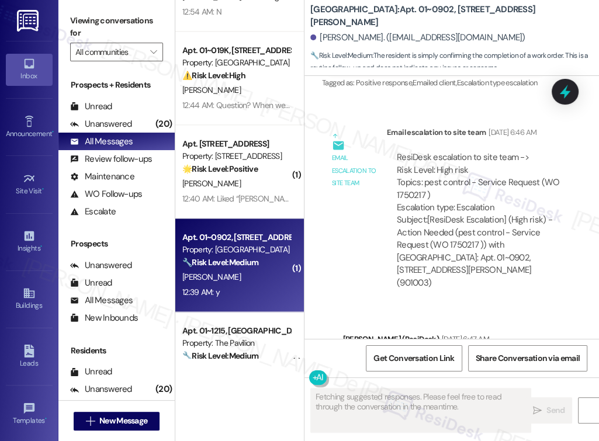
scroll to position [13862, 0]
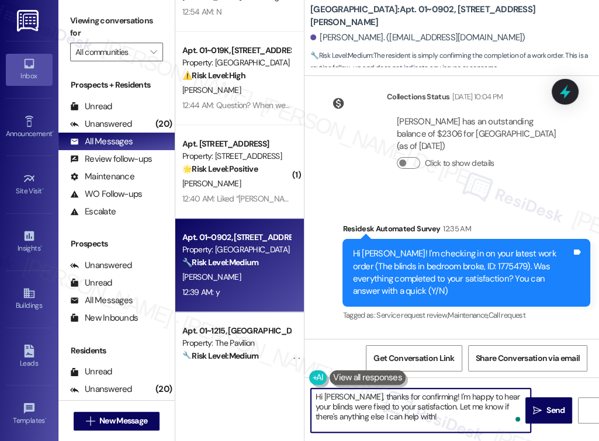
drag, startPoint x: 421, startPoint y: 407, endPoint x: 428, endPoint y: 421, distance: 15.7
click at [430, 423] on textarea "Hi Daniel, thanks for confirming! I'm happy to hear your blinds were fixed to y…" at bounding box center [421, 411] width 220 height 44
click at [427, 417] on textarea "Hi Daniel, thanks for confirming! I'm happy to hear your blinds were fixed to y…" at bounding box center [421, 411] width 220 height 44
click at [423, 407] on textarea "Hi Daniel, thanks for confirming! I'm happy to hear your blinds were fixed to y…" at bounding box center [421, 411] width 220 height 44
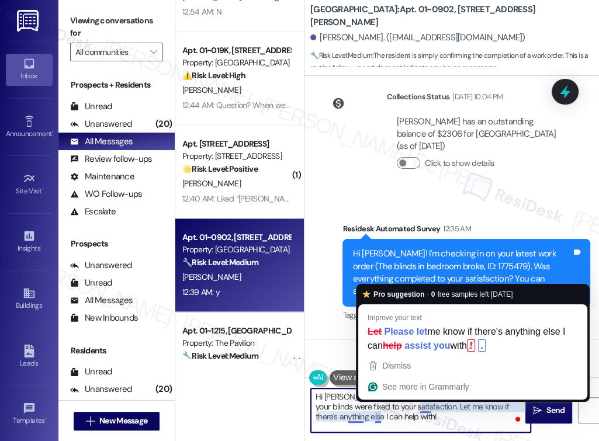
click at [421, 405] on textarea "Hi Daniel, thanks for confirming! I'm happy to hear your blinds were fixed to y…" at bounding box center [421, 411] width 220 height 44
click at [420, 408] on textarea "Hi Daniel, thanks for confirming! I'm happy to hear your blinds were fixed to y…" at bounding box center [421, 411] width 220 height 44
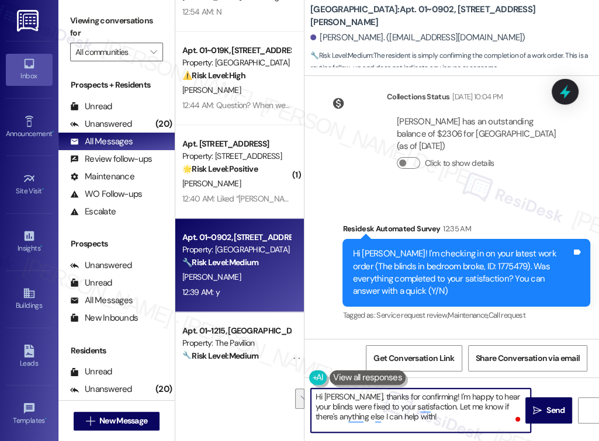
drag, startPoint x: 420, startPoint y: 408, endPoint x: 440, endPoint y: 419, distance: 22.3
click at [440, 419] on textarea "Hi Daniel, thanks for confirming! I'm happy to hear your blinds were fixed to y…" at bounding box center [421, 411] width 220 height 44
paste textarea "We'd also love to hear your thoughts. Has {{property}} lived up to your expecta…"
type textarea "Hi Daniel, thanks for confirming! I'm happy to hear your blinds were fixed to y…"
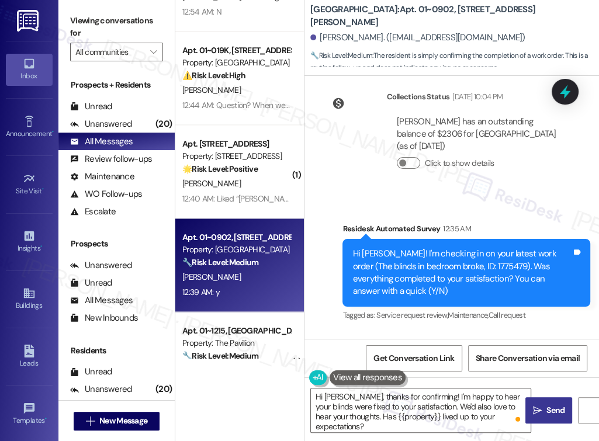
click at [538, 406] on icon "" at bounding box center [537, 410] width 9 height 9
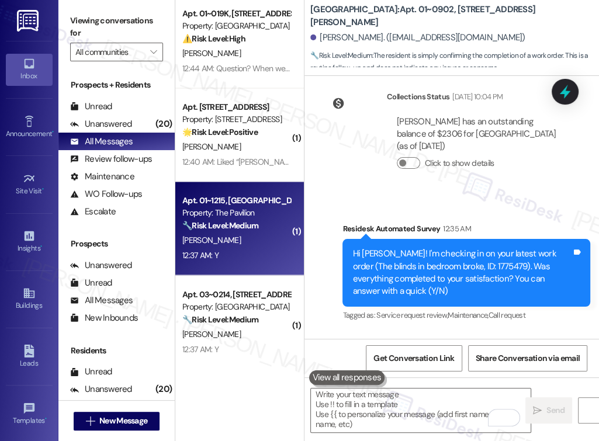
scroll to position [1247, 0]
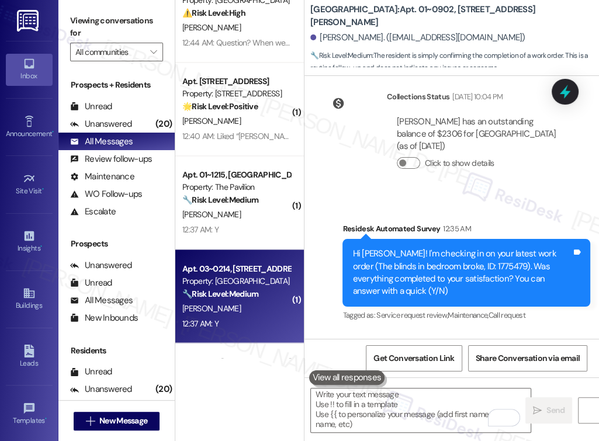
click at [253, 308] on div "J. Carlton" at bounding box center [236, 308] width 110 height 15
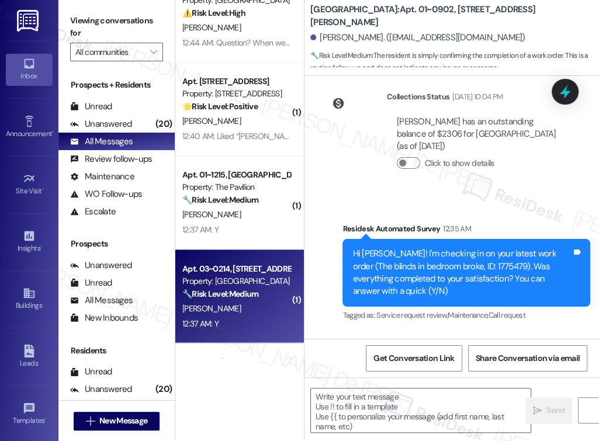
type textarea "Fetching suggested responses. Please feel free to read through the conversation…"
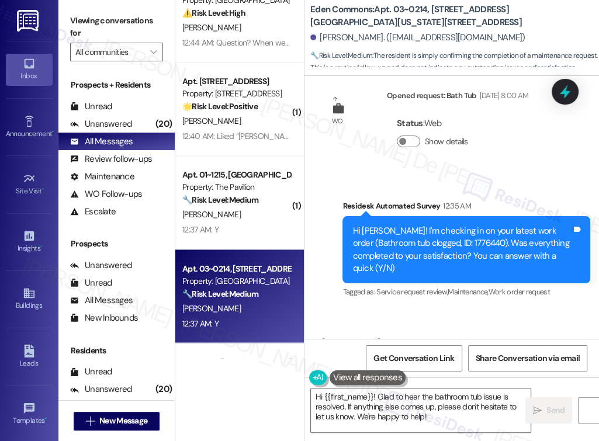
scroll to position [7669, 0]
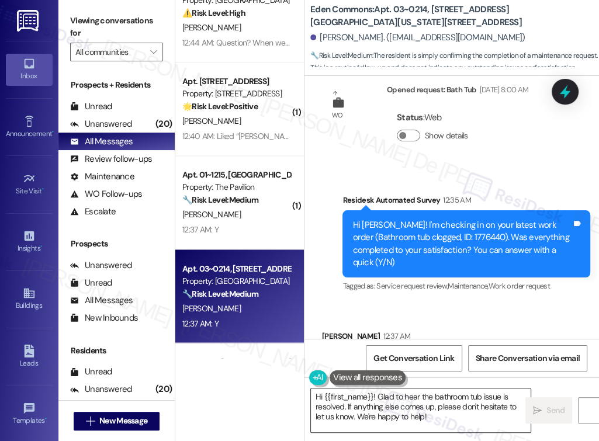
click at [447, 424] on textarea "Hi {{first_name}}! Glad to hear the bathroom tub issue is resolved. If anything…" at bounding box center [421, 411] width 220 height 44
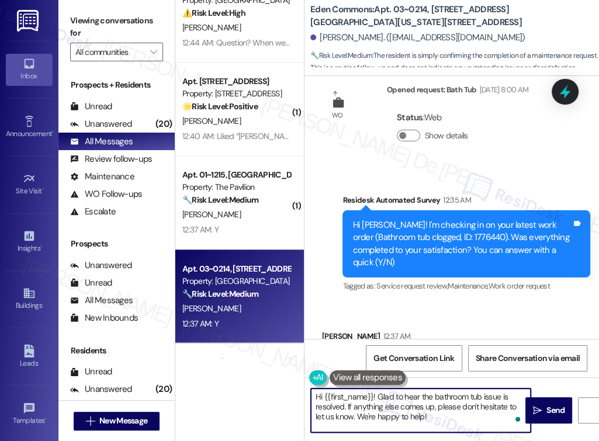
click at [445, 420] on textarea "Hi {{first_name}}! Glad to hear the bathroom tub issue is resolved. If anything…" at bounding box center [421, 411] width 220 height 44
drag, startPoint x: 444, startPoint y: 420, endPoint x: 348, endPoint y: 411, distance: 96.3
click at [348, 411] on textarea "Hi {{first_name}}! Glad to hear the bathroom tub issue is resolved. If anything…" at bounding box center [421, 411] width 220 height 44
paste textarea "We'd also love to hear your thoughts. Has {{property}} lived up to your expecta…"
type textarea "Hi {{first_name}}! Glad to hear the bathroom tub issue is resolved. We'd also l…"
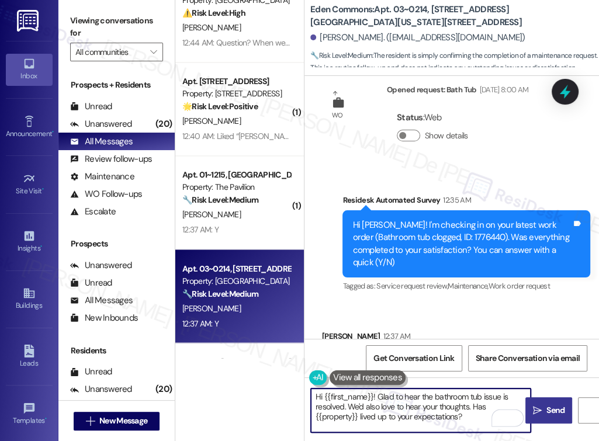
click at [542, 417] on button " Send" at bounding box center [549, 411] width 47 height 26
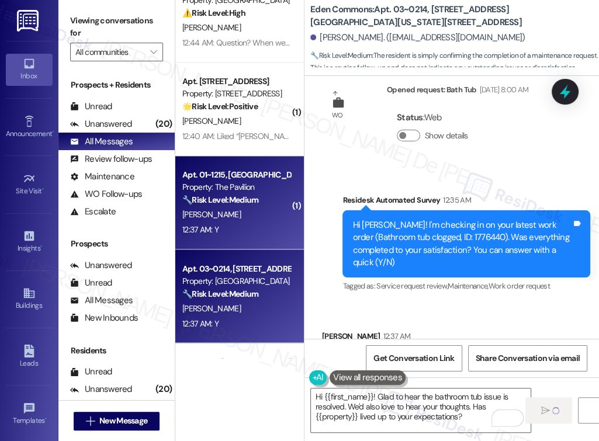
click at [275, 226] on div "12:37 AM: Y 12:37 AM: Y" at bounding box center [236, 230] width 110 height 15
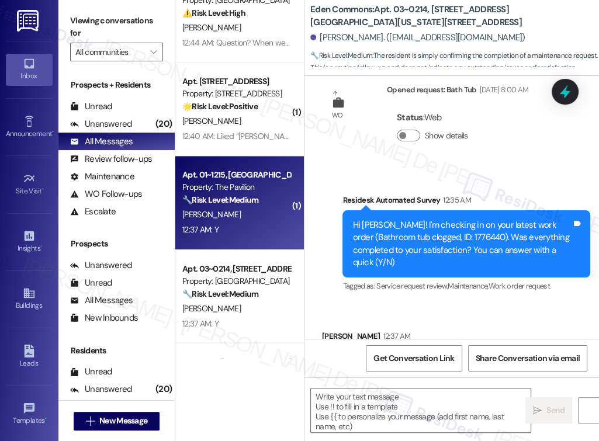
type textarea "Fetching suggested responses. Please feel free to read through the conversation…"
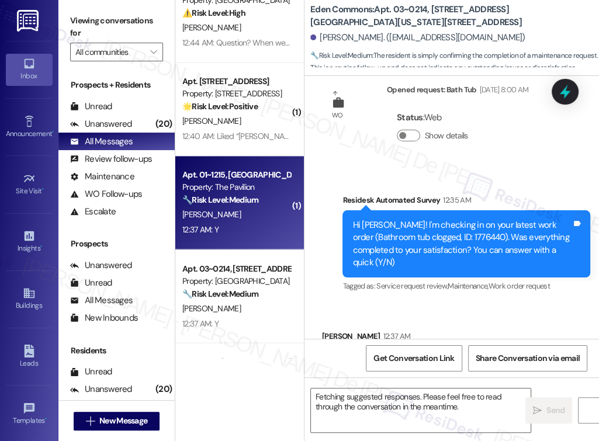
scroll to position [7669, 0]
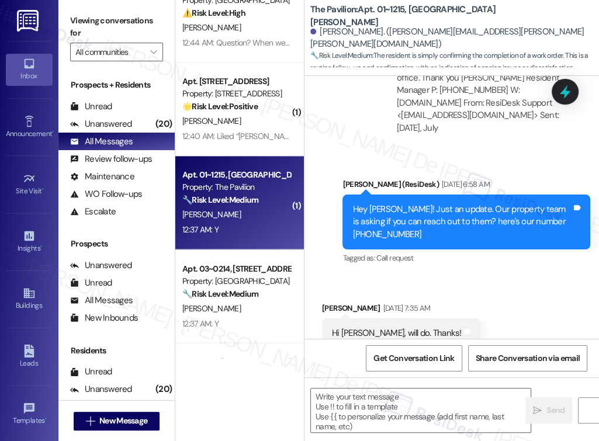
type textarea "Fetching suggested responses. Please feel free to read through the conversation…"
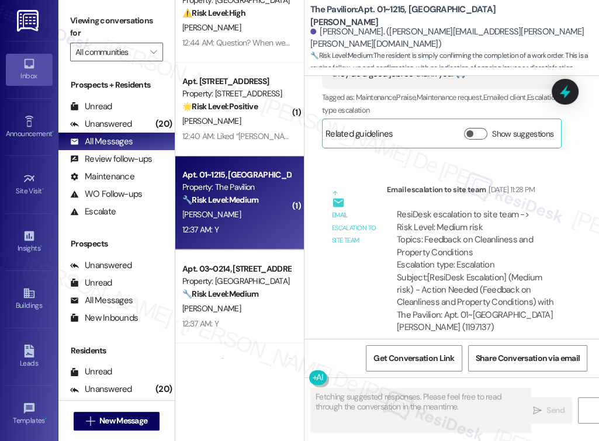
scroll to position [7057, 0]
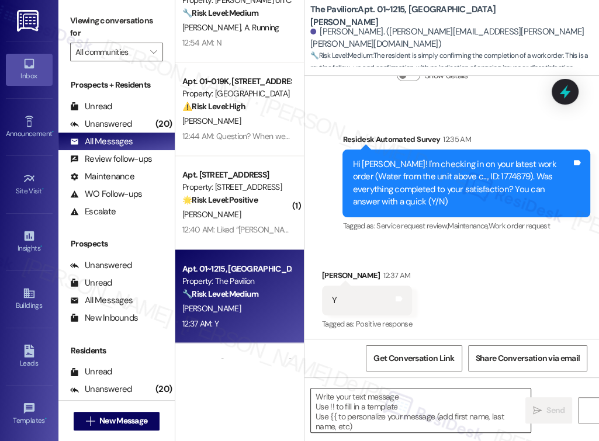
click at [449, 407] on textarea at bounding box center [421, 411] width 220 height 44
click at [388, 412] on textarea "To enrich screen reader interactions, please activate Accessibility in Grammarl…" at bounding box center [421, 411] width 220 height 44
paste textarea "I'm happy the work order was completed to your satisfaction! We'd also love to …"
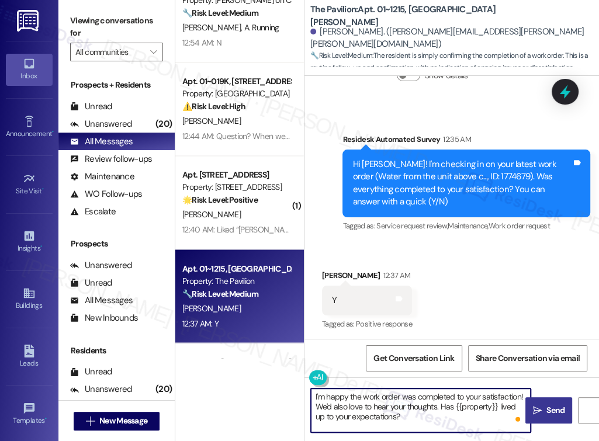
type textarea "I'm happy the work order was completed to your satisfaction! We'd also love to …"
click at [557, 406] on span "Send" at bounding box center [556, 411] width 18 height 12
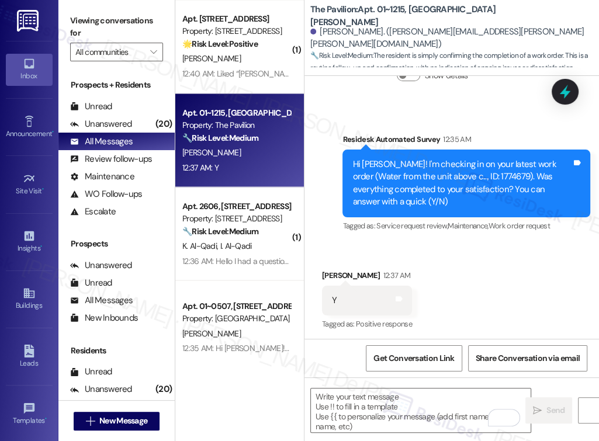
scroll to position [1091, 0]
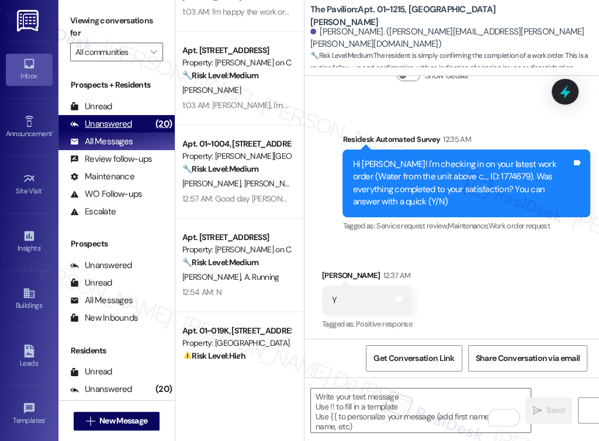
click at [105, 116] on div "Unanswered (20)" at bounding box center [116, 124] width 116 height 18
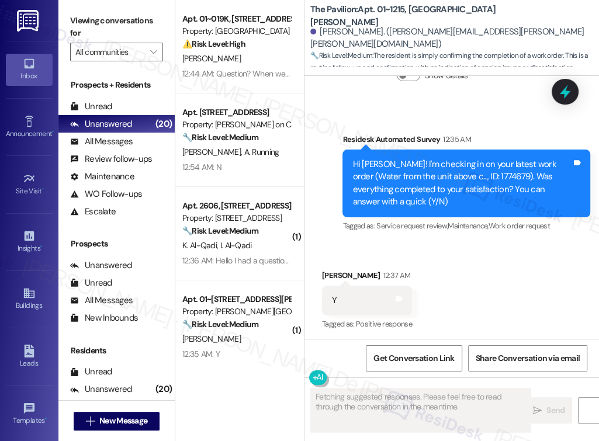
scroll to position [7181, 0]
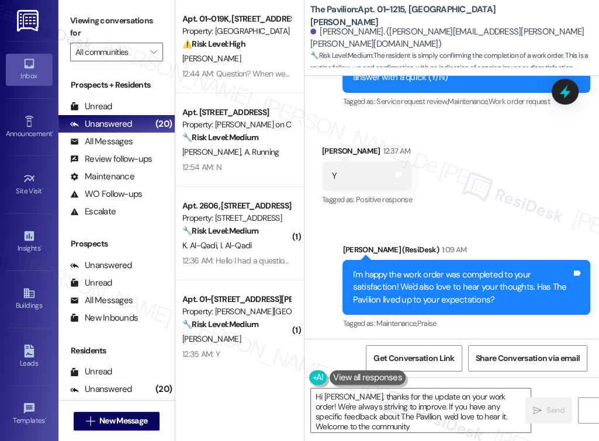
type textarea "Hi Martha, thanks for the update on your work order! We're always striving to i…"
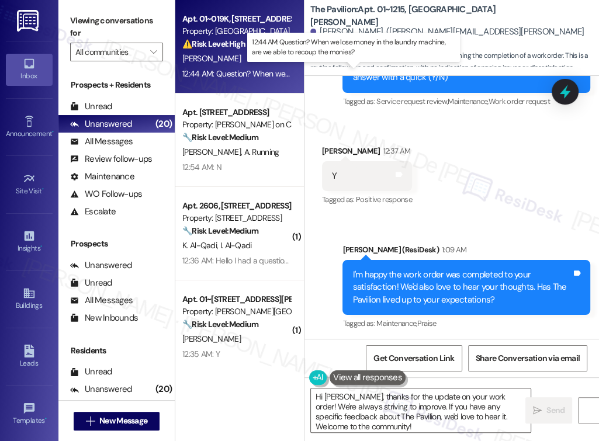
click at [234, 78] on div "12:44 AM: Question? When we lose money in the laundry machine, are we able to r…" at bounding box center [354, 73] width 345 height 11
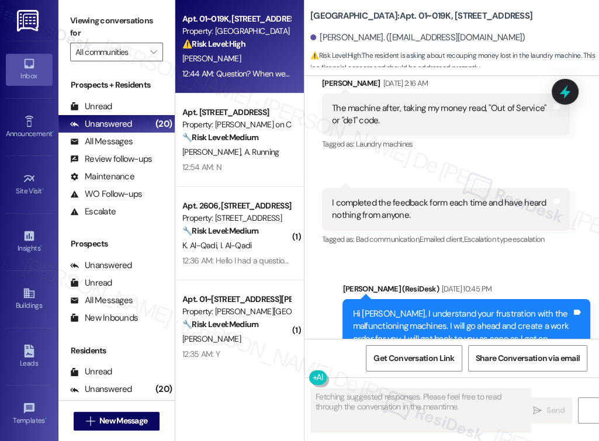
scroll to position [18185, 0]
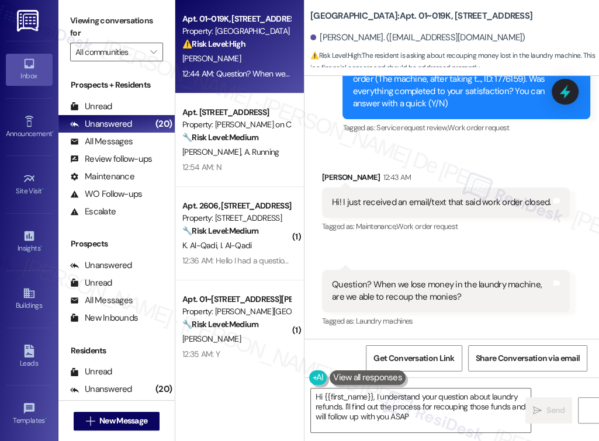
type textarea "Hi {{first_name}}, I understand your question about laundry refunds. I'll find …"
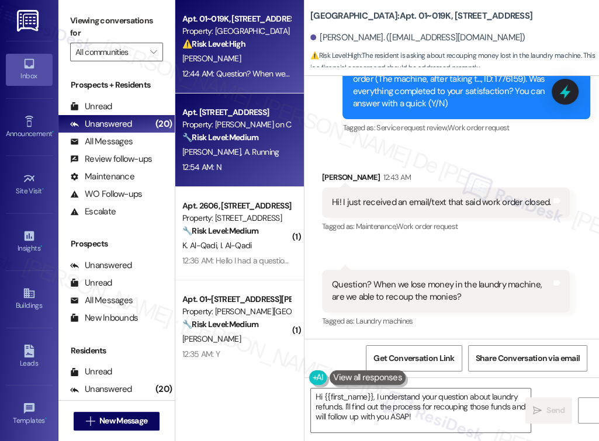
click at [245, 168] on div "12:54 AM: N 12:54 AM: N" at bounding box center [236, 167] width 110 height 15
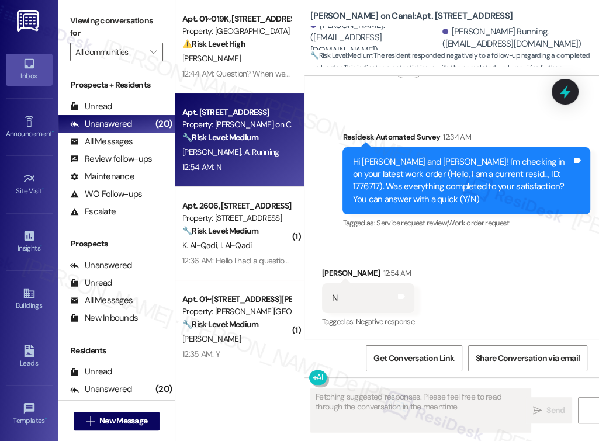
scroll to position [393, 0]
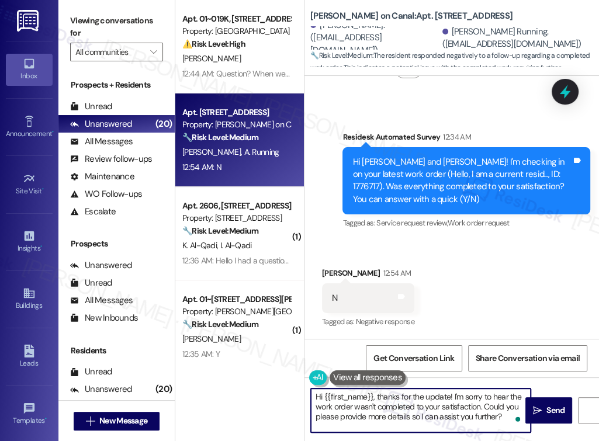
drag, startPoint x: 503, startPoint y: 419, endPoint x: 286, endPoint y: 381, distance: 220.2
click at [286, 381] on div "Apt. 01~019K, 1649 E. 50th St., Suite 1A Property: Twin Towers ⚠️ Risk Level: H…" at bounding box center [387, 220] width 424 height 441
paste textarea "you for your reply. Could you let me know what’s still unresolved with the work…"
type textarea "Hi {{first_name}}, thank you for your reply. Could you let me know what’s still…"
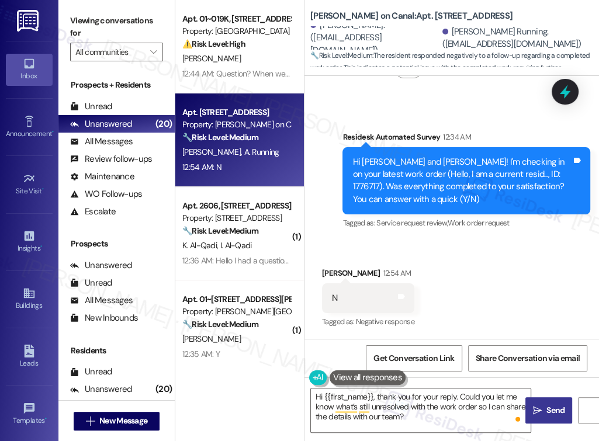
click at [549, 407] on span "Send" at bounding box center [556, 411] width 18 height 12
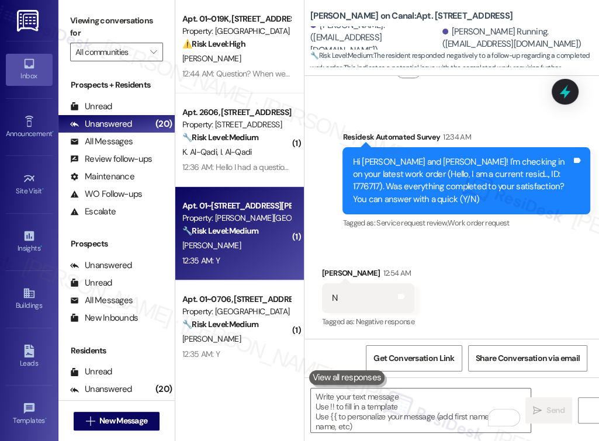
click at [248, 261] on div "12:35 AM: Y 12:35 AM: Y" at bounding box center [236, 261] width 110 height 15
type textarea "Fetching suggested responses. Please feel free to read through the conversation…"
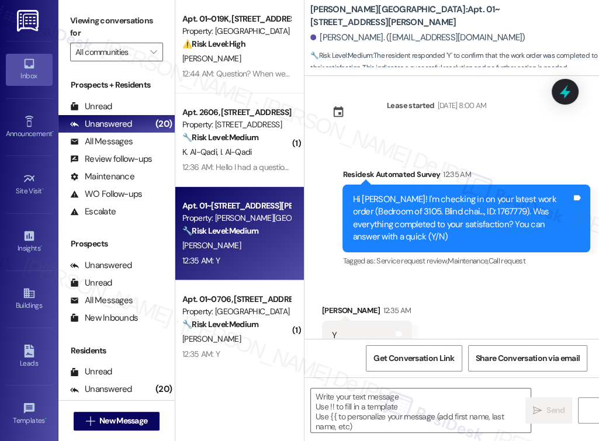
scroll to position [4073, 0]
click at [475, 416] on textarea at bounding box center [421, 411] width 220 height 44
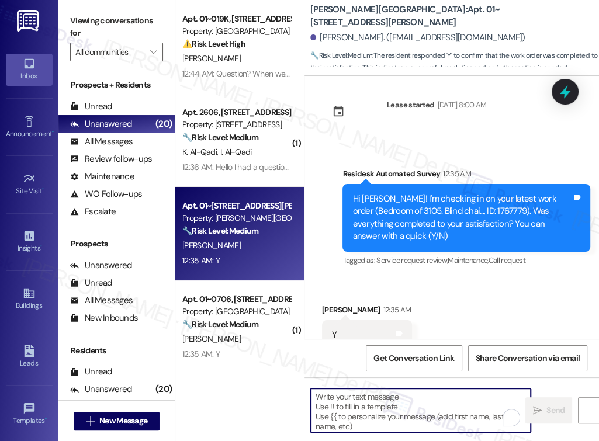
paste textarea "I'm happy the work order was completed to your satisfaction! We'd also love to …"
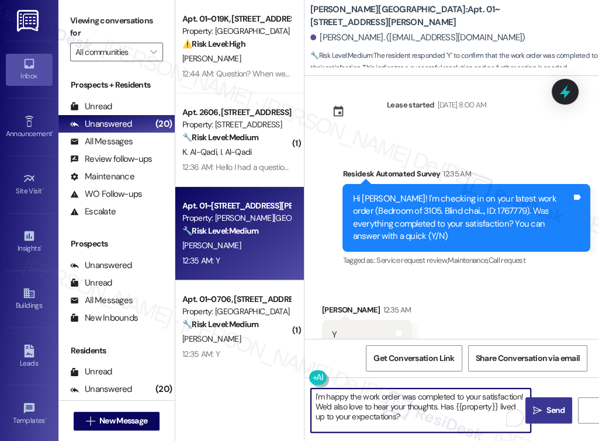
type textarea "I'm happy the work order was completed to your satisfaction! We'd also love to …"
click at [552, 401] on button " Send" at bounding box center [549, 411] width 47 height 26
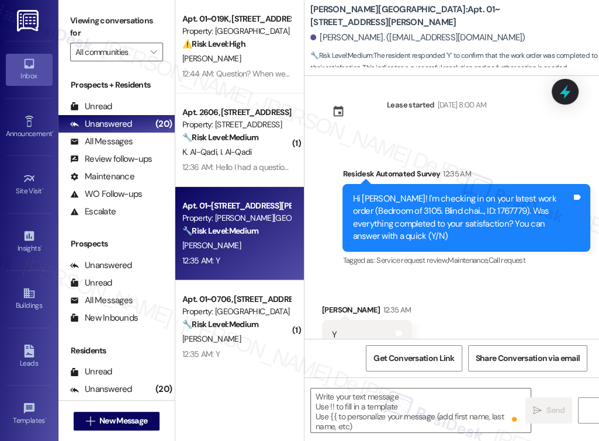
scroll to position [4073, 0]
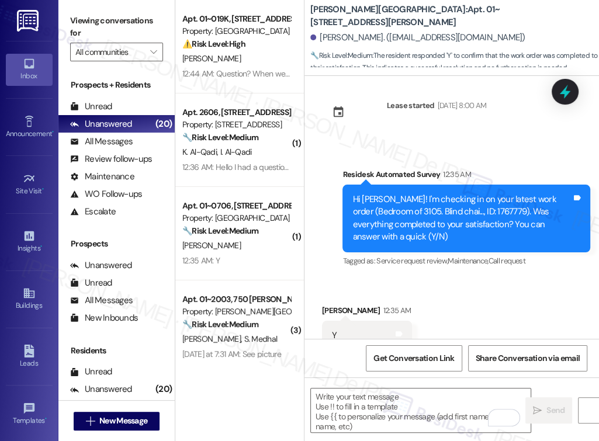
scroll to position [4180, 0]
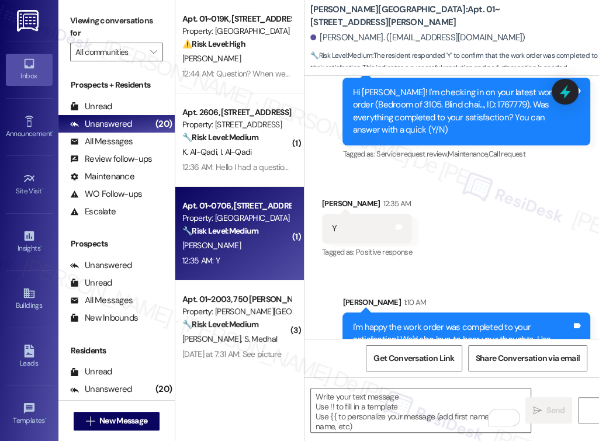
click at [235, 250] on div "[PERSON_NAME]" at bounding box center [236, 246] width 110 height 15
type textarea "Fetching suggested responses. Please feel free to read through the conversation…"
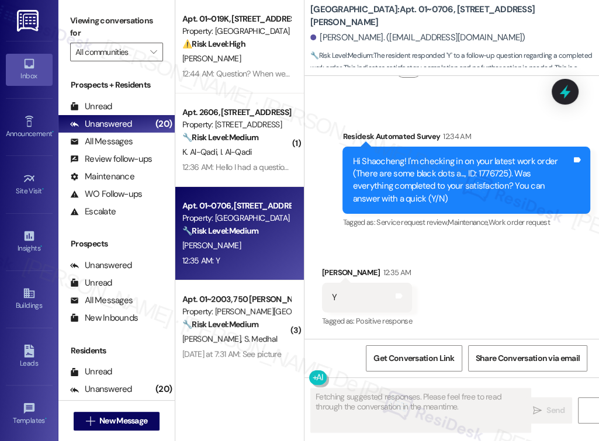
scroll to position [11179, 0]
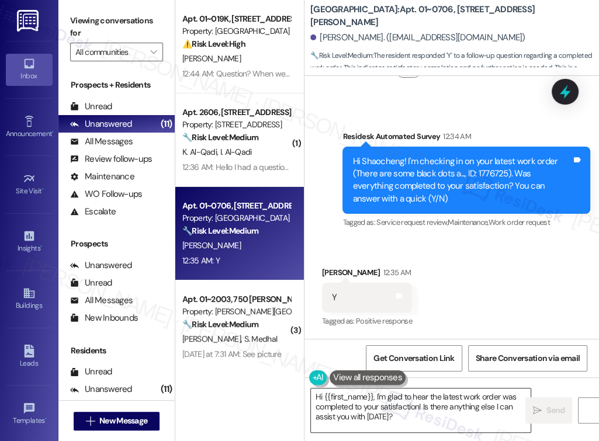
click at [438, 423] on textarea "Hi {{first_name}}, I'm glad to hear the latest work order was completed to your…" at bounding box center [421, 411] width 220 height 44
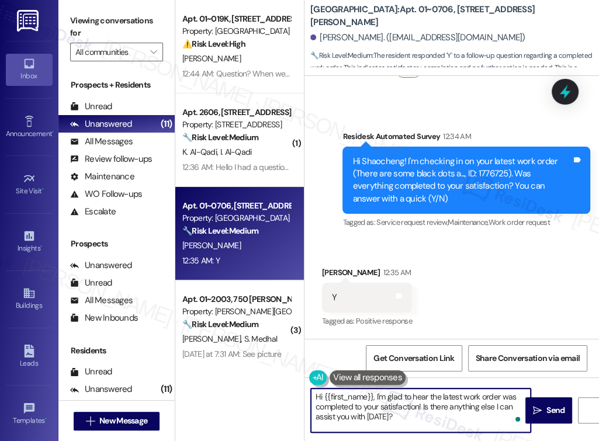
click at [417, 419] on textarea "Hi {{first_name}}, I'm glad to hear the latest work order was completed to your…" at bounding box center [421, 411] width 220 height 44
drag, startPoint x: 411, startPoint y: 418, endPoint x: 267, endPoint y: 372, distance: 151.6
click at [267, 372] on div "Apt. 01~019K, [STREET_ADDRESS] Property: Twin Towers ⚠️ Risk Level: High The re…" at bounding box center [387, 220] width 424 height 441
paste textarea "I'm happy the work order was completed to your satisfaction! We'd also love to …"
type textarea "I'm happy the work order was completed to your satisfaction! We'd also love to …"
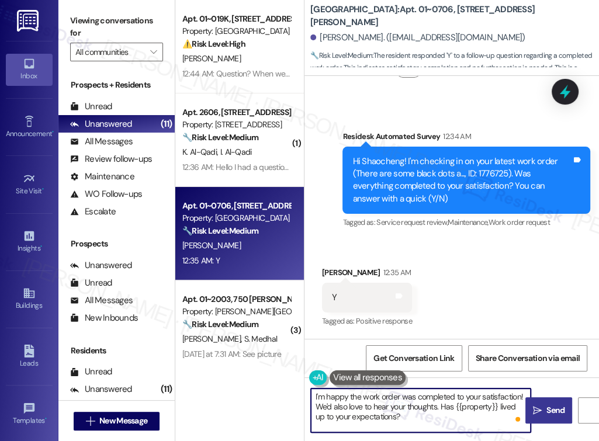
click at [540, 409] on icon "" at bounding box center [537, 410] width 9 height 9
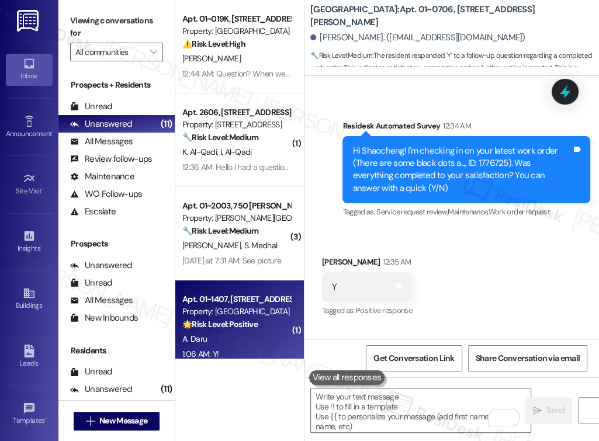
scroll to position [312, 0]
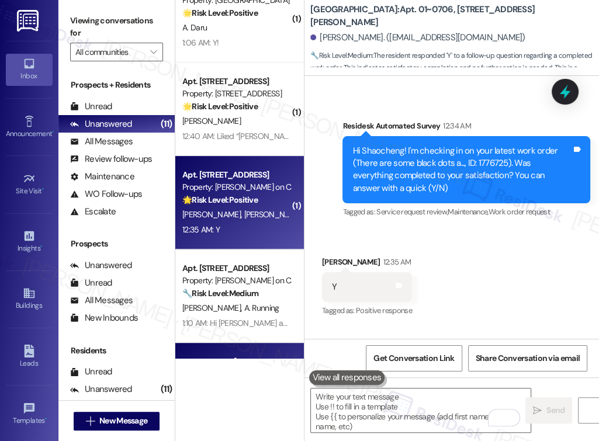
click at [246, 217] on div "B. Foley A. Mowrey" at bounding box center [236, 215] width 110 height 15
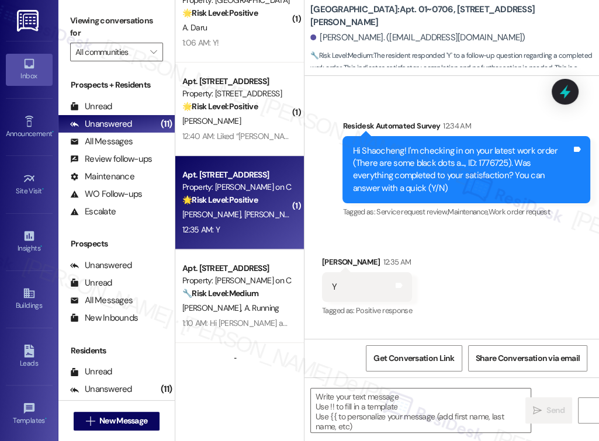
type textarea "Fetching suggested responses. Please feel free to read through the conversation…"
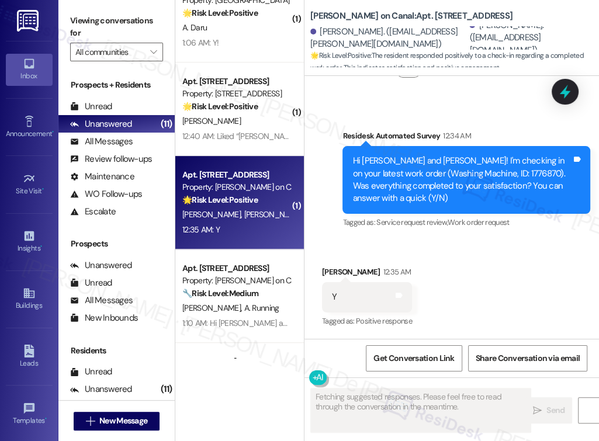
scroll to position [1606, 0]
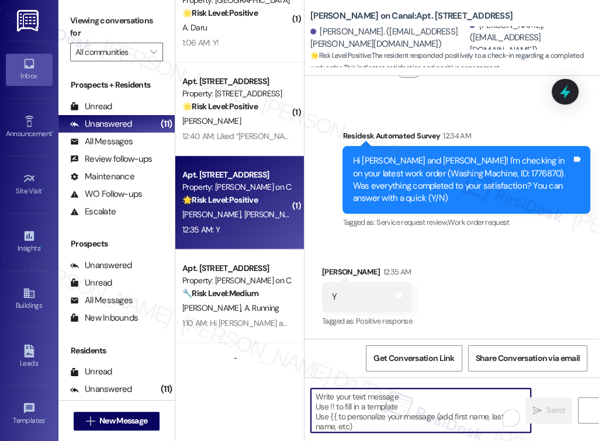
click at [369, 395] on textarea "To enrich screen reader interactions, please activate Accessibility in Grammarl…" at bounding box center [421, 411] width 220 height 44
paste textarea "I'm happy the work order was completed to your satisfaction! We'd also love to …"
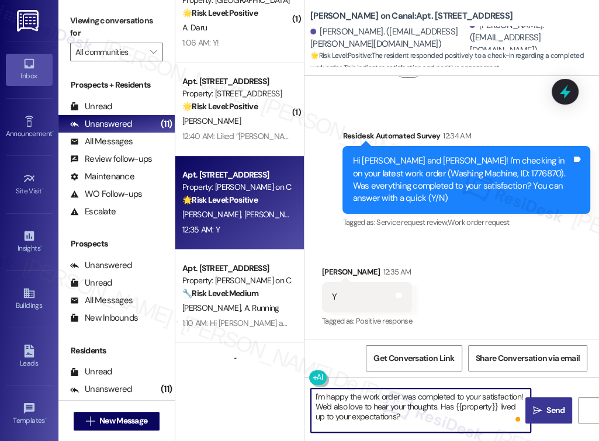
type textarea "I'm happy the work order was completed to your satisfaction! We'd also love to …"
click at [554, 412] on span "Send" at bounding box center [556, 411] width 18 height 12
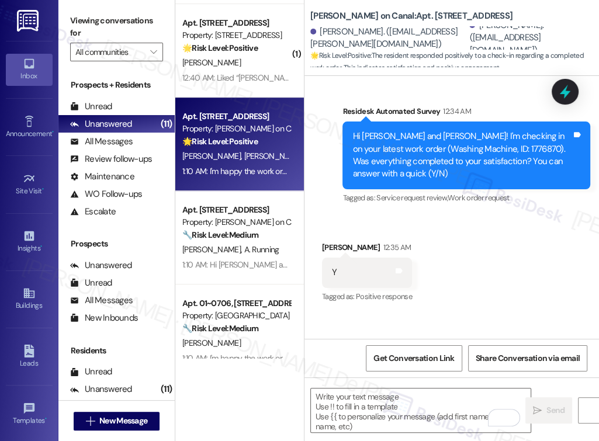
scroll to position [203, 0]
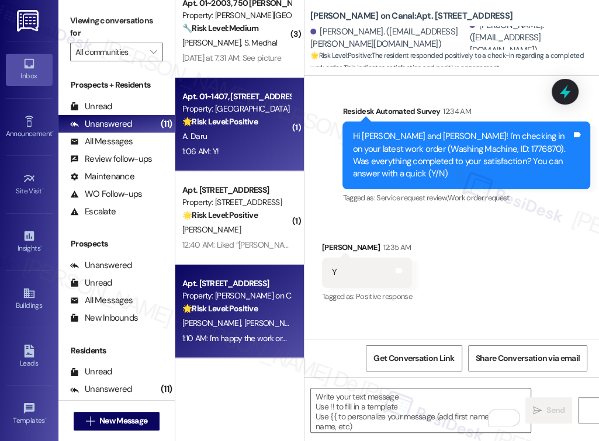
click at [253, 150] on div "1:06 AM: Y! 1:06 AM: Y!" at bounding box center [236, 151] width 110 height 15
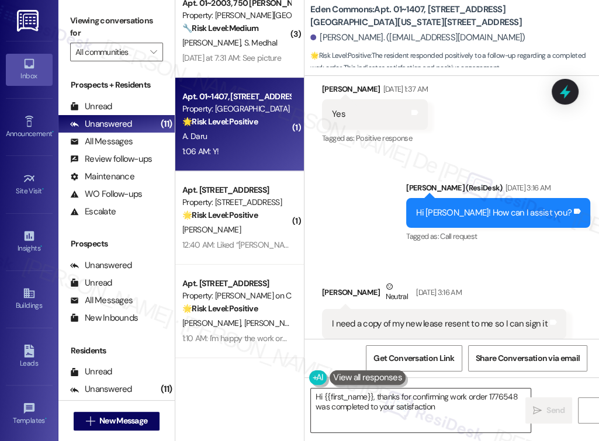
scroll to position [6151, 0]
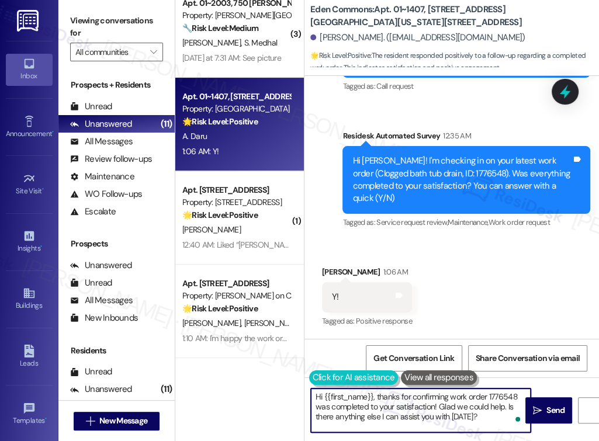
drag, startPoint x: 502, startPoint y: 417, endPoint x: 312, endPoint y: 381, distance: 194.0
click at [312, 388] on div "Hi {{first_name}}, thanks for confirming work order 1776548 was completed to yo…" at bounding box center [415, 410] width 221 height 45
paste textarea "I'm happy the work order was completed to your satisfaction! We'd also love to …"
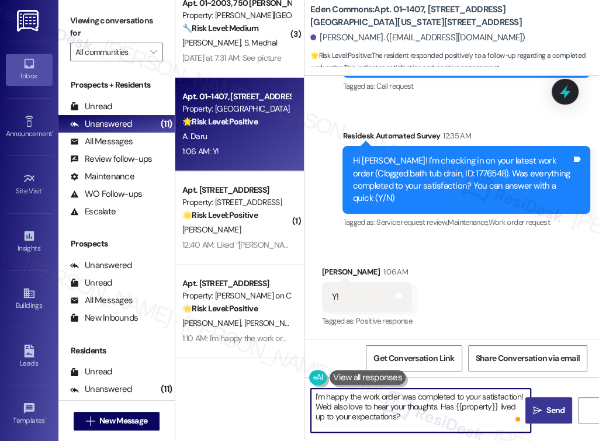
type textarea "I'm happy the work order was completed to your satisfaction! We'd also love to …"
click at [542, 413] on span " Send" at bounding box center [549, 411] width 37 height 12
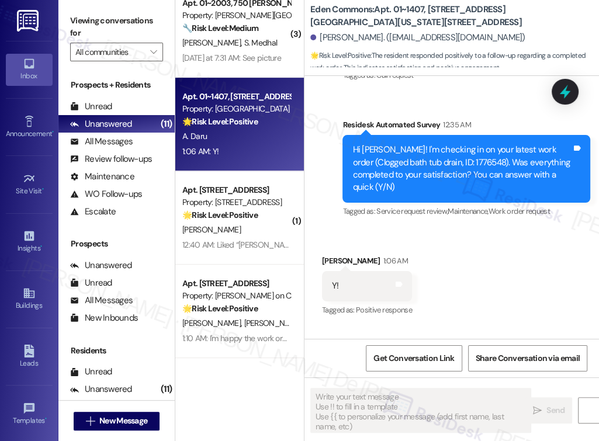
scroll to position [0, 0]
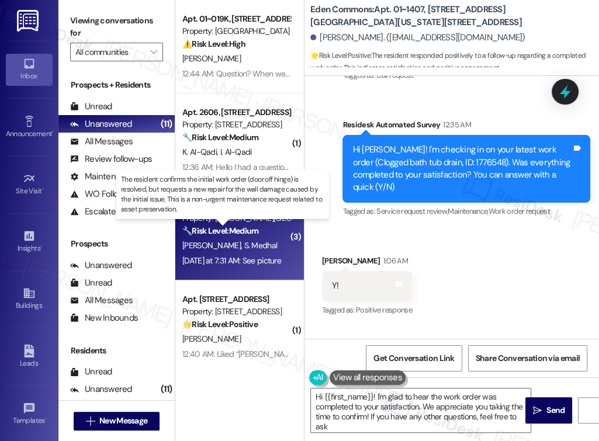
type textarea "Hi {{first_name}}! I'm glad to hear the work order was completed to your satisf…"
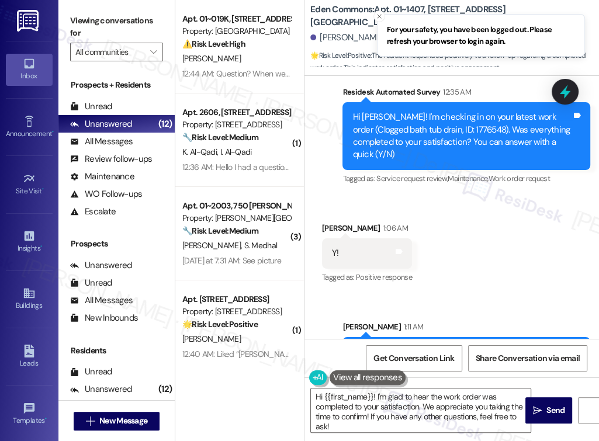
scroll to position [6339, 0]
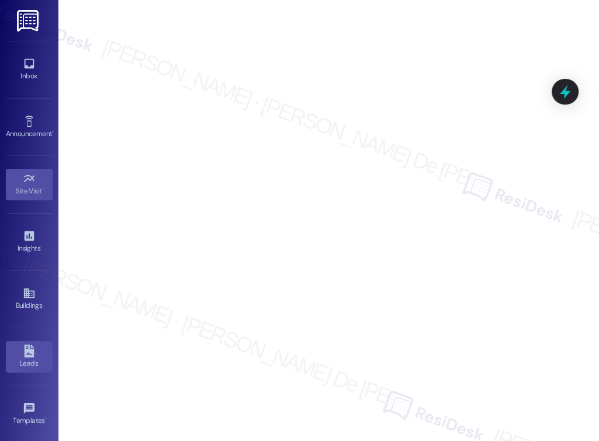
scroll to position [113, 0]
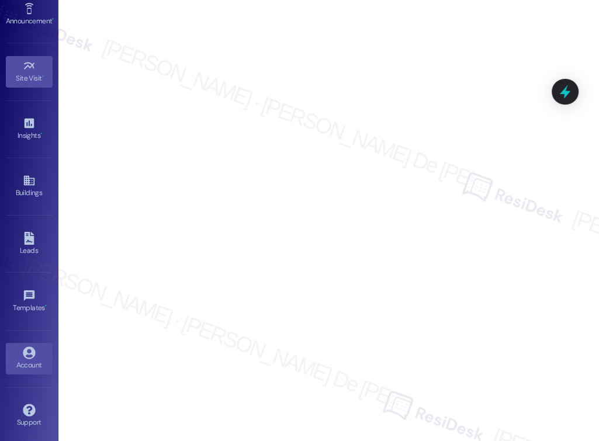
click at [25, 348] on icon at bounding box center [29, 353] width 13 height 13
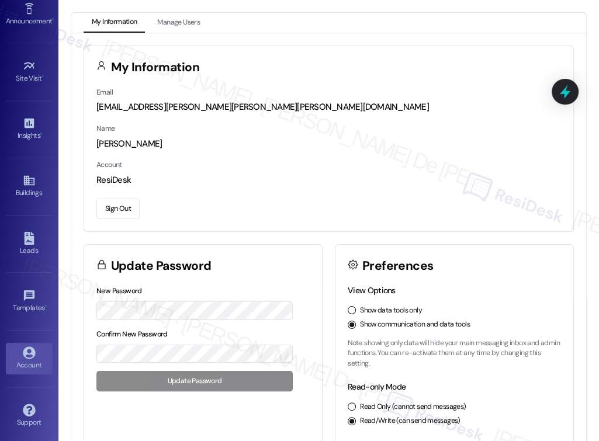
click at [131, 215] on button "Sign Out" at bounding box center [117, 209] width 43 height 20
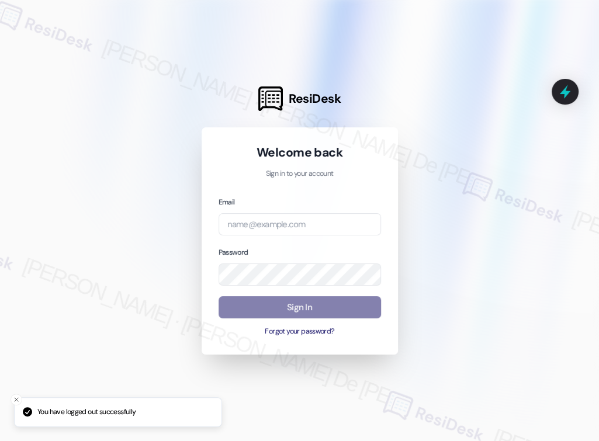
click at [126, 210] on div at bounding box center [299, 220] width 599 height 441
click at [246, 223] on input "email" at bounding box center [300, 224] width 163 height 23
click at [351, 224] on input "email" at bounding box center [300, 224] width 163 height 23
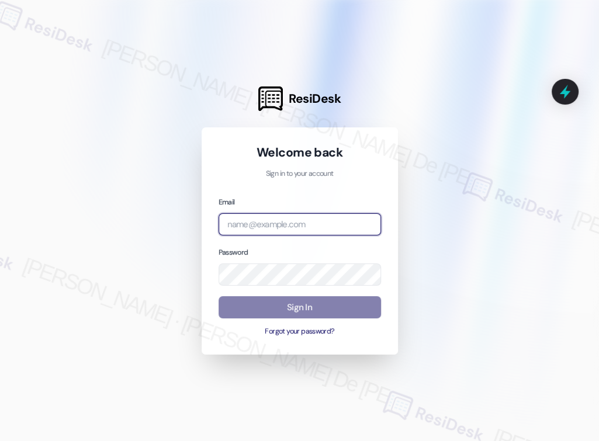
click at [351, 224] on input "email" at bounding box center [300, 224] width 163 height 23
click at [0, 441] on com-1password-button at bounding box center [0, 441] width 0 height 0
click at [324, 226] on input "email" at bounding box center [300, 224] width 163 height 23
type input "[EMAIL_ADDRESS][PERSON_NAME][PERSON_NAME][PERSON_NAME][DOMAIN_NAME]"
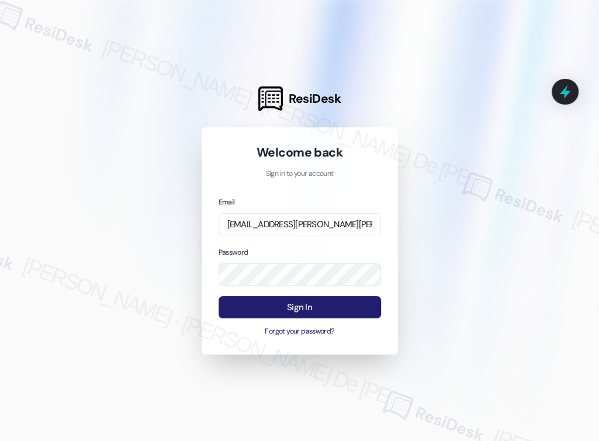
click at [320, 310] on button "Sign In" at bounding box center [300, 307] width 163 height 23
